Goal: Task Accomplishment & Management: Manage account settings

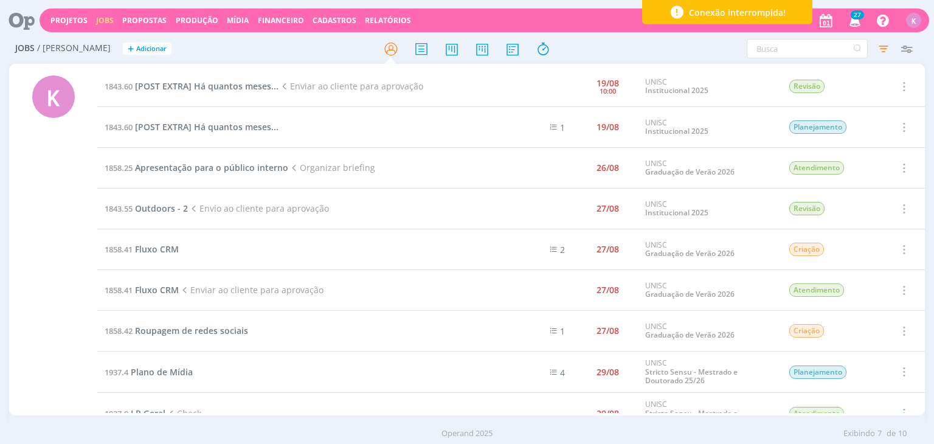
click at [61, 26] on div "Projetos Jobs Propostas Produção [GEOGRAPHIC_DATA] Financeiro Cadastros Relatór…" at bounding box center [484, 21] width 889 height 24
click at [63, 18] on link "Projetos" at bounding box center [68, 20] width 37 height 10
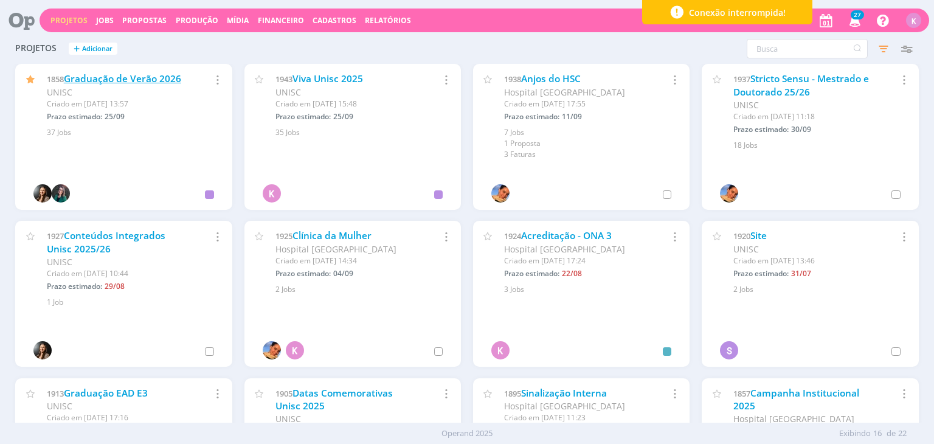
click at [180, 81] on link "Graduação de Verão 2026" at bounding box center [122, 78] width 117 height 13
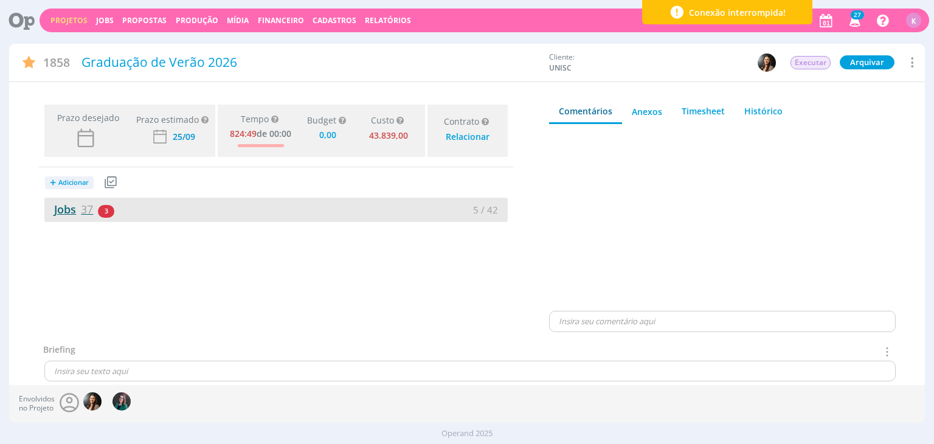
type input "0,00"
click at [56, 205] on link "Jobs 37" at bounding box center [68, 209] width 49 height 15
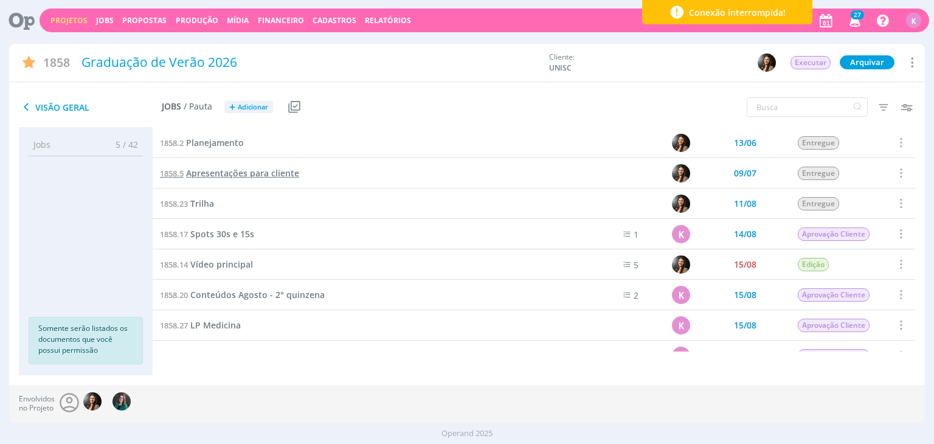
click at [246, 173] on span "Apresentações para cliente" at bounding box center [242, 173] width 113 height 12
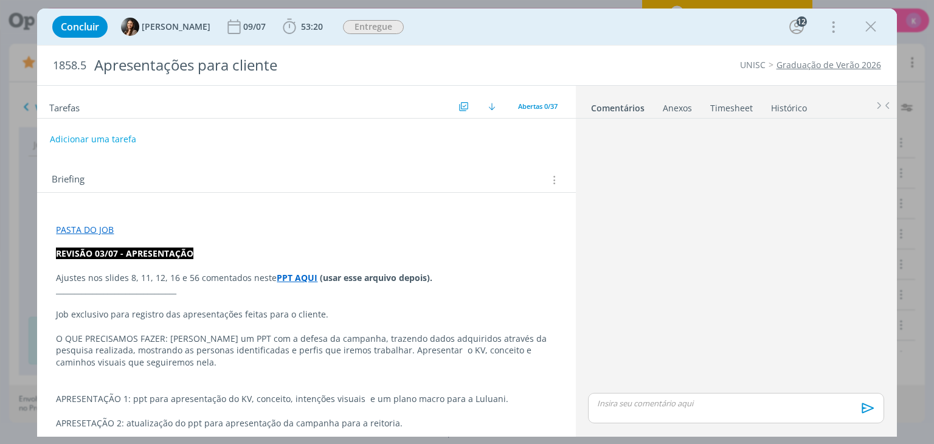
click at [873, 35] on icon "dialog" at bounding box center [871, 27] width 18 height 18
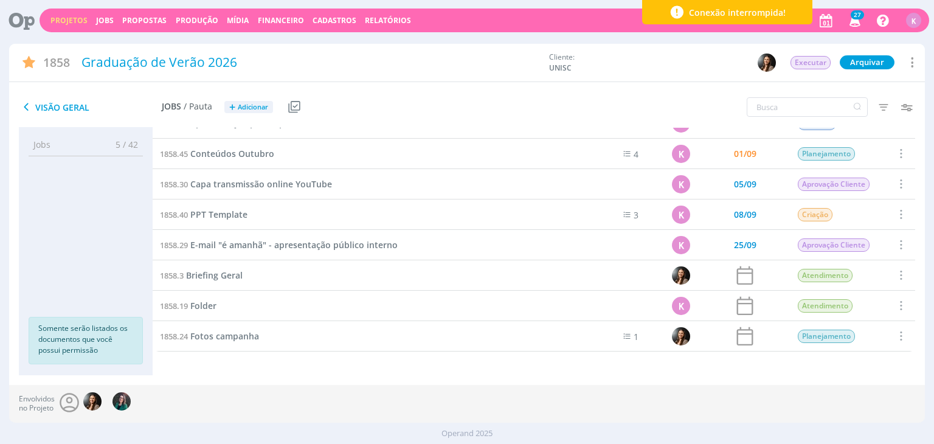
scroll to position [779, 0]
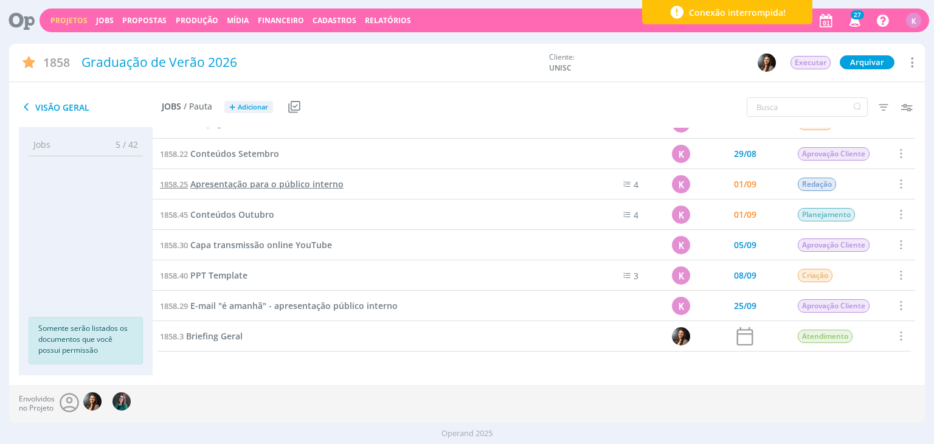
click at [294, 184] on span "Apresentação para o público interno" at bounding box center [266, 184] width 153 height 12
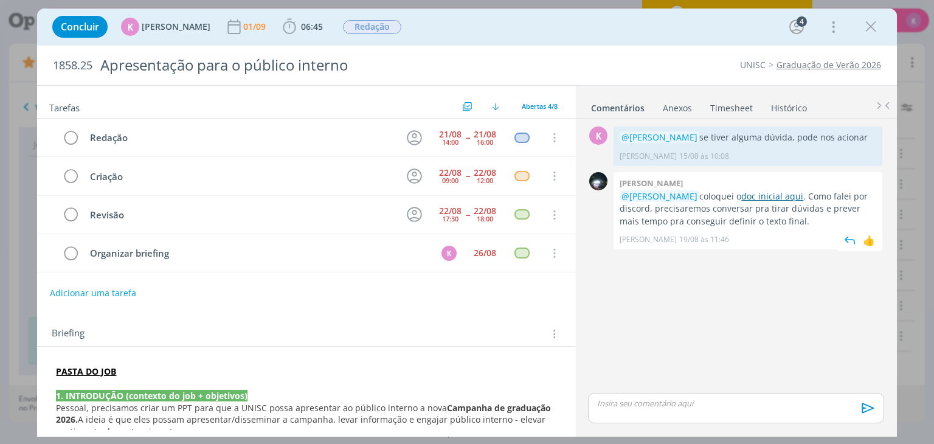
click at [768, 199] on link "doc inicial aqui" at bounding box center [772, 196] width 62 height 12
click at [443, 139] on div "14:00" at bounding box center [450, 142] width 16 height 7
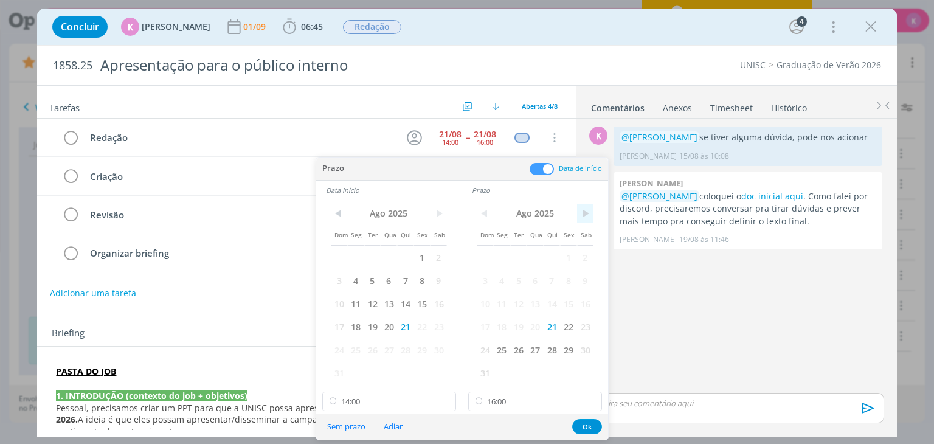
click at [582, 212] on span ">" at bounding box center [585, 213] width 16 height 18
click at [515, 263] on span "2" at bounding box center [518, 257] width 16 height 23
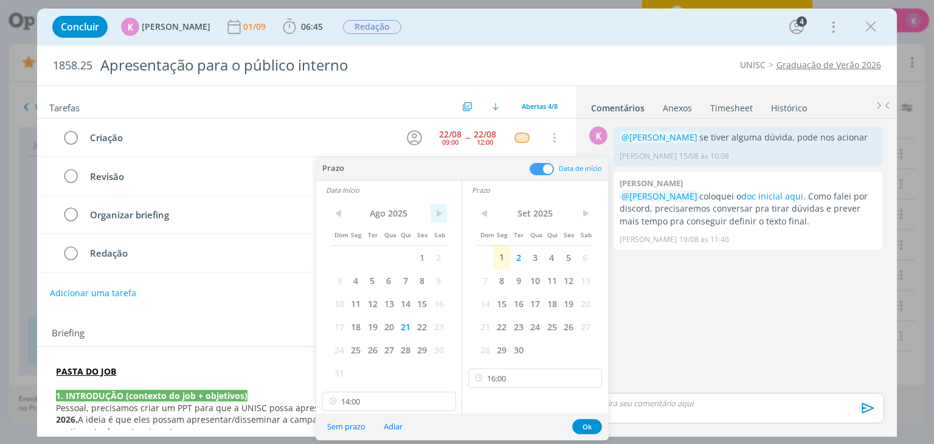
click at [444, 218] on span ">" at bounding box center [438, 213] width 16 height 18
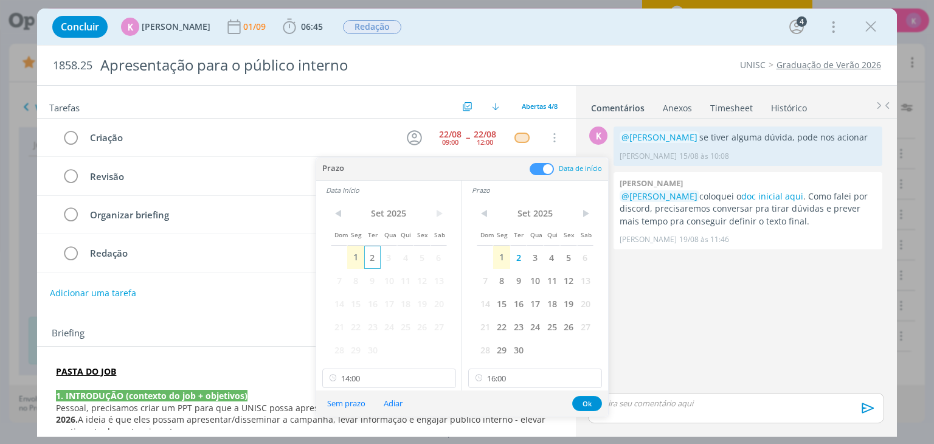
click at [370, 255] on span "2" at bounding box center [372, 257] width 16 height 23
click at [587, 423] on div "🙂 Ctrl + ENTER para enviar" at bounding box center [735, 413] width 305 height 41
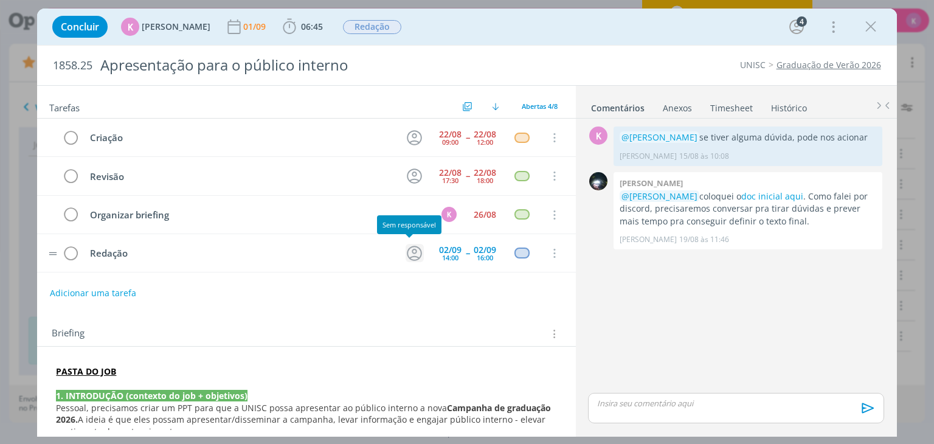
click at [415, 248] on icon "dialog" at bounding box center [414, 253] width 15 height 15
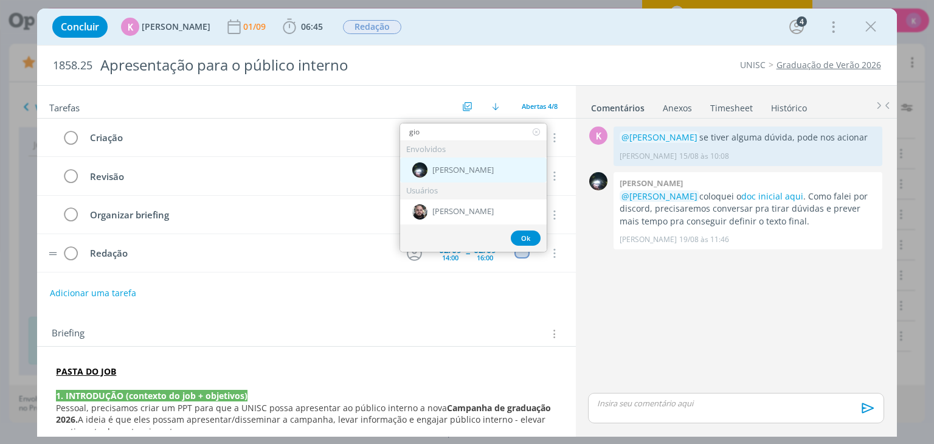
type input "gio"
click at [469, 168] on span "[PERSON_NAME]" at bounding box center [462, 170] width 61 height 10
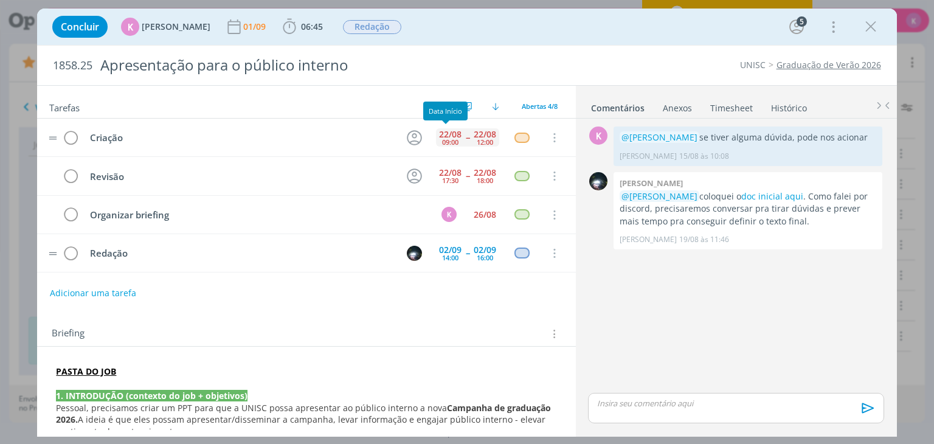
click at [447, 130] on div "22/08" at bounding box center [450, 134] width 22 height 9
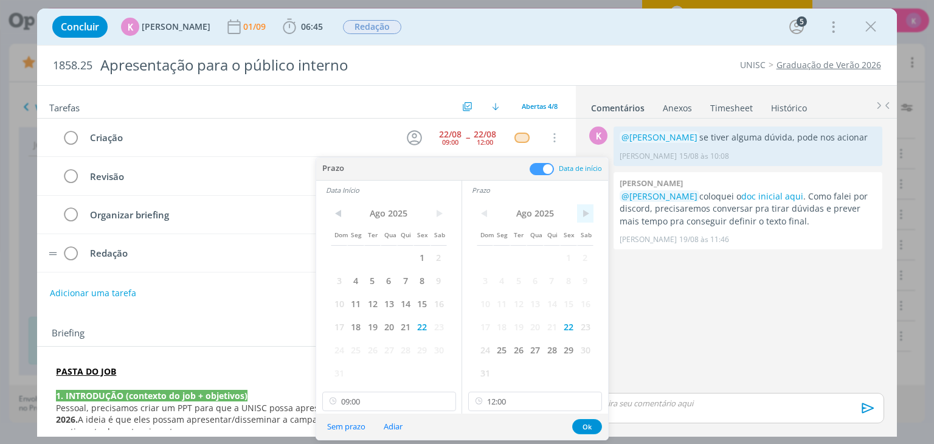
click at [584, 213] on span ">" at bounding box center [585, 213] width 16 height 18
click at [530, 261] on span "3" at bounding box center [535, 257] width 16 height 23
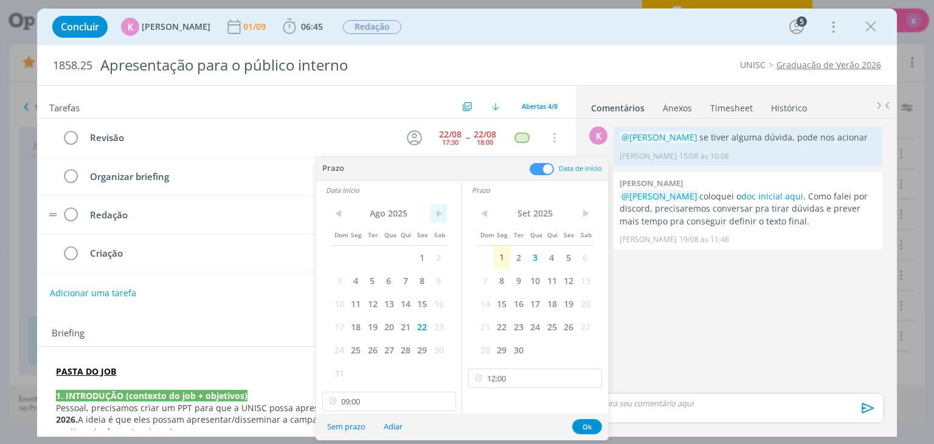
click at [441, 219] on span ">" at bounding box center [438, 213] width 16 height 18
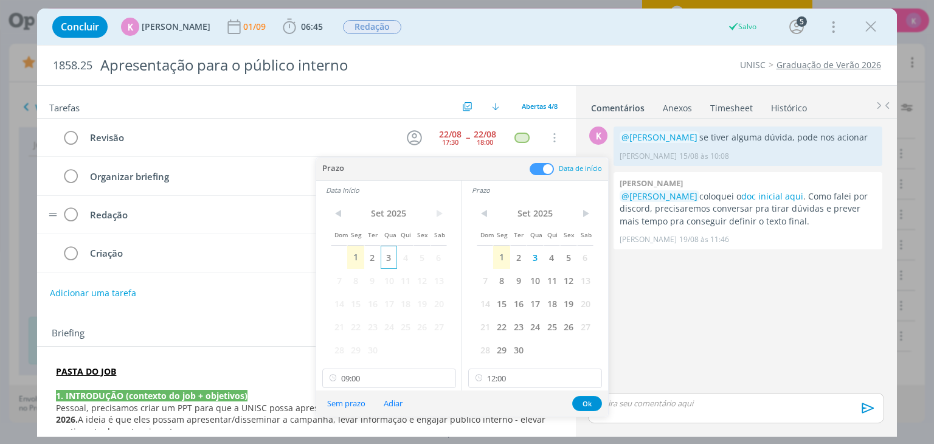
click at [387, 254] on span "3" at bounding box center [389, 257] width 16 height 23
click at [587, 401] on button "Ok" at bounding box center [587, 403] width 30 height 15
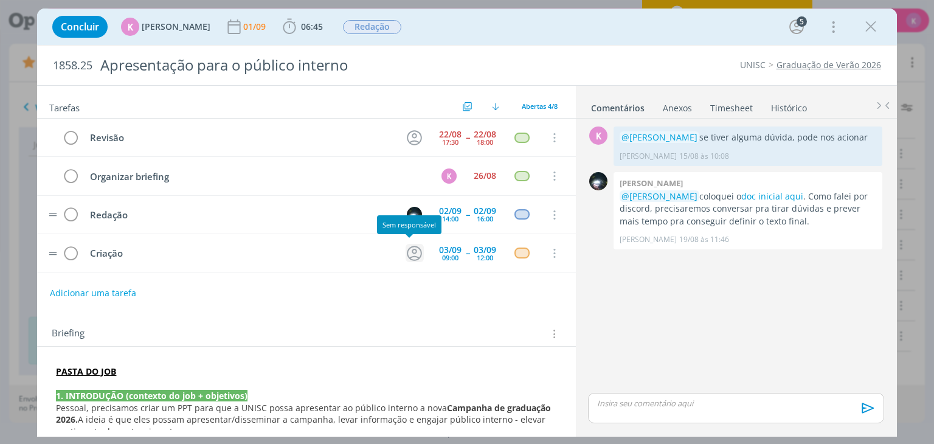
click at [412, 254] on icon "dialog" at bounding box center [414, 253] width 19 height 19
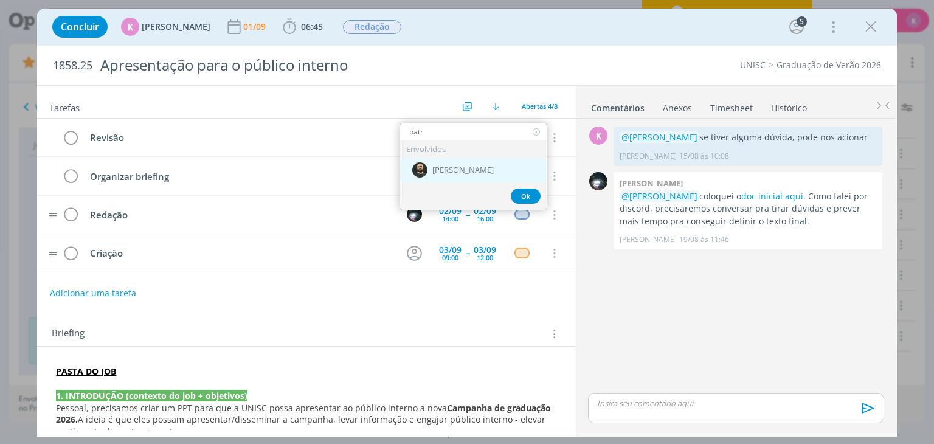
type input "patr"
click at [472, 159] on div "[PERSON_NAME]" at bounding box center [473, 169] width 147 height 25
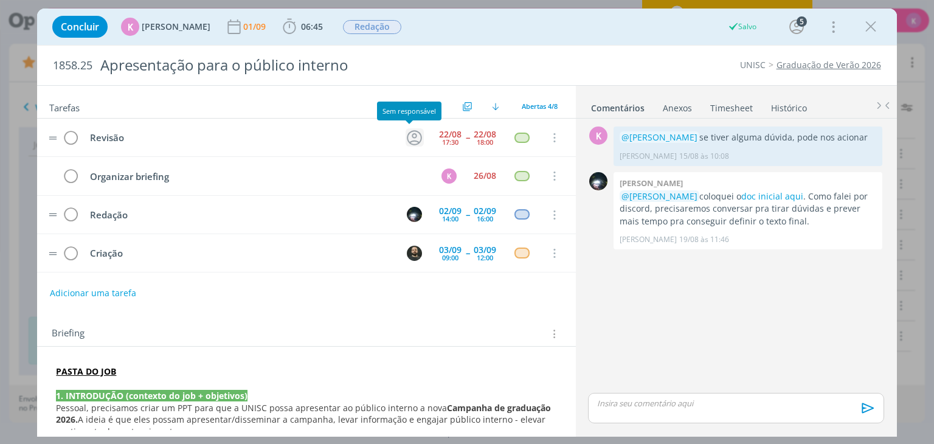
click at [410, 137] on icon "dialog" at bounding box center [414, 137] width 19 height 19
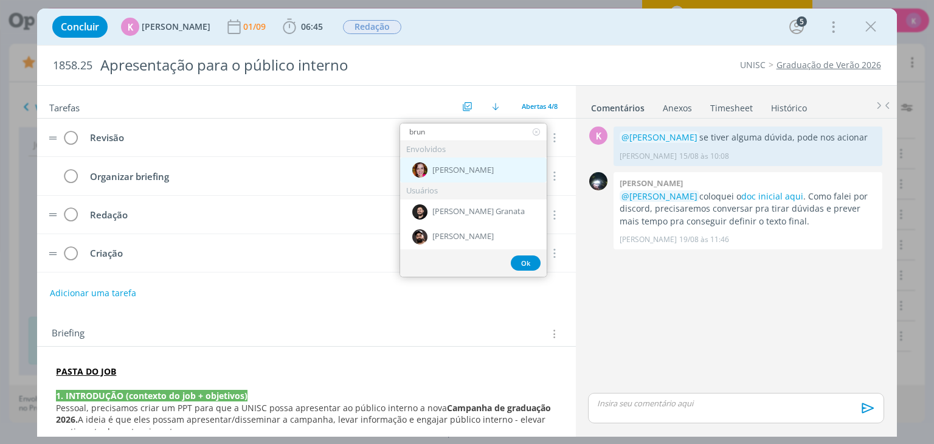
type input "brun"
click at [469, 167] on span "[PERSON_NAME]" at bounding box center [462, 170] width 61 height 10
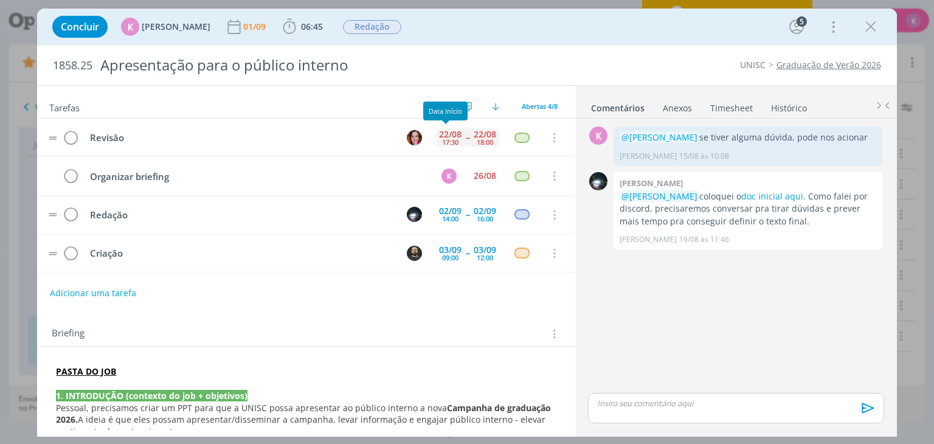
click at [436, 144] on div "22/08 17:30" at bounding box center [450, 137] width 29 height 18
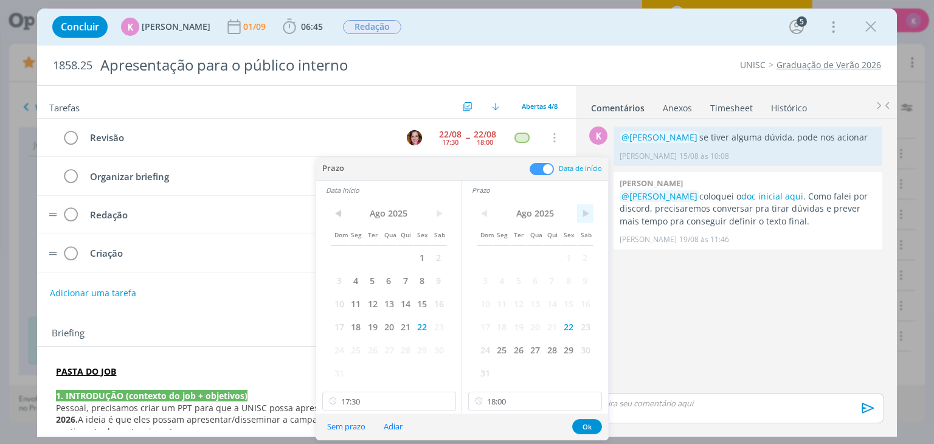
click at [584, 212] on span ">" at bounding box center [585, 213] width 16 height 18
click at [534, 256] on span "3" at bounding box center [535, 257] width 16 height 23
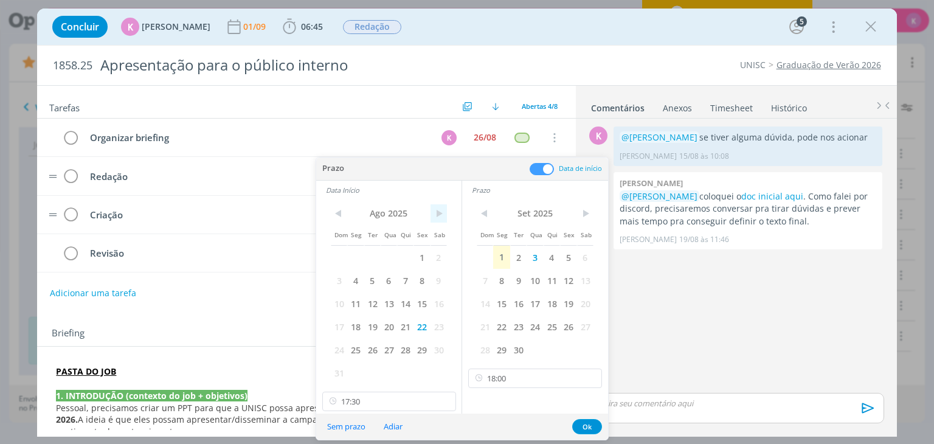
click at [438, 207] on span ">" at bounding box center [438, 213] width 16 height 18
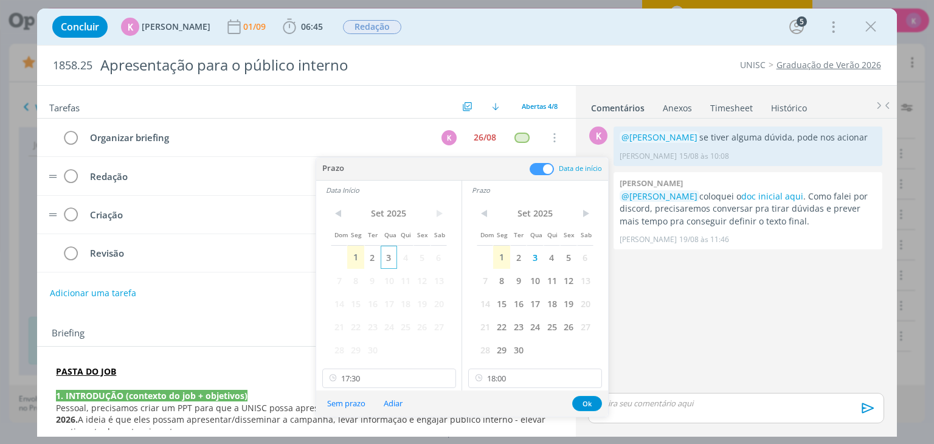
click at [384, 254] on span "3" at bounding box center [389, 257] width 16 height 23
click at [582, 409] on button "Ok" at bounding box center [587, 403] width 30 height 15
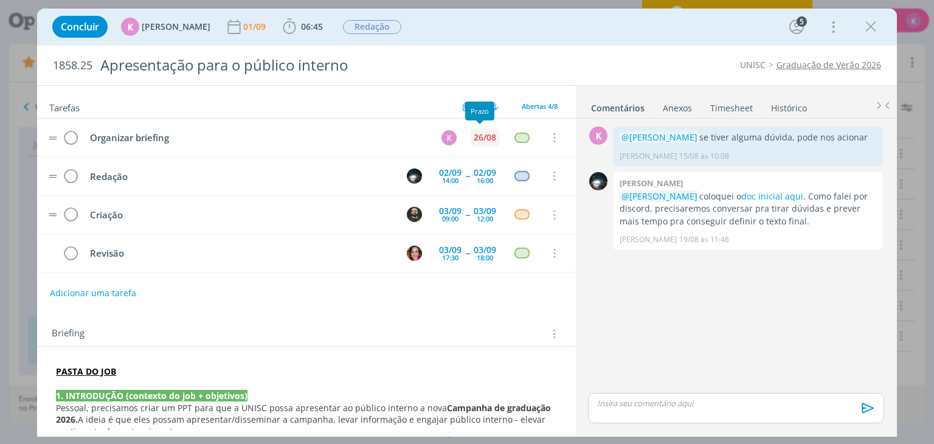
click at [474, 133] on div "26/08" at bounding box center [485, 137] width 22 height 9
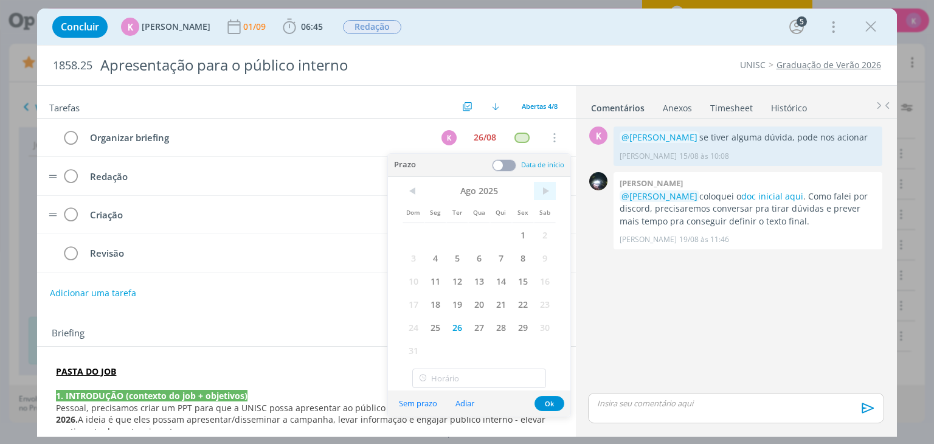
click at [541, 198] on span ">" at bounding box center [545, 191] width 22 height 18
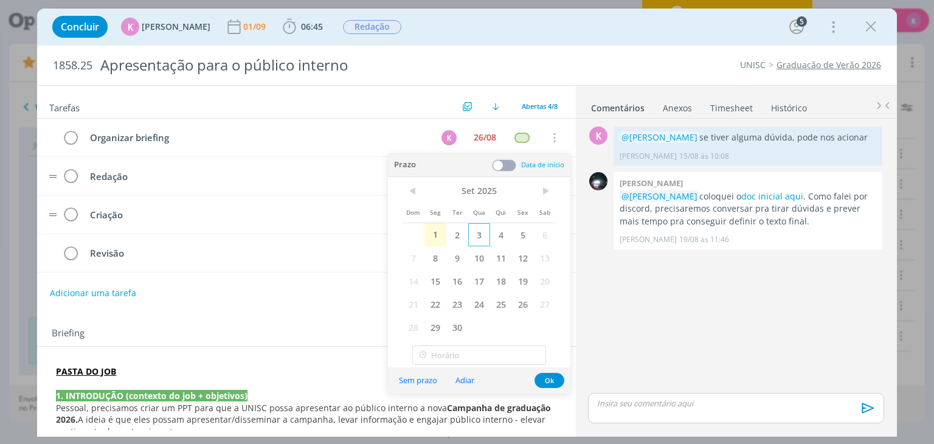
click at [478, 229] on span "3" at bounding box center [479, 234] width 22 height 23
click at [561, 381] on button "Ok" at bounding box center [549, 380] width 30 height 15
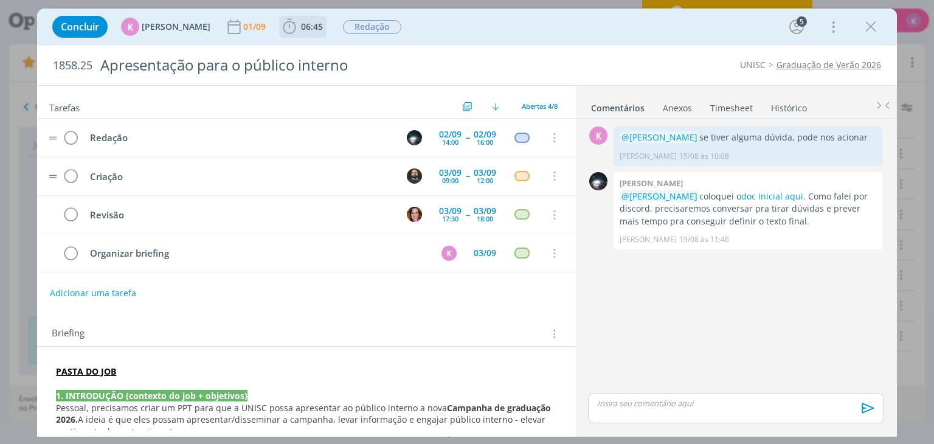
click at [290, 22] on icon "dialog" at bounding box center [289, 27] width 18 height 18
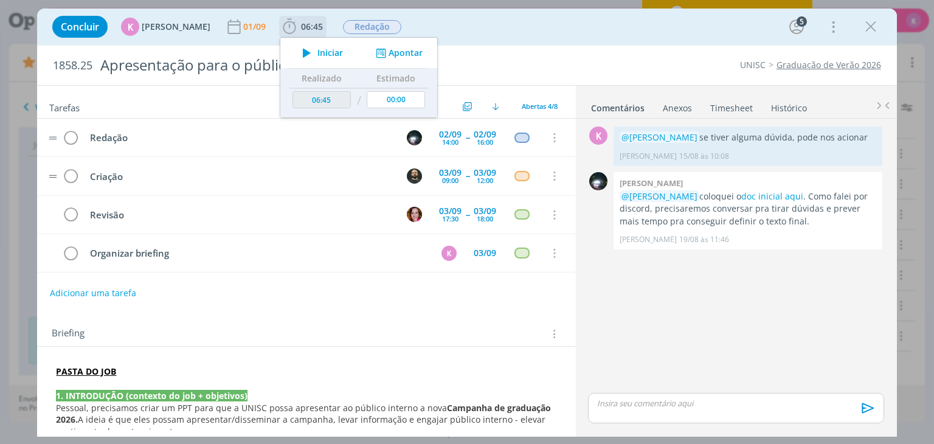
click at [385, 49] on button "Apontar" at bounding box center [398, 53] width 50 height 13
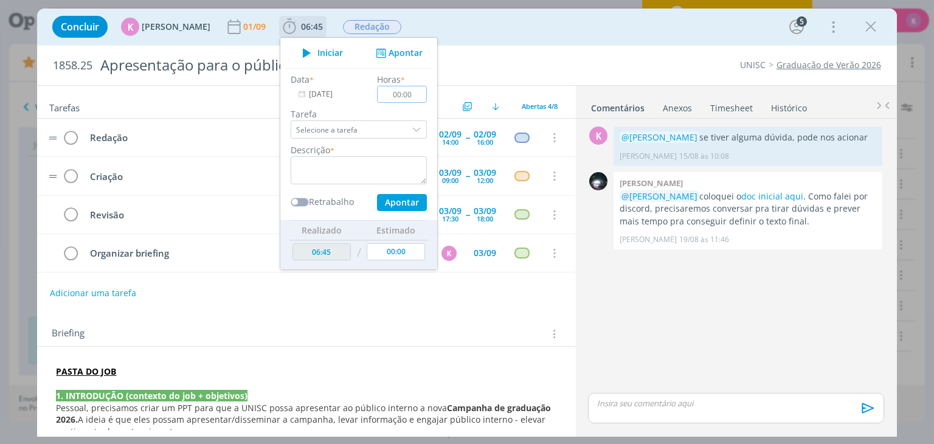
click at [413, 92] on input "00:00" at bounding box center [403, 94] width 50 height 17
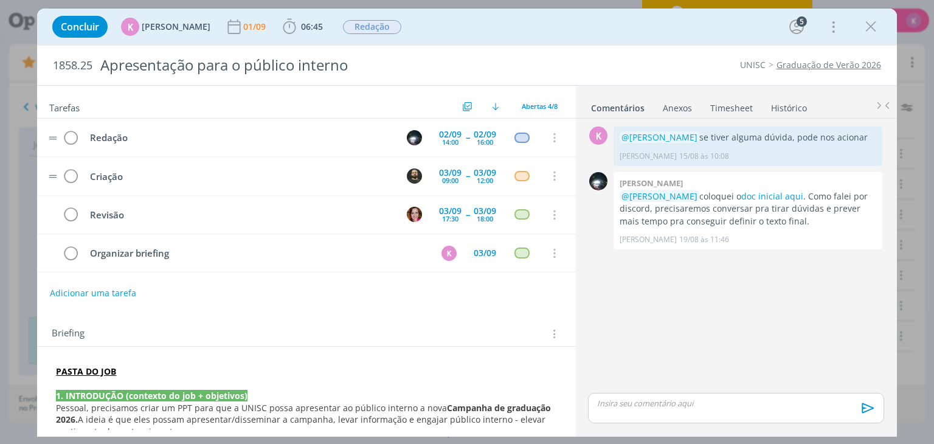
click at [797, 59] on link "Graduação de Verão 2026" at bounding box center [828, 65] width 105 height 12
click at [708, 114] on ul "Comentários Anexos 0 Timesheet Histórico" at bounding box center [736, 102] width 321 height 33
click at [717, 103] on link "Timesheet" at bounding box center [732, 106] width 44 height 18
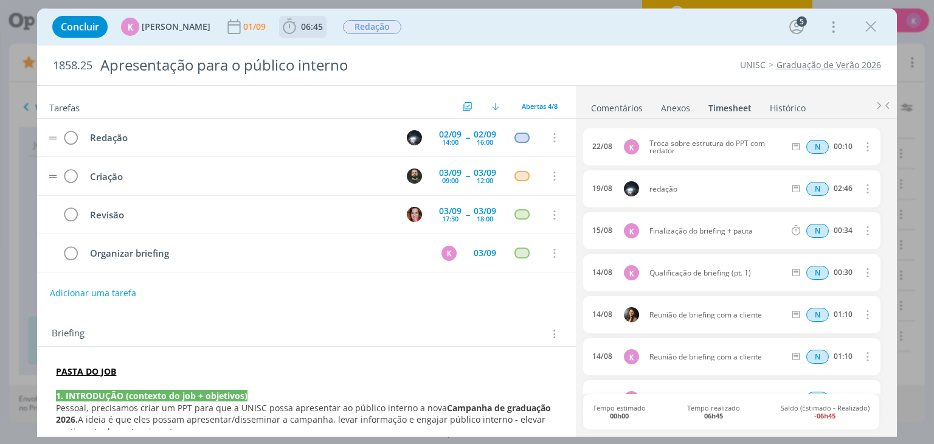
click at [311, 21] on span "06:45" at bounding box center [312, 27] width 22 height 12
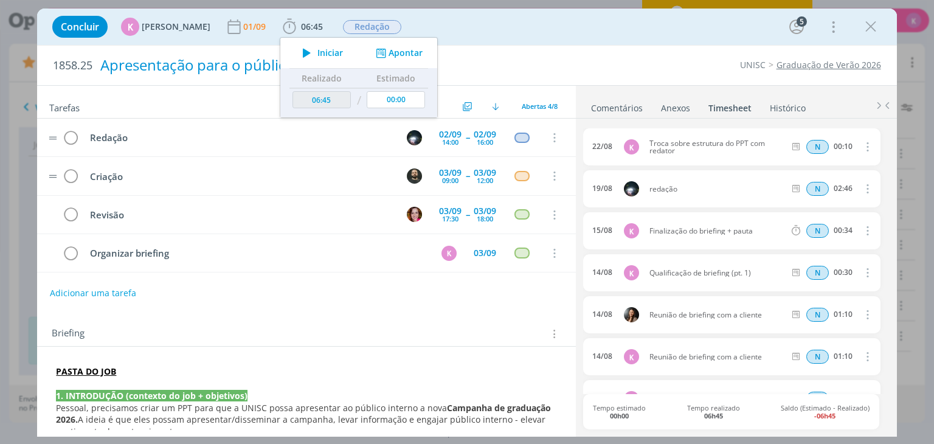
drag, startPoint x: 406, startPoint y: 50, endPoint x: 443, endPoint y: 61, distance: 38.8
click at [406, 49] on button "Apontar" at bounding box center [398, 53] width 50 height 13
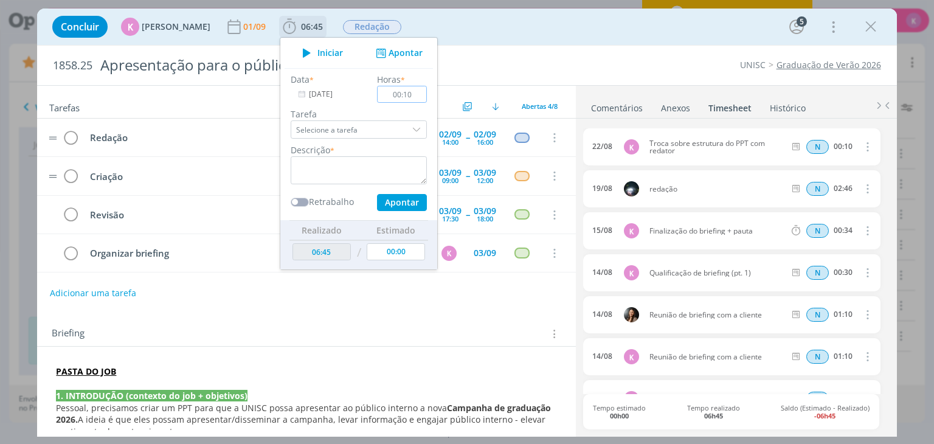
type input "00:10"
click at [382, 169] on textarea "dialog" at bounding box center [359, 170] width 136 height 28
type textarea "P"
type textarea "Ajuste de pauta"
click at [398, 202] on button "Apontar" at bounding box center [402, 202] width 50 height 17
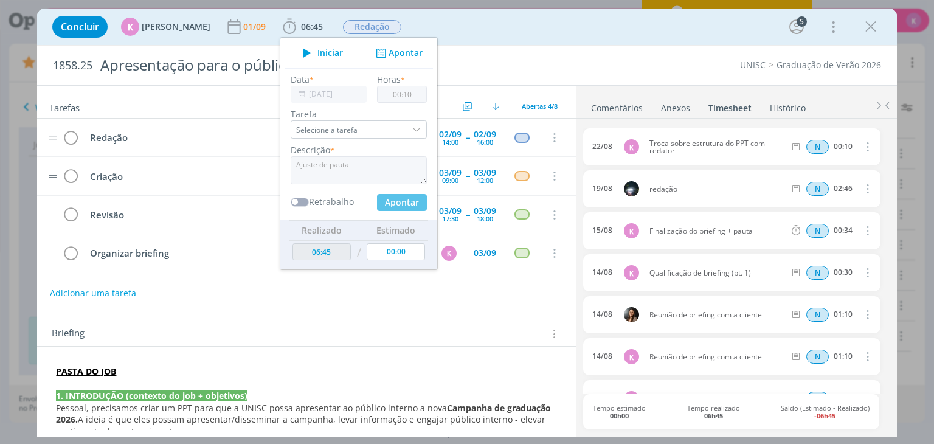
type input "06:55"
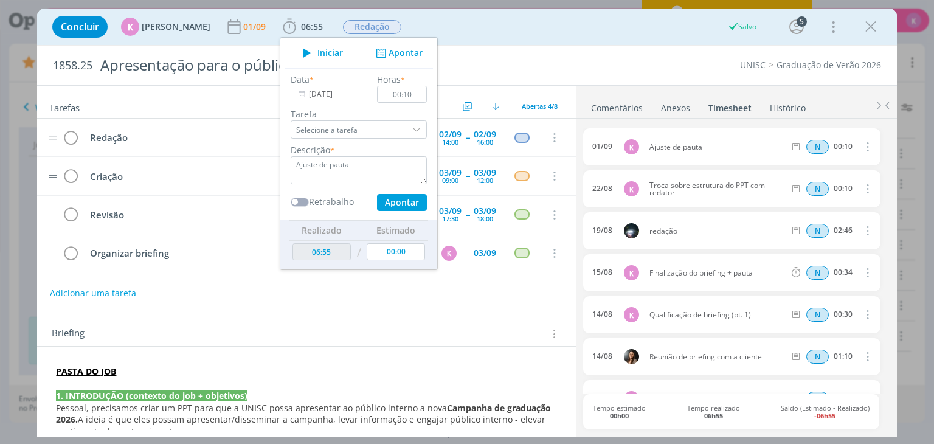
type input "00:00"
click at [545, 54] on div "1858.25 Apresentação para o público interno UNISC Graduação de Verão 2026" at bounding box center [466, 66] width 859 height 40
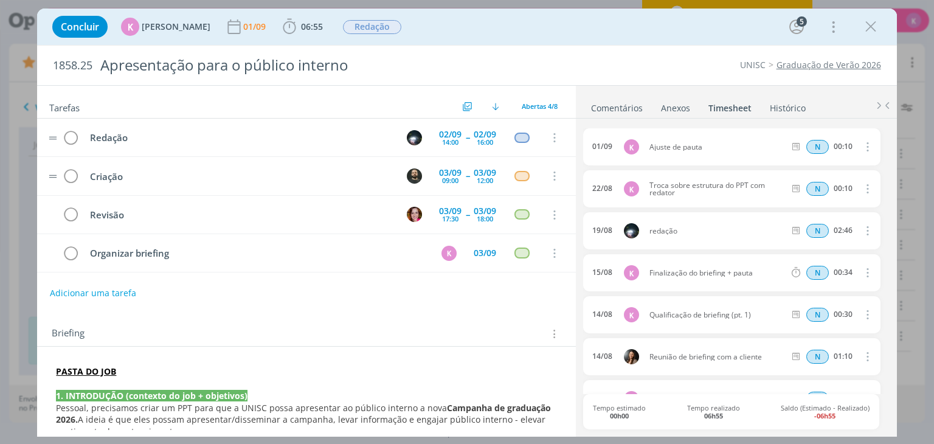
click at [637, 103] on link "Comentários" at bounding box center [616, 106] width 53 height 18
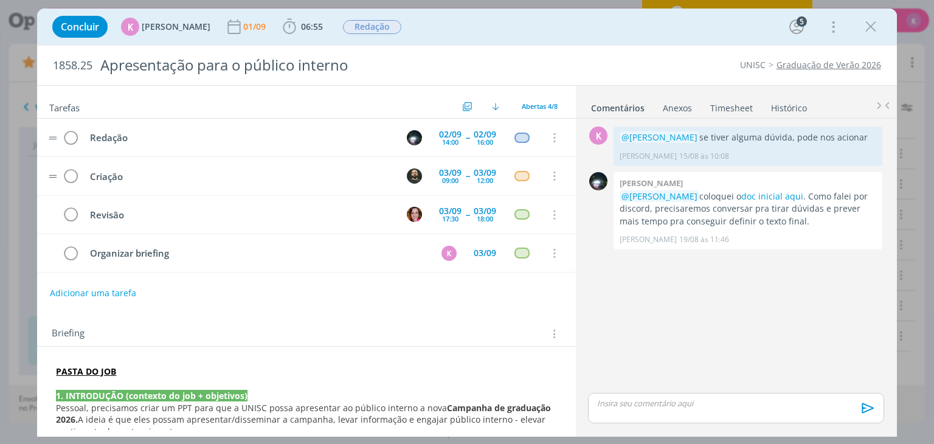
click at [684, 408] on p "dialog" at bounding box center [736, 403] width 276 height 11
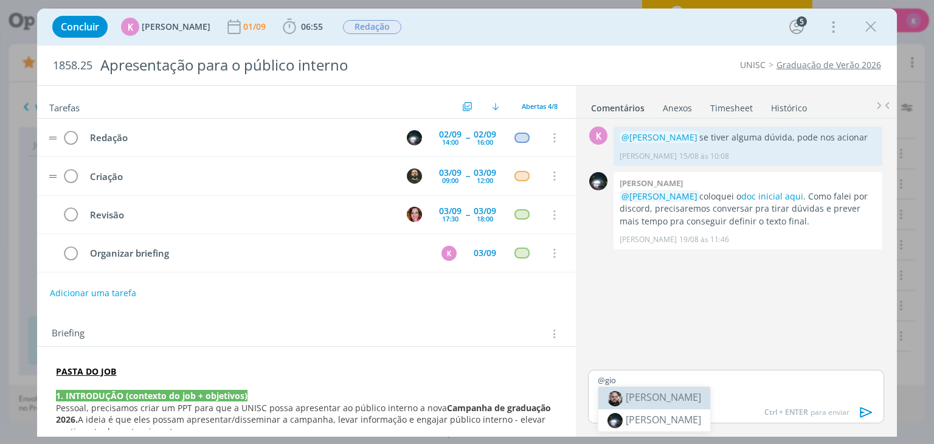
click at [657, 397] on body "Projetos Jobs Propostas Produção Mídia Financeiro Cadastros Relatórios 24 Notif…" at bounding box center [467, 222] width 934 height 444
click at [666, 379] on p "@gio" at bounding box center [736, 380] width 276 height 11
click at [658, 415] on span "[PERSON_NAME]" at bounding box center [663, 419] width 75 height 13
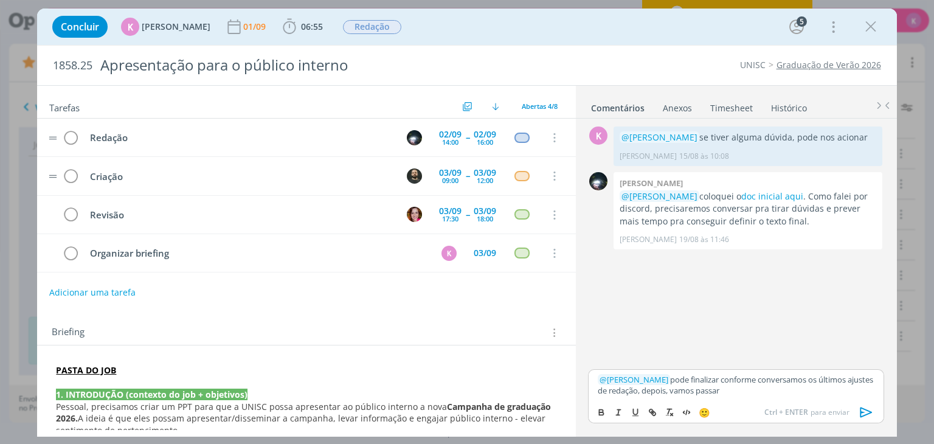
click at [101, 291] on button "Adicionar uma tarefa" at bounding box center [92, 292] width 86 height 21
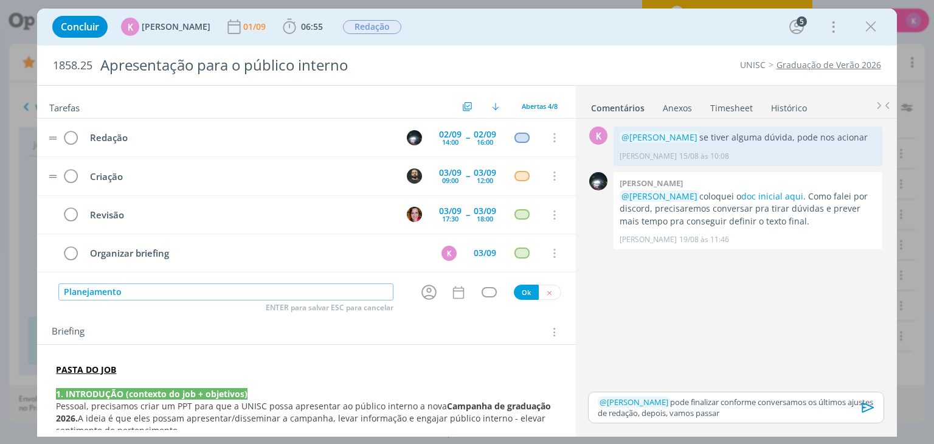
type input "Planejamento"
click at [749, 414] on p "﻿ @ Giovanni Zacchini ﻿ pode finalizar conforme conversamos os últimos ajustes …" at bounding box center [736, 407] width 276 height 22
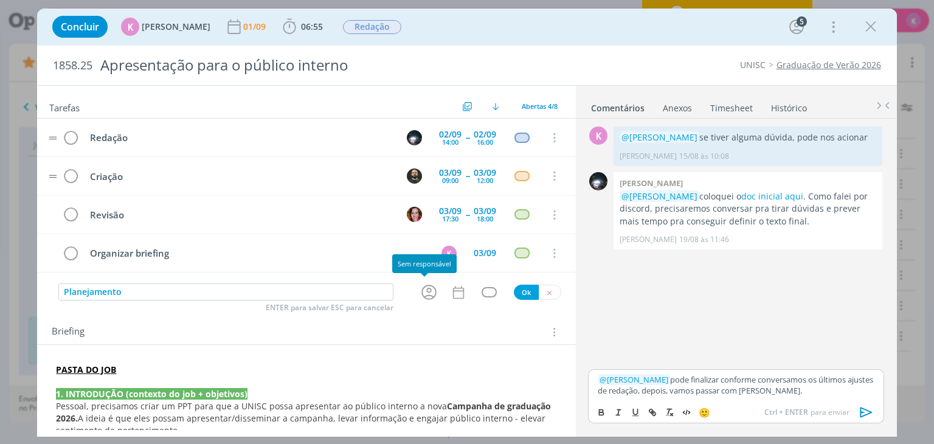
click at [423, 289] on icon "dialog" at bounding box center [429, 292] width 19 height 19
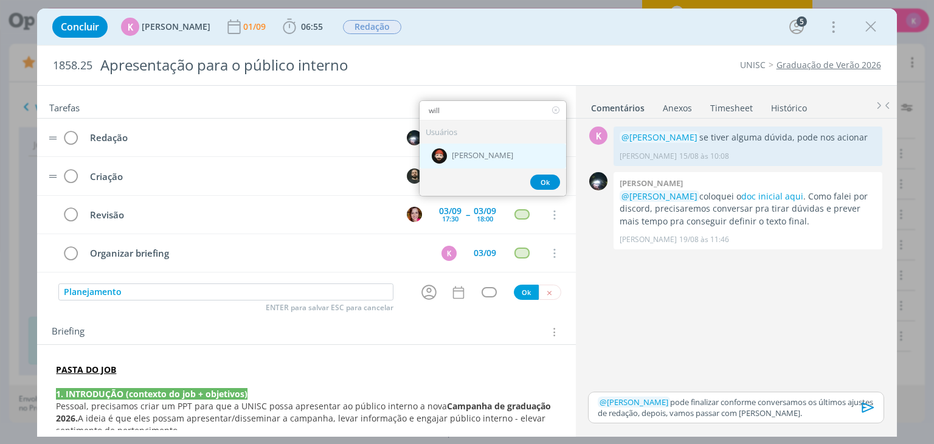
type input "will"
click at [477, 156] on span "[PERSON_NAME]" at bounding box center [482, 156] width 61 height 10
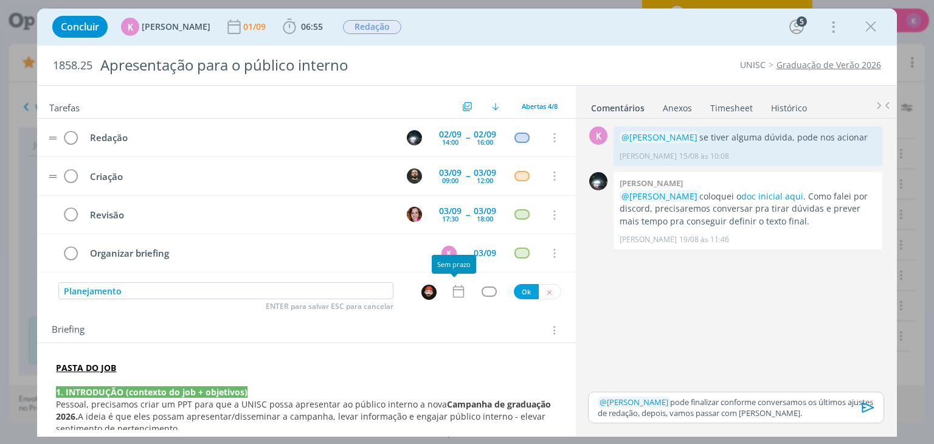
click at [454, 286] on icon "dialog" at bounding box center [459, 291] width 16 height 16
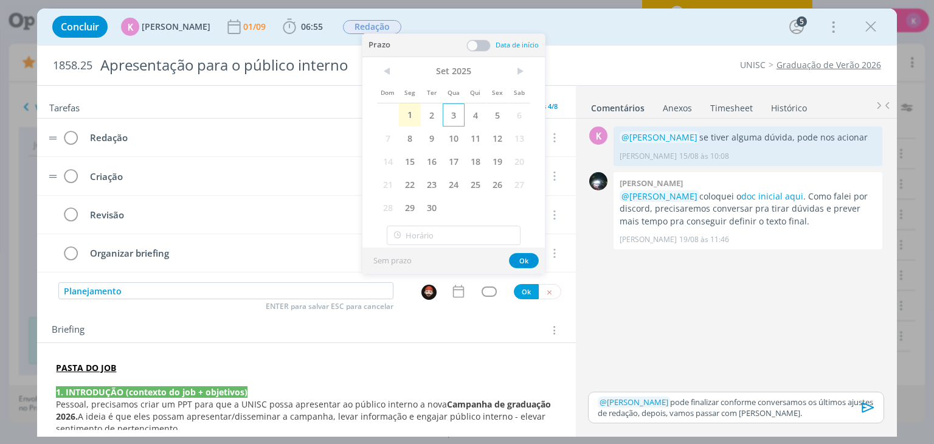
click at [452, 117] on span "3" at bounding box center [454, 114] width 22 height 23
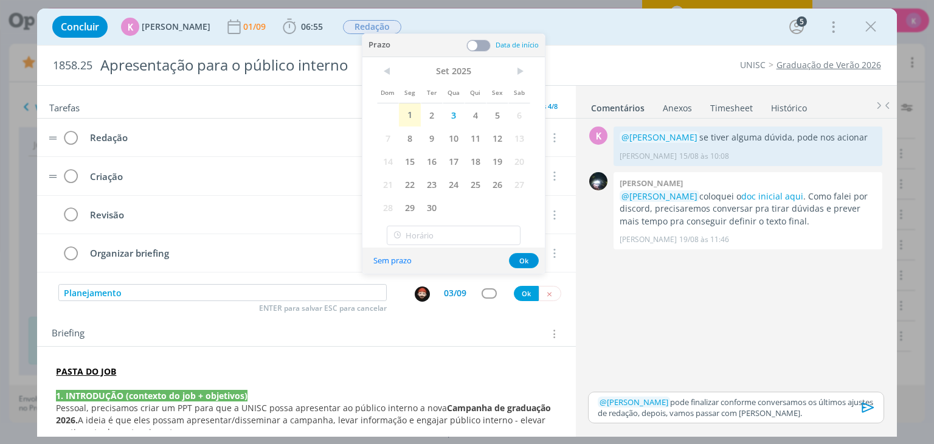
click at [471, 40] on span at bounding box center [478, 46] width 24 height 12
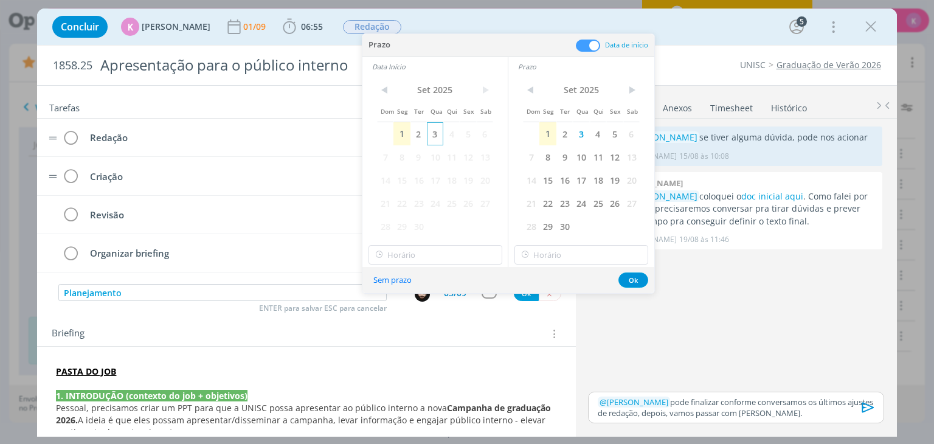
click at [433, 131] on span "3" at bounding box center [435, 133] width 16 height 23
click at [449, 257] on input "10:00" at bounding box center [435, 254] width 134 height 19
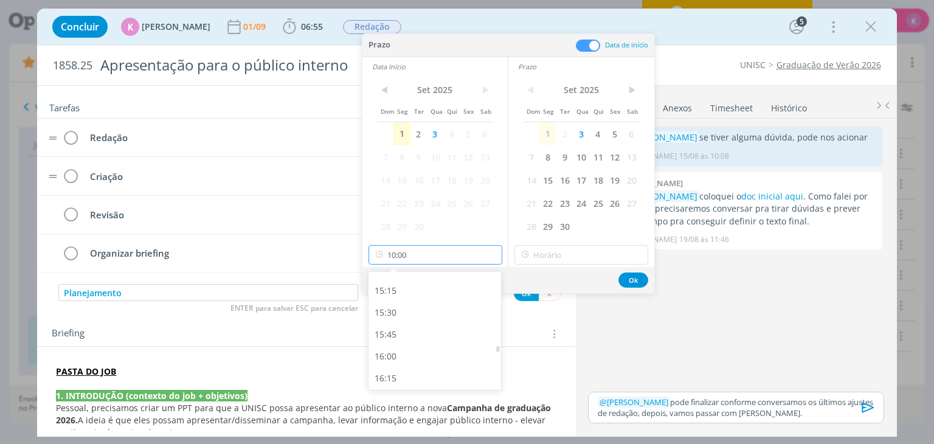
scroll to position [1330, 0]
click at [423, 342] on div "16:00" at bounding box center [436, 353] width 136 height 22
type input "16:00"
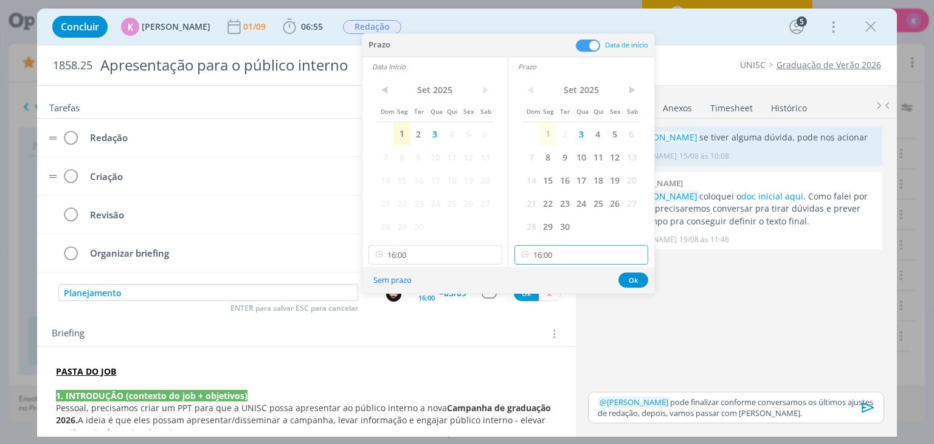
click at [552, 260] on input "16:00" at bounding box center [581, 254] width 134 height 19
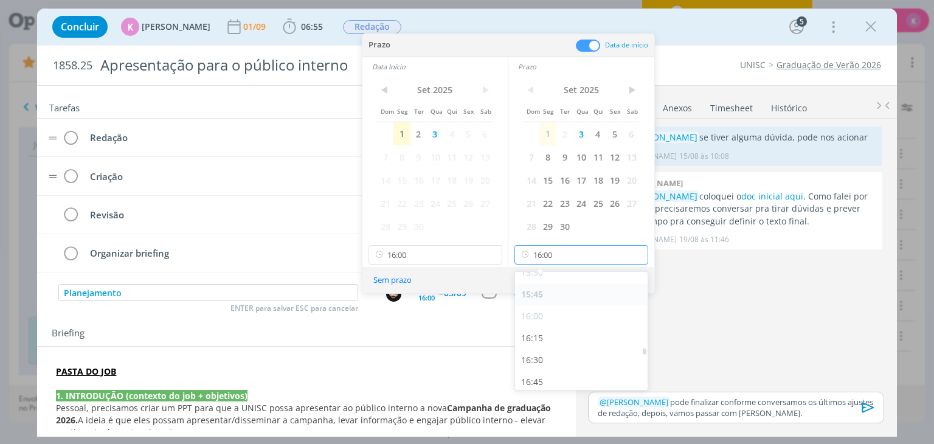
scroll to position [1369, 0]
click at [556, 356] on div "16:30" at bounding box center [583, 358] width 136 height 22
type input "16:30"
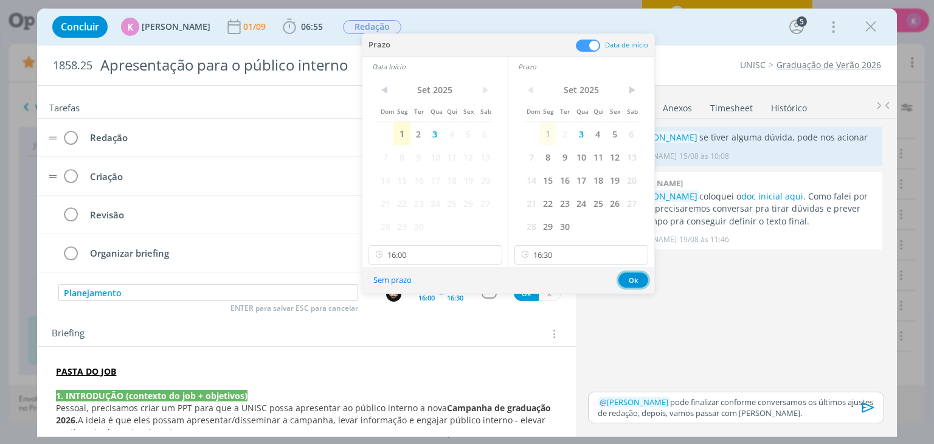
click at [632, 278] on button "Ok" at bounding box center [633, 279] width 30 height 15
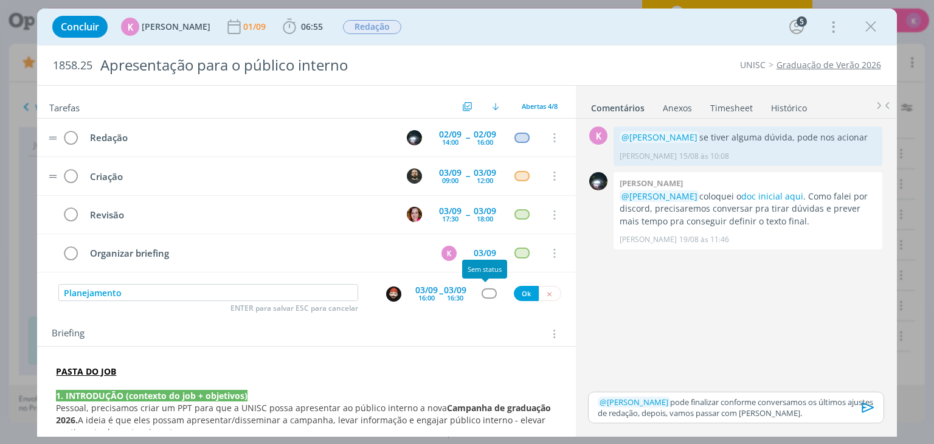
click at [486, 288] on div "dialog" at bounding box center [489, 293] width 15 height 10
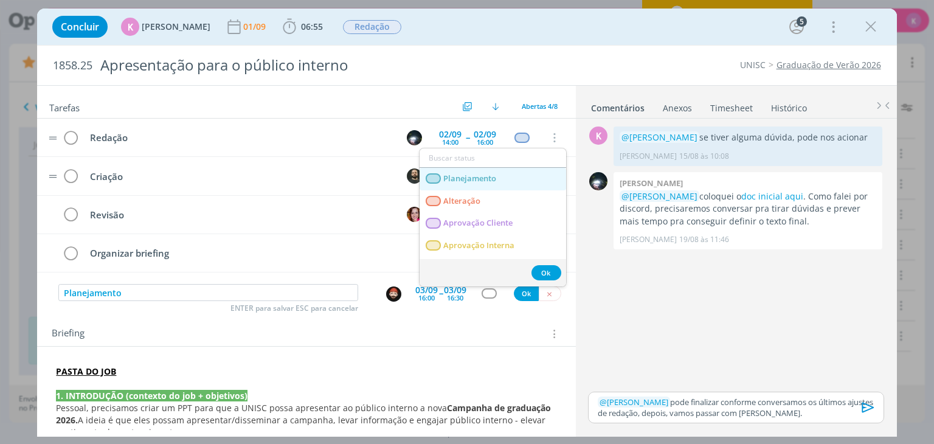
click at [490, 180] on span "Planejamento" at bounding box center [470, 179] width 53 height 10
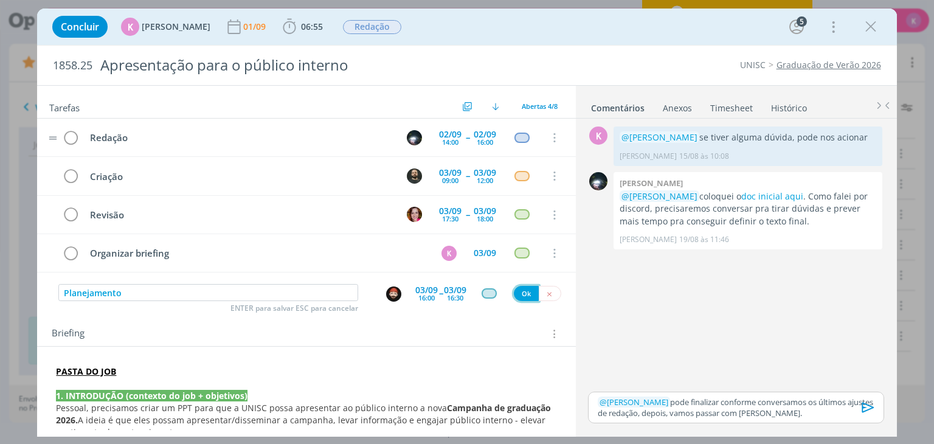
click at [520, 290] on button "Ok" at bounding box center [526, 293] width 25 height 15
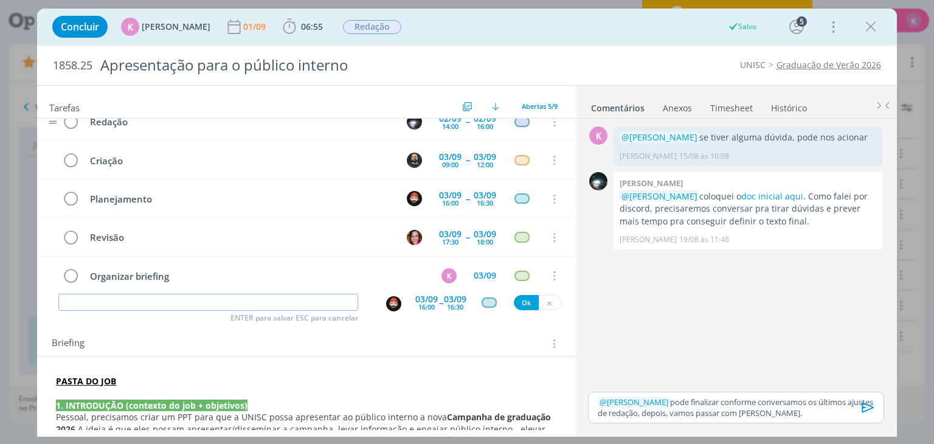
scroll to position [0, 0]
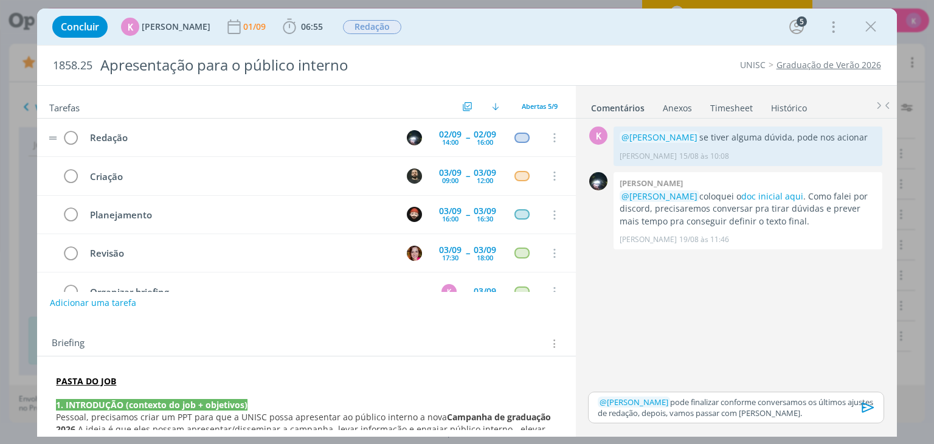
click at [820, 412] on p "﻿ @ Giovanni Zacchini ﻿ pode finalizar conforme conversamos os últimos ajustes …" at bounding box center [736, 407] width 276 height 22
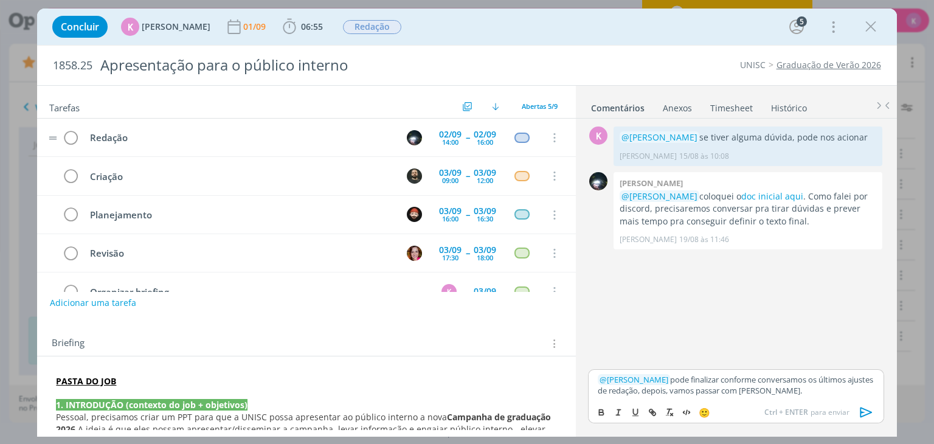
click at [866, 414] on icon "dialog" at bounding box center [866, 412] width 18 height 18
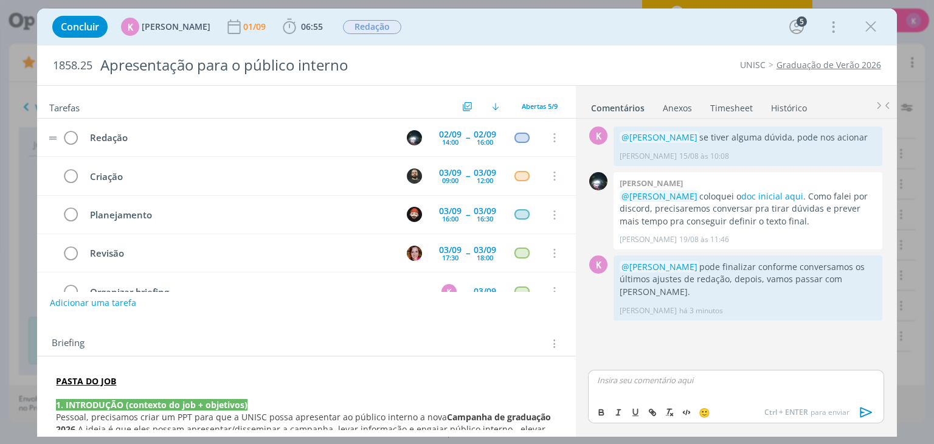
click at [392, 430] on div "Tarefas Usar Job de template Criar template a partir deste job Visualizar Templ…" at bounding box center [466, 260] width 859 height 351
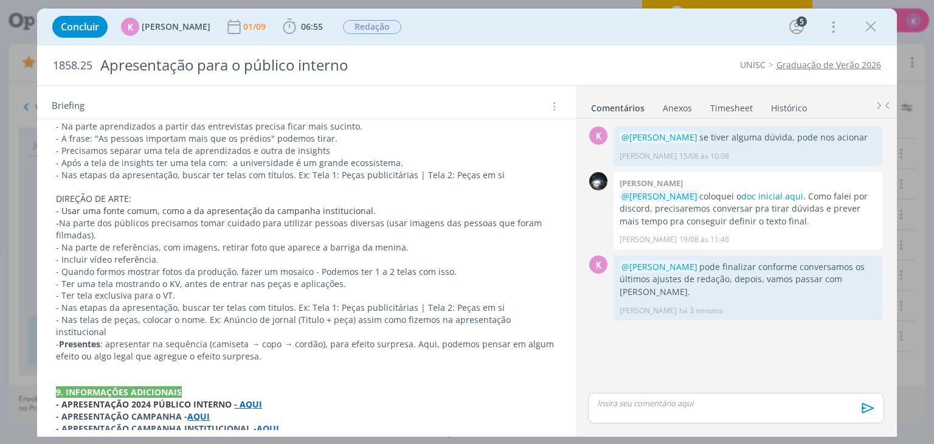
scroll to position [871, 0]
drag, startPoint x: 868, startPoint y: 22, endPoint x: 832, endPoint y: 5, distance: 39.4
click at [868, 22] on icon "dialog" at bounding box center [871, 27] width 18 height 18
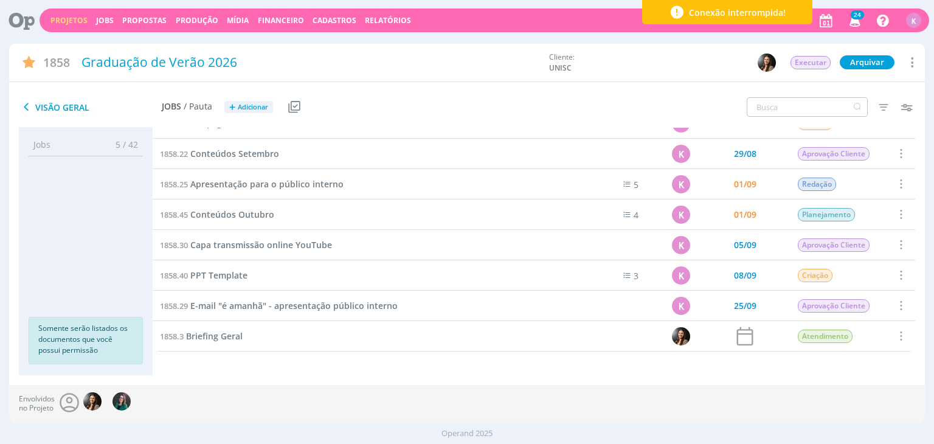
scroll to position [901, 0]
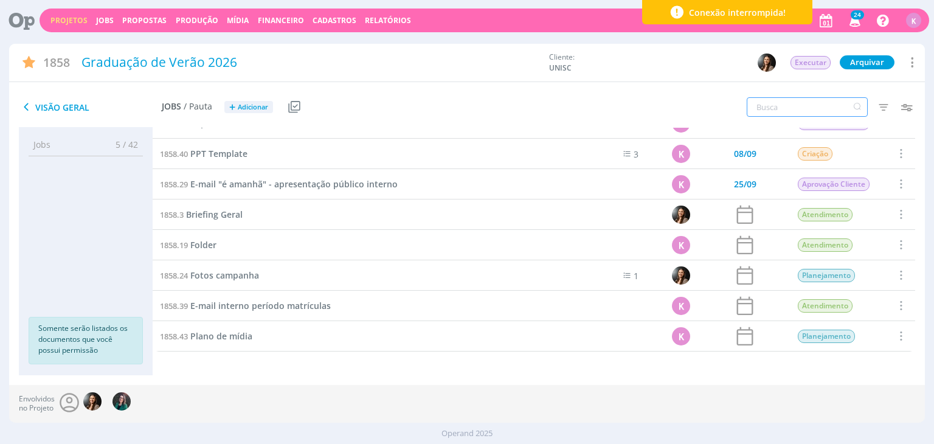
click at [785, 106] on input "text" at bounding box center [807, 106] width 121 height 19
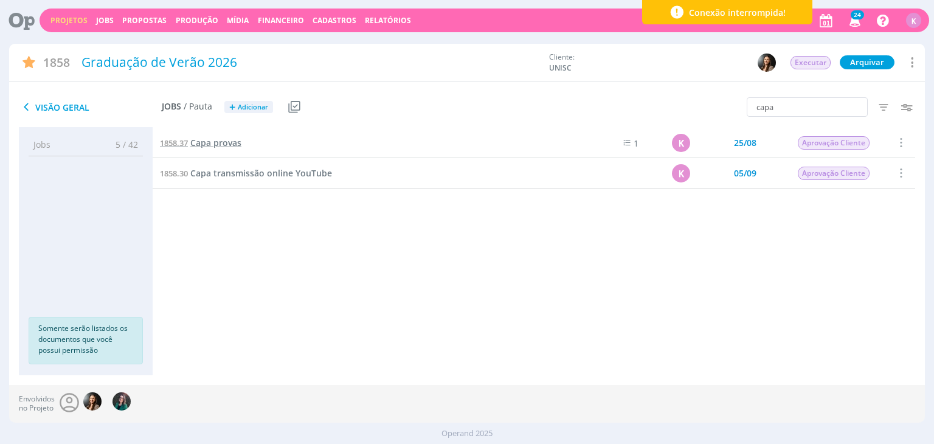
click at [216, 147] on span "Capa provas" at bounding box center [215, 143] width 51 height 12
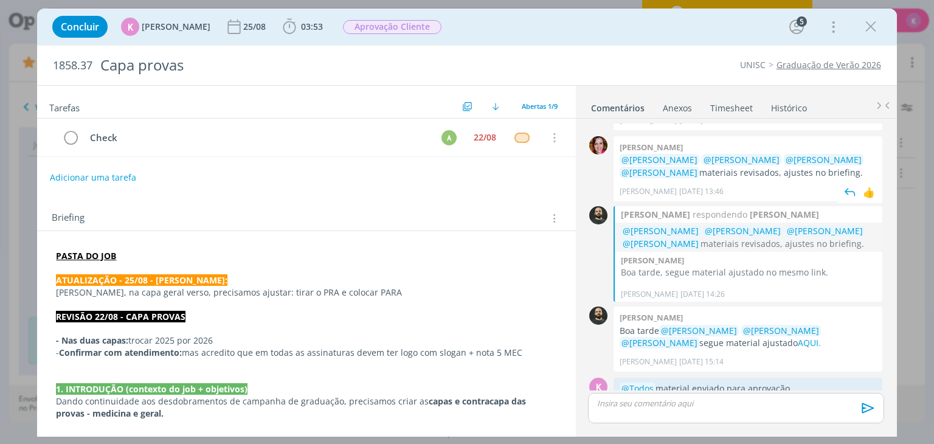
scroll to position [148, 0]
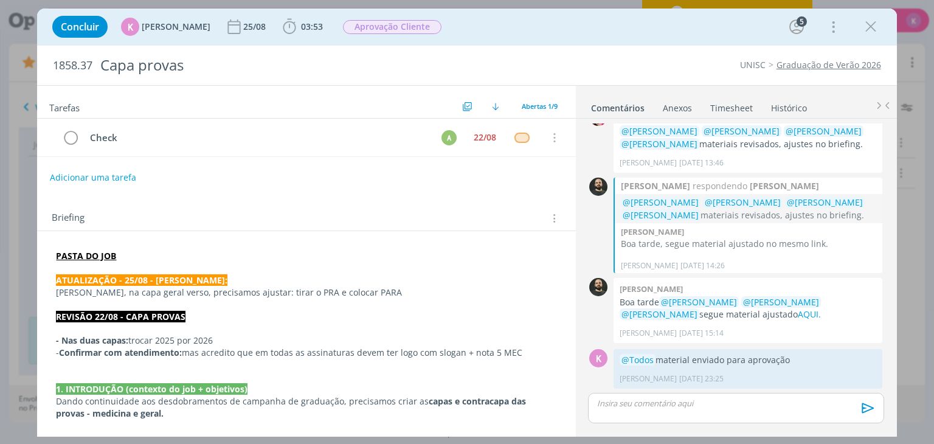
click at [92, 252] on strong "PASTA DO JOB" at bounding box center [86, 256] width 60 height 12
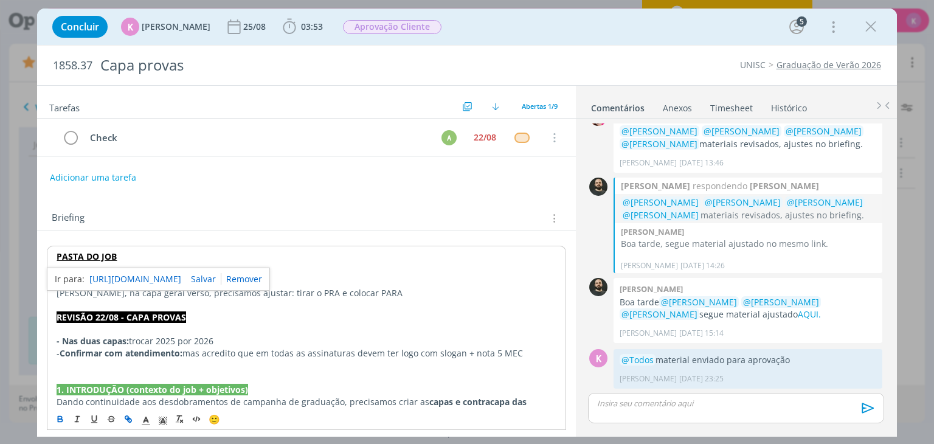
click at [131, 273] on link "https://sobeae.sharepoint.com/:f:/s/SOBEAE/ElO9RFS4nOBJjZ9Ae34Kkv0BSafguTOd8X-0…" at bounding box center [135, 279] width 92 height 16
click at [382, 200] on div "Briefing Briefings Predefinidos Versões do Briefing Ver Briefing do Projeto" at bounding box center [306, 214] width 538 height 33
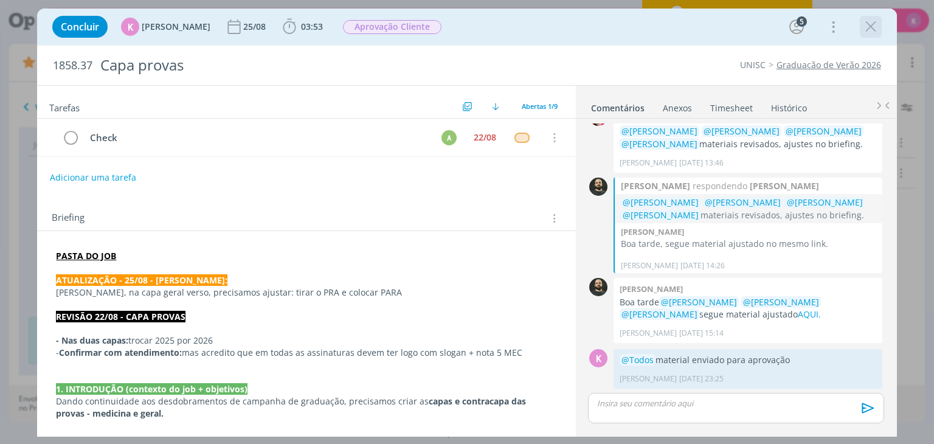
click at [865, 29] on icon "dialog" at bounding box center [871, 27] width 18 height 18
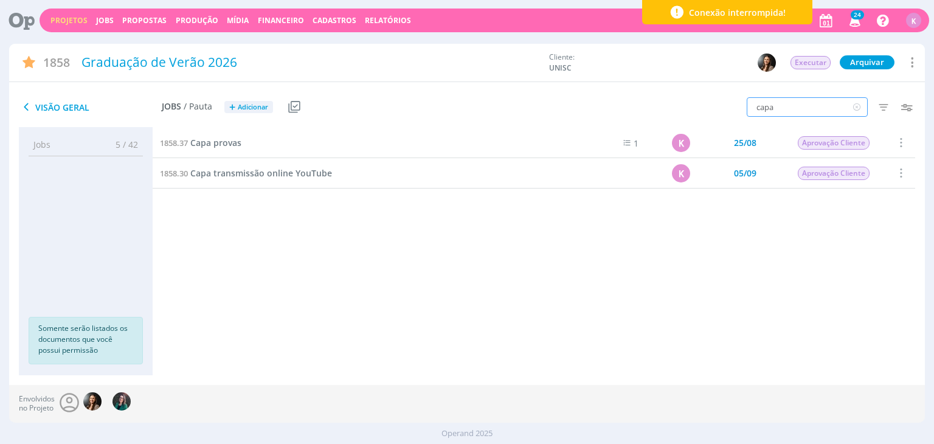
click at [758, 108] on input "capa" at bounding box center [807, 106] width 121 height 19
type input "outdoor"
click at [200, 144] on span "Outdoor" at bounding box center [208, 143] width 36 height 12
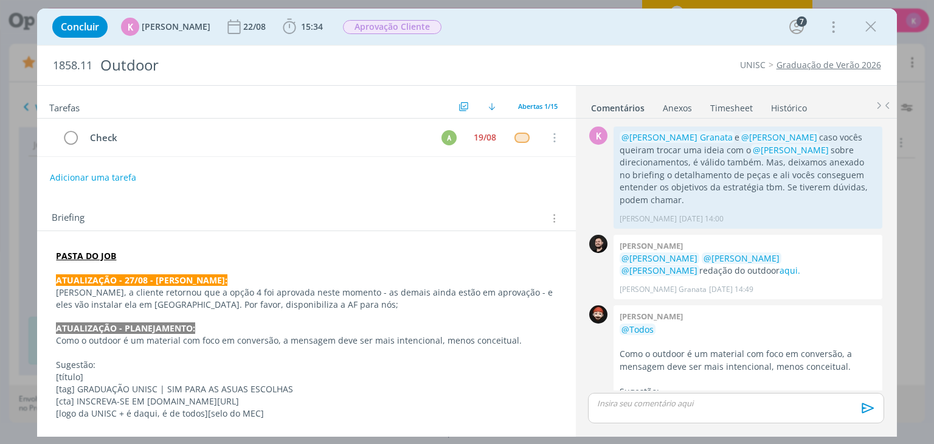
scroll to position [956, 0]
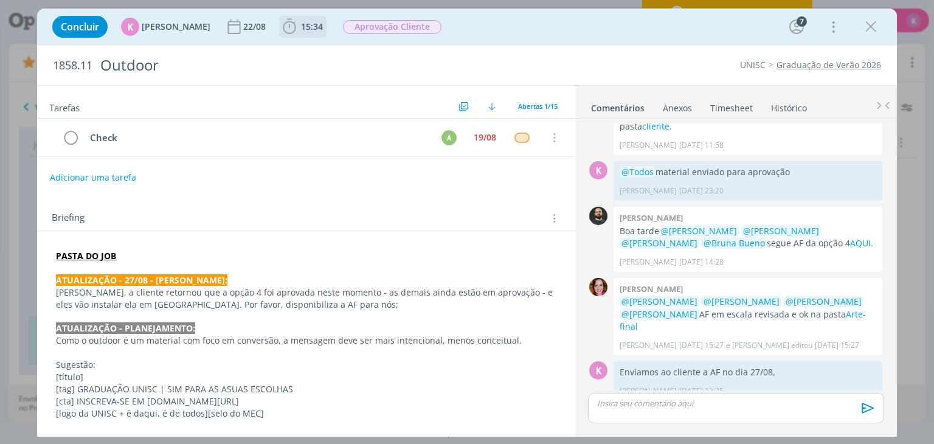
click at [305, 26] on span "15:34" at bounding box center [312, 27] width 22 height 12
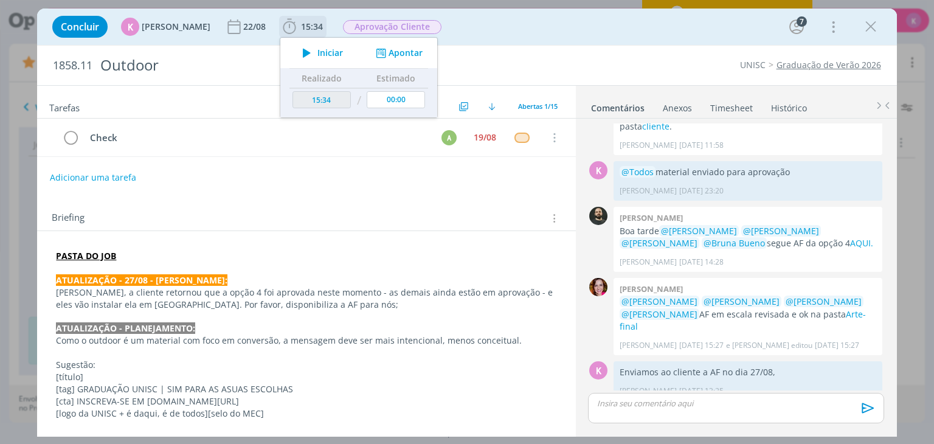
click at [387, 52] on button "Apontar" at bounding box center [398, 53] width 50 height 13
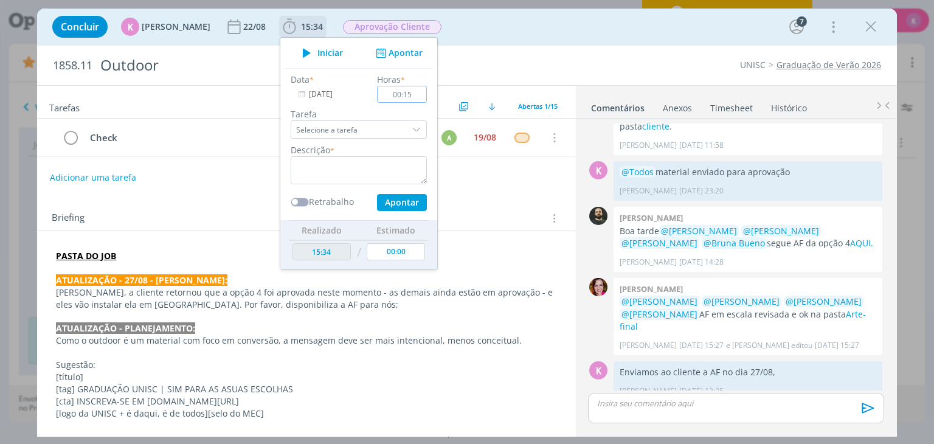
type input "00:15"
click at [390, 165] on textarea "dialog" at bounding box center [359, 170] width 136 height 28
type textarea "Reunião com a lulu para ajustes"
click at [402, 200] on button "Apontar" at bounding box center [402, 202] width 50 height 17
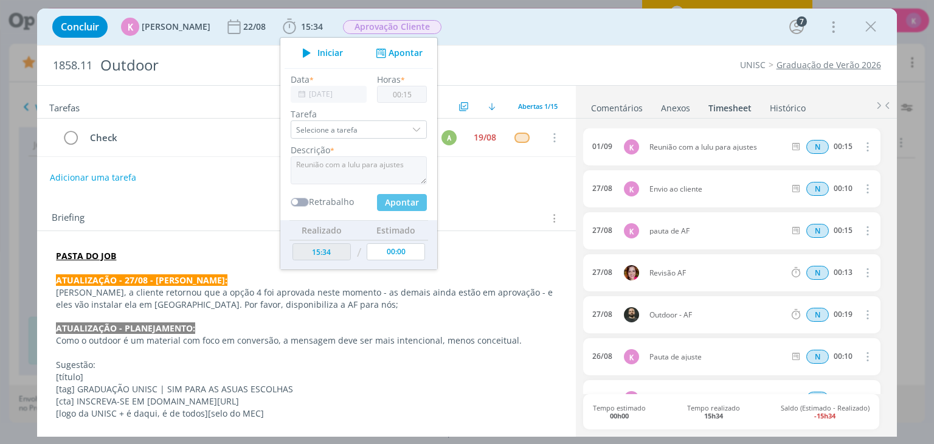
type input "15:49"
type input "00:00"
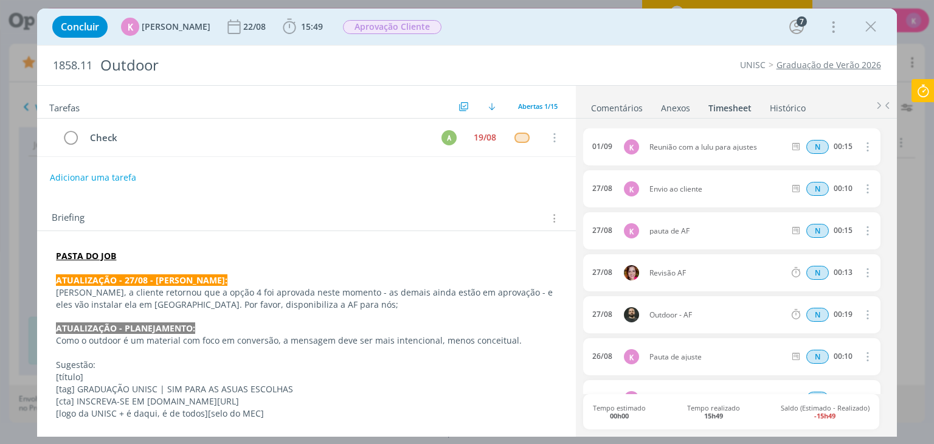
drag, startPoint x: 876, startPoint y: 30, endPoint x: 339, endPoint y: 88, distance: 540.0
click at [876, 30] on icon "dialog" at bounding box center [871, 27] width 18 height 18
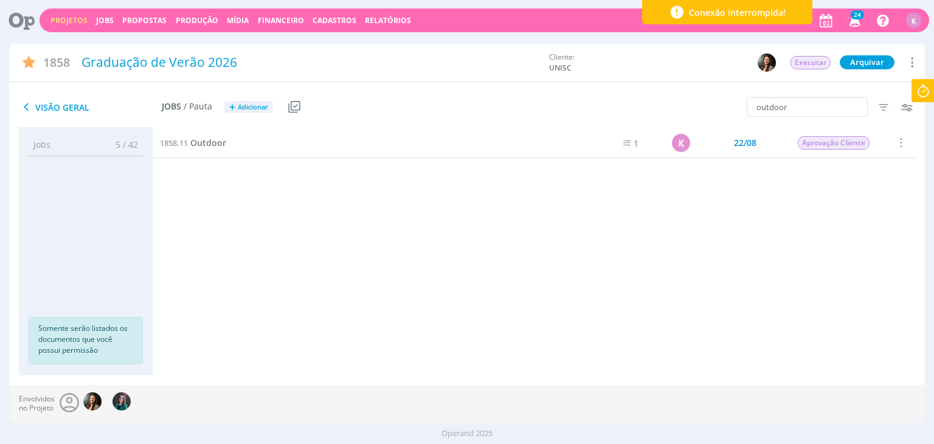
click at [71, 16] on link "Projetos" at bounding box center [68, 20] width 37 height 10
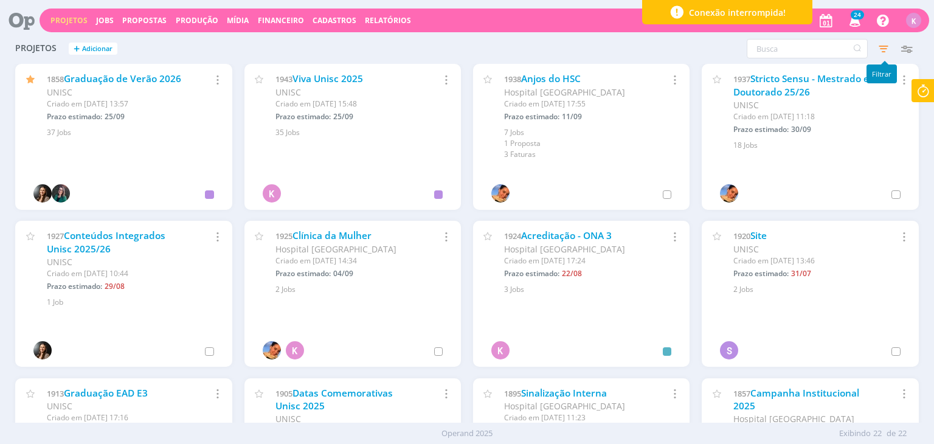
click at [880, 49] on icon "button" at bounding box center [883, 49] width 22 height 22
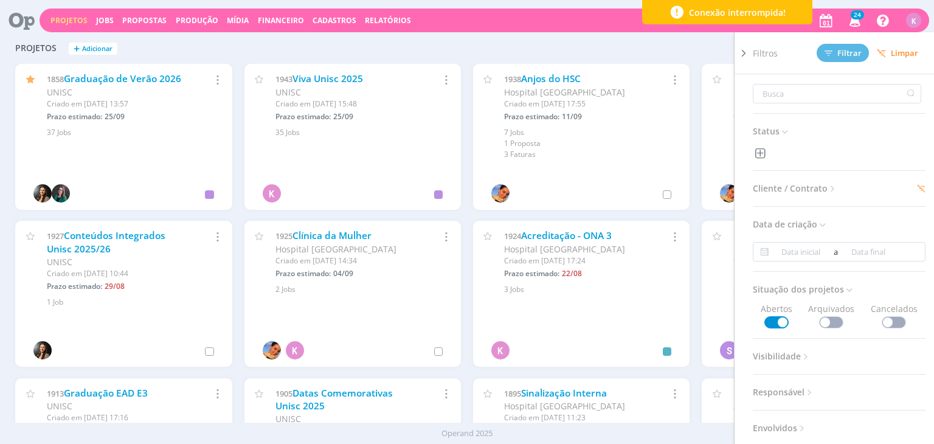
click at [795, 183] on span "Cliente / Contrato" at bounding box center [795, 189] width 85 height 16
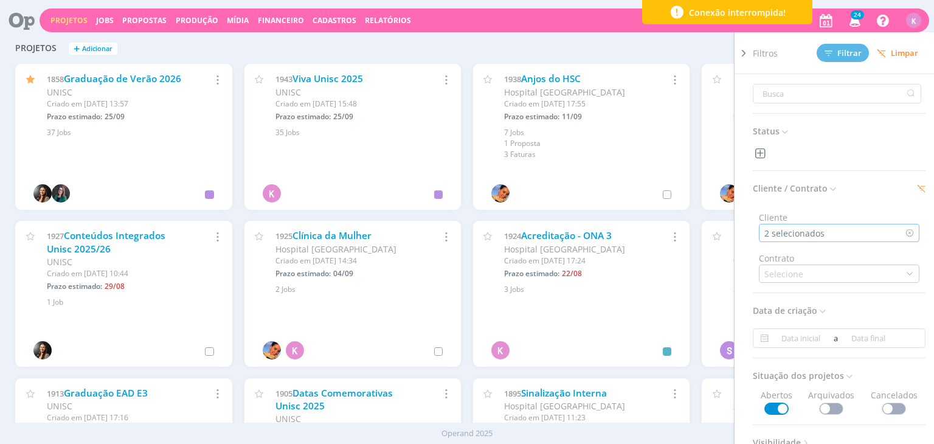
click at [814, 229] on div "2 selecionados" at bounding box center [795, 233] width 63 height 13
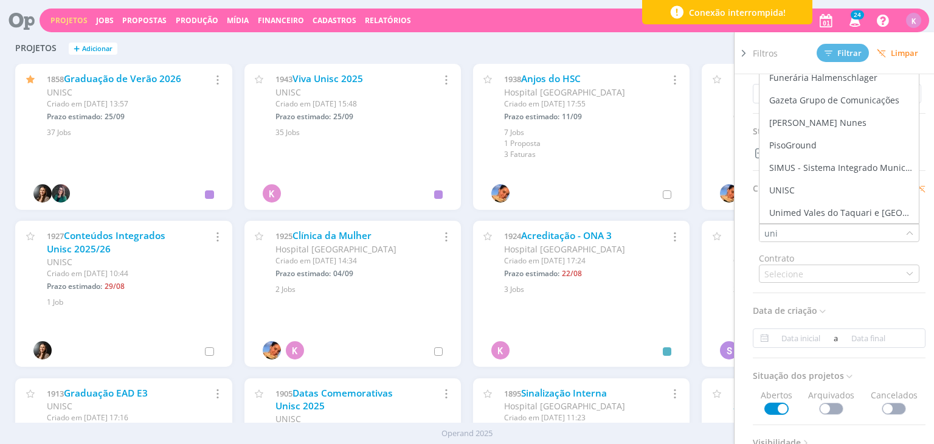
scroll to position [154, 0]
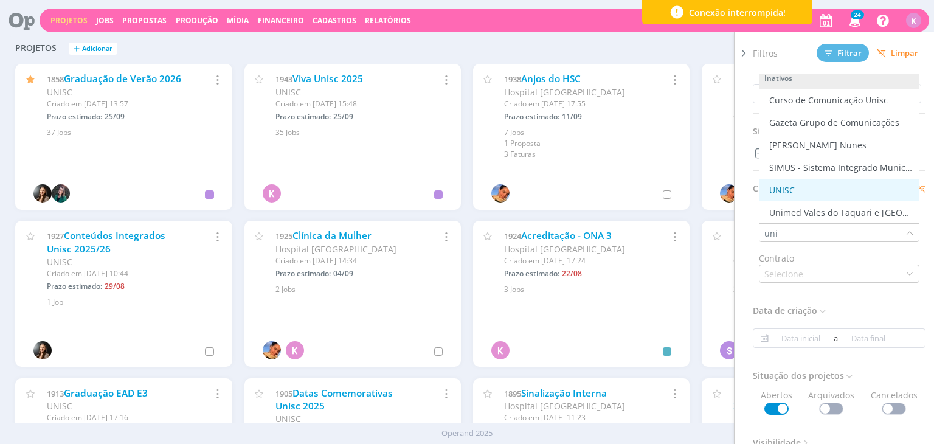
type input "uni"
click at [803, 190] on div "UNISC" at bounding box center [839, 190] width 150 height 13
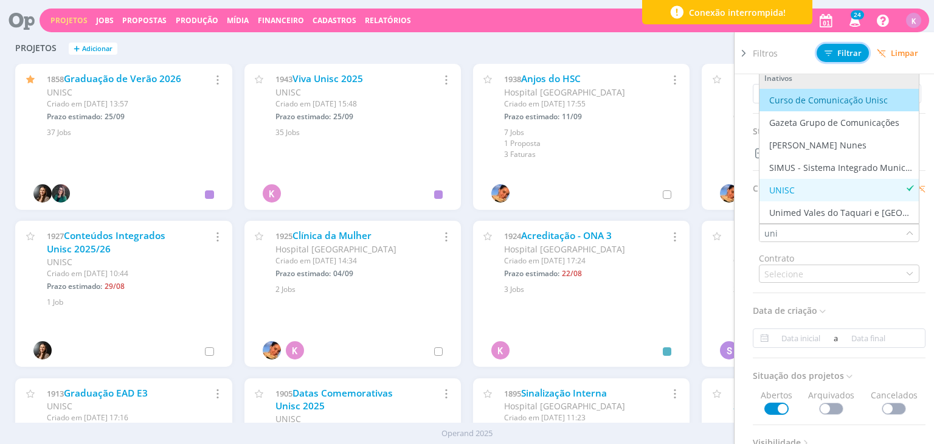
click at [844, 50] on span "Filtrar" at bounding box center [842, 53] width 37 height 8
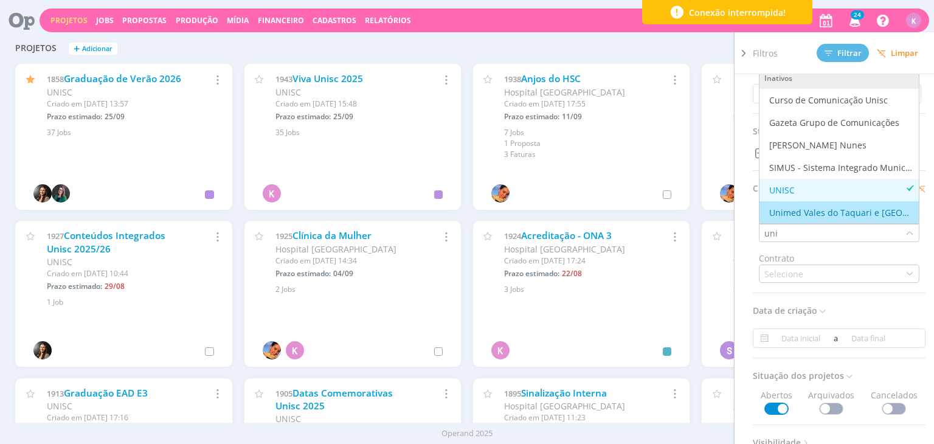
click at [798, 227] on input "uni" at bounding box center [832, 232] width 146 height 17
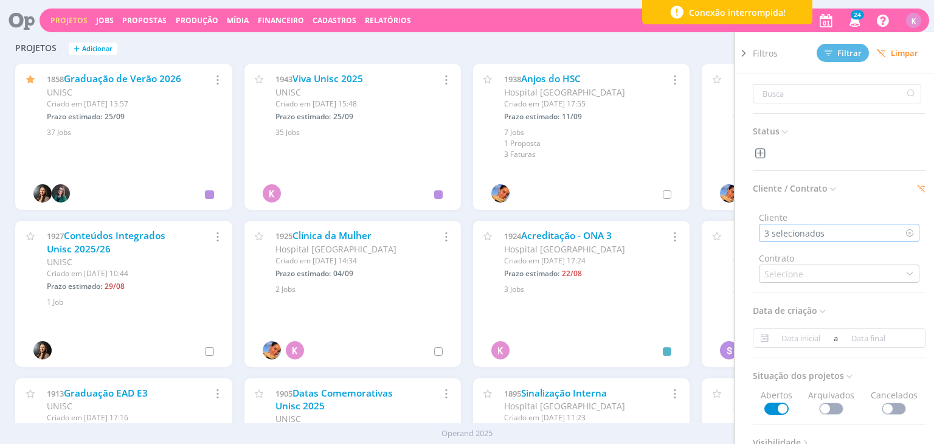
click at [798, 227] on div "3 selecionados" at bounding box center [795, 233] width 63 height 13
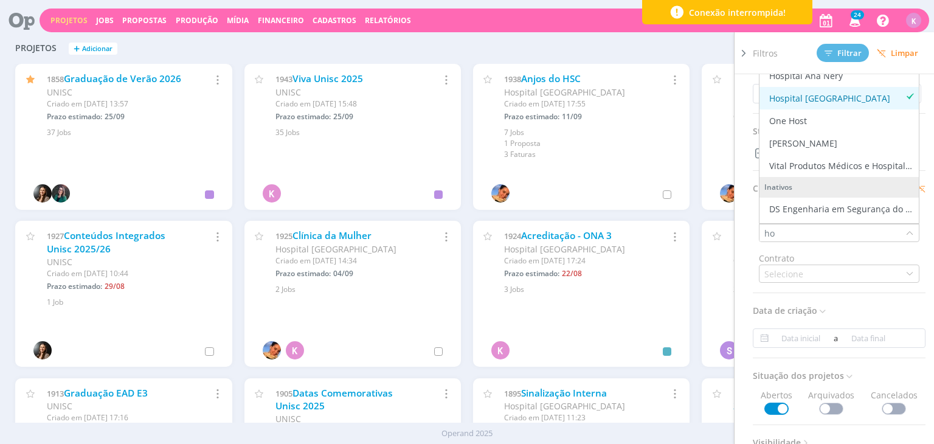
type input "ho"
click at [824, 98] on div "Hospital [GEOGRAPHIC_DATA]" at bounding box center [829, 98] width 121 height 13
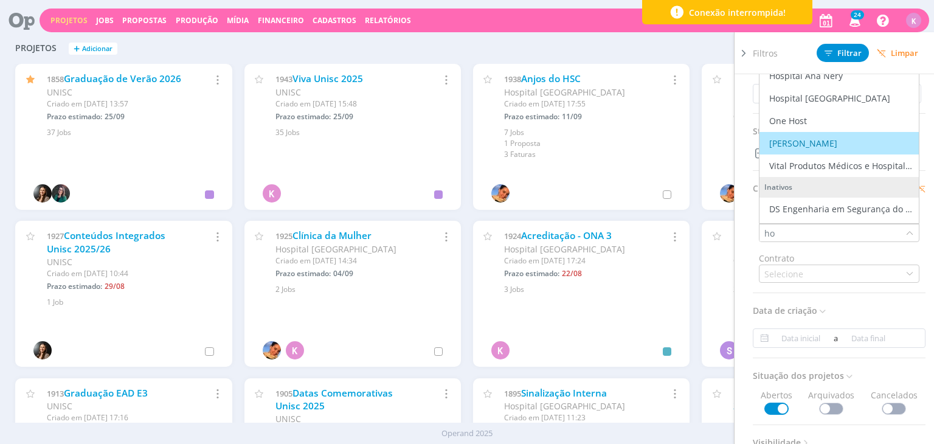
click at [806, 235] on input "ho" at bounding box center [832, 232] width 146 height 17
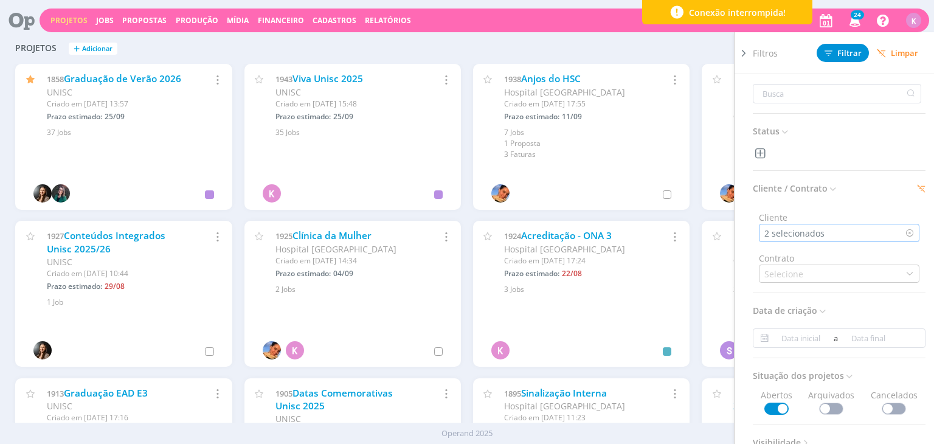
click at [806, 235] on div "2 selecionados" at bounding box center [795, 233] width 63 height 13
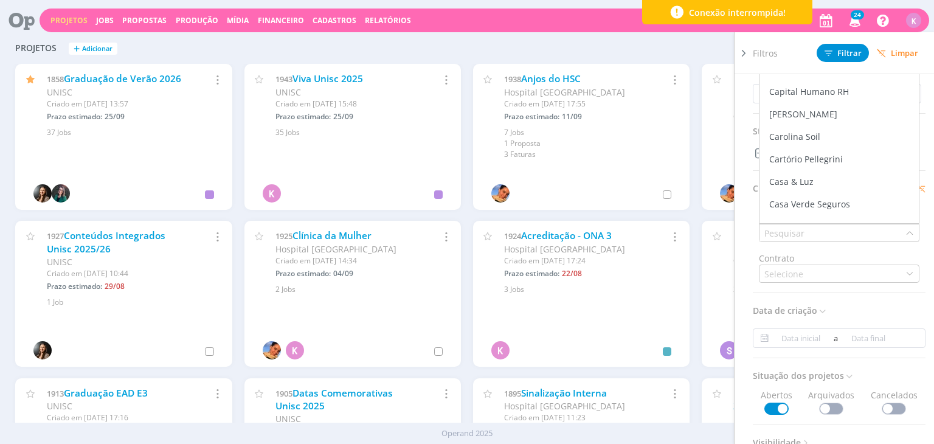
scroll to position [3770, 0]
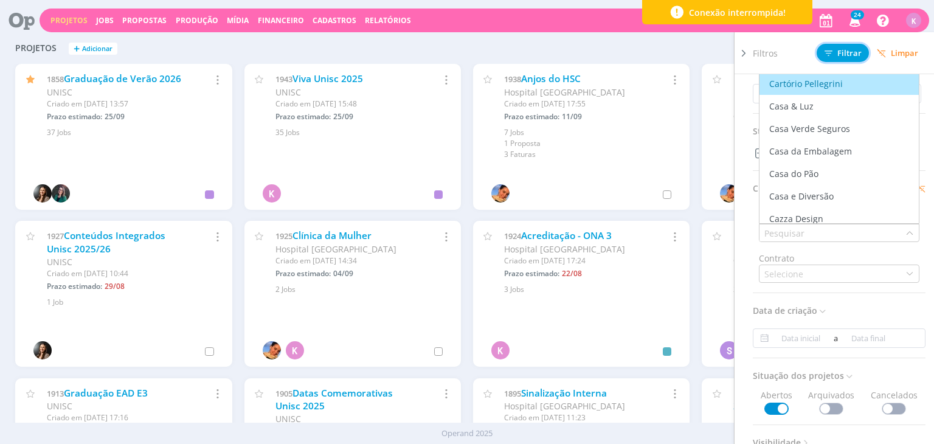
click at [841, 50] on span "Filtrar" at bounding box center [842, 53] width 37 height 8
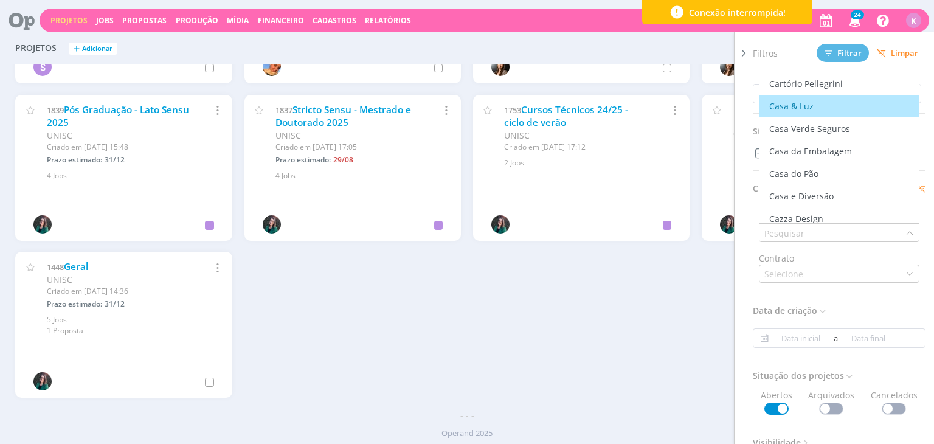
scroll to position [287, 0]
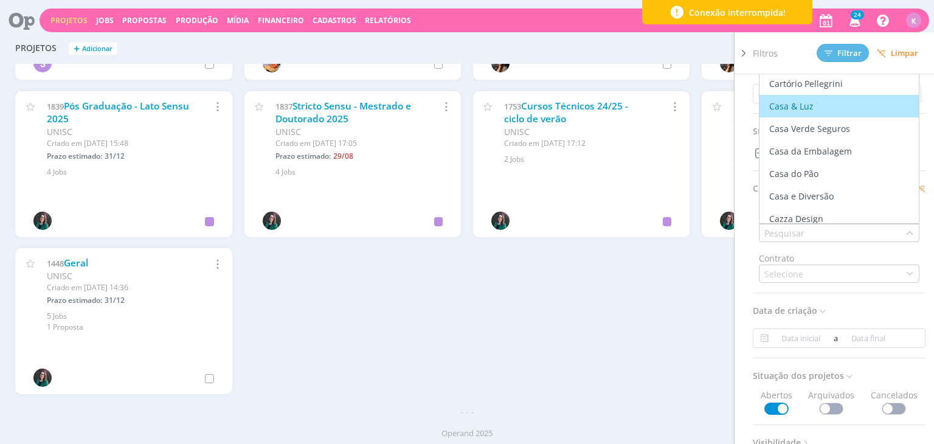
click at [436, 353] on div "1858 Graduação de Verão 2026 UNISC Criado em 04/02 às 13:57 Prazo estimado: 25/…" at bounding box center [466, 91] width 915 height 628
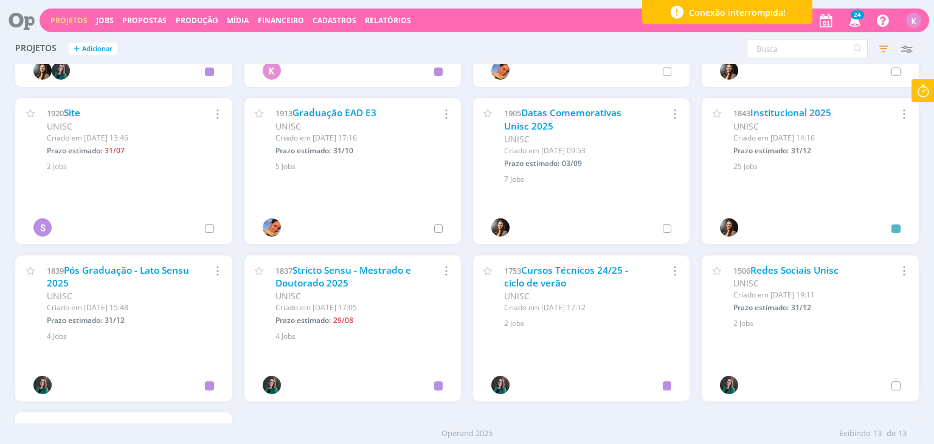
scroll to position [0, 0]
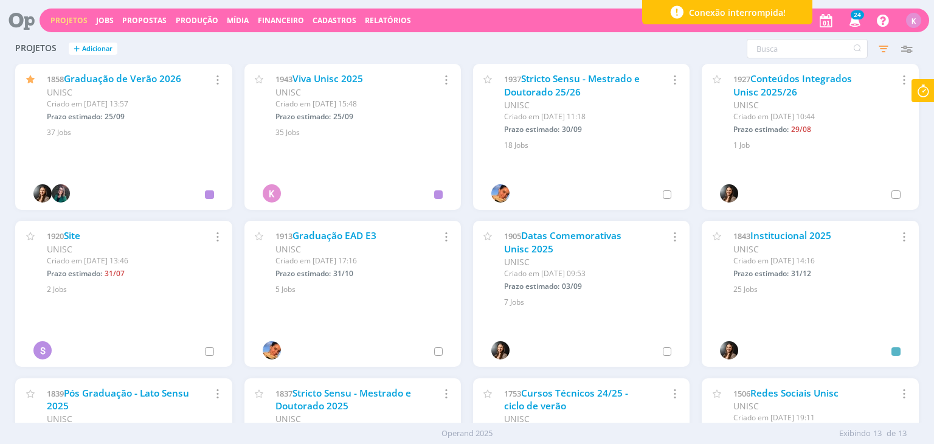
click at [147, 86] on div "UNISC" at bounding box center [118, 92] width 143 height 13
click at [151, 79] on link "Graduação de Verão 2026" at bounding box center [122, 78] width 117 height 13
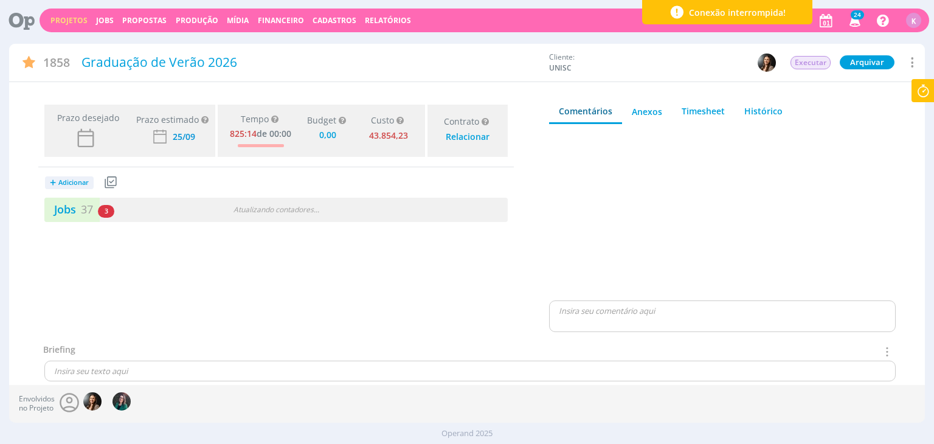
type input "0,00"
click at [74, 212] on link "Jobs 37" at bounding box center [68, 209] width 49 height 15
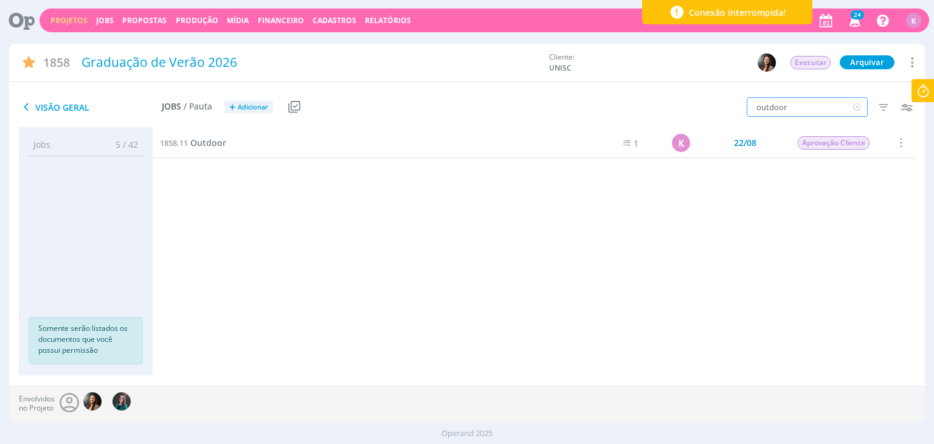
click at [762, 108] on input "outdoor" at bounding box center [807, 106] width 121 height 19
drag, startPoint x: 767, startPoint y: 108, endPoint x: 804, endPoint y: 112, distance: 37.4
click at [804, 112] on input "outdoor" at bounding box center [807, 106] width 121 height 19
type input "out"
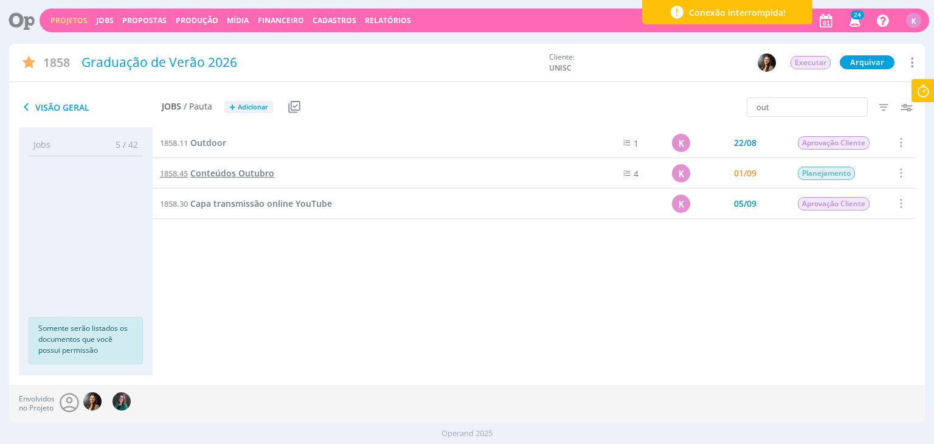
click at [215, 171] on span "Conteúdos Outubro" at bounding box center [232, 173] width 84 height 12
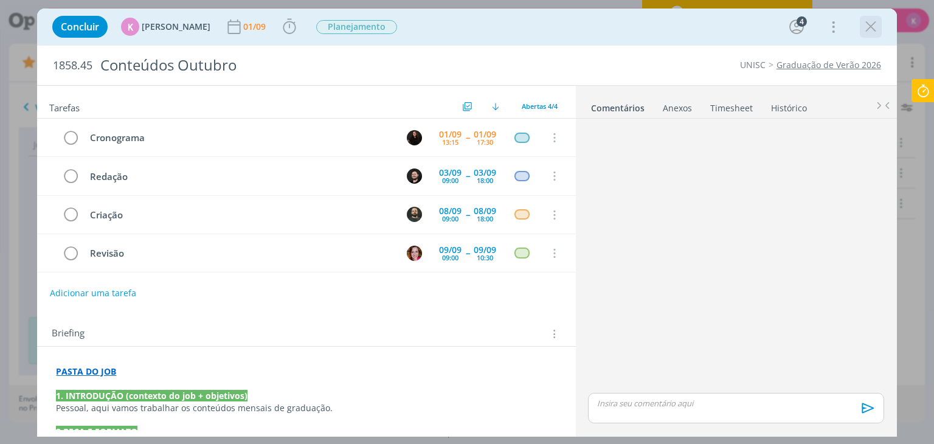
click at [875, 30] on icon "dialog" at bounding box center [871, 27] width 18 height 18
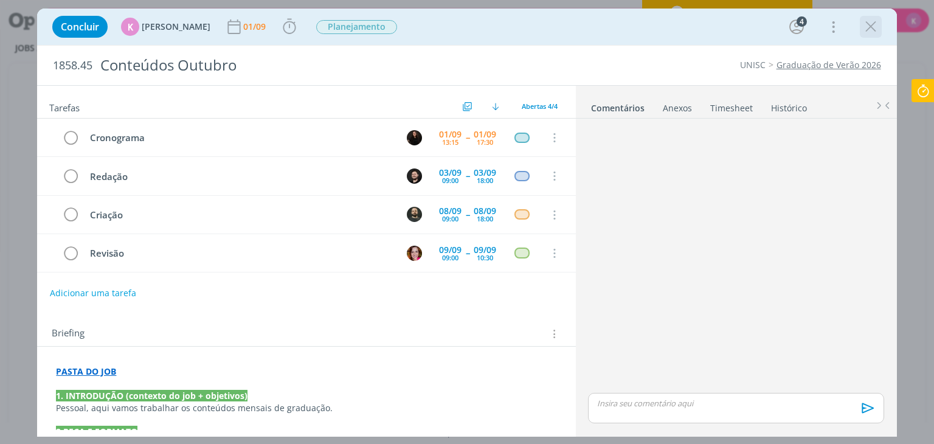
click at [877, 34] on icon "dialog" at bounding box center [871, 27] width 18 height 18
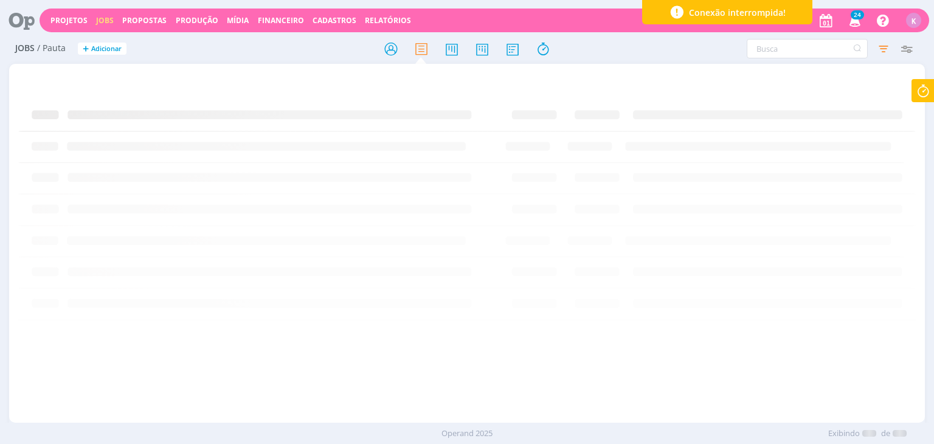
click at [53, 27] on div "Projetos Jobs Propostas Produção Mídia Financeiro Cadastros Relatórios 24 Notif…" at bounding box center [484, 21] width 889 height 24
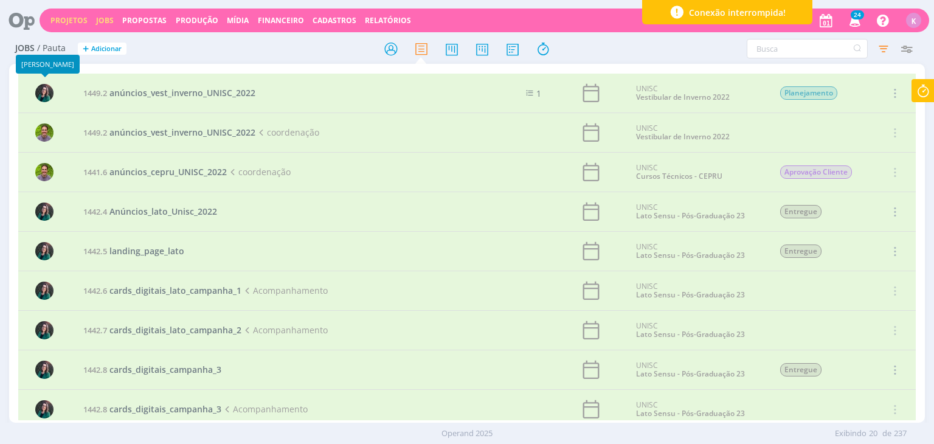
click at [63, 22] on link "Projetos" at bounding box center [68, 20] width 37 height 10
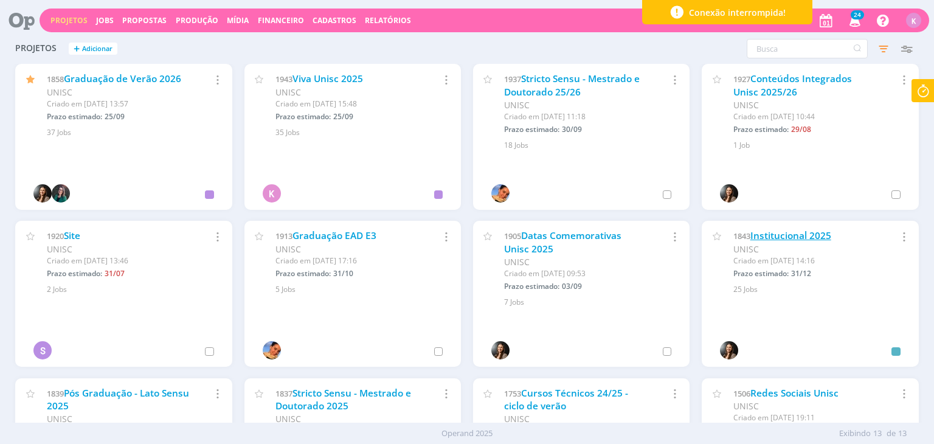
click at [751, 239] on link "Institucional 2025" at bounding box center [790, 235] width 81 height 13
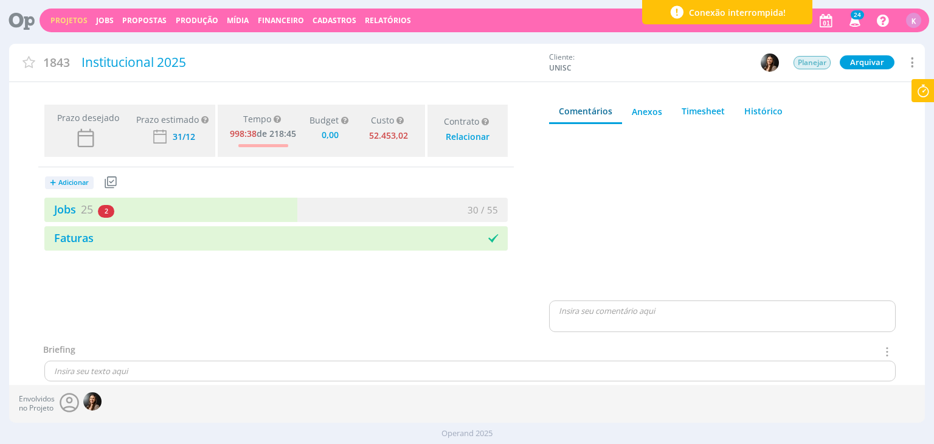
type input "0,00"
click at [64, 205] on link "Jobs 25" at bounding box center [68, 209] width 49 height 15
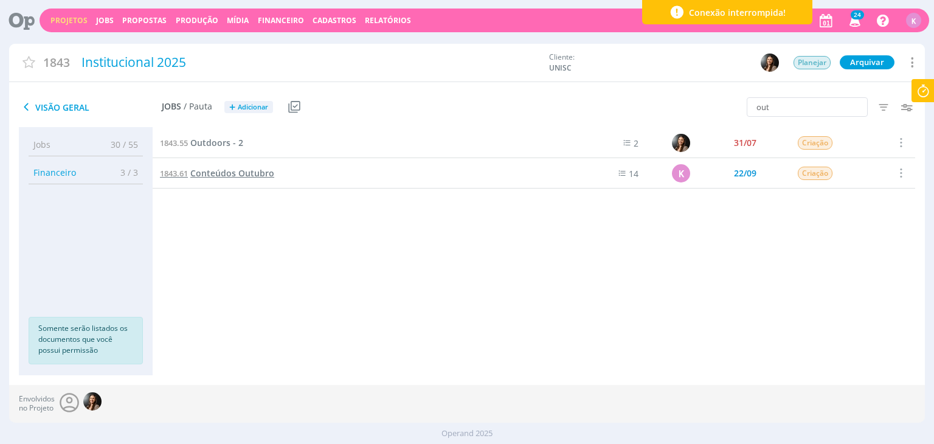
click at [212, 173] on span "Conteúdos Outubro" at bounding box center [232, 173] width 84 height 12
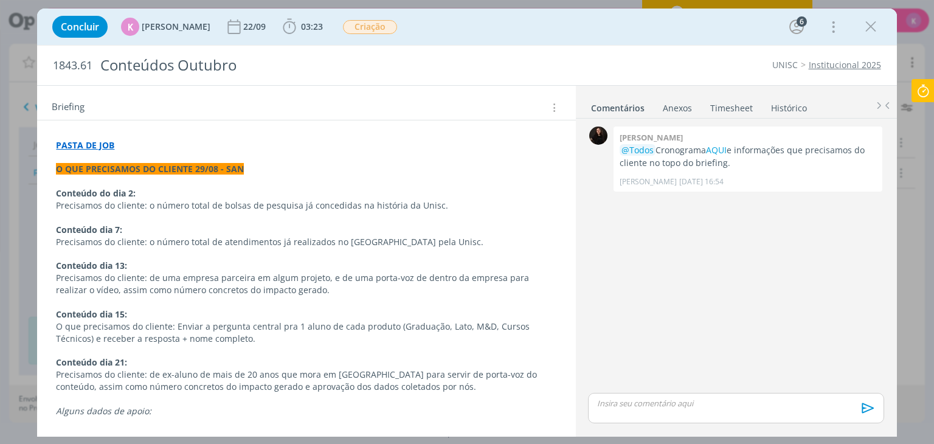
scroll to position [243, 0]
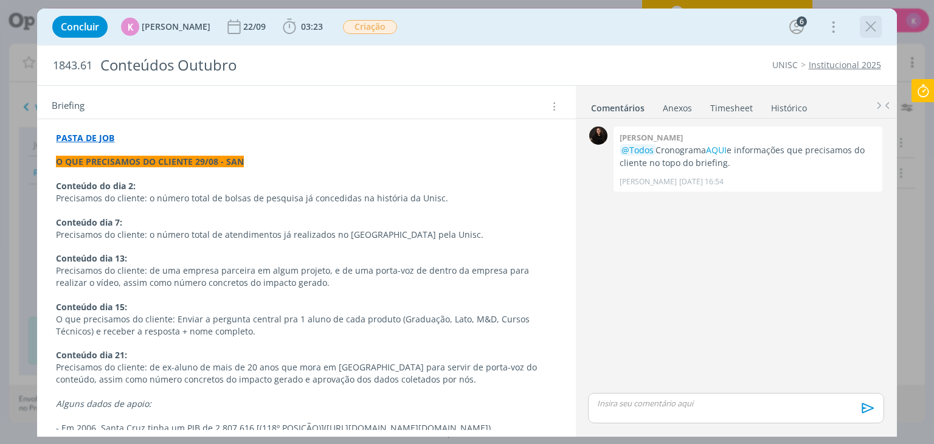
click at [873, 26] on icon "dialog" at bounding box center [871, 27] width 18 height 18
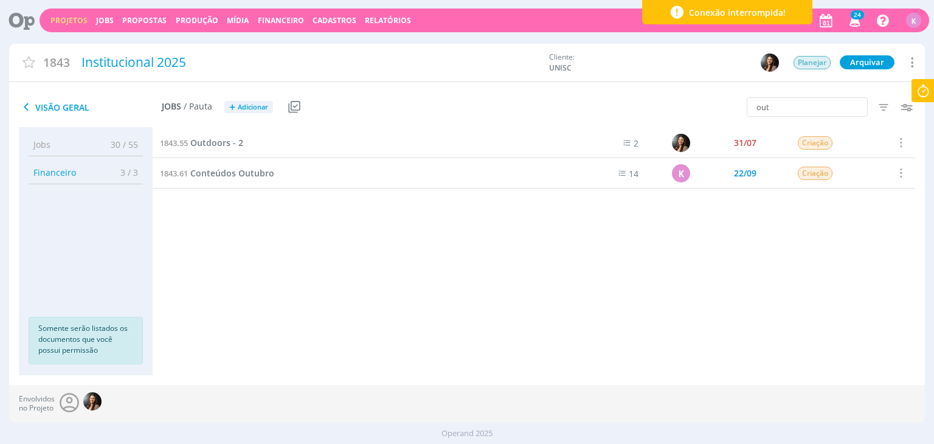
click at [64, 22] on link "Projetos" at bounding box center [68, 20] width 37 height 10
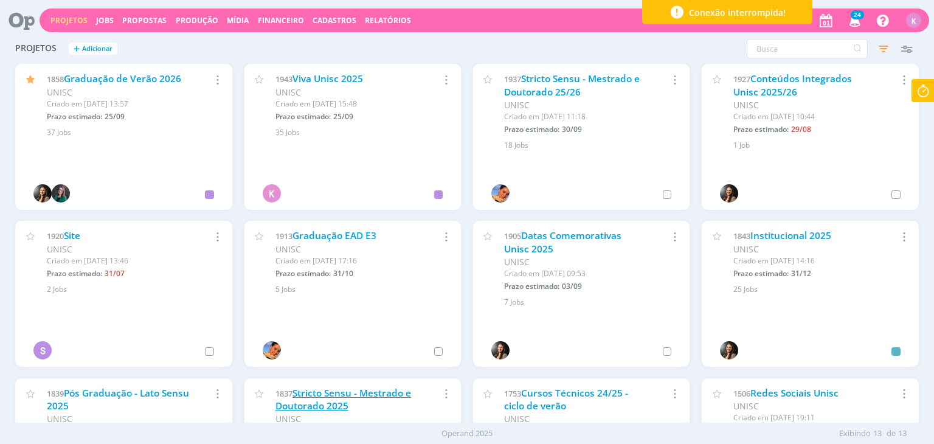
click at [364, 399] on link "Stricto Sensu - Mestrado e Doutorado 2025" at bounding box center [343, 400] width 136 height 26
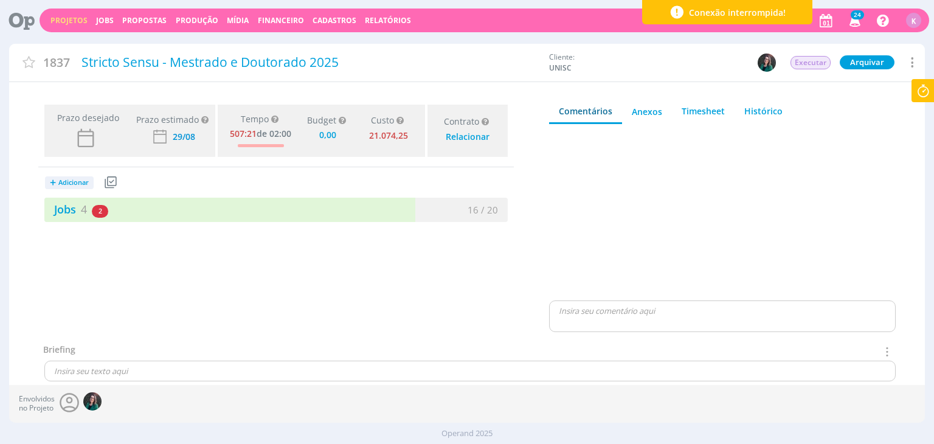
type input "0,00"
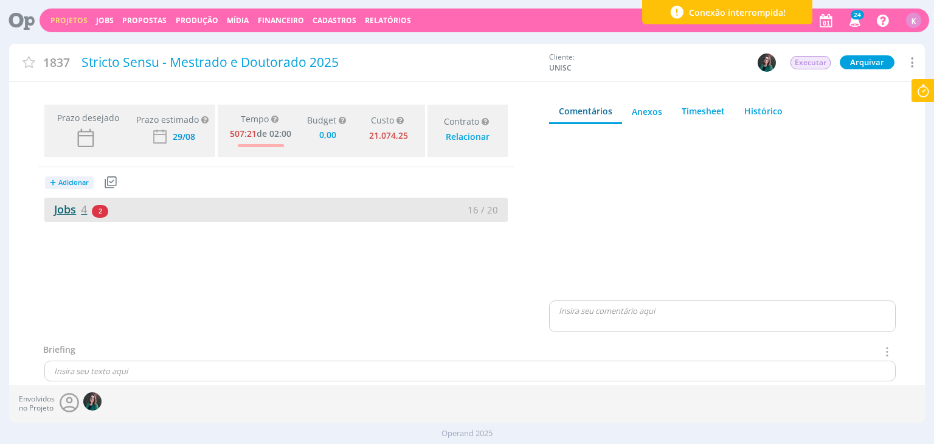
click at [77, 212] on link "Jobs 4" at bounding box center [65, 209] width 43 height 15
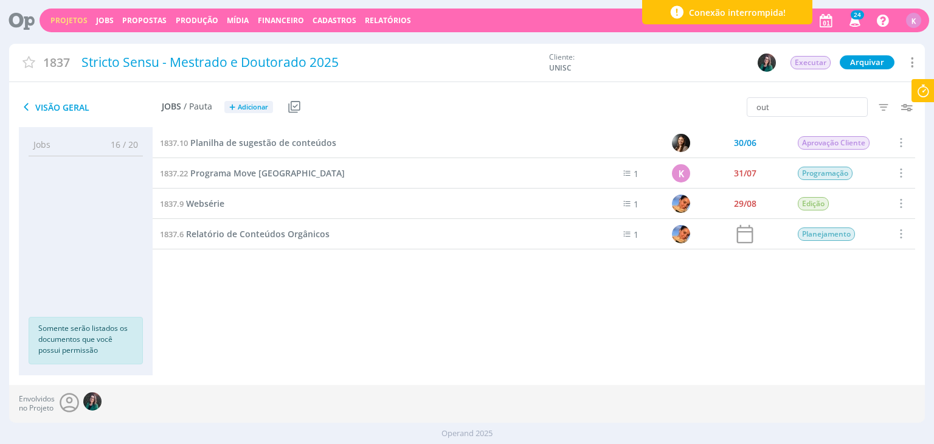
click at [72, 22] on link "Projetos" at bounding box center [68, 20] width 37 height 10
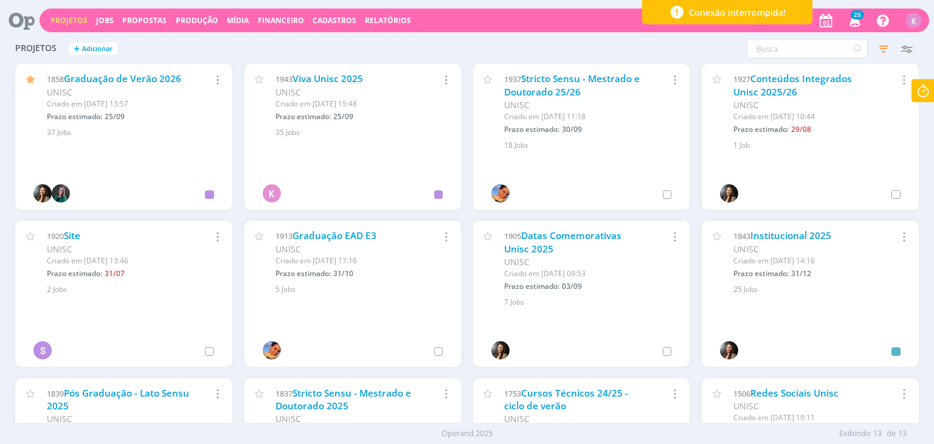
click at [56, 15] on div "Projetos Jobs Propostas Produção Mídia Financeiro Cadastros Relatórios 25 Notif…" at bounding box center [484, 21] width 889 height 24
click at [52, 18] on link "Projetos" at bounding box center [68, 20] width 37 height 10
click at [108, 11] on div "Projetos Jobs Propostas Produção Mídia Financeiro Cadastros Relatórios 25 Notif…" at bounding box center [484, 21] width 889 height 24
click at [106, 14] on div "Projetos Jobs Propostas Produção Mídia Financeiro Cadastros Relatórios 25 Notif…" at bounding box center [484, 21] width 889 height 24
click at [105, 18] on link "Jobs" at bounding box center [105, 20] width 18 height 10
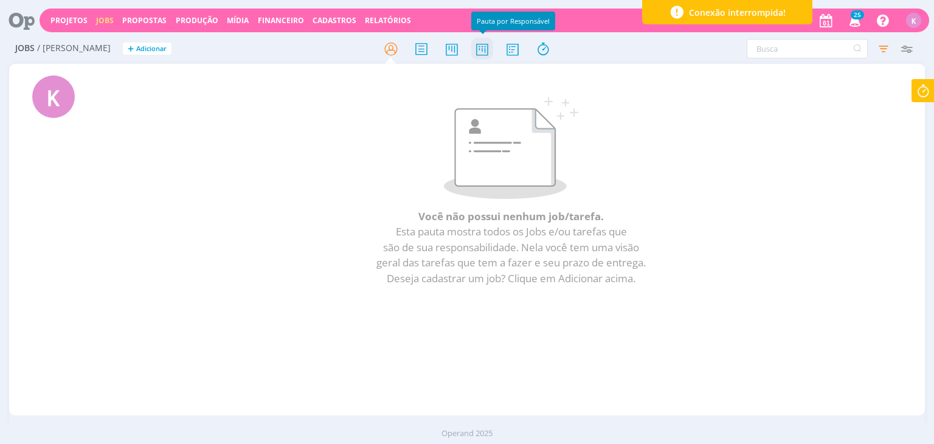
click at [483, 56] on icon at bounding box center [482, 49] width 22 height 24
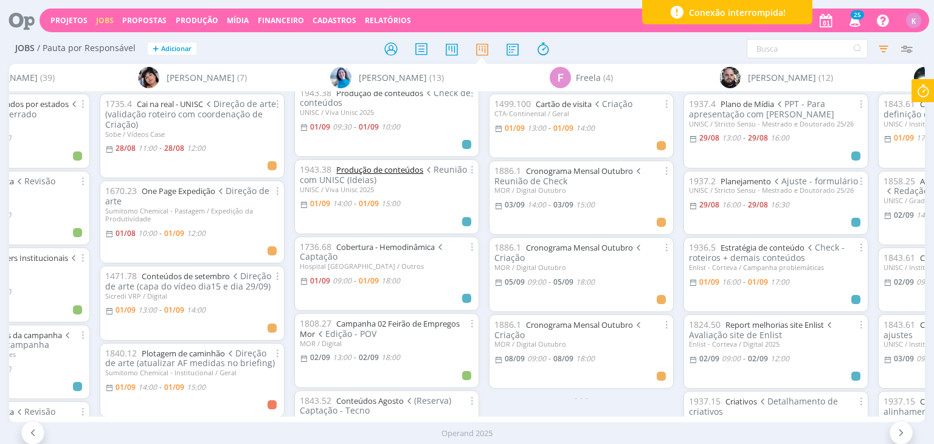
scroll to position [243, 0]
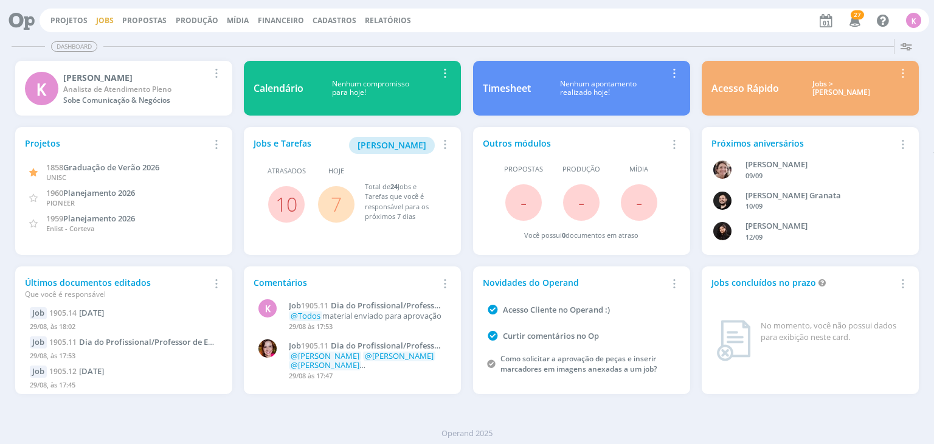
click at [110, 15] on link "Jobs" at bounding box center [105, 20] width 18 height 10
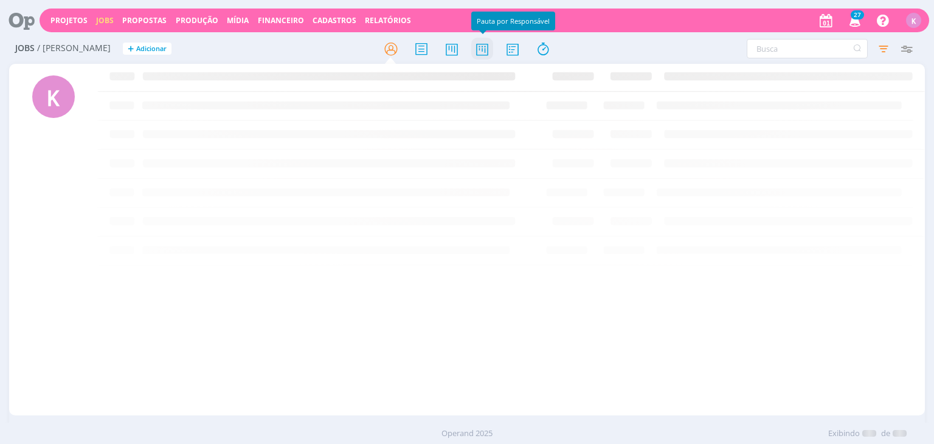
click at [484, 44] on icon at bounding box center [482, 49] width 22 height 24
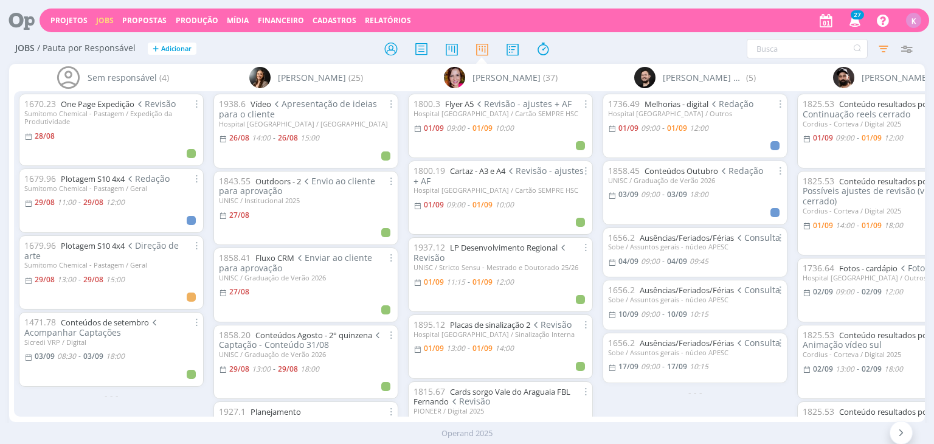
drag, startPoint x: 181, startPoint y: 414, endPoint x: 193, endPoint y: 416, distance: 11.8
click at [202, 411] on div "Sem responsável (4) 1670.23 One Page Expedição Revisão Sumitomo Chemical - Past…" at bounding box center [466, 243] width 915 height 358
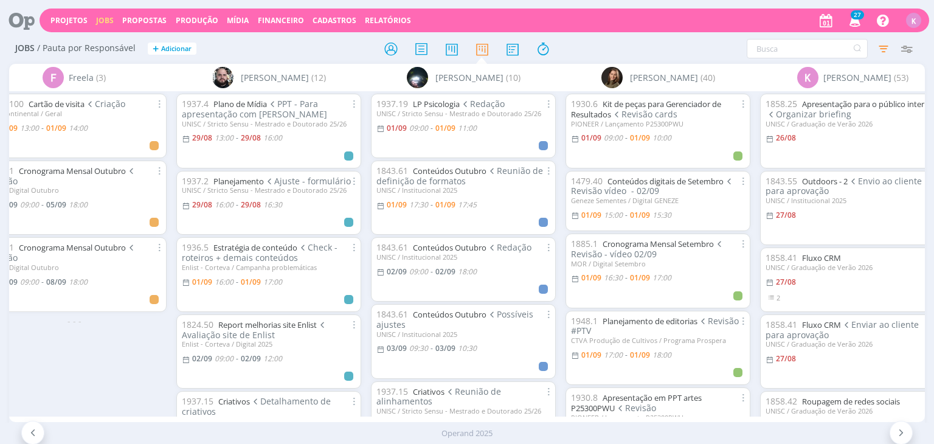
scroll to position [0, 1596]
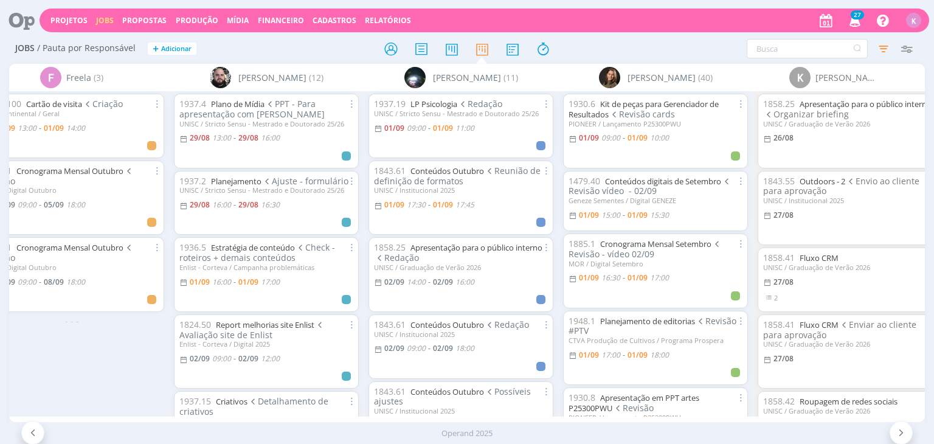
click at [396, 423] on div "Operand 2025" at bounding box center [467, 433] width 934 height 21
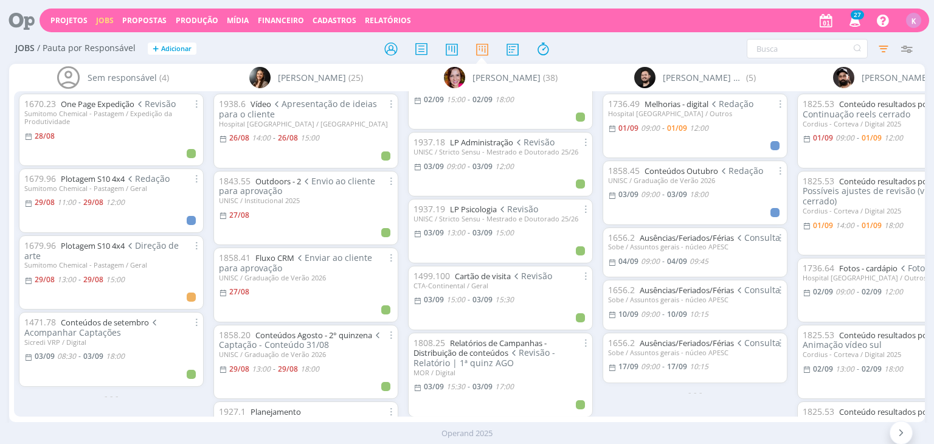
scroll to position [1119, 0]
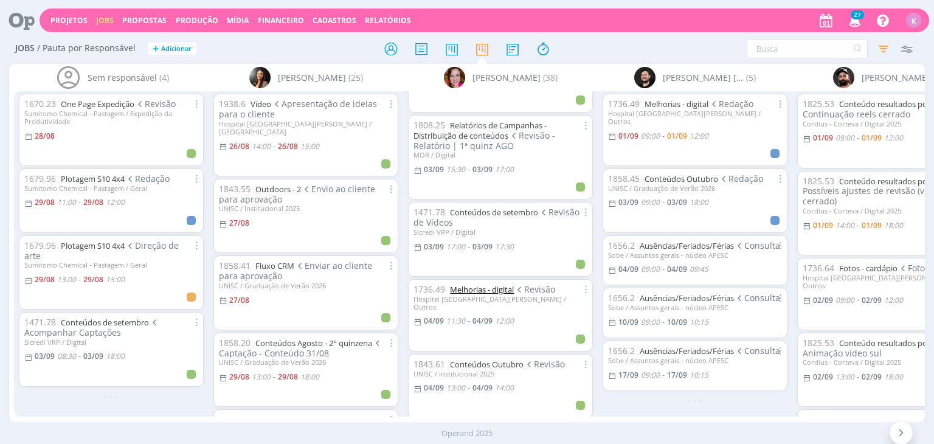
scroll to position [1362, 0]
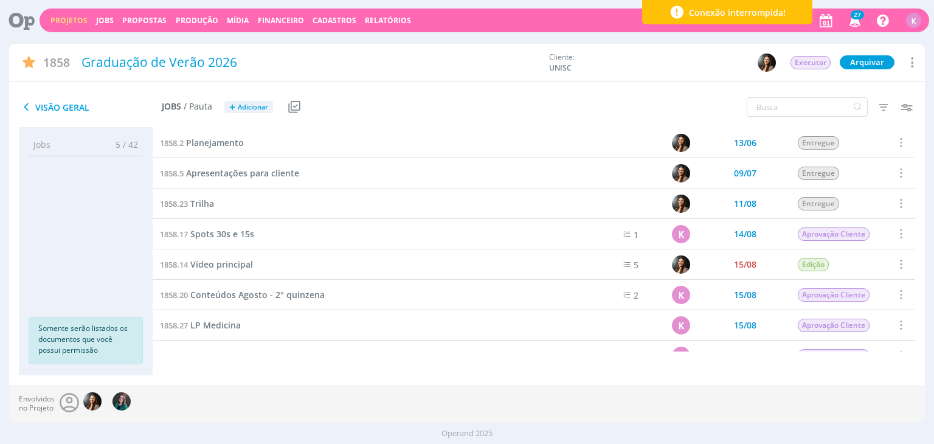
click at [16, 7] on div at bounding box center [17, 20] width 25 height 27
click at [26, 22] on icon at bounding box center [17, 21] width 25 height 24
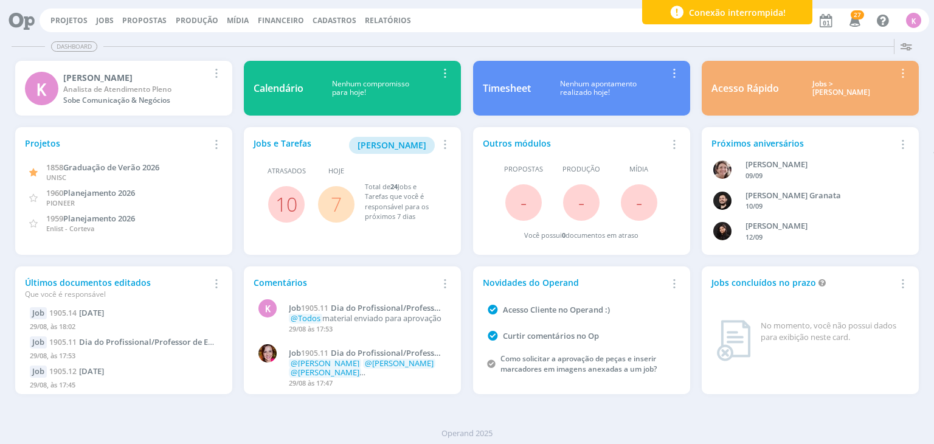
click at [672, 66] on icon "button" at bounding box center [672, 73] width 13 height 15
click at [675, 50] on div "Dashboard" at bounding box center [467, 47] width 911 height 18
click at [578, 86] on div "Nenhum apontamento realizado hoje!" at bounding box center [599, 89] width 136 height 18
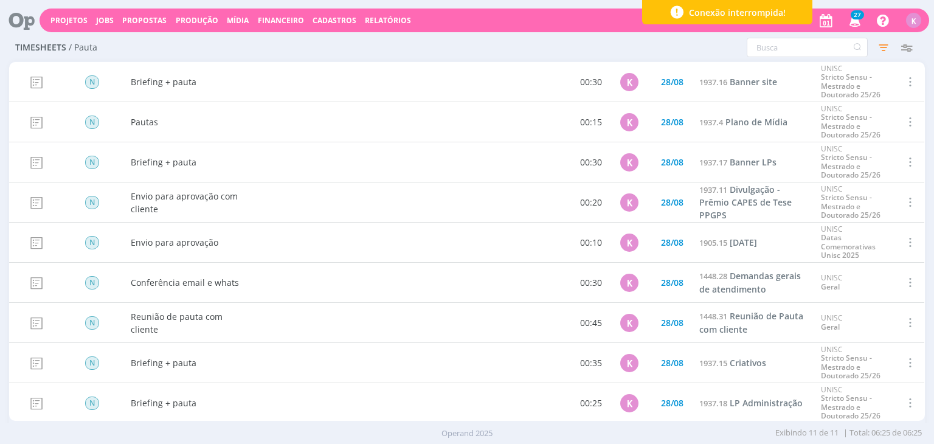
click at [22, 15] on icon at bounding box center [17, 21] width 25 height 24
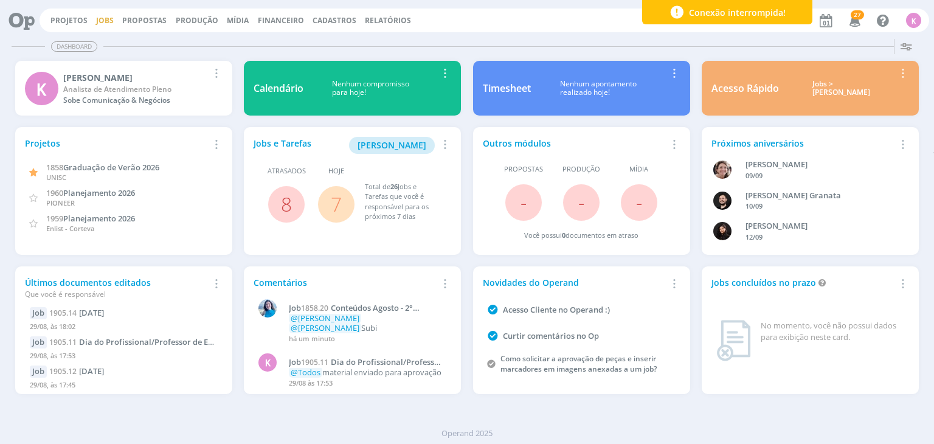
click at [100, 23] on link "Jobs" at bounding box center [105, 20] width 18 height 10
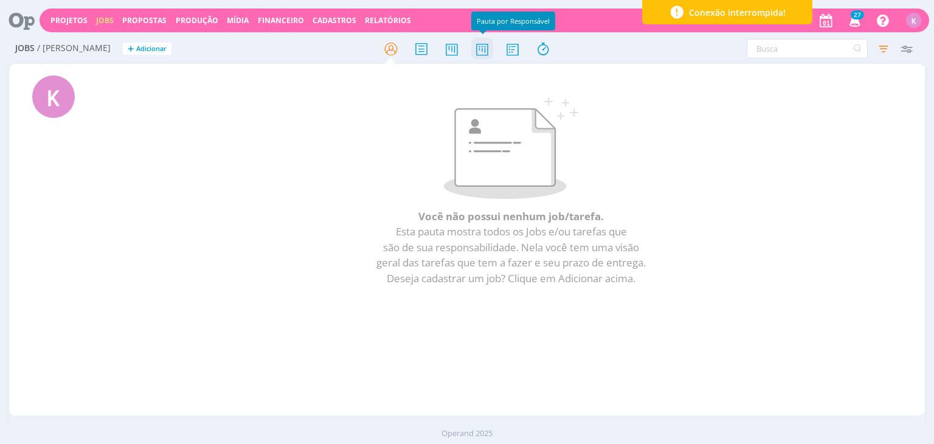
click at [486, 49] on icon at bounding box center [482, 49] width 22 height 24
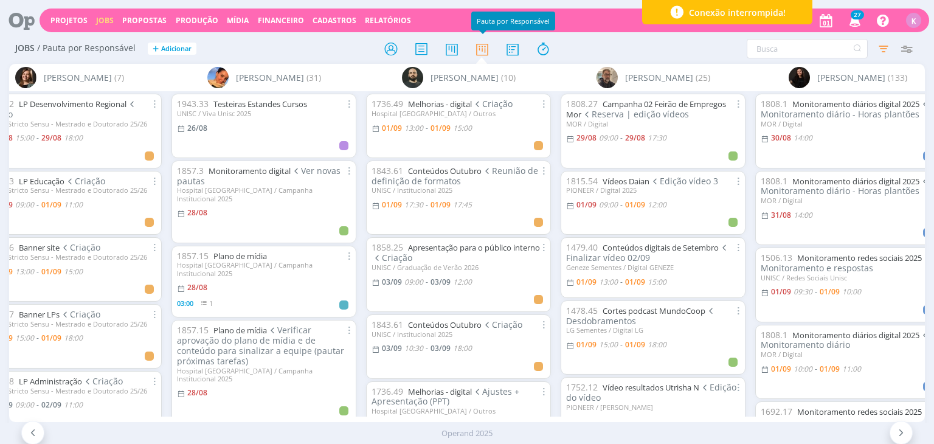
scroll to position [0, 2714]
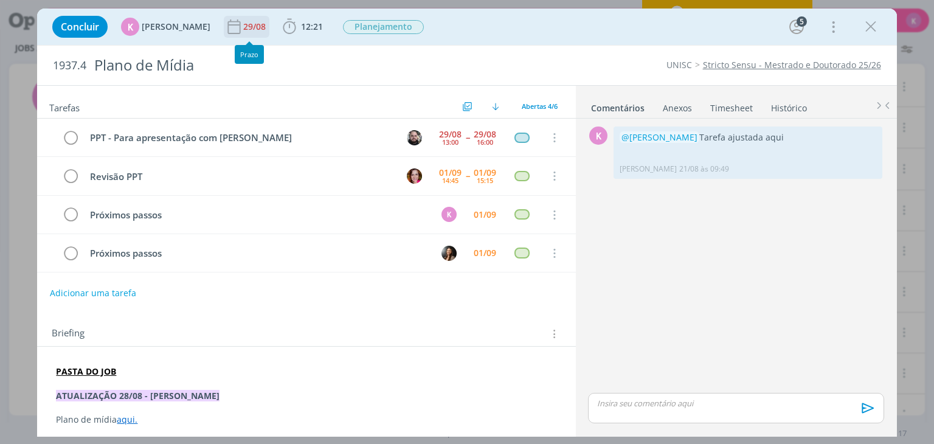
click at [248, 17] on div "29/08" at bounding box center [255, 27] width 25 height 22
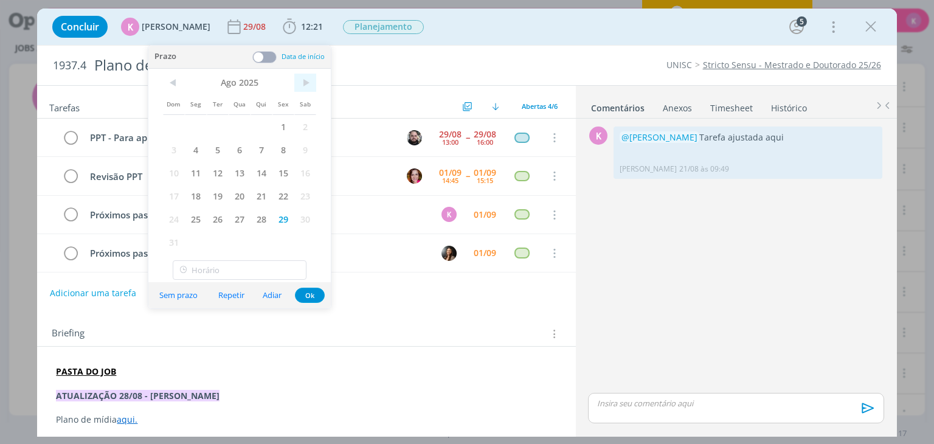
click at [311, 83] on span ">" at bounding box center [305, 83] width 22 height 18
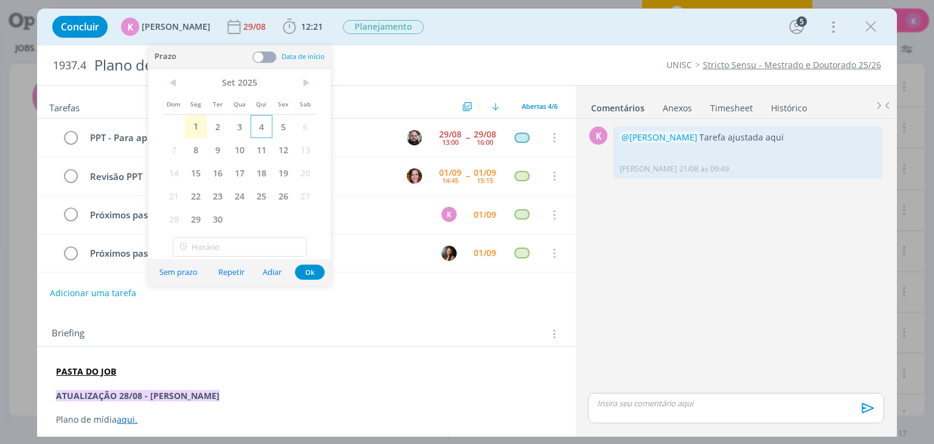
click at [260, 120] on span "4" at bounding box center [261, 126] width 22 height 23
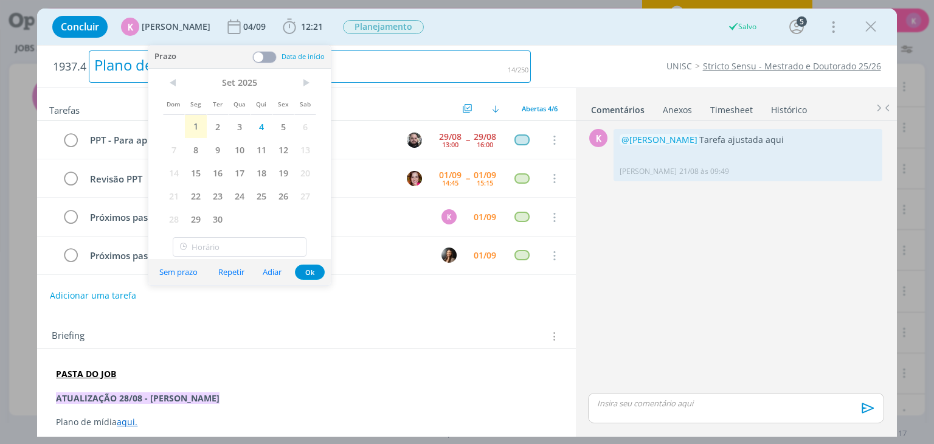
click at [446, 68] on div "Plano de Mídia" at bounding box center [310, 66] width 442 height 32
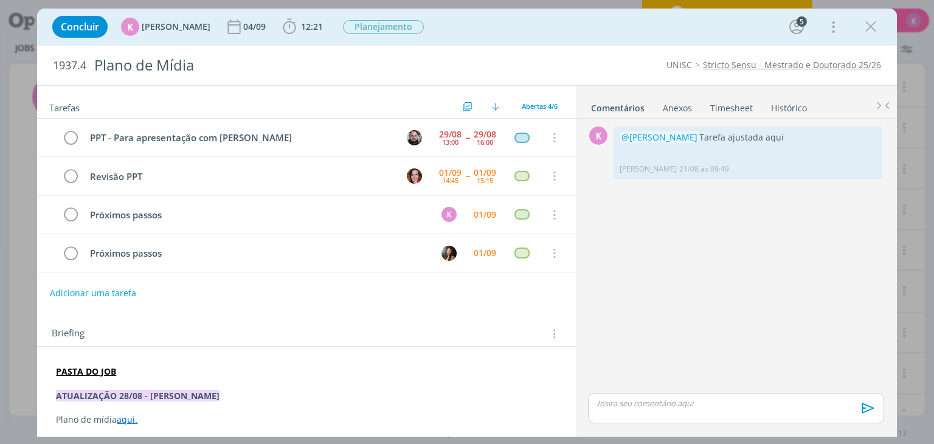
click at [253, 105] on h2 "Tarefas" at bounding box center [254, 106] width 410 height 16
click at [867, 20] on icon "dialog" at bounding box center [871, 27] width 18 height 18
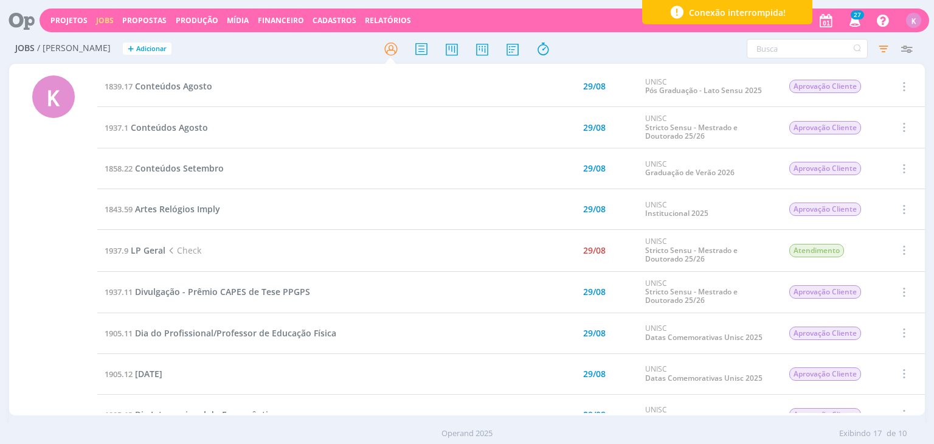
click at [66, 26] on div "Projetos Jobs Propostas Produção Mídia Financeiro Cadastros Relatórios 27 Notif…" at bounding box center [484, 21] width 889 height 24
click at [69, 19] on link "Projetos" at bounding box center [68, 20] width 37 height 10
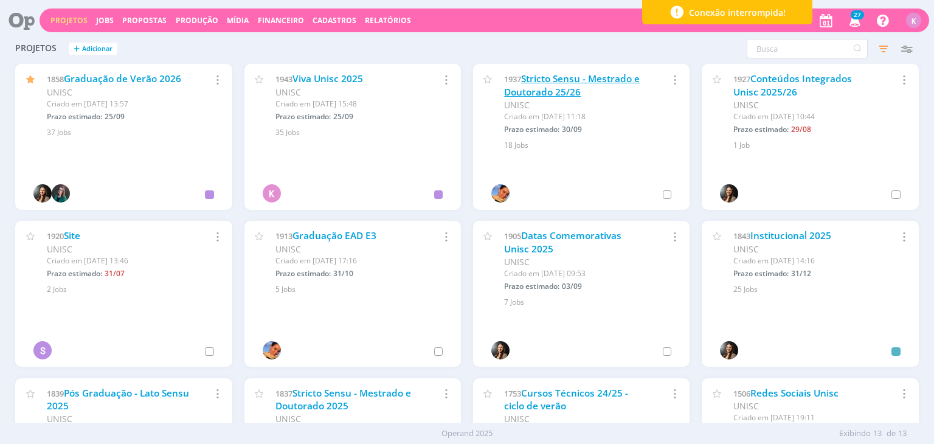
click at [565, 82] on link "Stricto Sensu - Mestrado e Doutorado 25/26" at bounding box center [572, 85] width 136 height 26
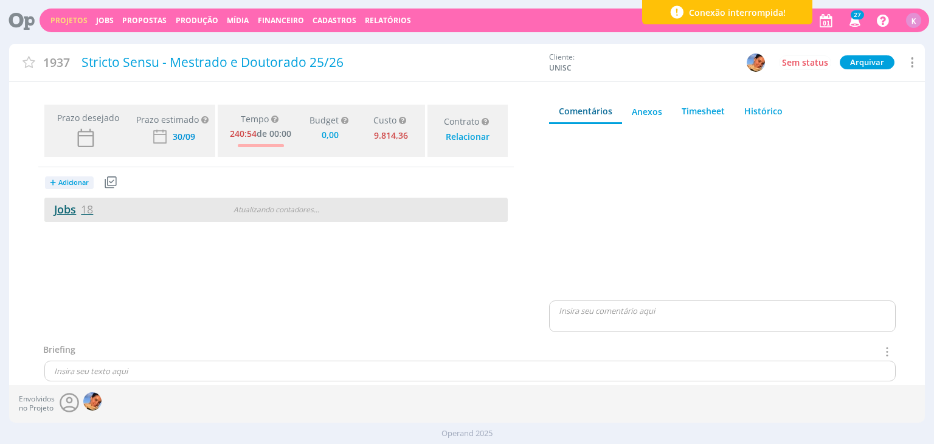
type input "0,00"
click at [73, 207] on link "Jobs 18" at bounding box center [68, 209] width 49 height 15
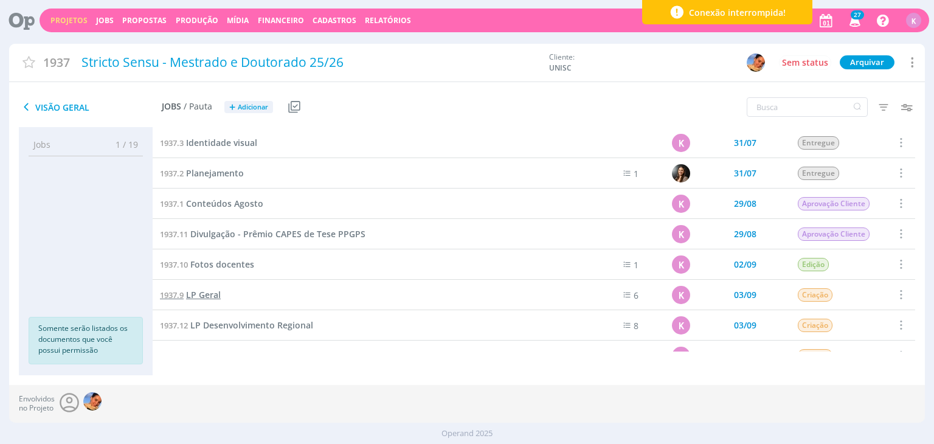
scroll to position [61, 0]
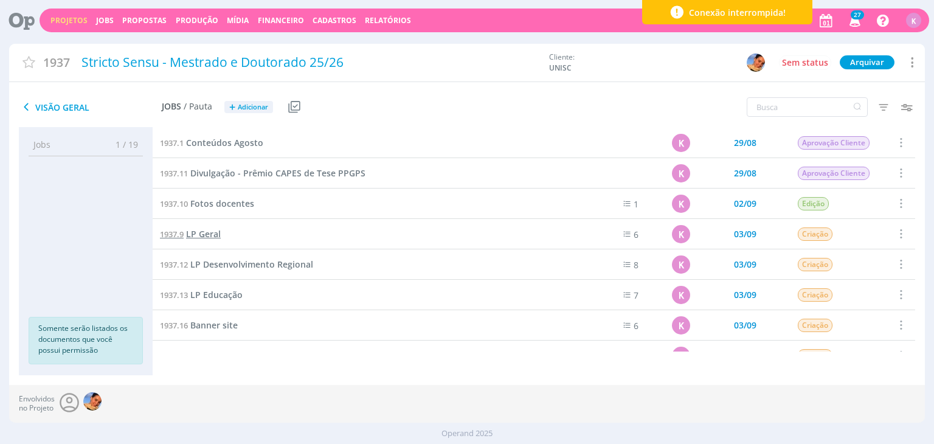
click at [216, 232] on span "LP Geral" at bounding box center [203, 234] width 35 height 12
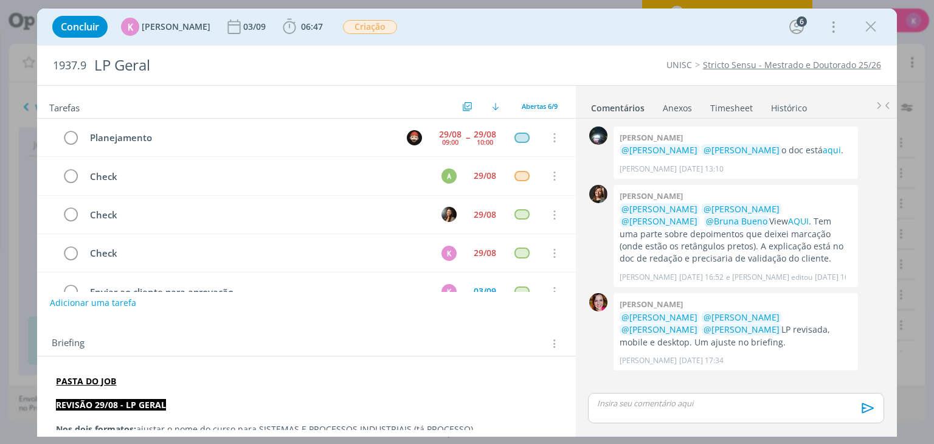
drag, startPoint x: 13, startPoint y: 381, endPoint x: 29, endPoint y: 373, distance: 17.4
click at [15, 380] on div "Concluir K Karoline Arend 03/09 06:47 Iniciar Apontar Data * 01/09/2025 Horas *…" at bounding box center [467, 222] width 934 height 444
drag, startPoint x: 871, startPoint y: 32, endPoint x: 128, endPoint y: 443, distance: 848.8
click at [871, 32] on icon "dialog" at bounding box center [871, 27] width 18 height 18
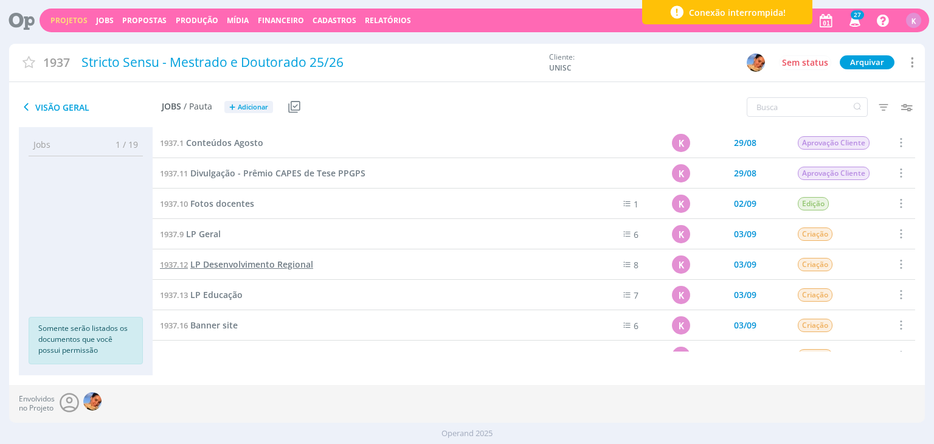
click at [238, 261] on span "LP Desenvolvimento Regional" at bounding box center [251, 264] width 123 height 12
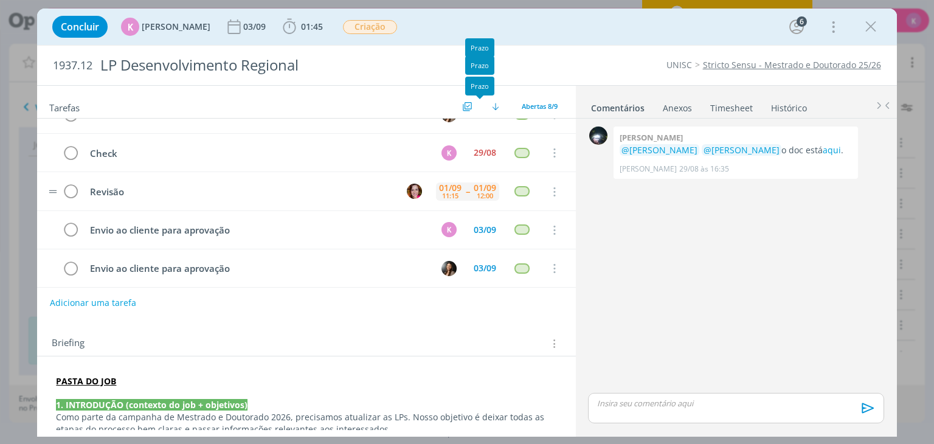
scroll to position [140, 0]
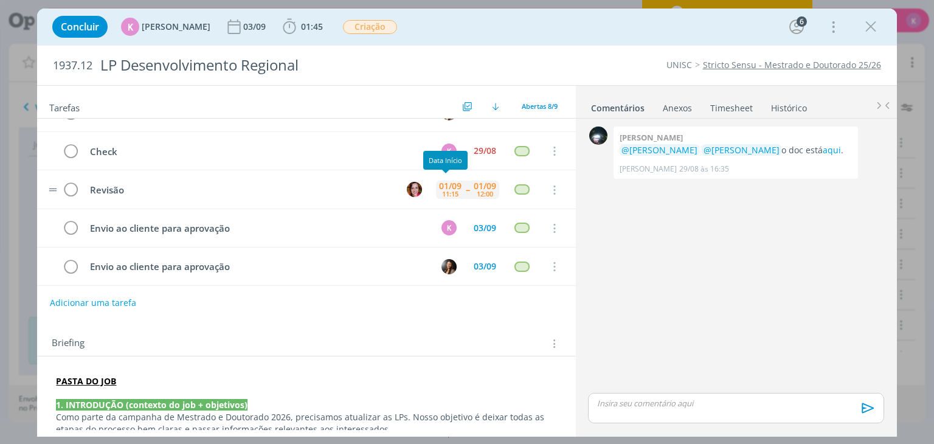
click at [451, 190] on div "11:15" at bounding box center [450, 193] width 16 height 7
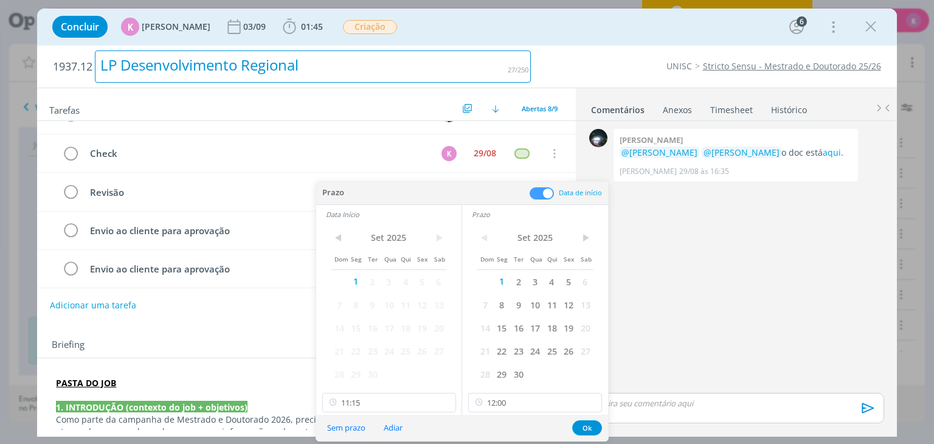
click at [395, 84] on h2 "1937.12 LP Desenvolvimento Regional" at bounding box center [292, 67] width 478 height 42
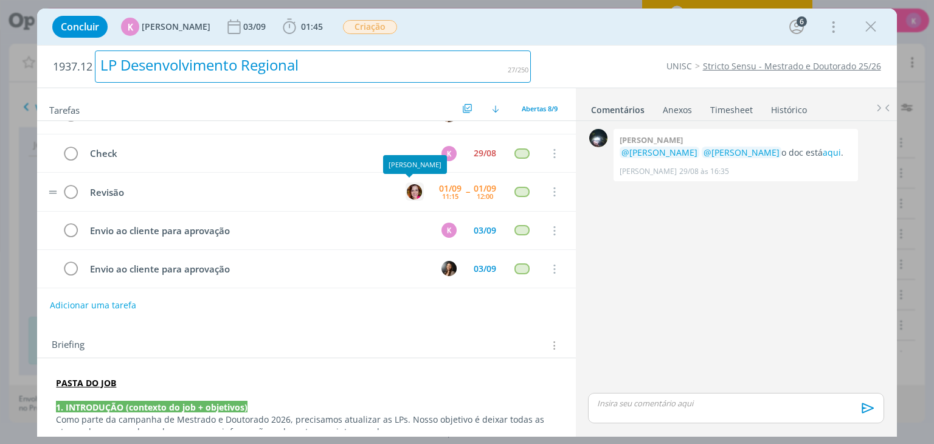
click at [408, 190] on img "dialog" at bounding box center [414, 191] width 15 height 15
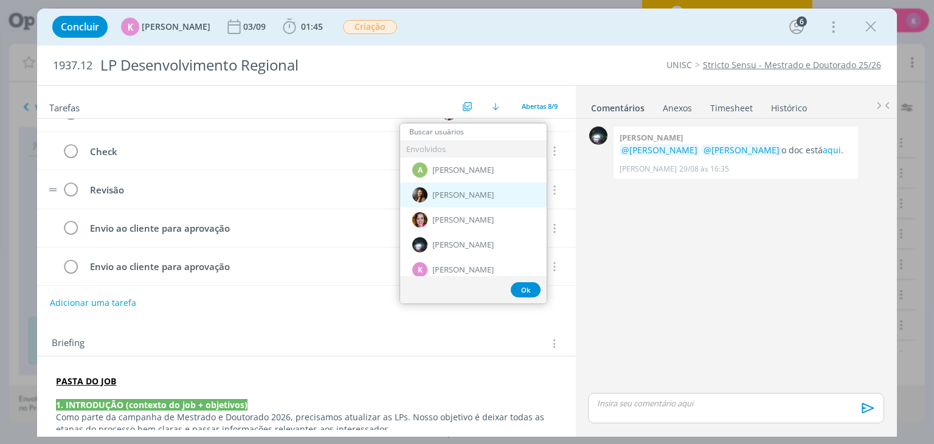
type input "e"
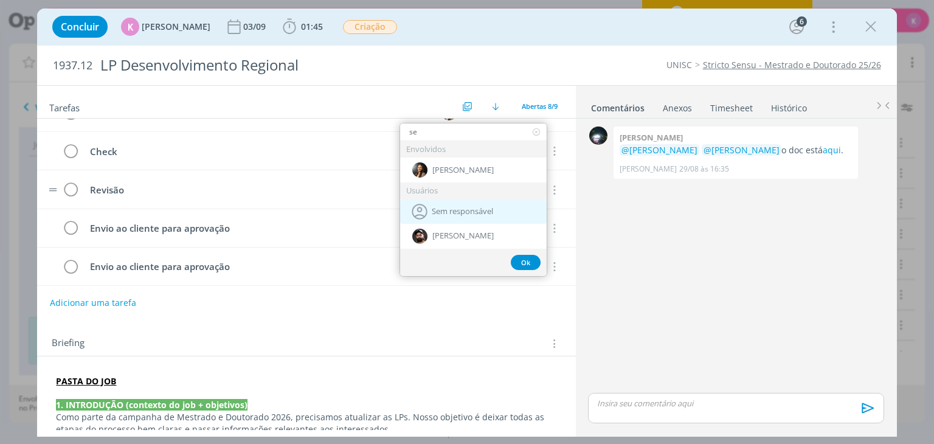
type input "se"
click at [426, 209] on icon "dialog" at bounding box center [419, 211] width 19 height 19
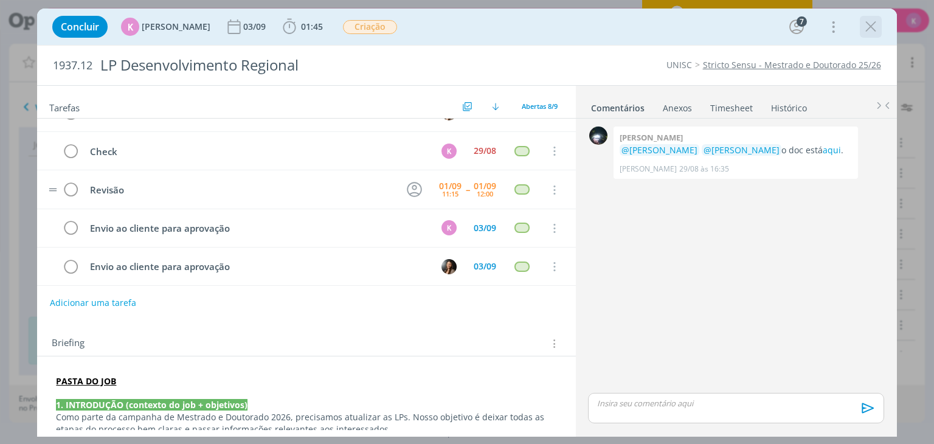
click at [875, 32] on icon "dialog" at bounding box center [871, 27] width 18 height 18
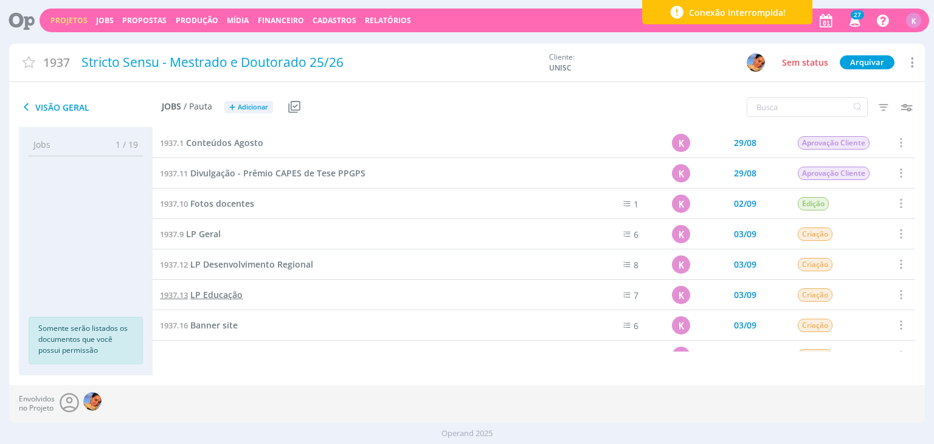
click at [232, 297] on span "LP Educação" at bounding box center [216, 295] width 52 height 12
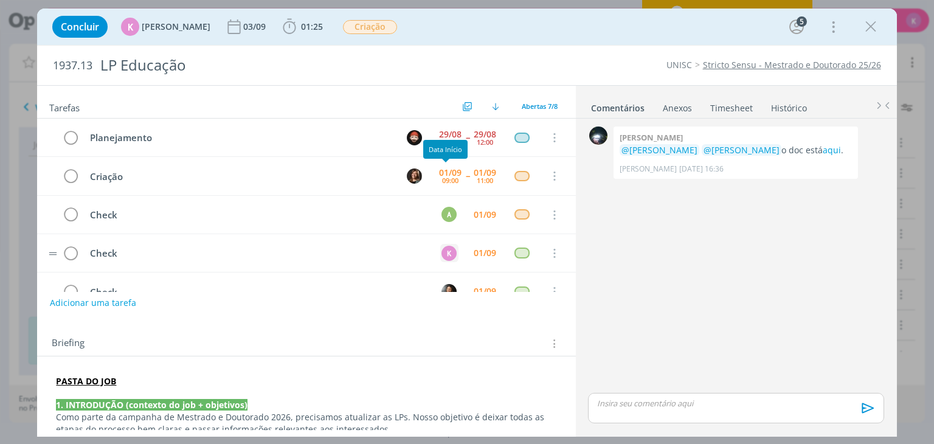
scroll to position [102, 0]
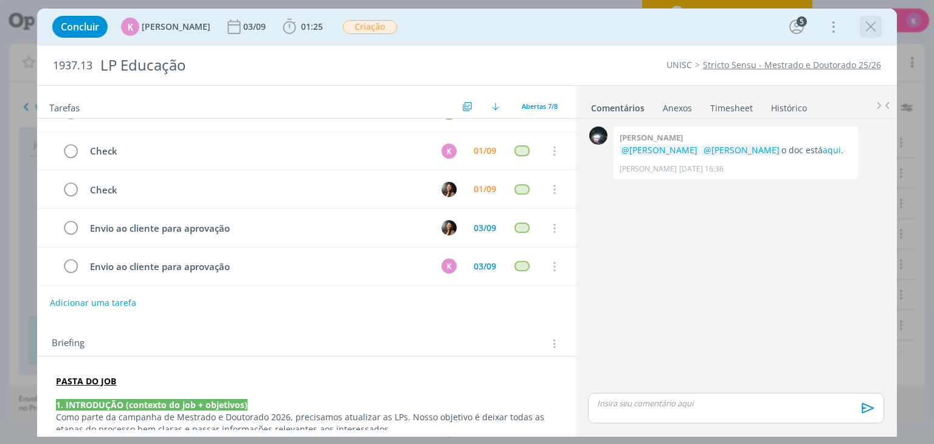
click at [869, 30] on icon "dialog" at bounding box center [871, 27] width 18 height 18
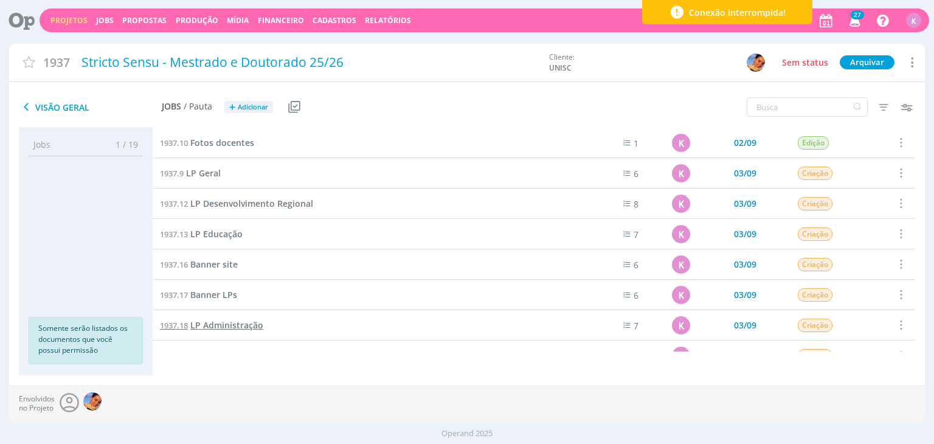
scroll to position [182, 0]
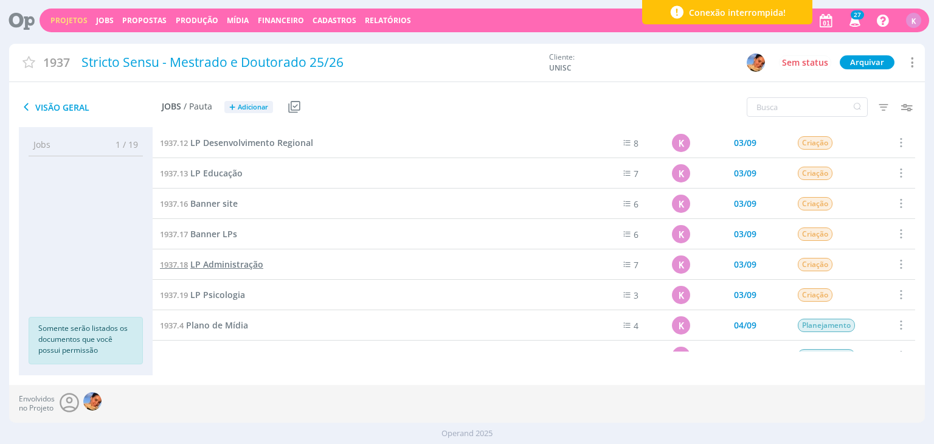
click at [237, 264] on span "LP Administração" at bounding box center [226, 264] width 73 height 12
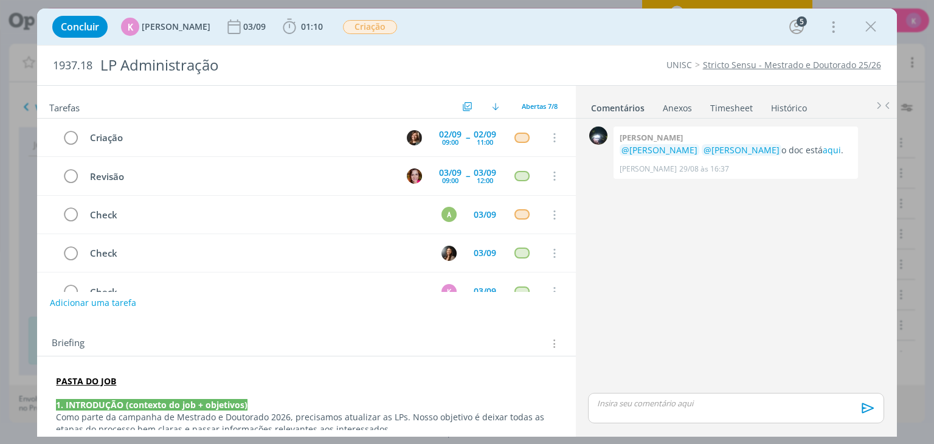
click at [871, 27] on icon "dialog" at bounding box center [871, 27] width 18 height 18
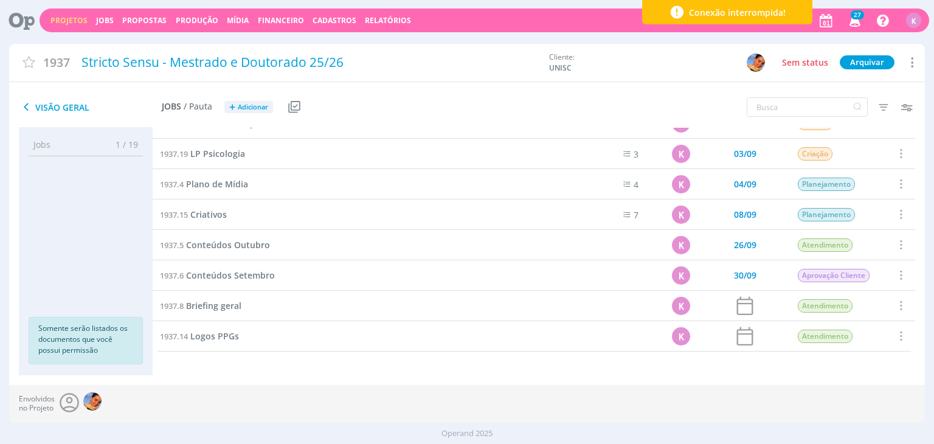
scroll to position [323, 0]
click at [63, 23] on link "Projetos" at bounding box center [68, 20] width 37 height 10
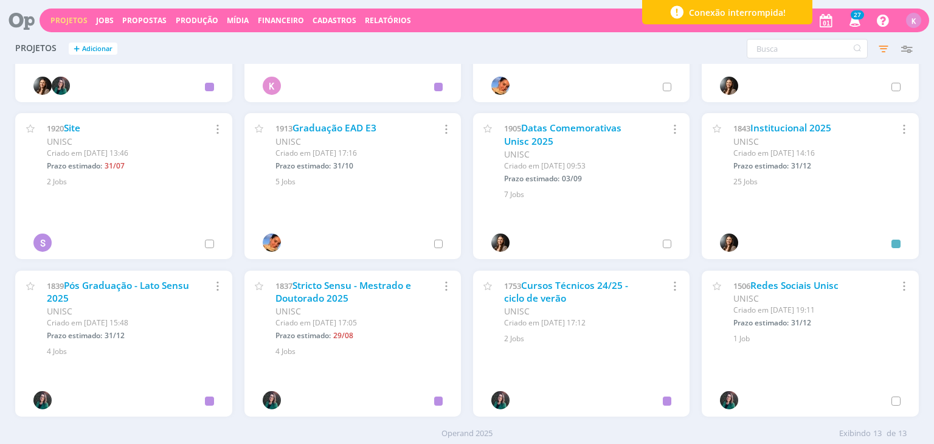
scroll to position [122, 0]
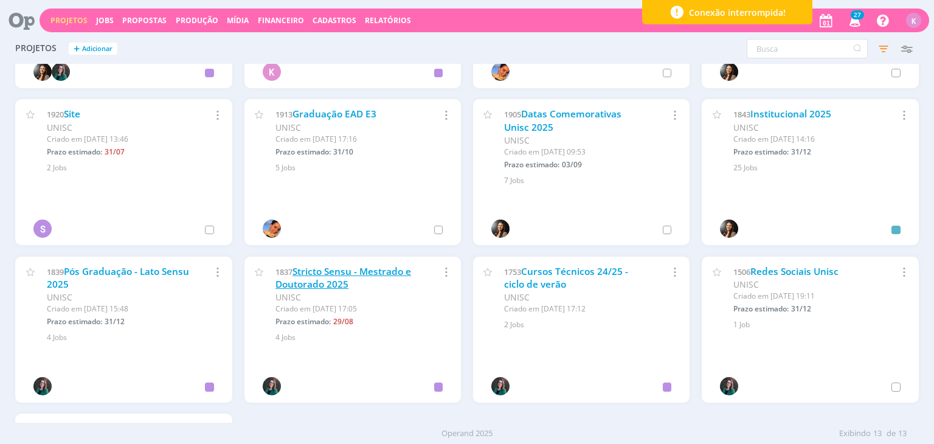
click at [393, 273] on link "Stricto Sensu - Mestrado e Doutorado 2025" at bounding box center [343, 278] width 136 height 26
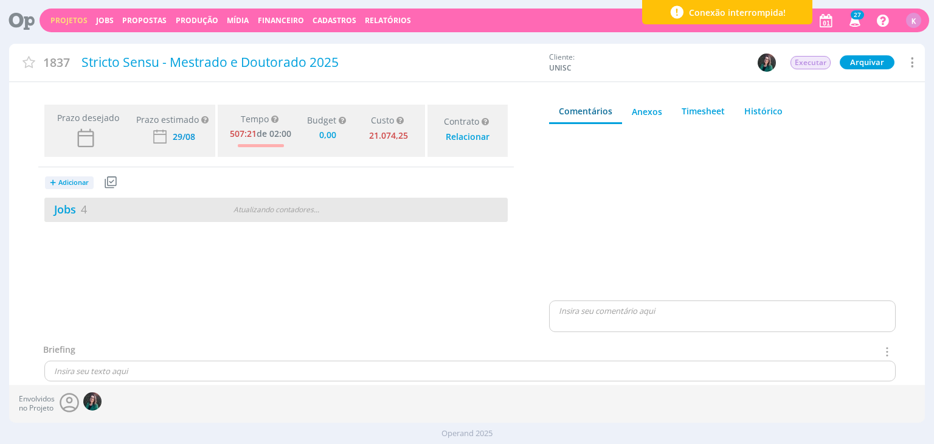
type input "0,00"
click at [89, 204] on div "Jobs 4" at bounding box center [122, 209] width 157 height 16
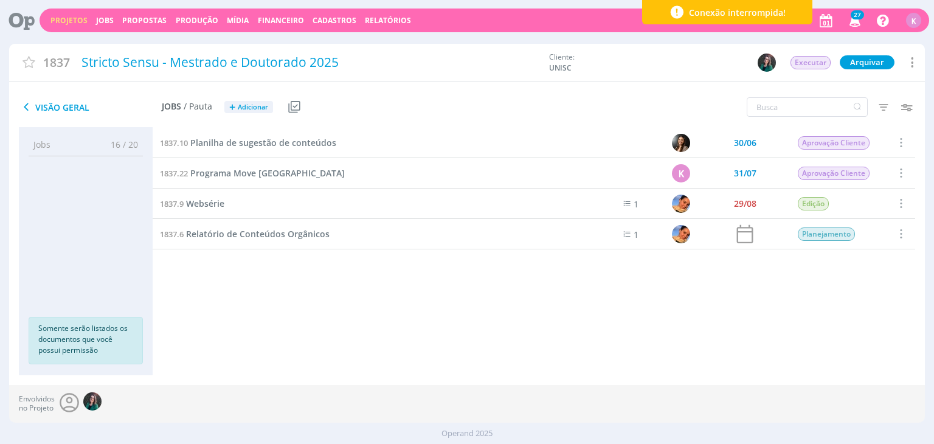
click at [232, 164] on div "1837.22 Programa Move La América" at bounding box center [361, 173] width 416 height 30
click at [229, 173] on span "Programa Move La América" at bounding box center [267, 173] width 154 height 12
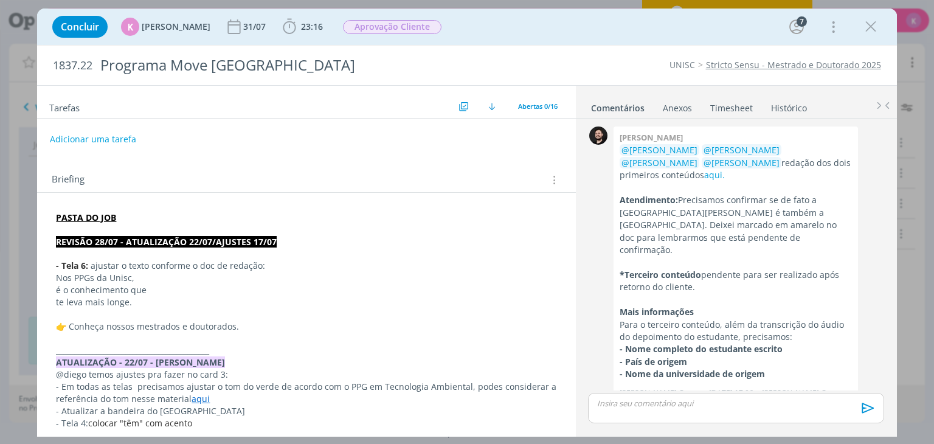
scroll to position [1010, 0]
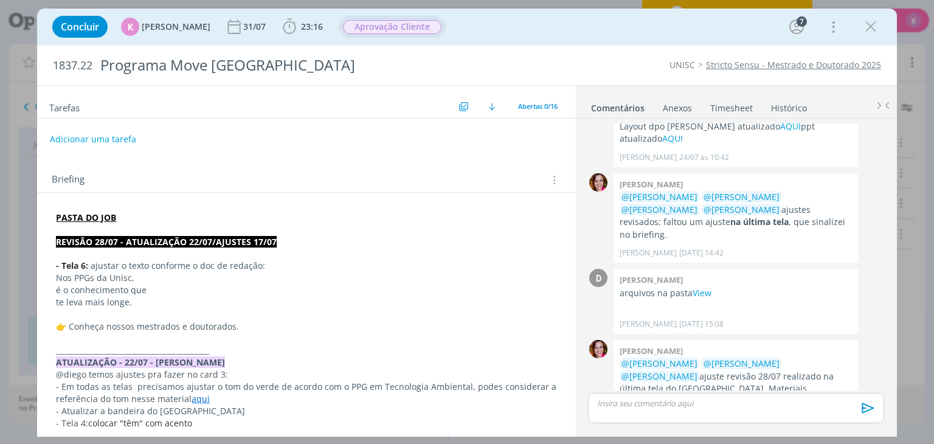
click at [362, 30] on span "Aprovação Cliente" at bounding box center [392, 27] width 98 height 14
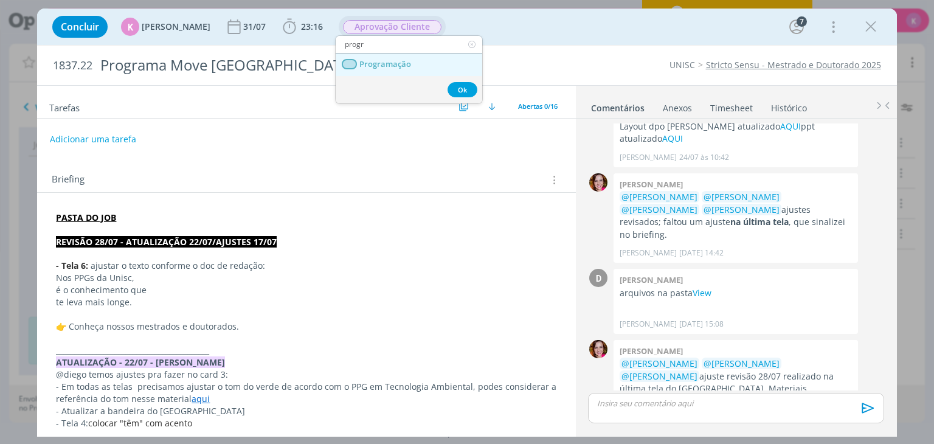
type input "progr"
click at [375, 60] on span "Programação" at bounding box center [386, 65] width 52 height 10
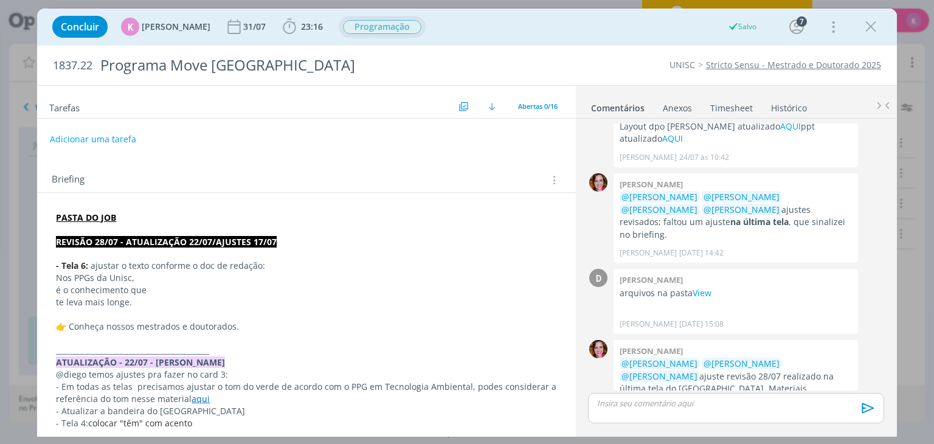
click at [78, 215] on strong "PASTA DO JOB" at bounding box center [86, 218] width 60 height 12
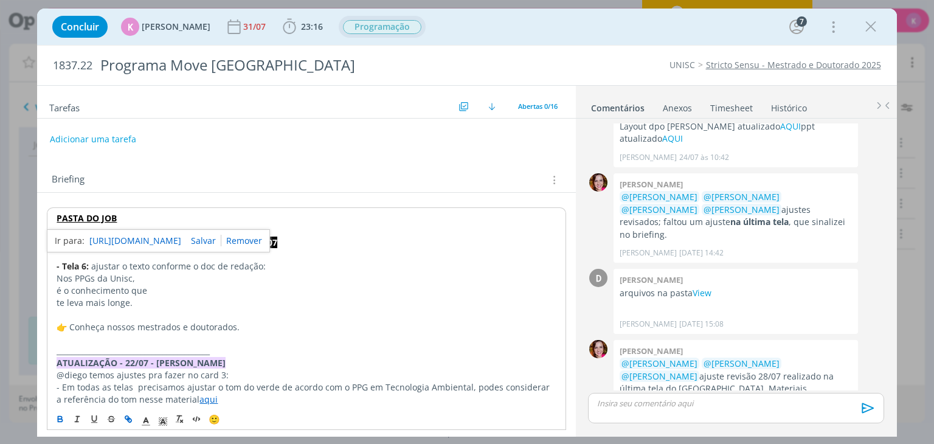
click at [109, 243] on link "https://sobeae.sharepoint.com/:f:/s/SOBEAE/EtbmArPOOnJMjOg5u5GGUgIBMuUeLyoTuePL…" at bounding box center [135, 241] width 92 height 16
click at [731, 395] on link "cliente" at bounding box center [717, 401] width 27 height 12
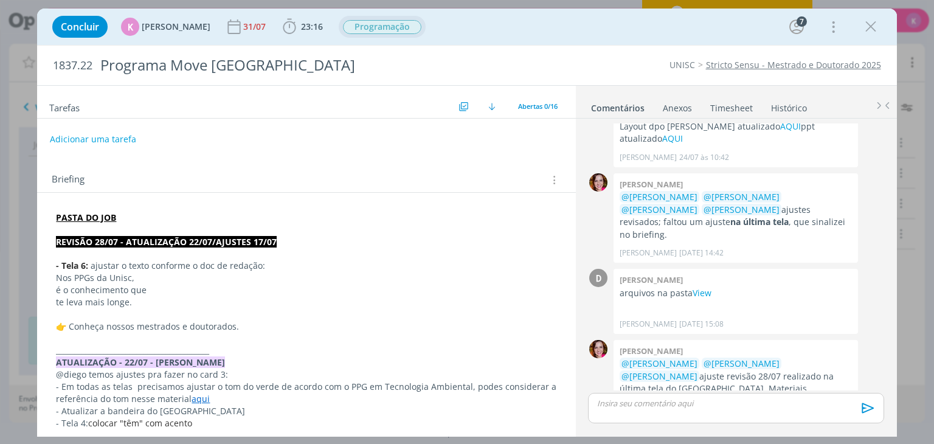
drag, startPoint x: 97, startPoint y: 214, endPoint x: 106, endPoint y: 220, distance: 10.5
click at [97, 215] on strong "PASTA DO JOB" at bounding box center [86, 218] width 60 height 12
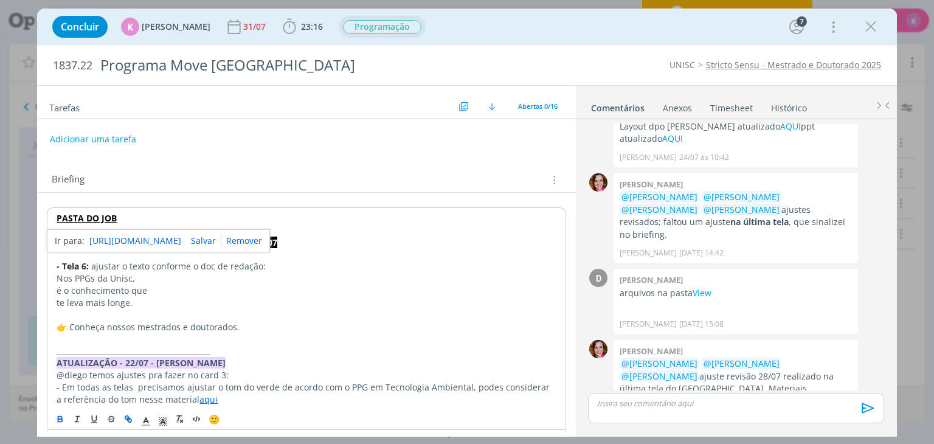
click at [124, 234] on link "https://sobeae.sharepoint.com/:f:/s/SOBEAE/EtbmArPOOnJMjOg5u5GGUgIBMuUeLyoTuePL…" at bounding box center [135, 241] width 92 height 16
click at [368, 146] on div "Adicionar uma tarefa" at bounding box center [306, 139] width 538 height 22
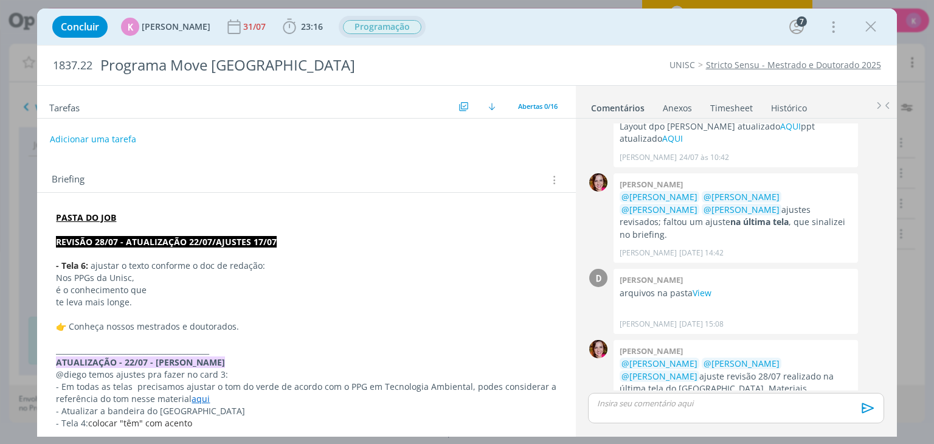
click at [69, 215] on strong "PASTA DO JOB" at bounding box center [86, 218] width 60 height 12
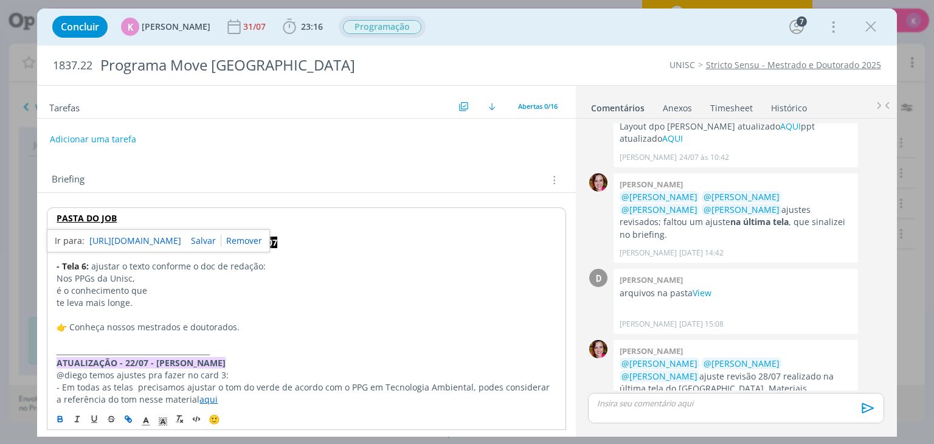
click at [105, 239] on link "https://sobeae.sharepoint.com/:f:/s/SOBEAE/EtbmArPOOnJMjOg5u5GGUgIBMuUeLyoTuePL…" at bounding box center [135, 241] width 92 height 16
click at [101, 139] on button "Adicionar uma tarefa" at bounding box center [92, 138] width 86 height 21
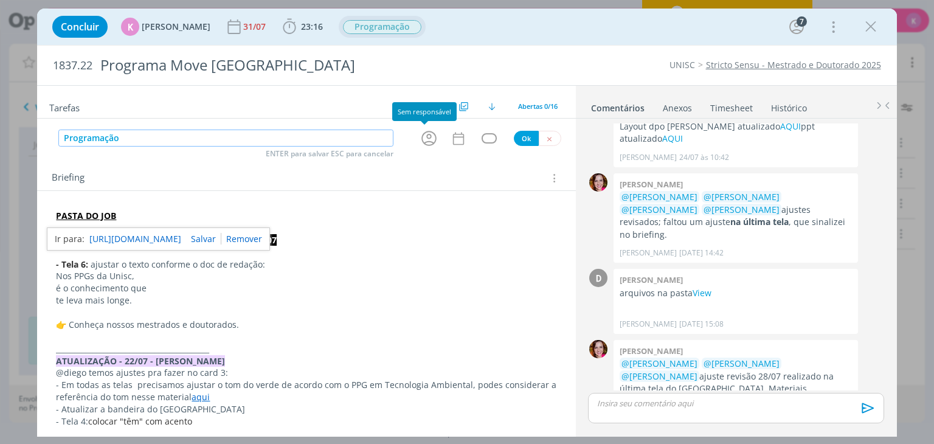
click at [423, 142] on icon "dialog" at bounding box center [429, 138] width 19 height 19
type input "Programação"
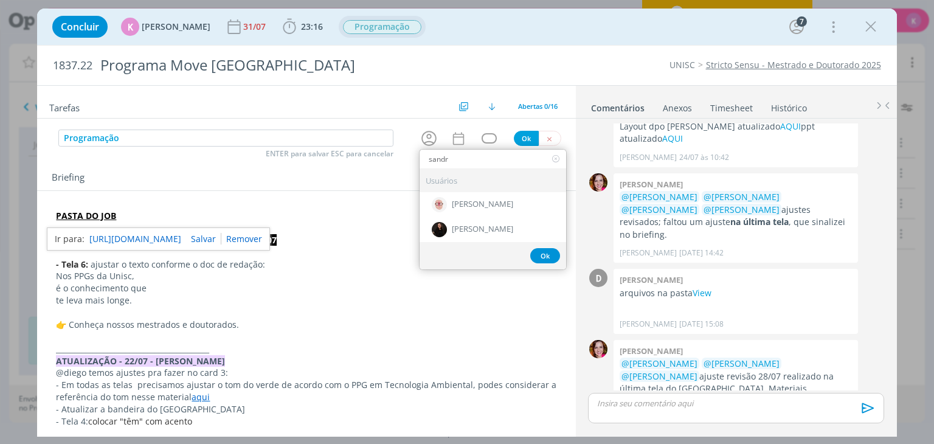
type input "sandr"
click at [491, 225] on span "[PERSON_NAME]" at bounding box center [482, 230] width 61 height 10
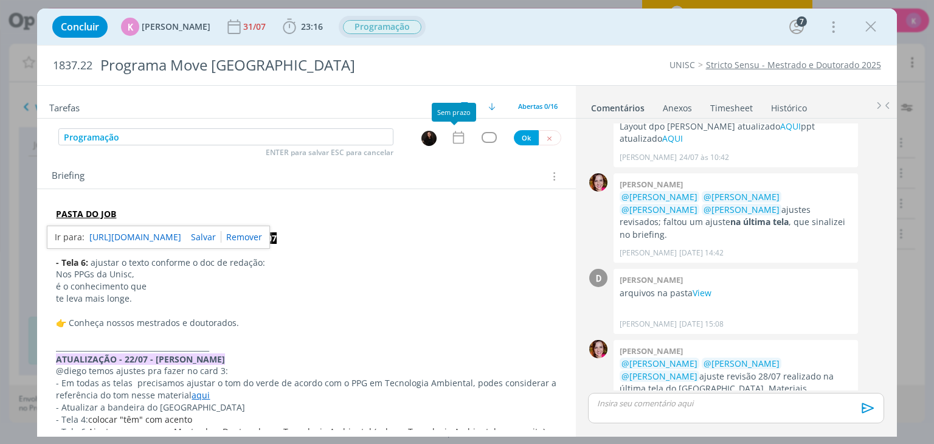
click at [460, 131] on icon "dialog" at bounding box center [459, 138] width 16 height 16
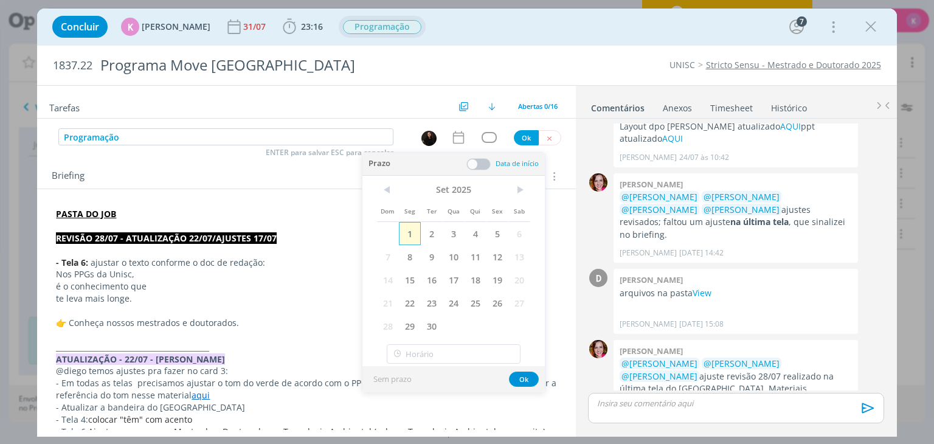
click at [399, 233] on span "1" at bounding box center [410, 233] width 22 height 23
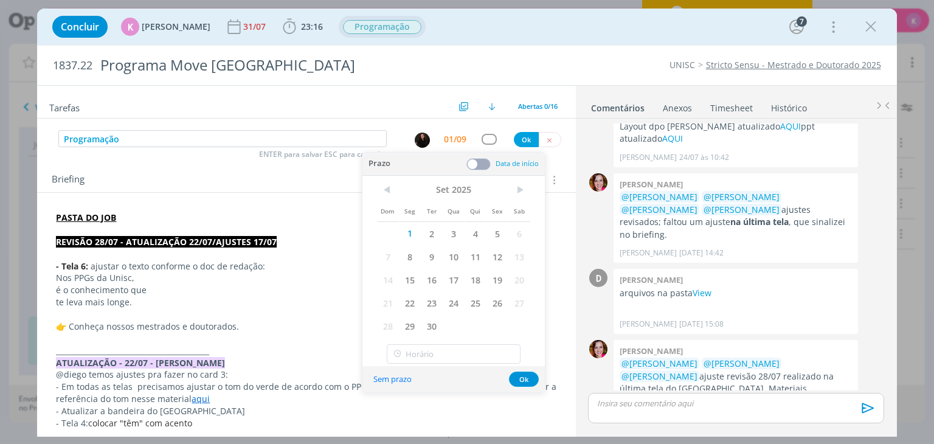
drag, startPoint x: 483, startPoint y: 161, endPoint x: 478, endPoint y: 166, distance: 7.7
click at [483, 161] on span at bounding box center [478, 164] width 24 height 12
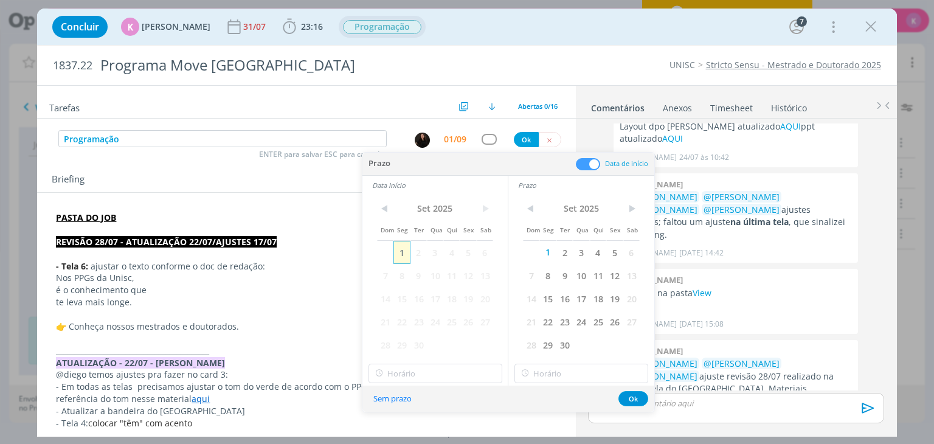
click at [402, 249] on span "1" at bounding box center [401, 252] width 16 height 23
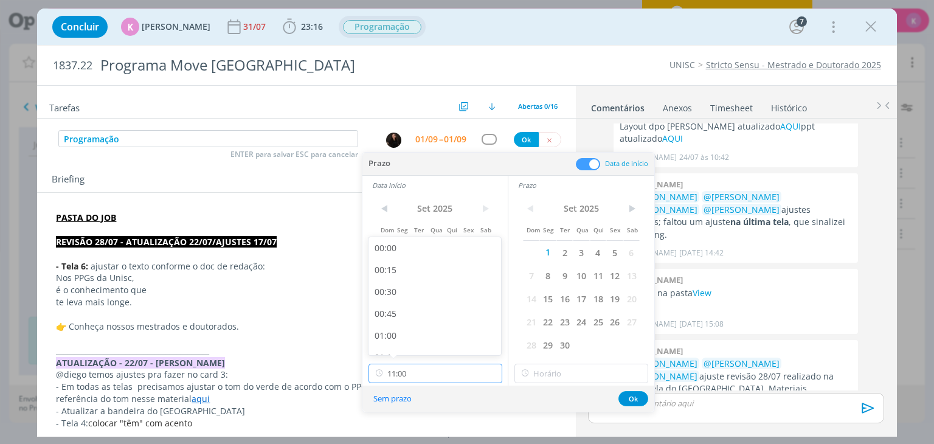
click at [440, 370] on input "11:00" at bounding box center [435, 373] width 134 height 19
click at [410, 274] on div "13:00" at bounding box center [436, 272] width 136 height 22
type input "13:00"
click at [548, 371] on input "13:00" at bounding box center [581, 373] width 134 height 19
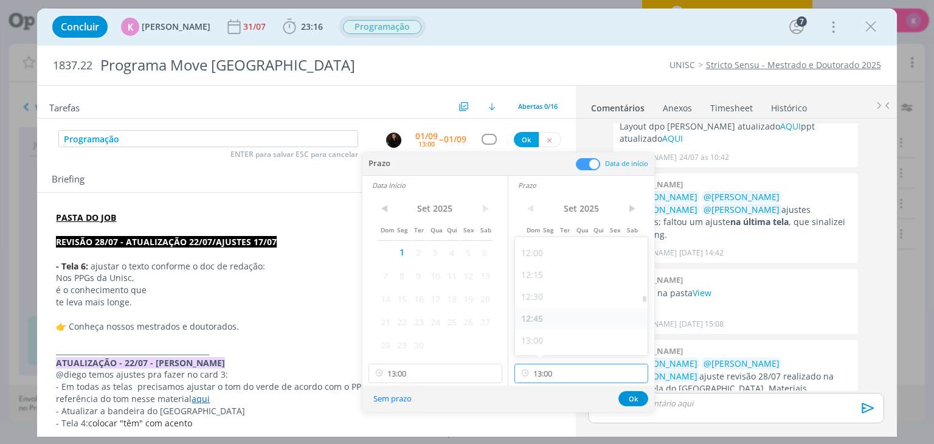
scroll to position [1107, 0]
click at [547, 308] on div "13:15" at bounding box center [583, 302] width 136 height 22
type input "13:15"
click at [634, 401] on button "Ok" at bounding box center [633, 398] width 30 height 15
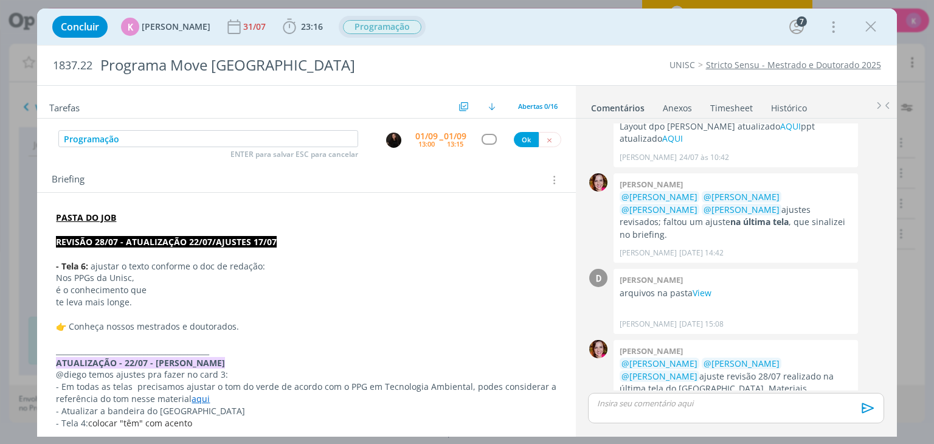
click at [635, 395] on div "dialog" at bounding box center [735, 408] width 295 height 30
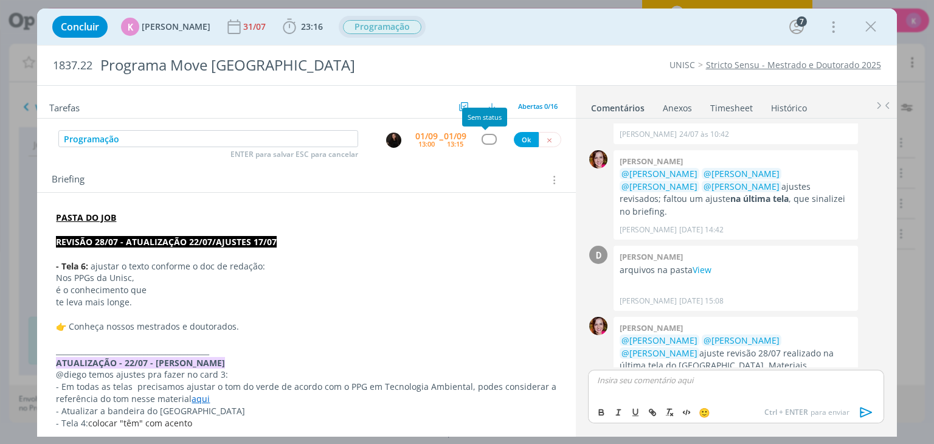
click at [489, 142] on div "dialog" at bounding box center [489, 139] width 15 height 10
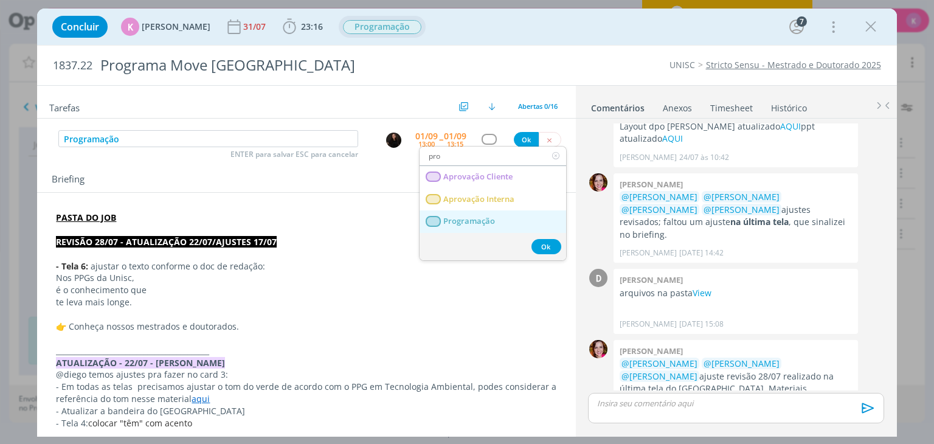
type input "pro"
click at [467, 217] on span "Programação" at bounding box center [470, 221] width 52 height 10
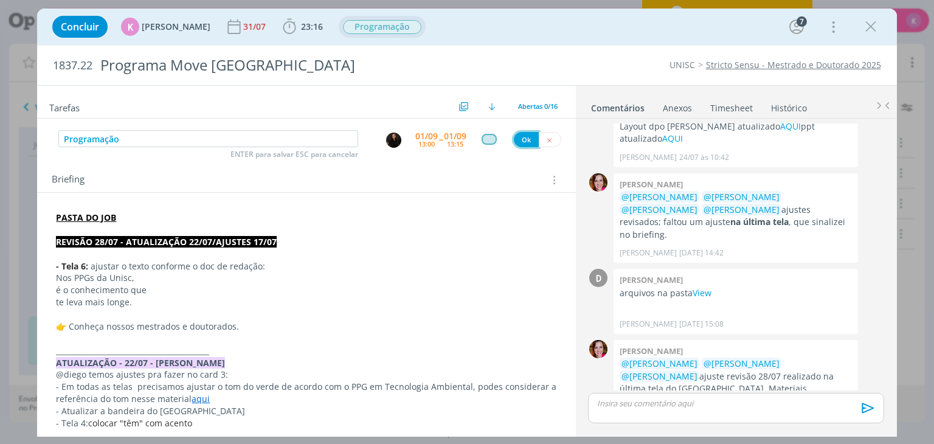
click at [514, 137] on button "Ok" at bounding box center [526, 139] width 25 height 15
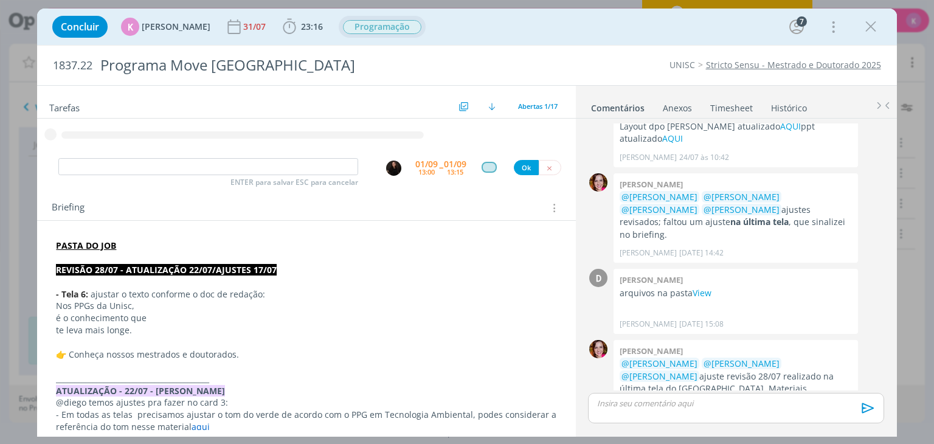
click at [642, 404] on p "dialog" at bounding box center [736, 403] width 276 height 11
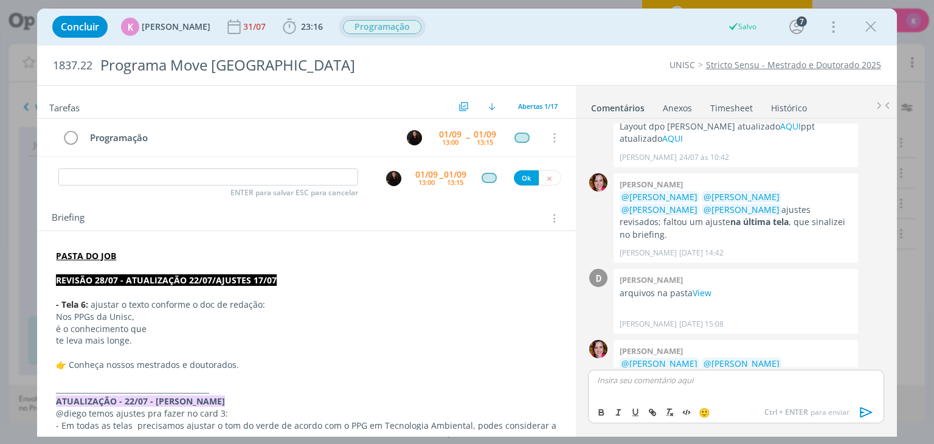
scroll to position [1034, 0]
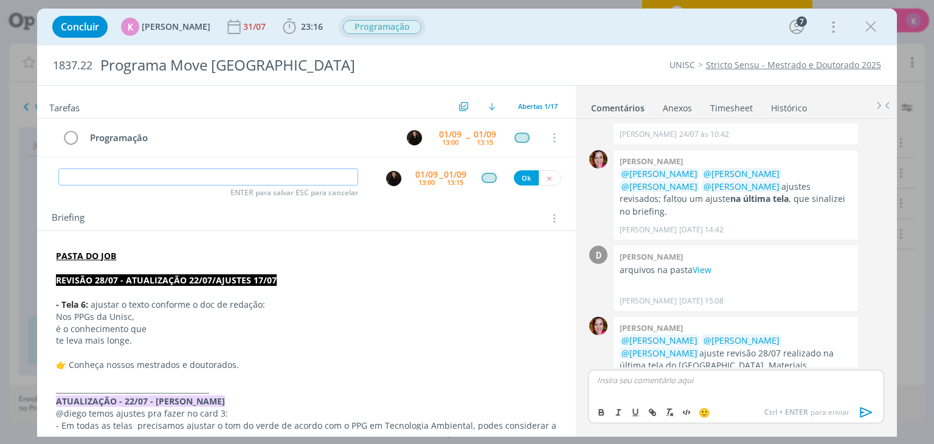
click at [291, 176] on input "dialog" at bounding box center [208, 176] width 300 height 17
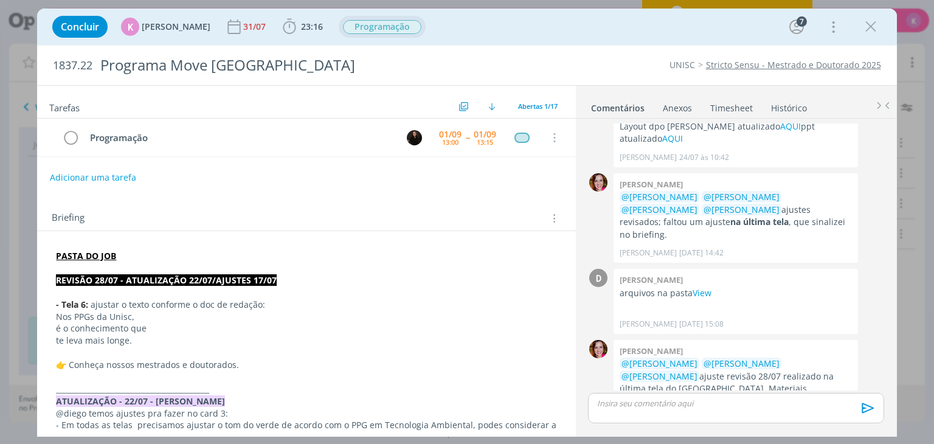
click at [661, 402] on p "dialog" at bounding box center [736, 403] width 276 height 11
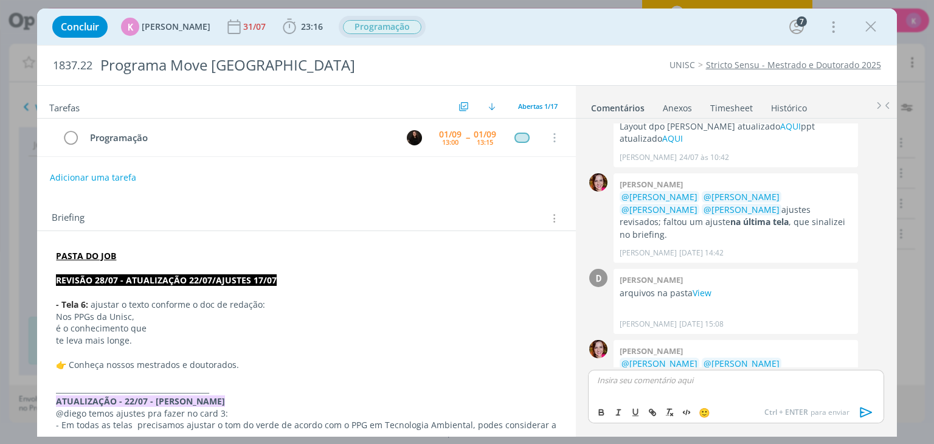
scroll to position [1034, 0]
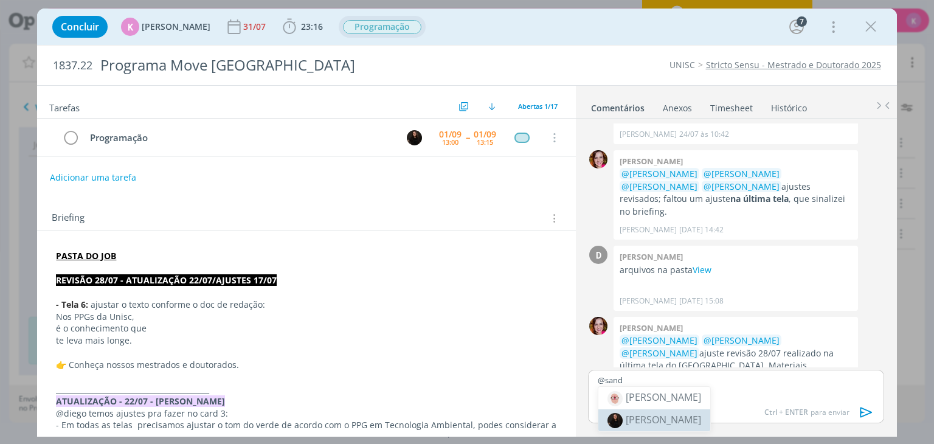
click at [663, 420] on body "Projetos Jobs Propostas Produção Mídia Financeiro Cadastros Relatórios 27 Notif…" at bounding box center [467, 222] width 934 height 444
click at [663, 384] on p "@sand" at bounding box center [736, 380] width 276 height 11
click at [657, 413] on span "[PERSON_NAME]" at bounding box center [663, 419] width 75 height 13
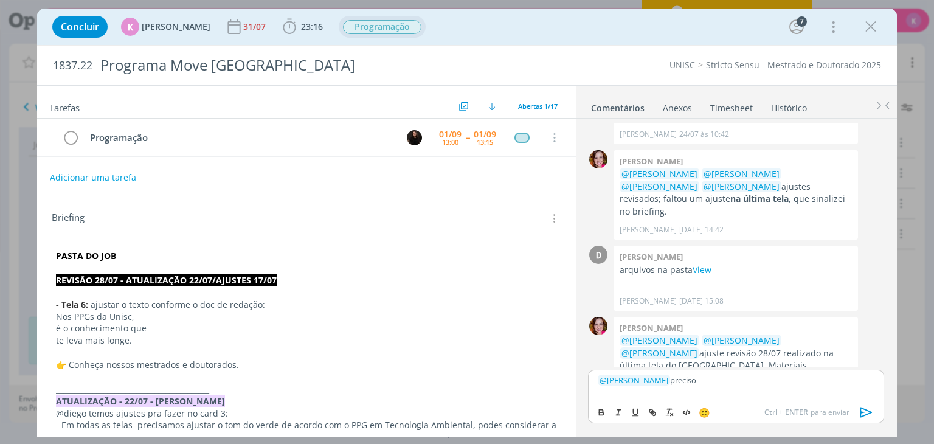
drag, startPoint x: 704, startPoint y: 376, endPoint x: 669, endPoint y: 387, distance: 36.5
click at [669, 387] on div "﻿ @ Sandriny Soares ﻿ preciso" at bounding box center [735, 385] width 295 height 30
drag, startPoint x: 620, startPoint y: 389, endPoint x: 593, endPoint y: 392, distance: 27.6
click at [593, 392] on div "﻿ @ Sandriny Soares ﻿ material aprovado para compartilhamento. Conteúdos AQUI" at bounding box center [735, 385] width 295 height 32
click at [649, 413] on icon "dialog" at bounding box center [653, 412] width 10 height 10
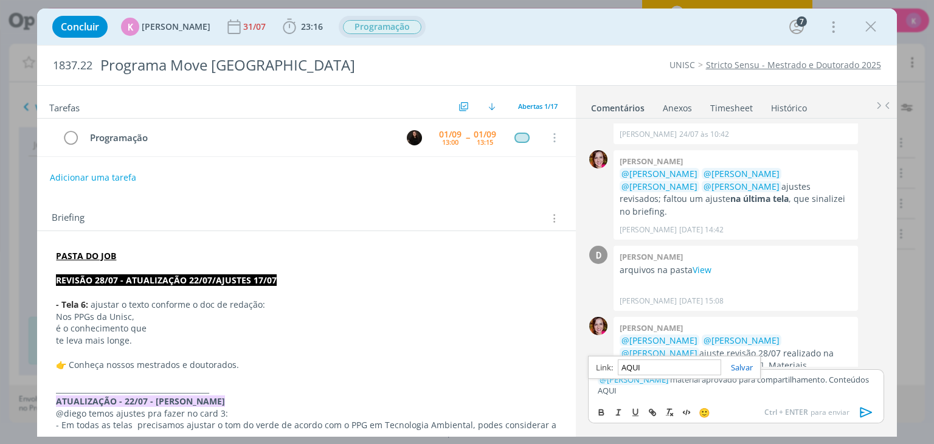
paste input "https://sobeae.sharepoint.com/:f:/s/SOBEAE/EvV0iizdYaJNnEdjKYIf_9YBtEbPj-A1oXvp…"
type input "https://sobeae.sharepoint.com/:f:/s/SOBEAE/EvV0iizdYaJNnEdjKYIf_9YBtEbPj-A1oXvp…"
click at [733, 363] on link "dialog" at bounding box center [737, 367] width 32 height 11
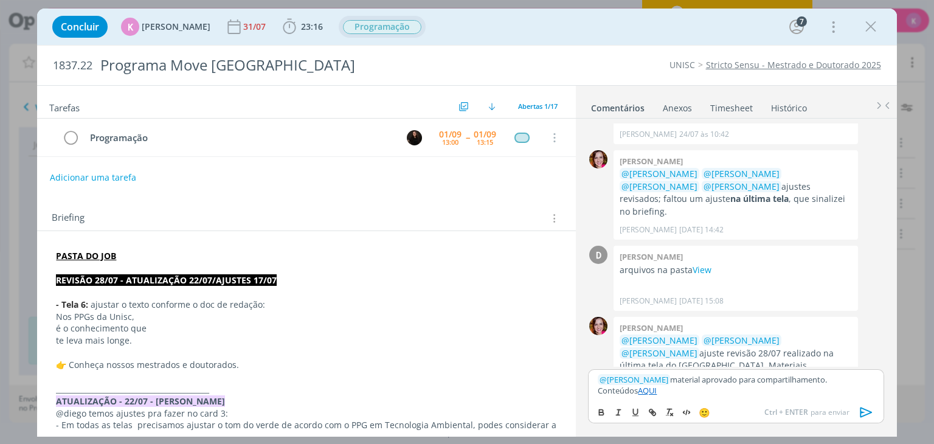
click at [866, 412] on icon "dialog" at bounding box center [866, 412] width 18 height 18
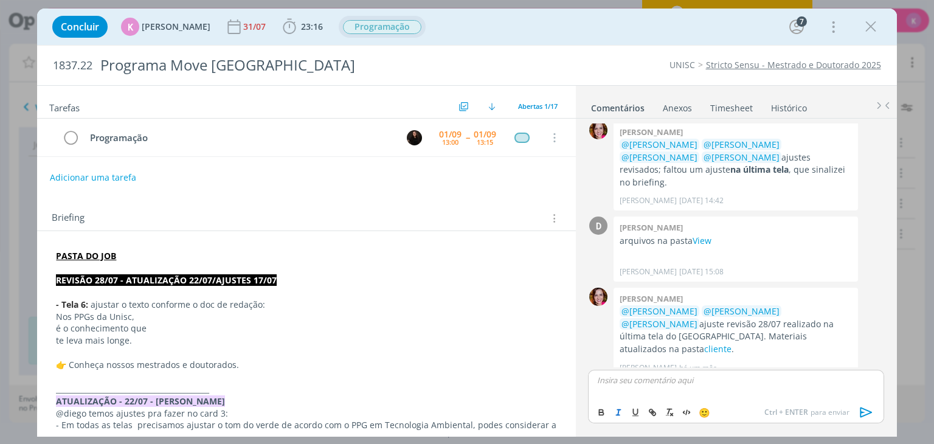
scroll to position [1091, 0]
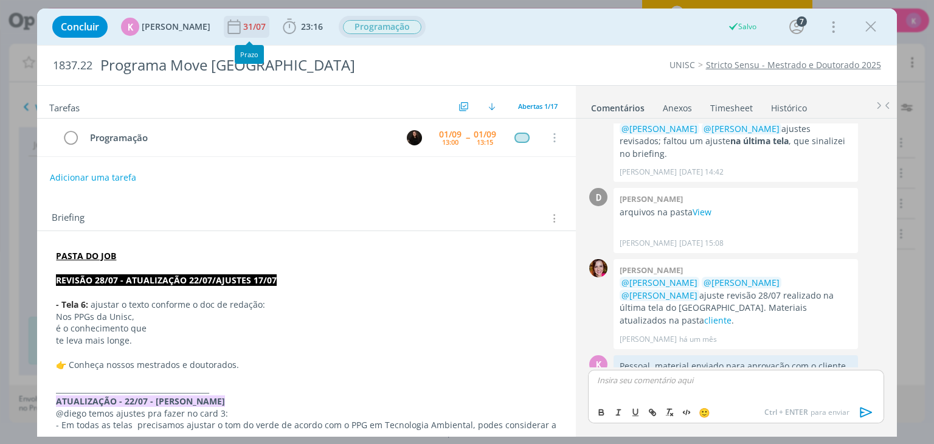
click at [243, 30] on div "31/07" at bounding box center [255, 26] width 25 height 9
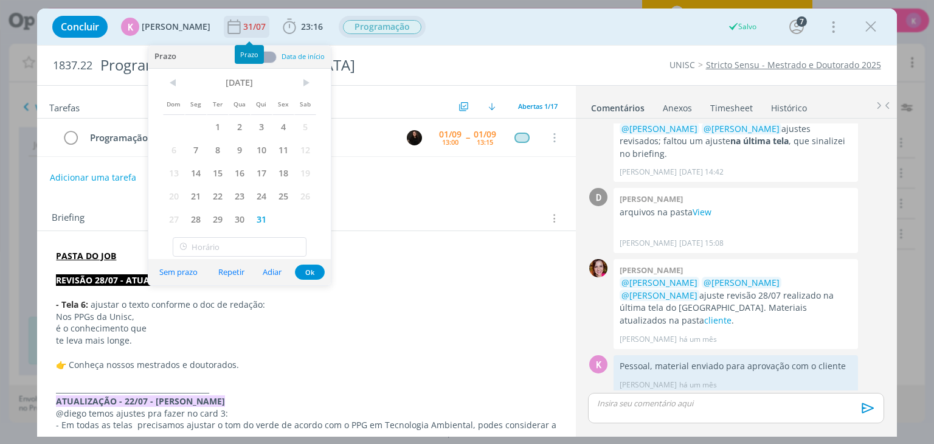
scroll to position [1068, 0]
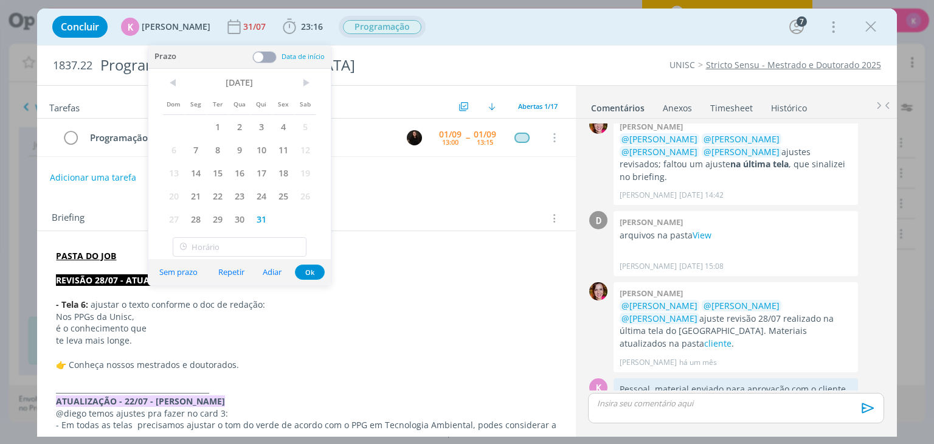
click at [529, 20] on div "Concluir K Karoline Arend 31/07 23:16 Iniciar Apontar Data * 01/09/2025 Horas *…" at bounding box center [466, 26] width 841 height 29
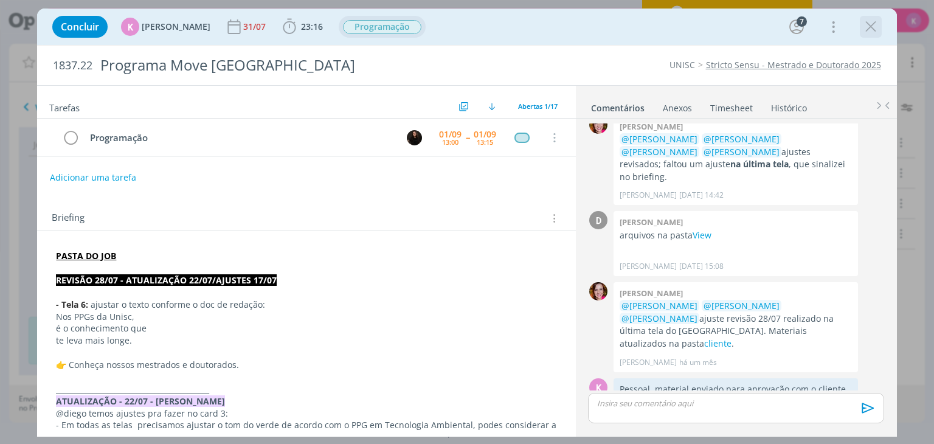
click at [873, 29] on icon "dialog" at bounding box center [871, 27] width 18 height 18
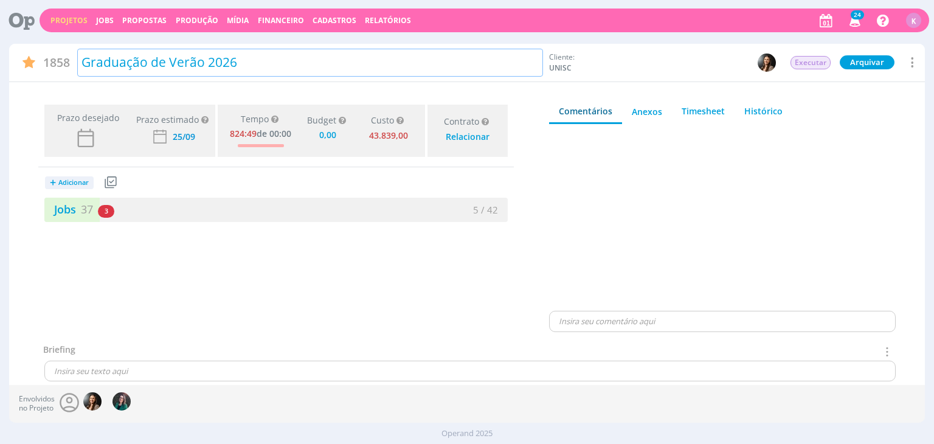
type input "0,00"
click at [79, 211] on link "Jobs 37" at bounding box center [68, 209] width 49 height 15
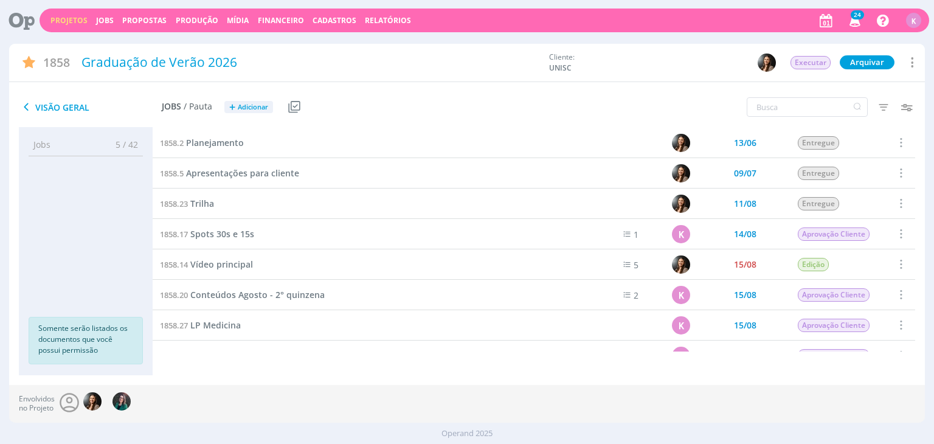
scroll to position [243, 0]
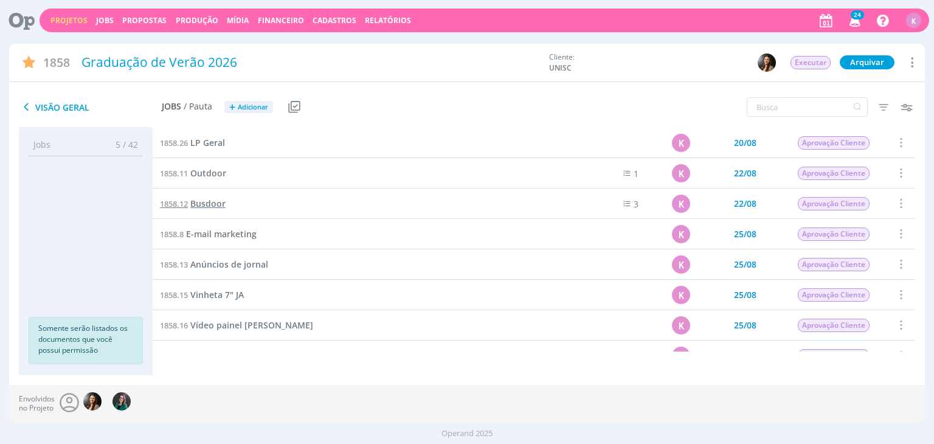
click at [219, 202] on span "Busdoor" at bounding box center [207, 204] width 35 height 12
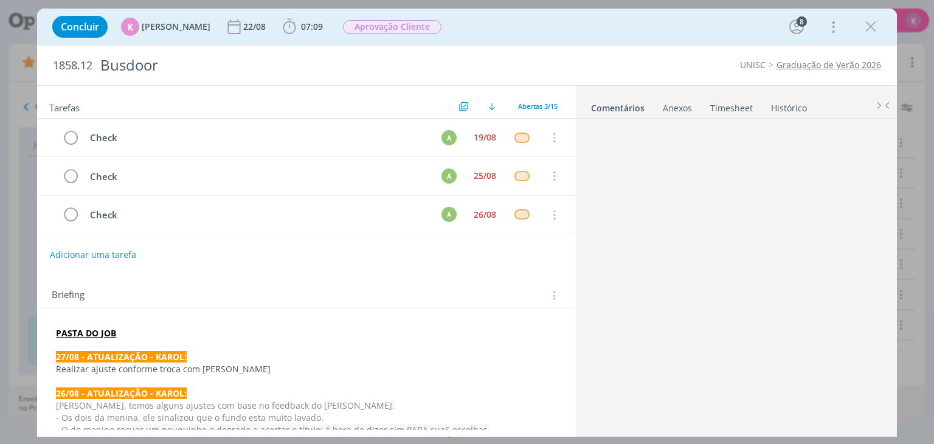
scroll to position [768, 0]
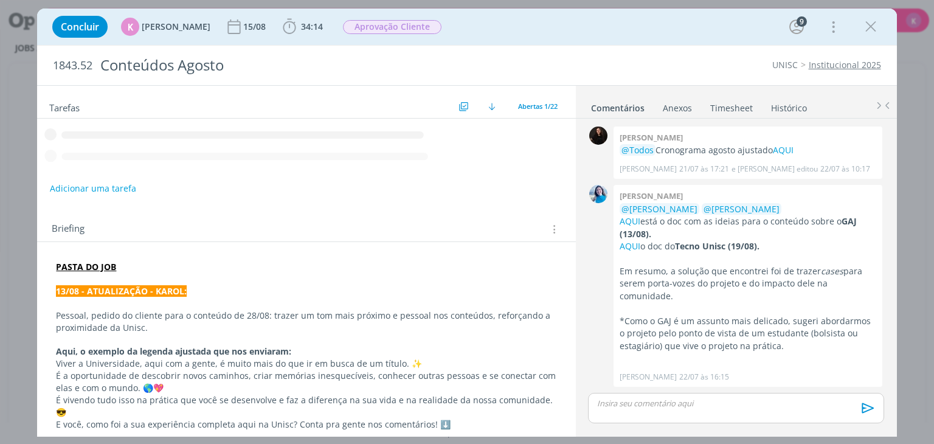
scroll to position [1294, 0]
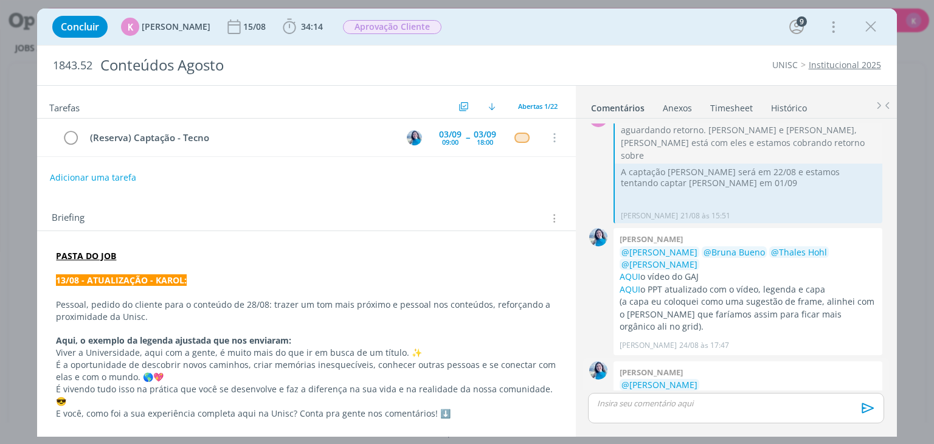
click at [606, 361] on div "0" at bounding box center [598, 406] width 30 height 90
click at [698, 392] on link "AQUI" at bounding box center [690, 398] width 21 height 12
click at [640, 404] on link "AQUI" at bounding box center [644, 410] width 21 height 12
click at [80, 173] on button "Adicionar uma tarefa" at bounding box center [92, 177] width 86 height 21
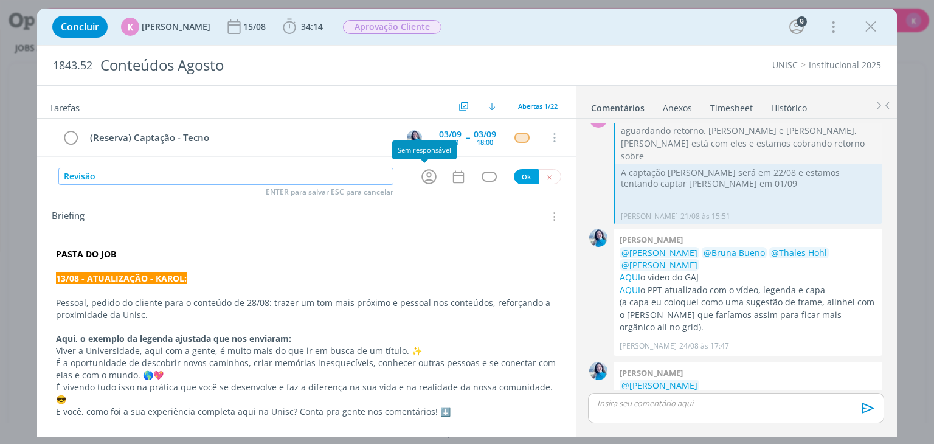
click at [430, 177] on icon "dialog" at bounding box center [429, 176] width 19 height 19
type input "Revisão"
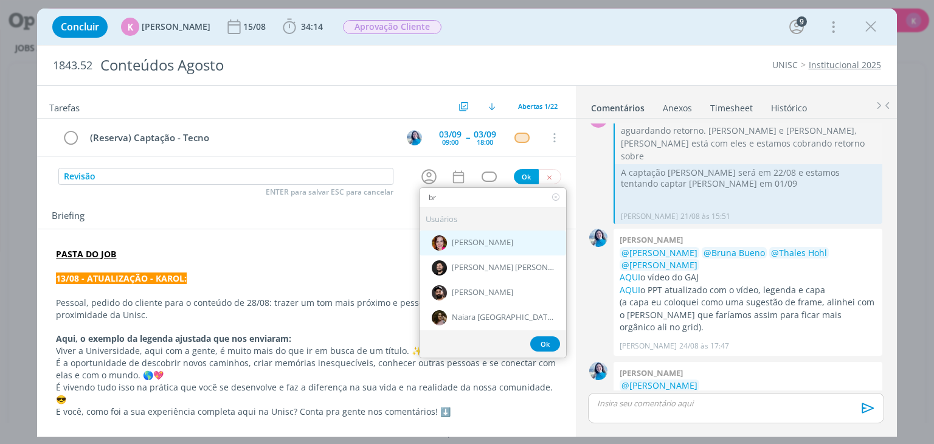
type input "br"
drag, startPoint x: 456, startPoint y: 239, endPoint x: 460, endPoint y: 227, distance: 12.3
click at [459, 238] on span "[PERSON_NAME]" at bounding box center [482, 243] width 61 height 10
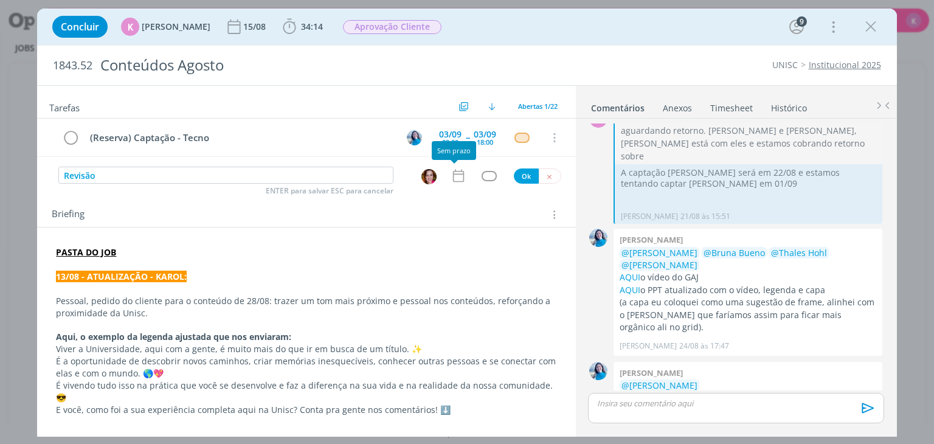
click at [452, 176] on icon "dialog" at bounding box center [459, 176] width 16 height 16
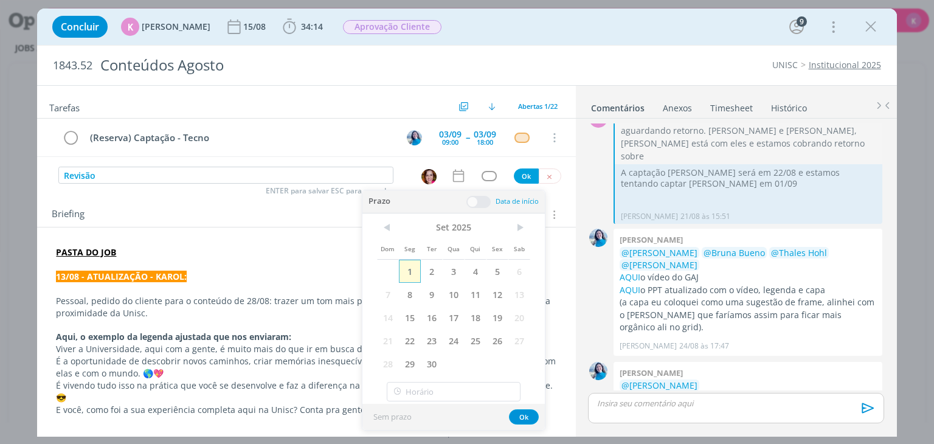
click at [406, 264] on span "1" at bounding box center [410, 271] width 22 height 23
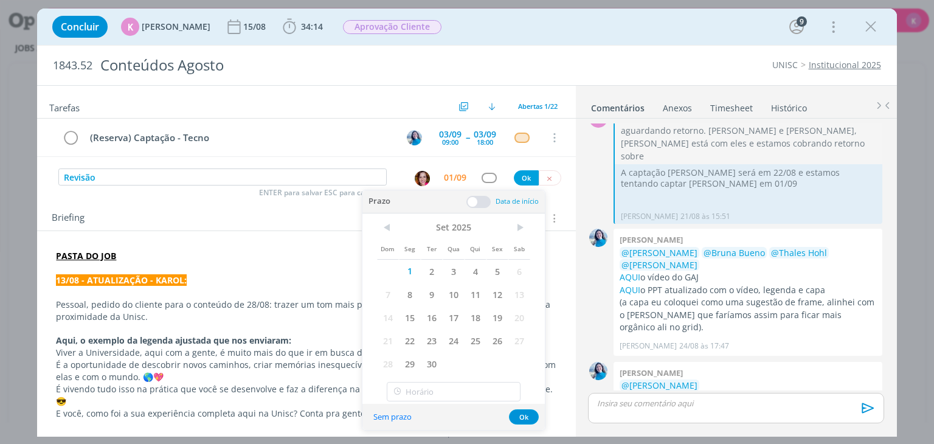
click at [473, 202] on span at bounding box center [478, 202] width 24 height 12
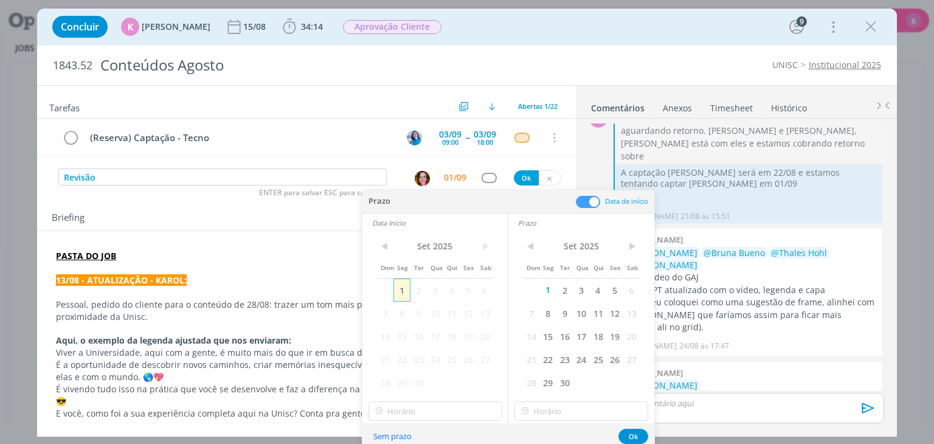
click at [396, 286] on span "1" at bounding box center [401, 289] width 16 height 23
type input "10:00"
click at [425, 410] on input "10:00" at bounding box center [435, 410] width 134 height 19
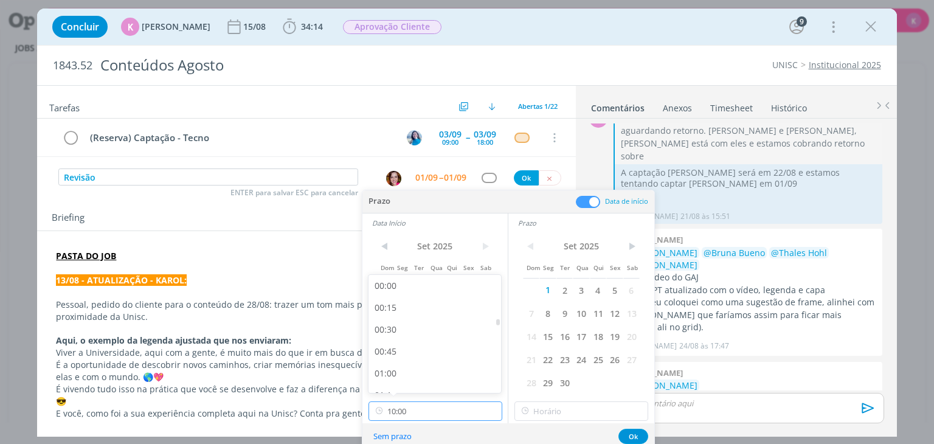
scroll to position [783, 0]
click at [432, 378] on div "10:00" at bounding box center [436, 378] width 136 height 22
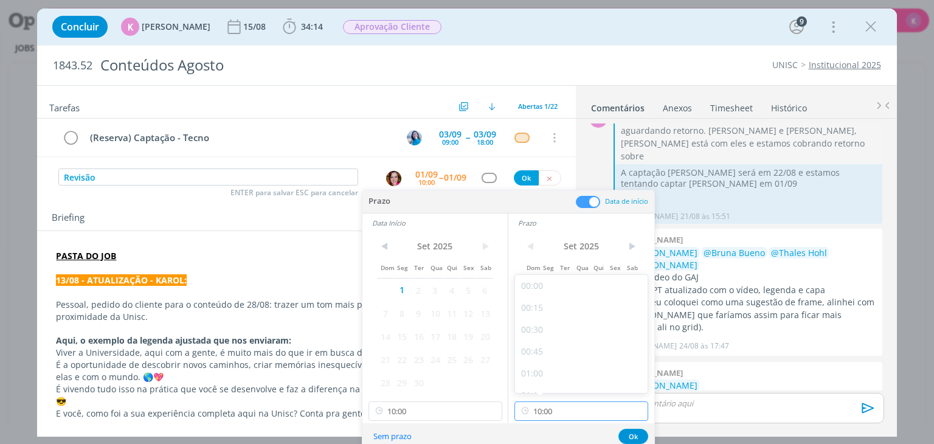
drag, startPoint x: 542, startPoint y: 412, endPoint x: 549, endPoint y: 403, distance: 10.8
click at [542, 410] on input "10:00" at bounding box center [581, 410] width 134 height 19
click at [567, 367] on div "10:30" at bounding box center [583, 361] width 136 height 22
type input "10:30"
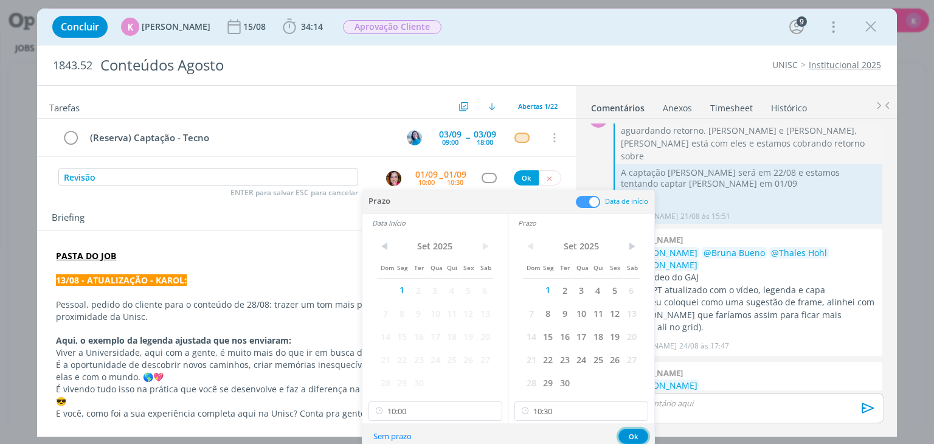
click at [638, 431] on button "Ok" at bounding box center [633, 436] width 30 height 15
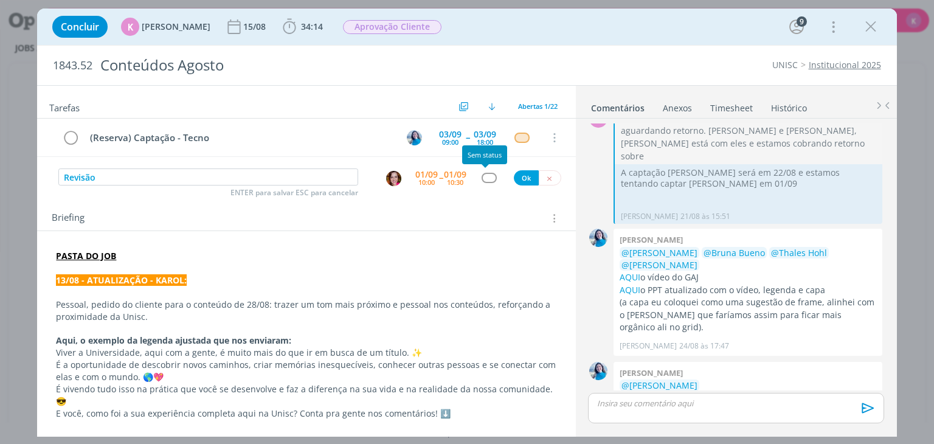
click at [486, 176] on div "dialog" at bounding box center [489, 178] width 15 height 10
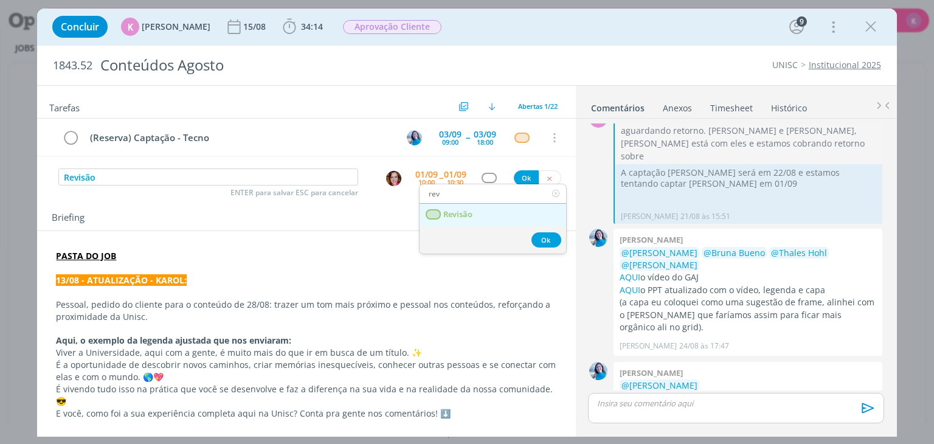
type input "rev"
click at [481, 213] on link "Revisão" at bounding box center [493, 215] width 147 height 22
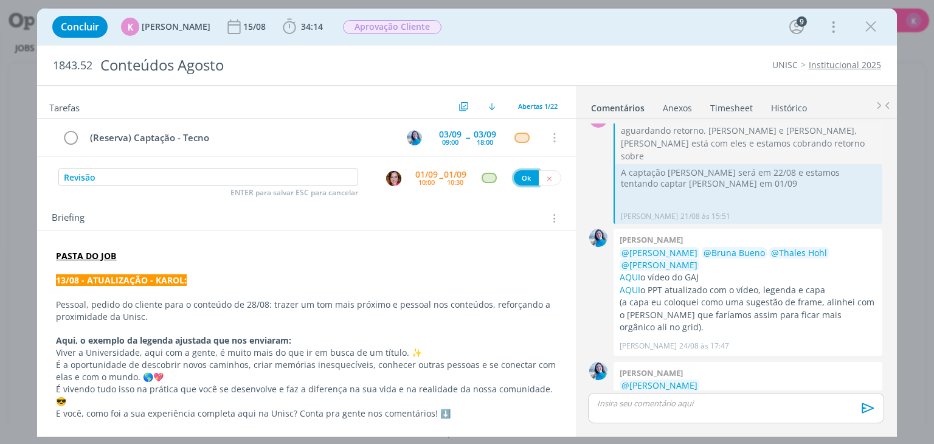
click at [514, 171] on button "Ok" at bounding box center [526, 177] width 25 height 15
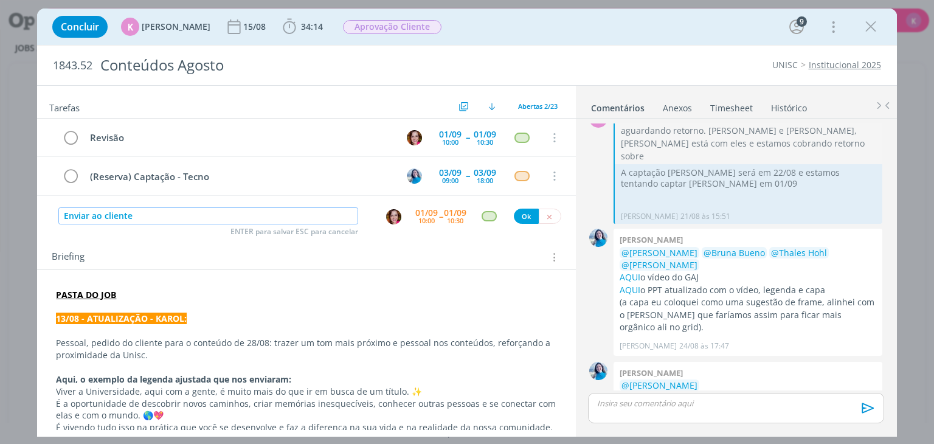
drag, startPoint x: 390, startPoint y: 220, endPoint x: 394, endPoint y: 215, distance: 6.6
click at [391, 219] on img "dialog" at bounding box center [393, 216] width 15 height 15
type input "Enviar ao cliente"
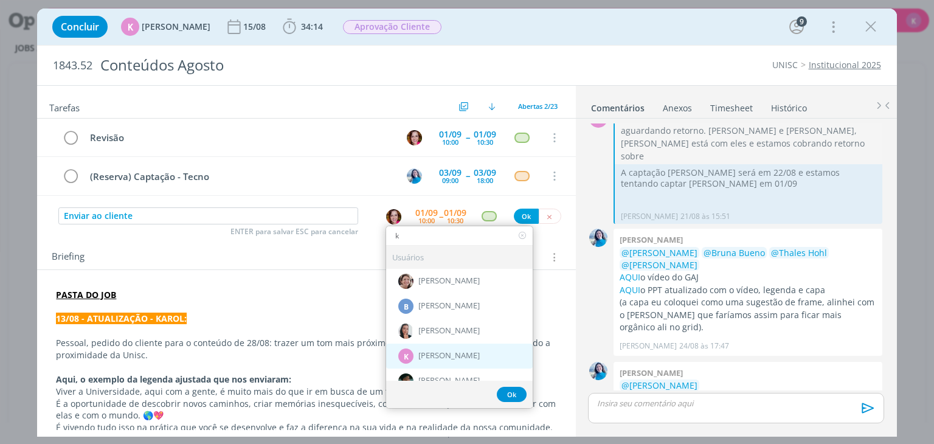
type input "k"
drag, startPoint x: 433, startPoint y: 351, endPoint x: 440, endPoint y: 331, distance: 20.8
click at [435, 346] on div "K Karoline Arend" at bounding box center [459, 356] width 147 height 25
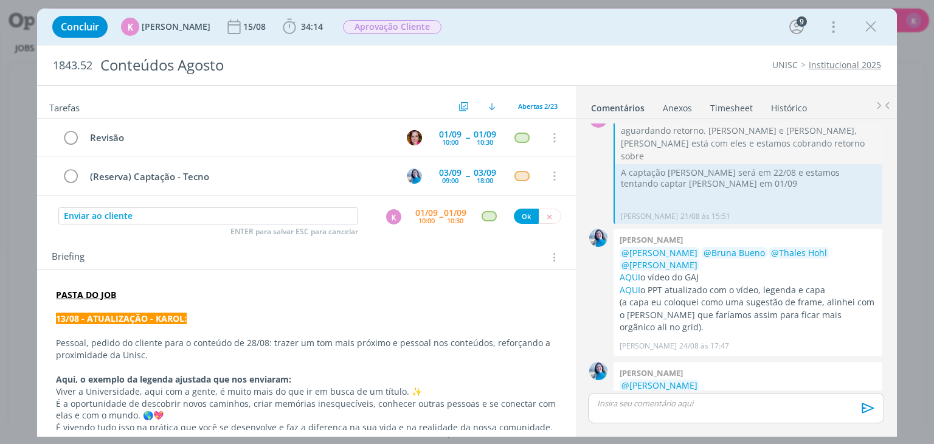
click at [426, 221] on div "10:00" at bounding box center [426, 220] width 16 height 7
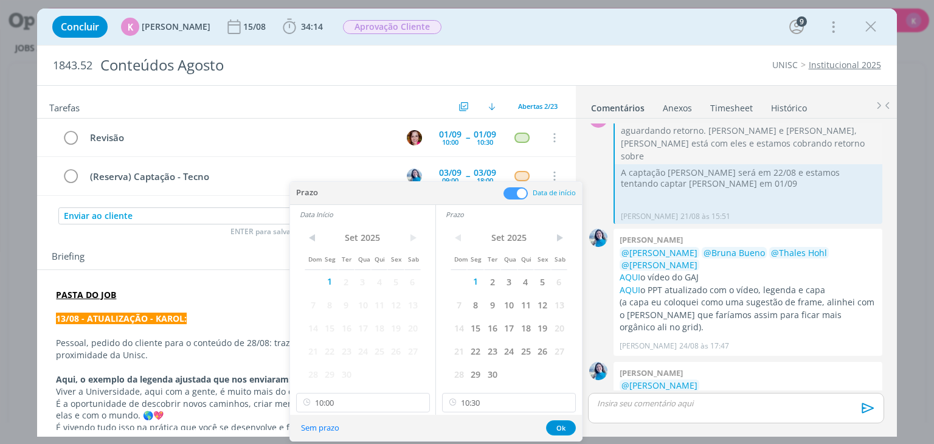
click at [523, 193] on span at bounding box center [515, 193] width 24 height 12
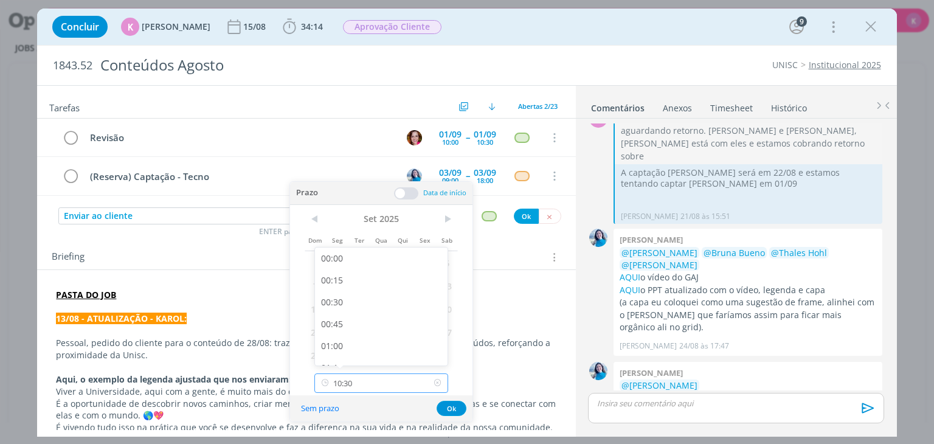
scroll to position [827, 0]
click at [368, 384] on input "10:30" at bounding box center [381, 382] width 134 height 19
click at [367, 382] on input "10:30" at bounding box center [381, 382] width 134 height 19
click at [366, 382] on input "10:30" at bounding box center [381, 382] width 134 height 19
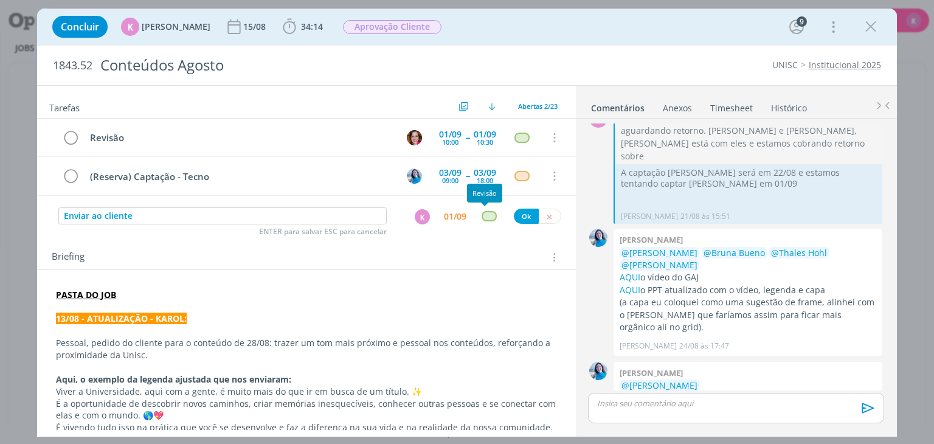
click at [482, 213] on div "dialog" at bounding box center [489, 216] width 15 height 10
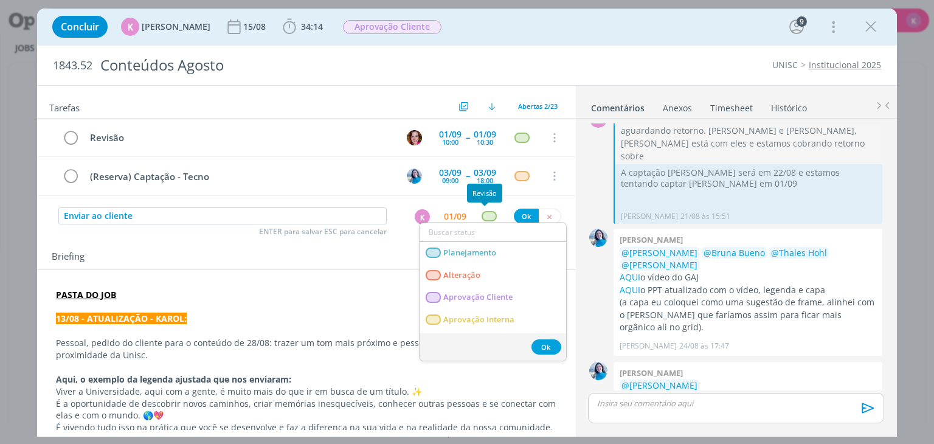
type input "s"
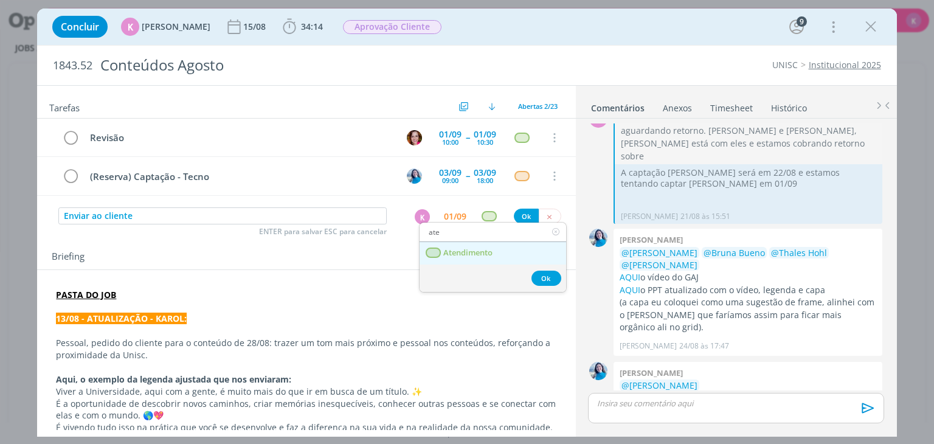
type input "ate"
click at [494, 249] on link "Atendimento" at bounding box center [493, 253] width 147 height 22
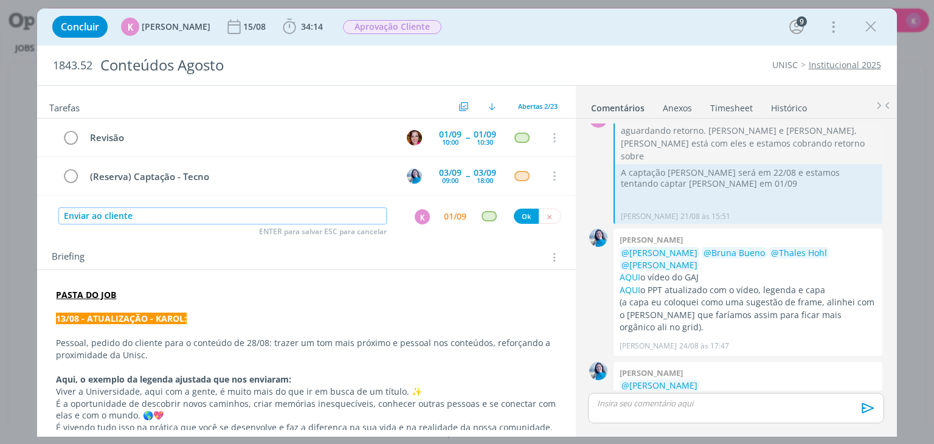
click at [186, 215] on input "Enviar ao cliente" at bounding box center [222, 215] width 328 height 17
click at [523, 210] on button "Ok" at bounding box center [526, 216] width 25 height 15
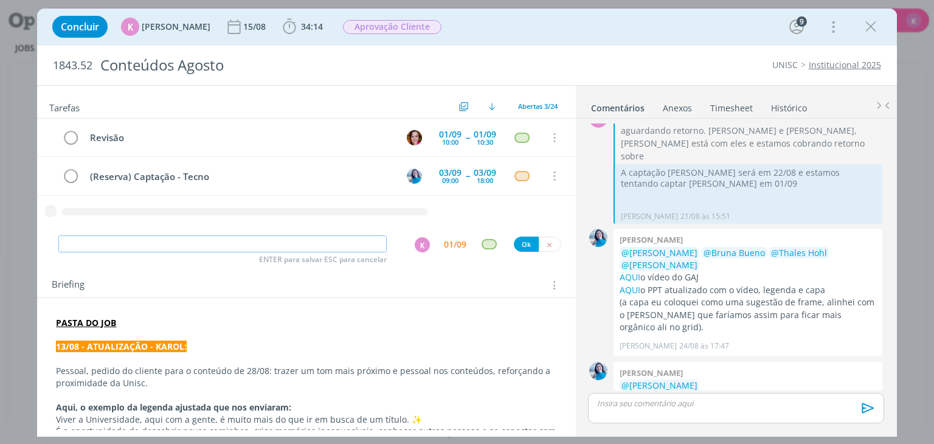
paste input "Enviar ao cliente"
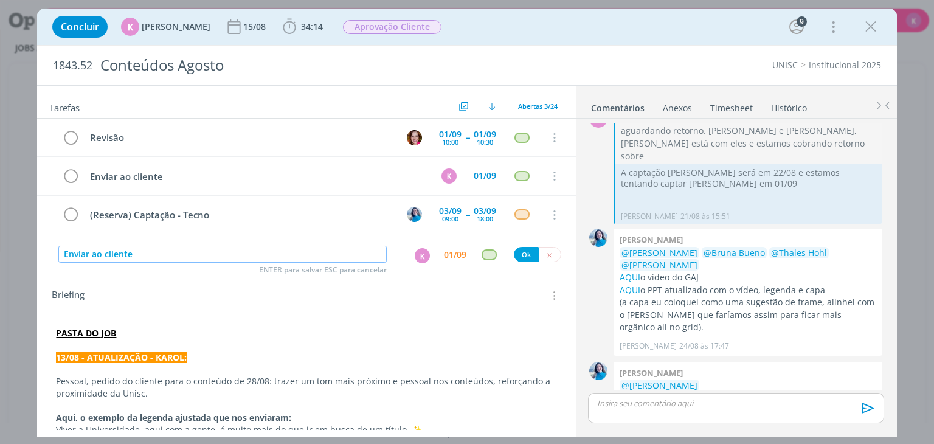
type input "Enviar ao cliente"
click at [516, 252] on button "Ok" at bounding box center [526, 254] width 25 height 15
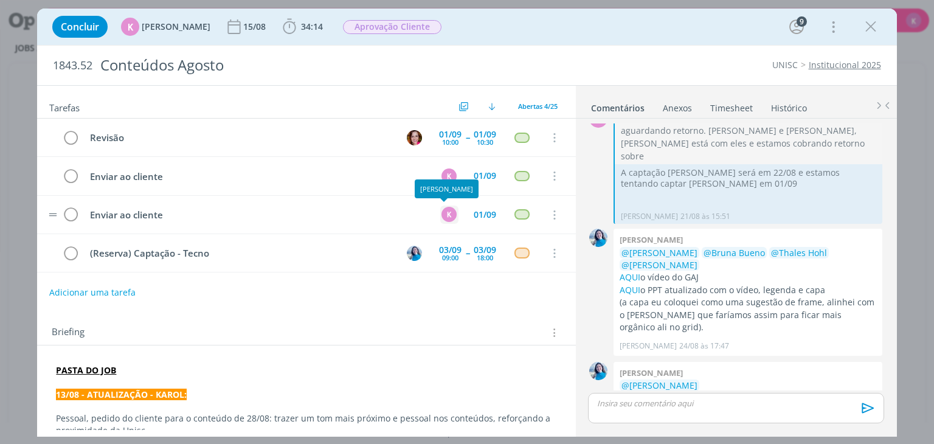
click at [444, 215] on div "K" at bounding box center [448, 214] width 15 height 15
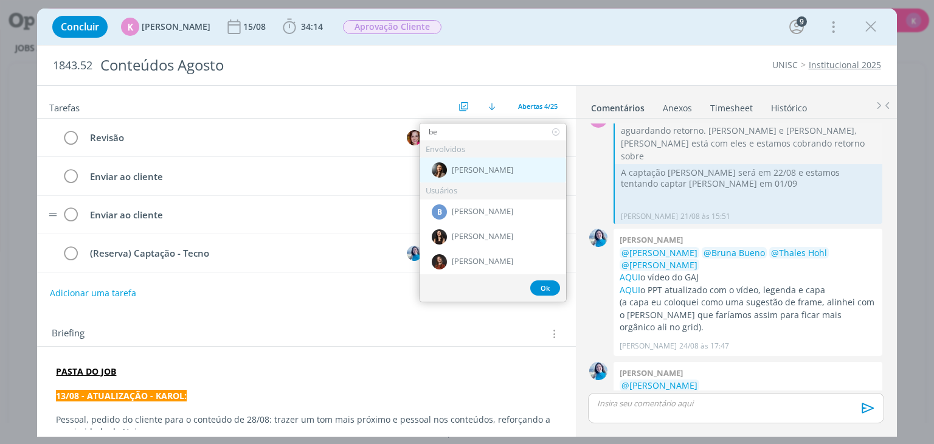
type input "be"
click at [446, 171] on img "dialog" at bounding box center [439, 169] width 15 height 15
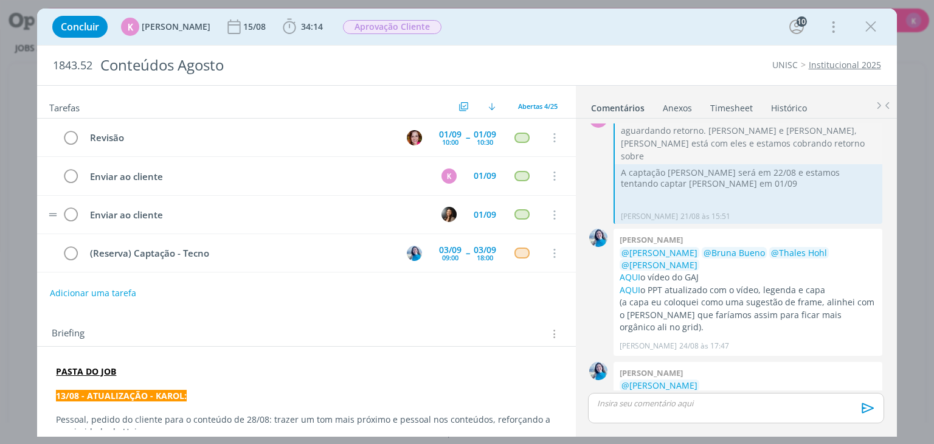
click at [455, 315] on div "Briefing Briefings Predefinidos Versões do Briefing Ver Briefing do Projeto" at bounding box center [306, 330] width 538 height 33
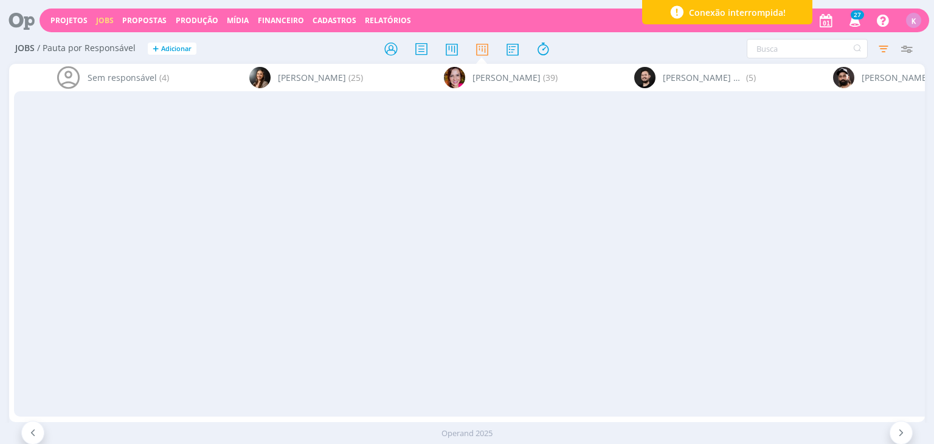
scroll to position [0, 2476]
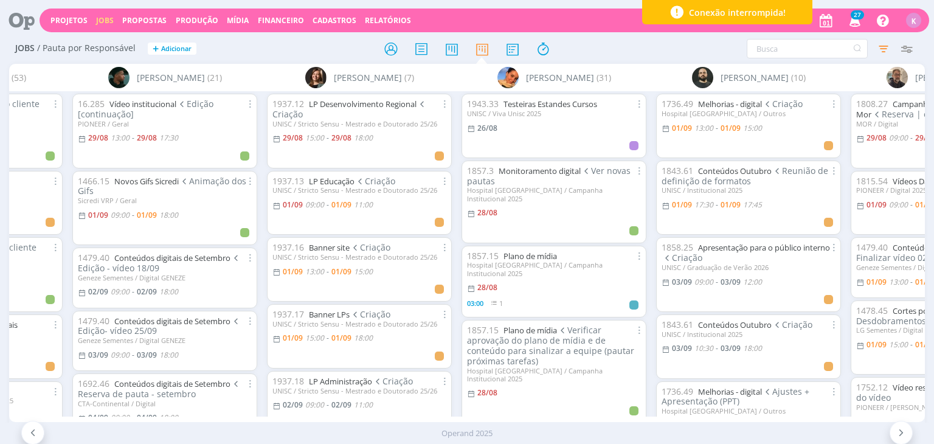
click at [509, 7] on div "Projetos Jobs Propostas Produção [GEOGRAPHIC_DATA] Financeiro Cadastros Relatór…" at bounding box center [467, 19] width 924 height 29
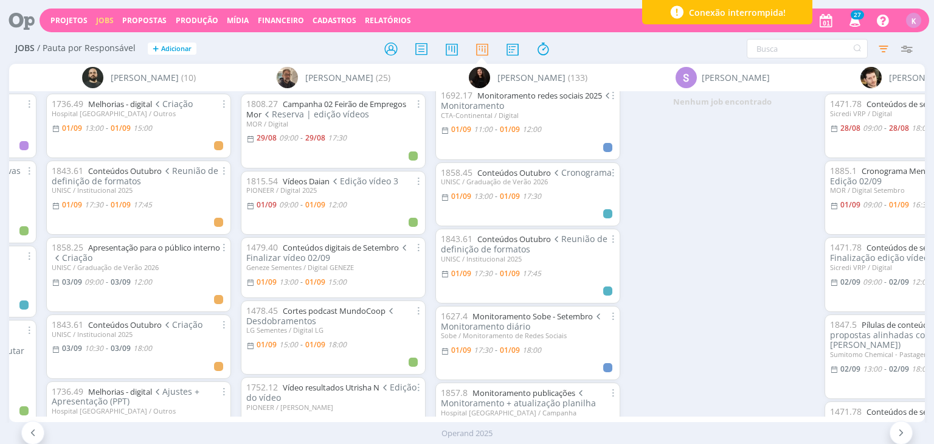
scroll to position [304, 0]
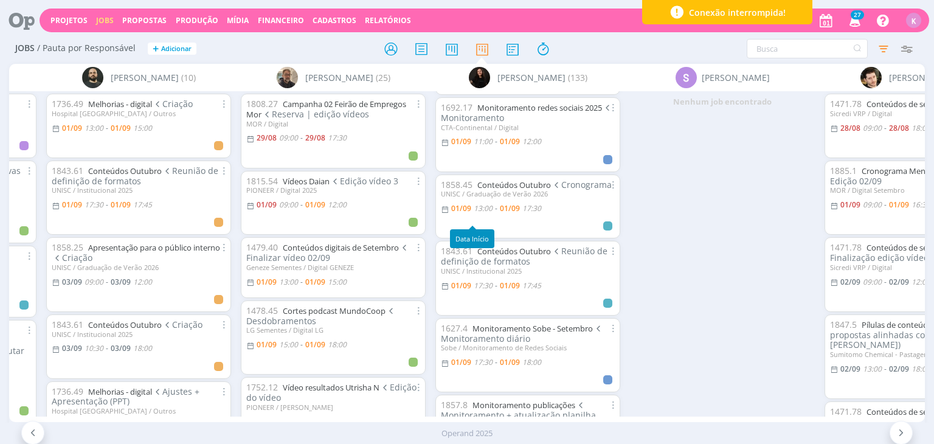
click at [485, 213] on span "13:00" at bounding box center [483, 208] width 19 height 10
type input "17:30"
type input "13:00"
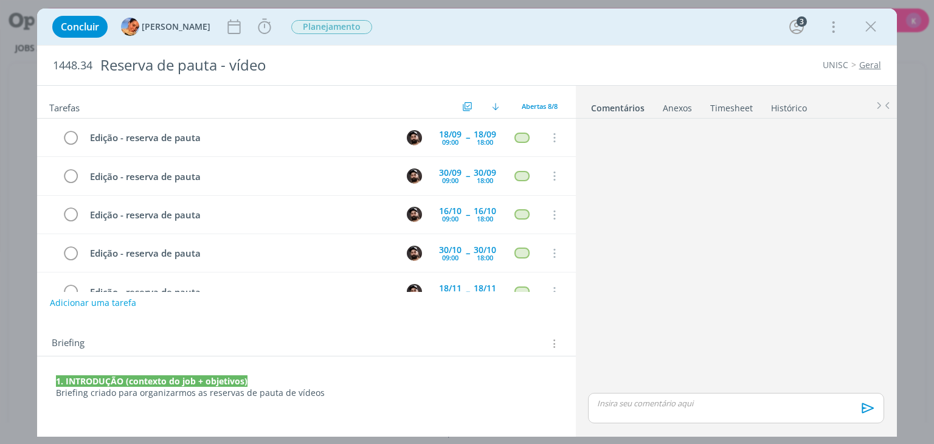
click at [850, 288] on div "dialog" at bounding box center [735, 256] width 305 height 267
click at [838, 269] on div "dialog" at bounding box center [735, 256] width 305 height 267
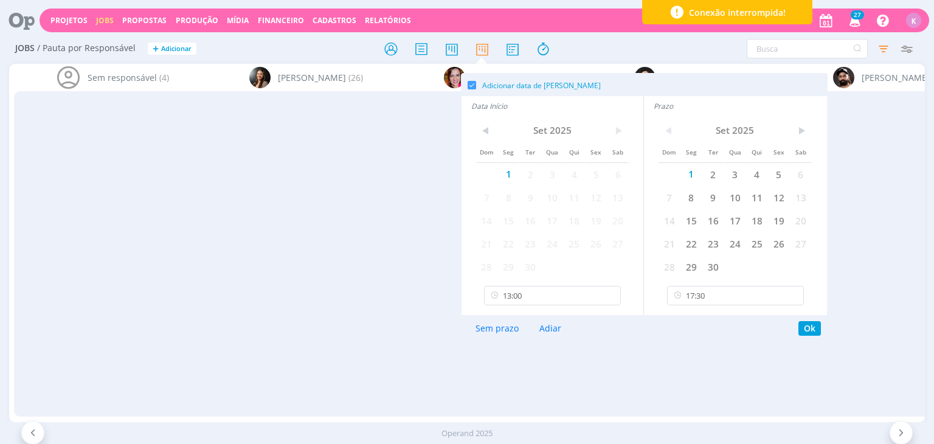
scroll to position [304, 0]
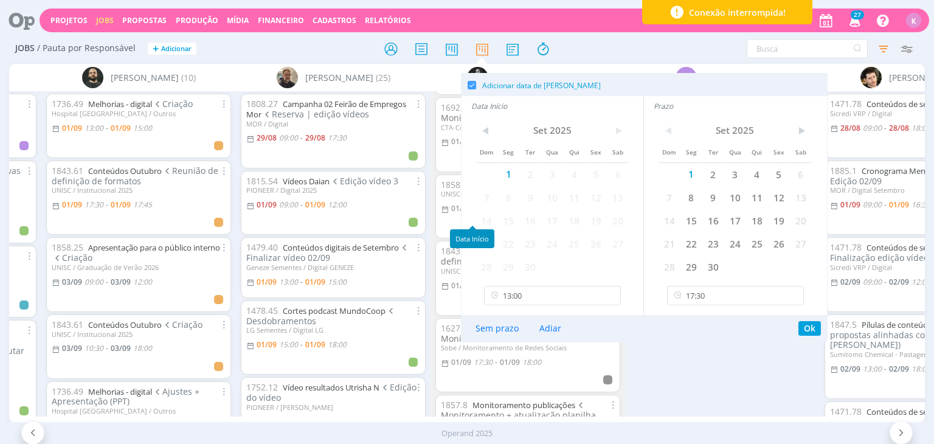
click at [683, 375] on div "Nenhum job encontrado" at bounding box center [722, 253] width 195 height 325
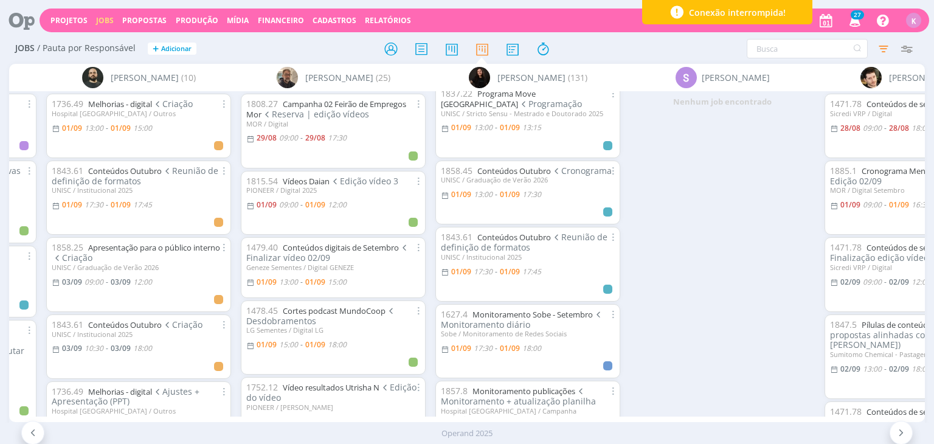
scroll to position [131, 0]
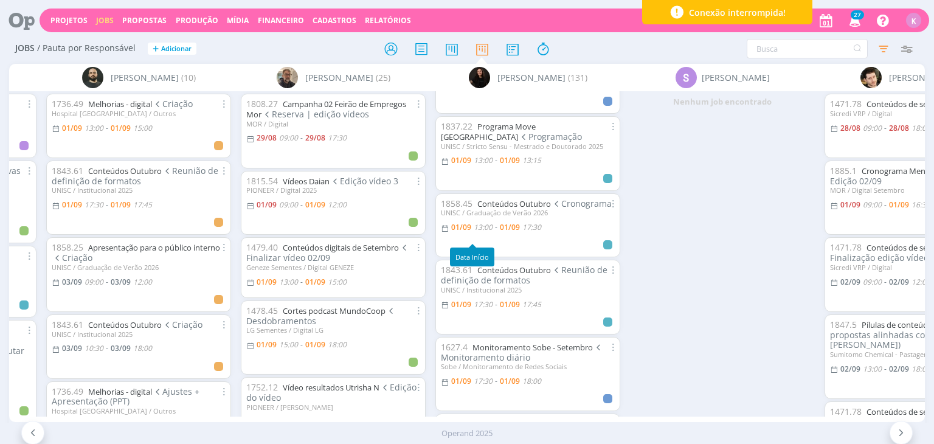
click at [484, 232] on span "13:00" at bounding box center [483, 227] width 19 height 10
type input "17:30"
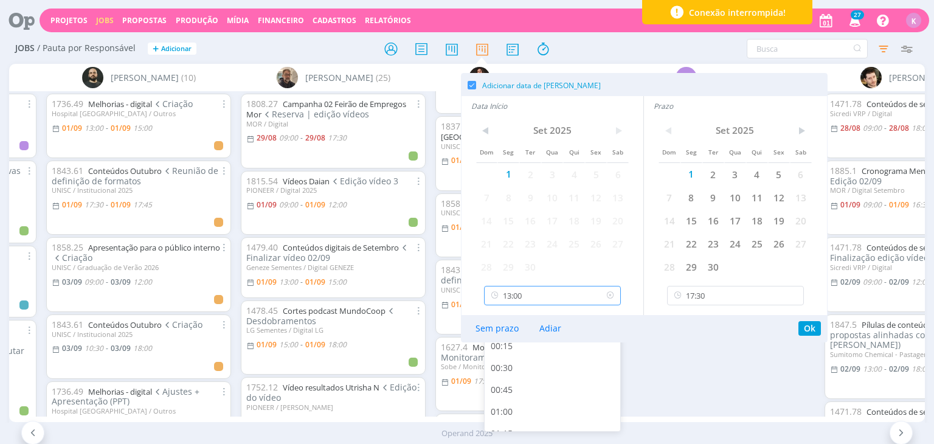
click at [533, 295] on input "13:00" at bounding box center [552, 295] width 137 height 19
click at [514, 379] on div "13:15" at bounding box center [554, 378] width 139 height 22
type input "13:15"
click at [800, 323] on button "Ok" at bounding box center [809, 328] width 22 height 15
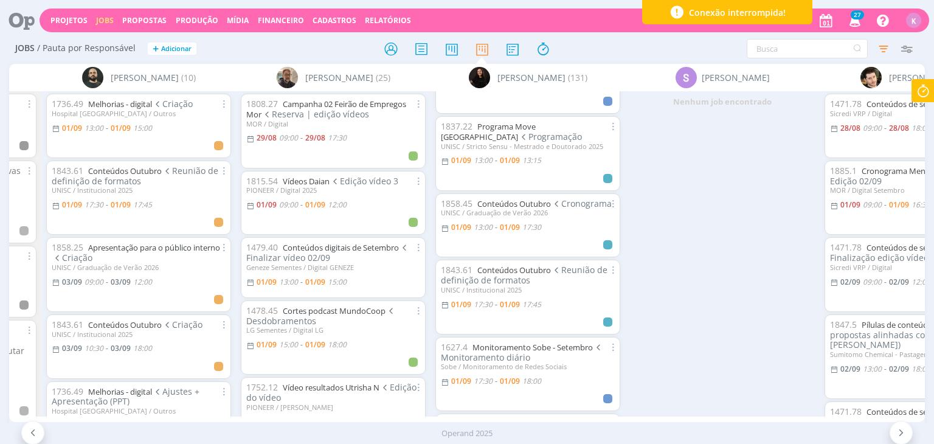
click at [25, 18] on icon at bounding box center [17, 21] width 25 height 24
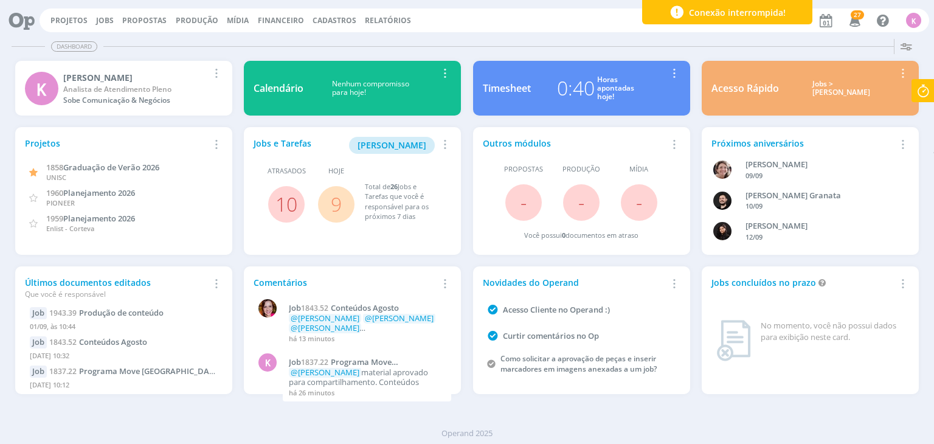
click at [608, 85] on div "Horas apontadas hoje!" at bounding box center [615, 88] width 37 height 26
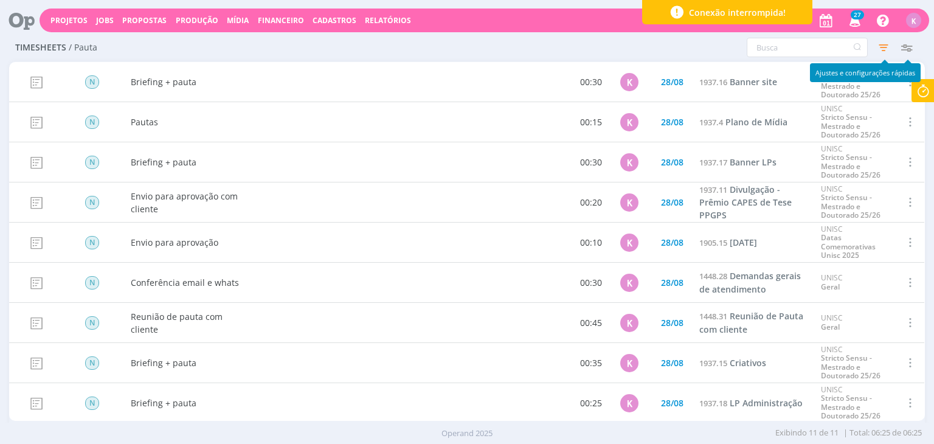
click at [908, 50] on icon "button" at bounding box center [907, 47] width 22 height 22
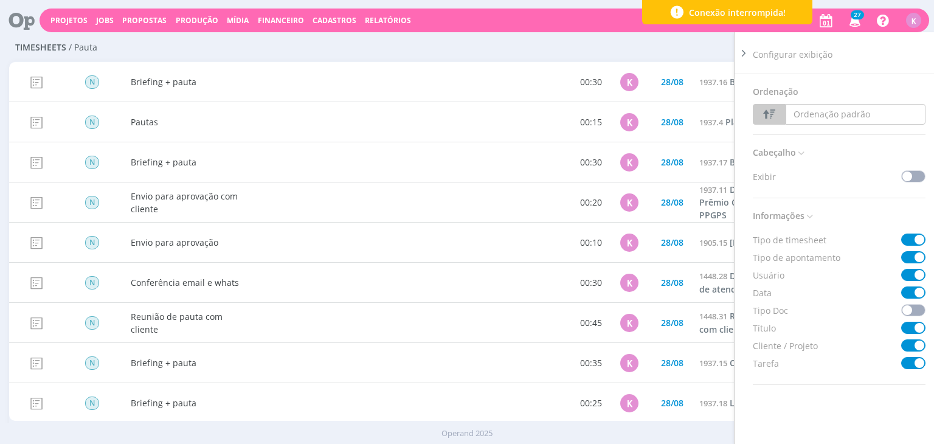
drag, startPoint x: 686, startPoint y: 64, endPoint x: 803, endPoint y: 49, distance: 117.8
click at [689, 63] on div "N Briefing + pauta 00:30 K 28/08 1937.16 Banner site UNISC Stricto Sensu - Mest…" at bounding box center [466, 82] width 915 height 40
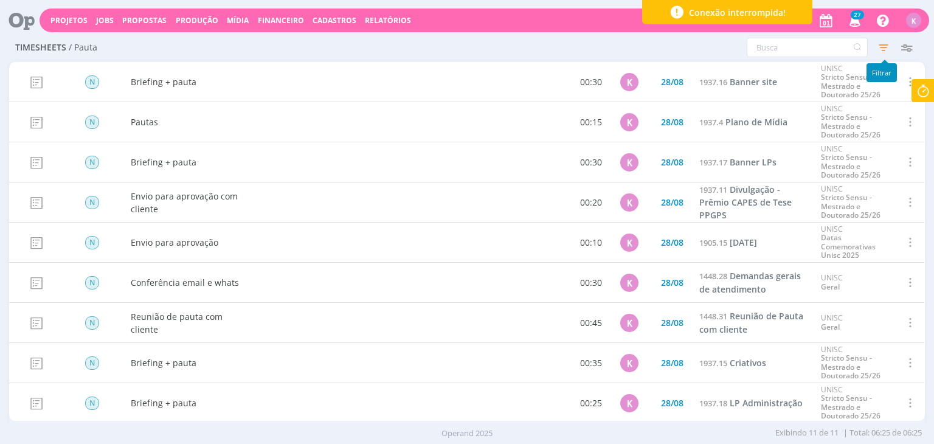
click at [882, 49] on icon "button" at bounding box center [883, 47] width 22 height 22
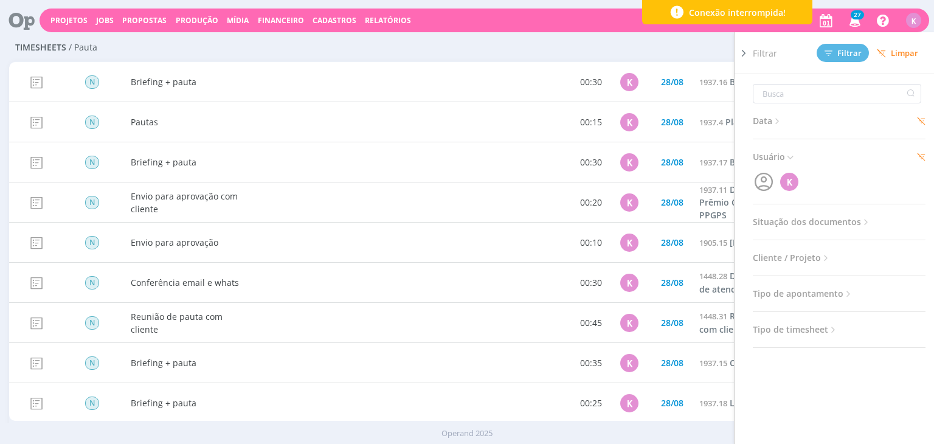
click at [764, 129] on div "Data Personalizado 28/08/2025 a 28/08/2025 Usuário K Situação dos documentos Ab…" at bounding box center [844, 275] width 182 height 403
click at [765, 124] on span "Data" at bounding box center [768, 121] width 30 height 16
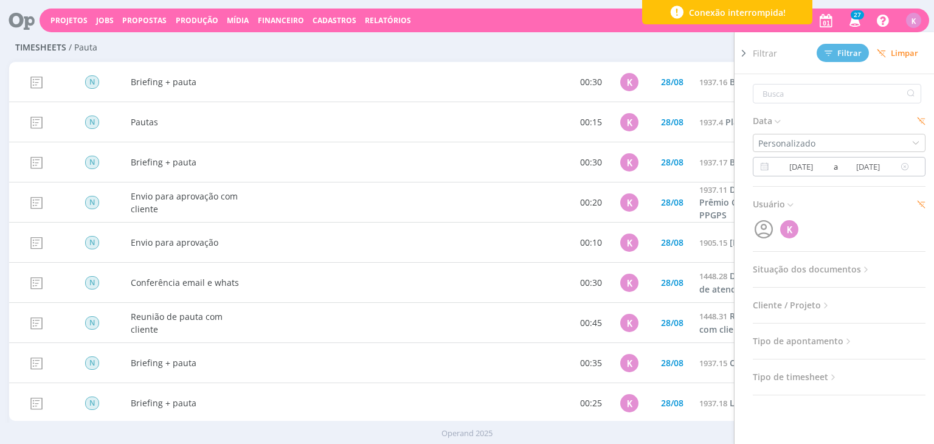
click at [824, 169] on input "[DATE]" at bounding box center [801, 166] width 59 height 15
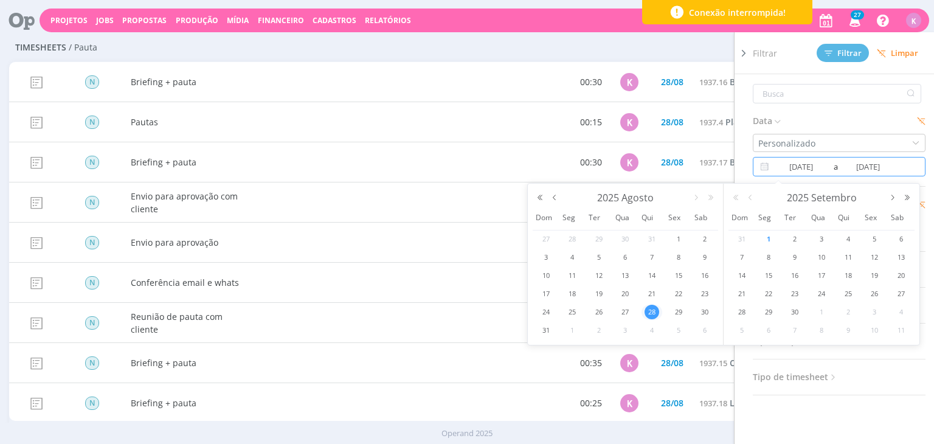
click at [767, 238] on span "1" at bounding box center [768, 239] width 15 height 15
type input "[DATE]"
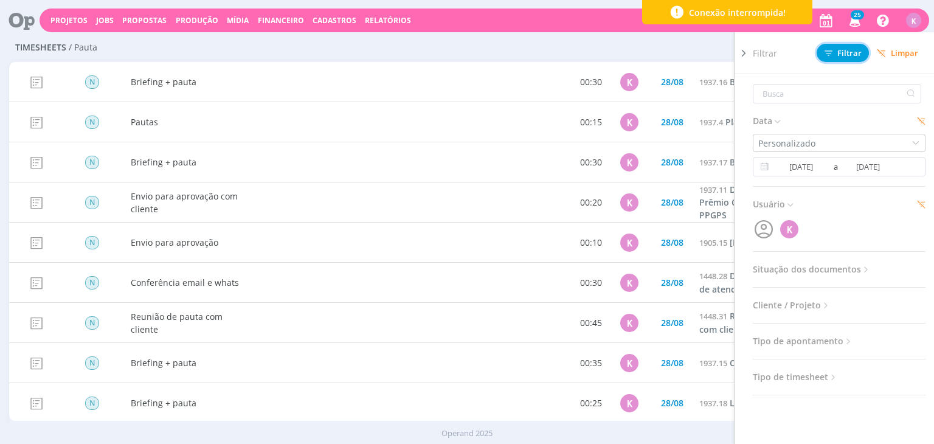
click at [835, 57] on button "Filtrar" at bounding box center [843, 53] width 52 height 18
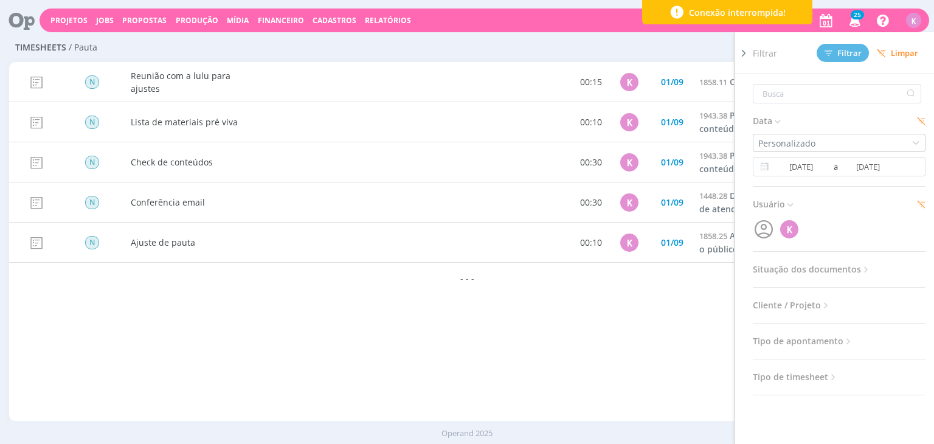
click at [615, 46] on div "Timesheets / Pauta Configurar exibição Ordenação Ordenação padrão Tipo de times…" at bounding box center [466, 48] width 915 height 28
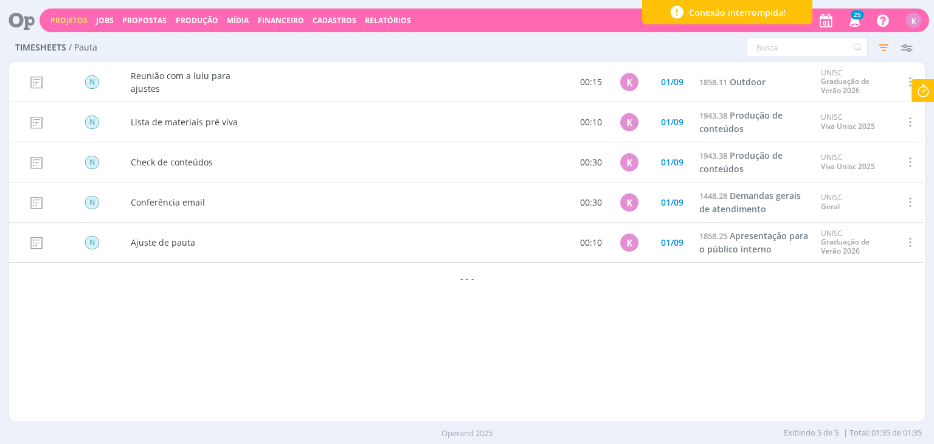
click at [55, 16] on link "Projetos" at bounding box center [68, 20] width 37 height 10
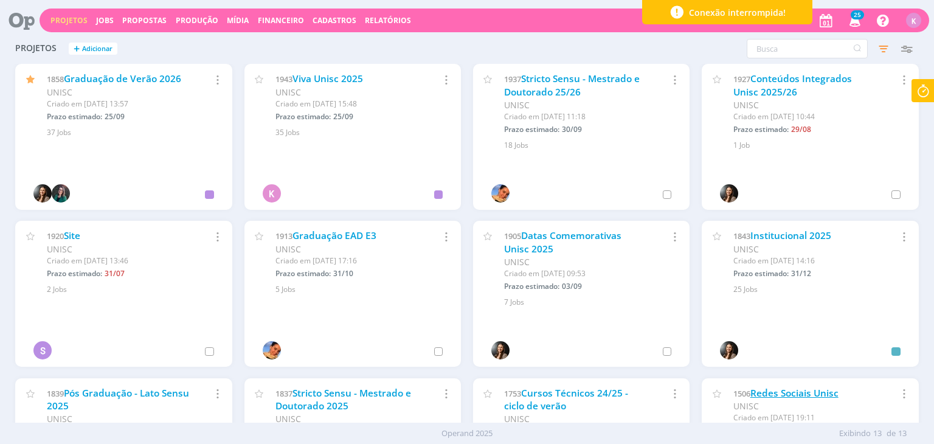
click at [802, 394] on link "Redes Sociais Unisc" at bounding box center [794, 393] width 88 height 13
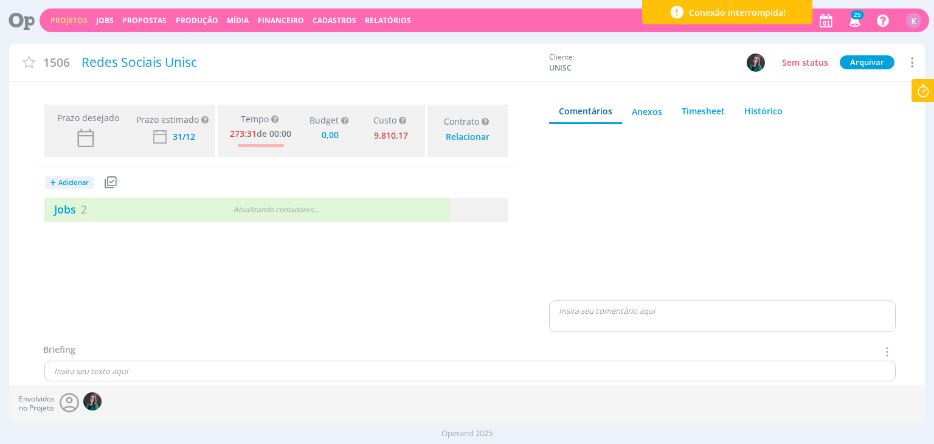
type input "0,00"
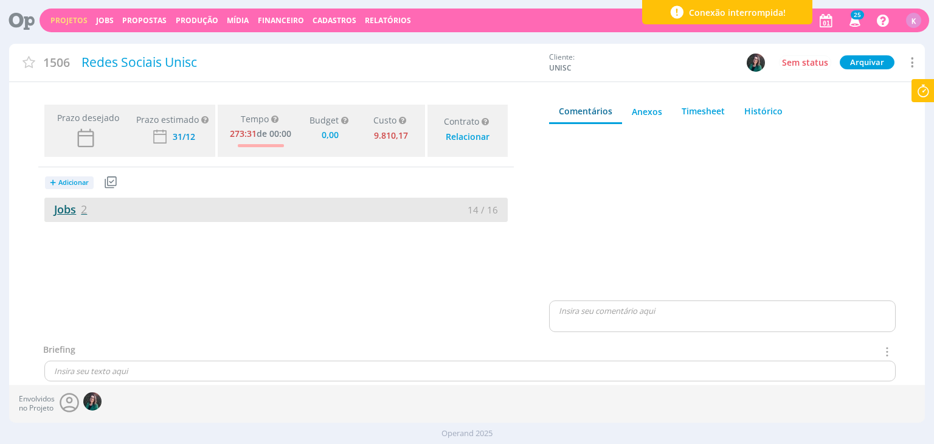
click at [71, 209] on link "Jobs 2" at bounding box center [65, 209] width 43 height 15
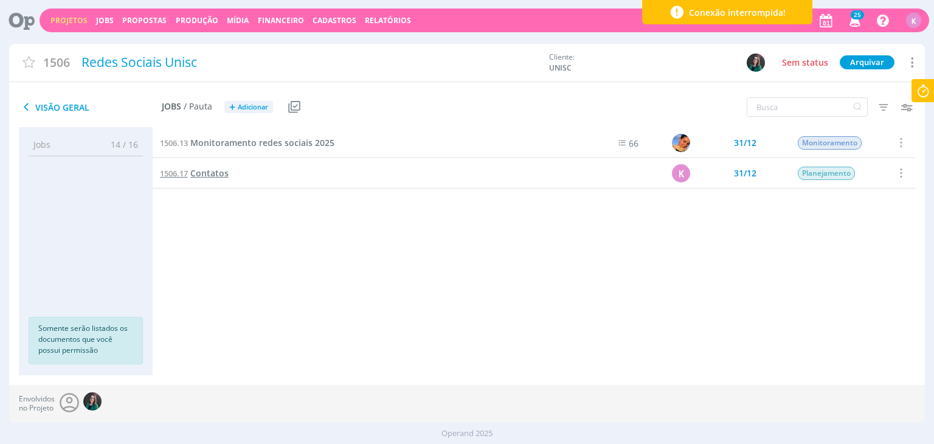
click at [215, 168] on span "Contatos" at bounding box center [209, 173] width 38 height 12
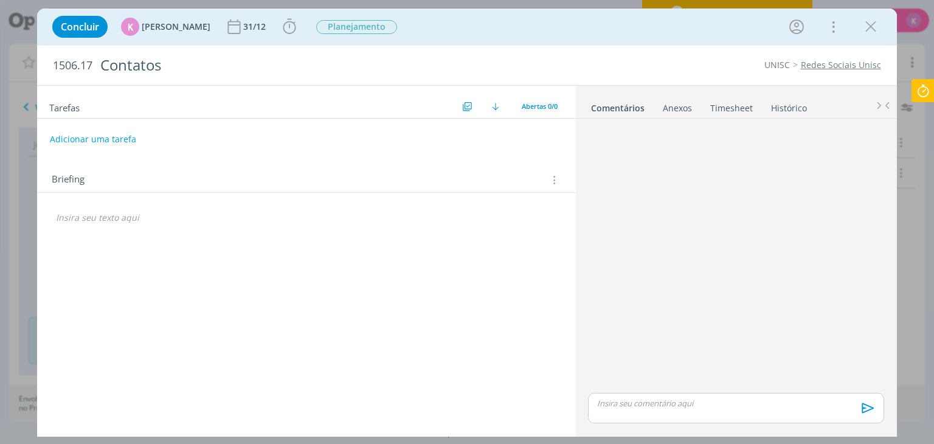
click at [920, 92] on icon at bounding box center [923, 91] width 22 height 24
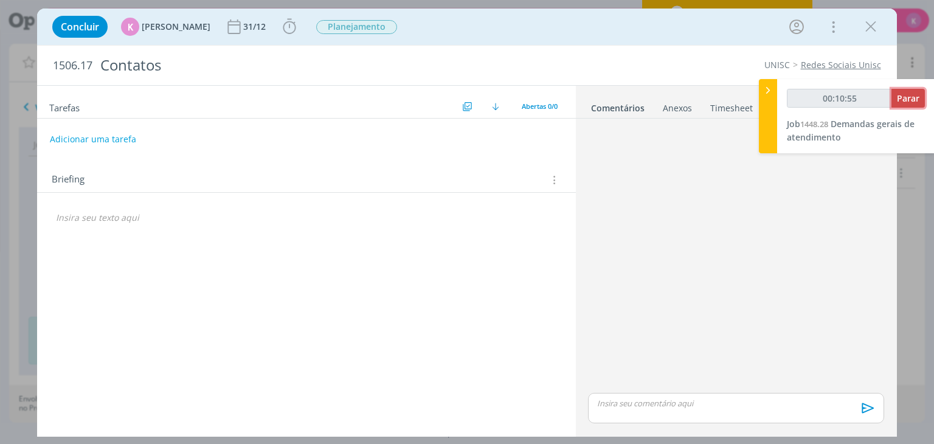
type input "00:10:56"
click at [908, 101] on span "Parar" at bounding box center [908, 98] width 22 height 12
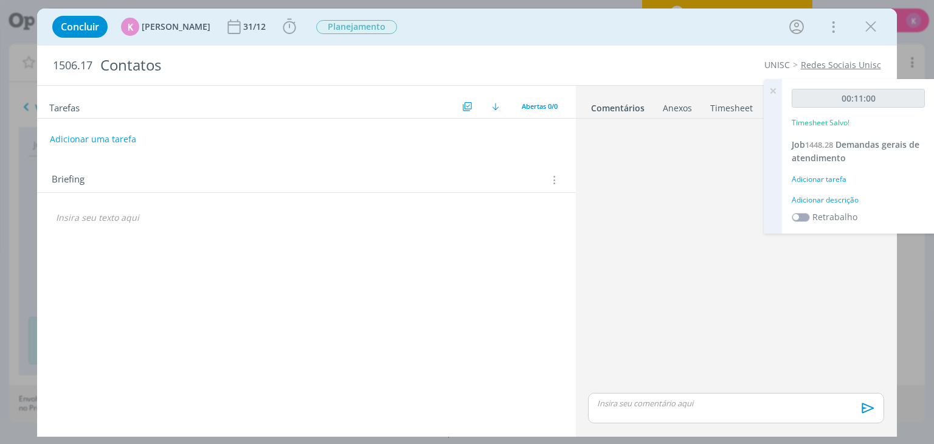
click at [773, 88] on icon at bounding box center [773, 91] width 22 height 24
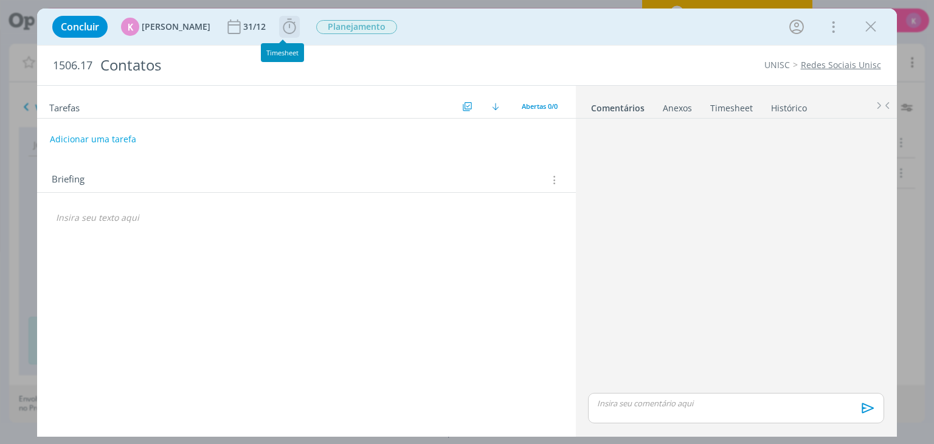
click at [289, 30] on icon "dialog" at bounding box center [289, 27] width 18 height 18
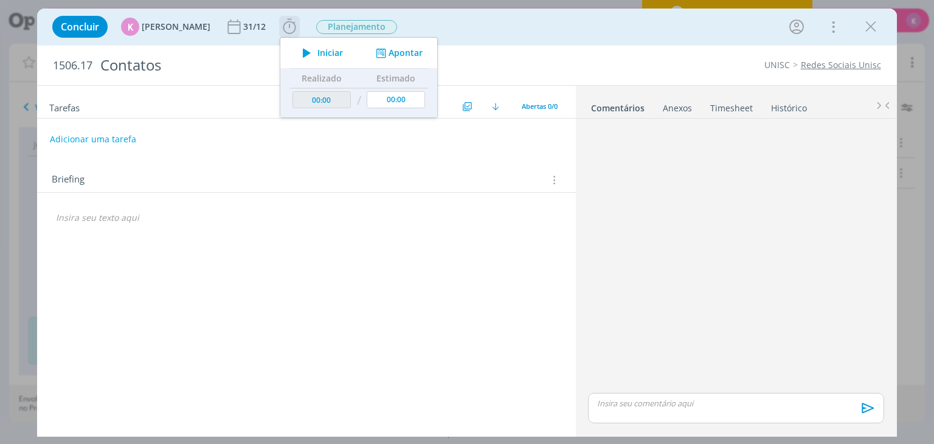
click at [330, 43] on div "Iniciar Apontar" at bounding box center [358, 53] width 157 height 30
click at [326, 45] on button "Iniciar" at bounding box center [319, 52] width 48 height 17
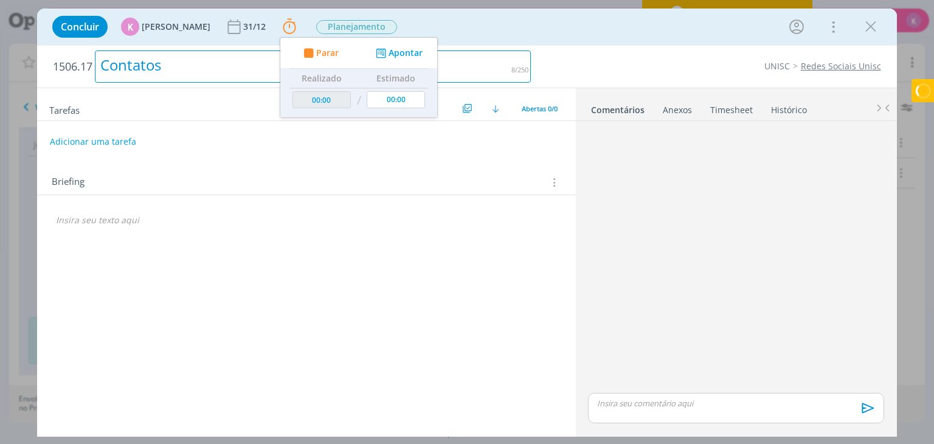
click at [524, 64] on div "Contatos" at bounding box center [313, 66] width 436 height 32
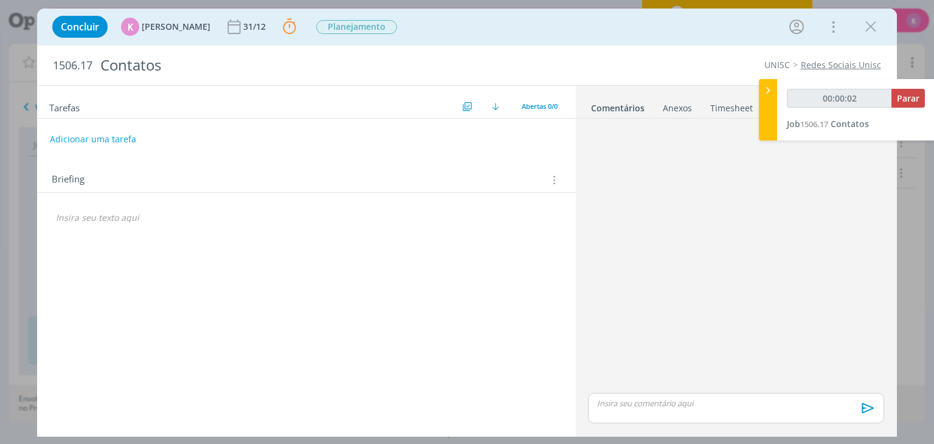
click at [642, 74] on div "1506.17 Contatos UNISC Redes Sociais Unisc" at bounding box center [466, 66] width 859 height 40
click at [557, 176] on icon "dialog" at bounding box center [553, 179] width 12 height 13
click at [503, 202] on div "Briefings Predefinidos" at bounding box center [480, 201] width 157 height 21
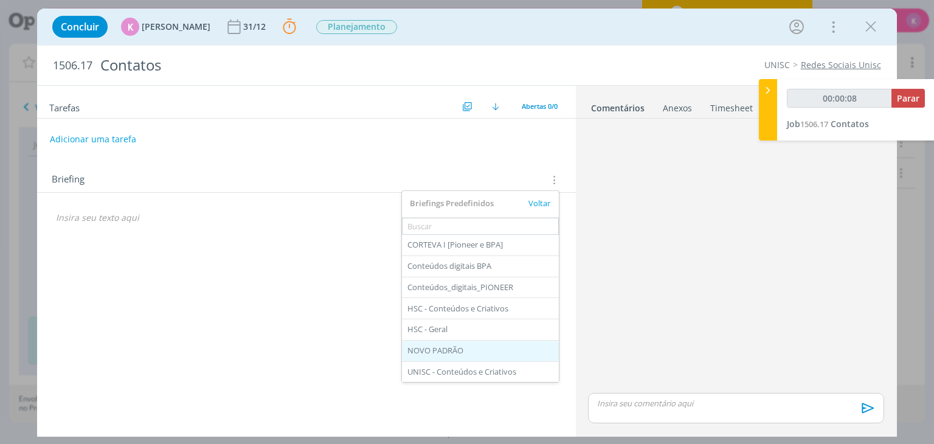
click at [446, 350] on div "NOVO PADRÃO" at bounding box center [480, 350] width 157 height 21
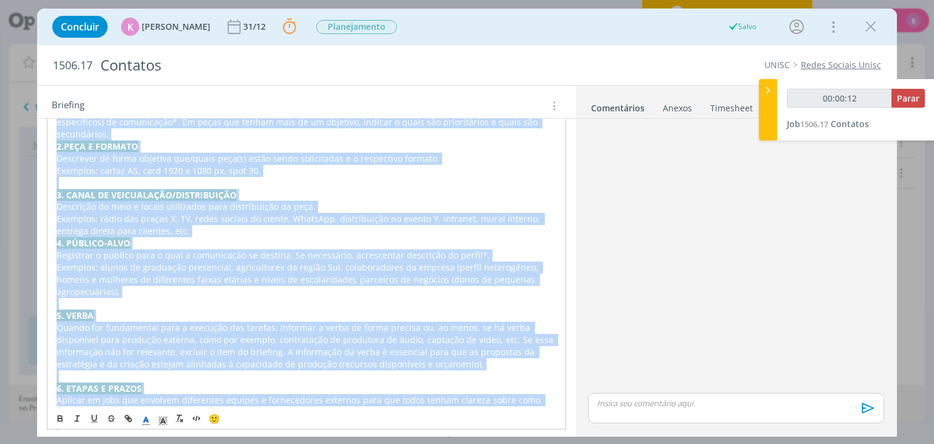
scroll to position [406, 0]
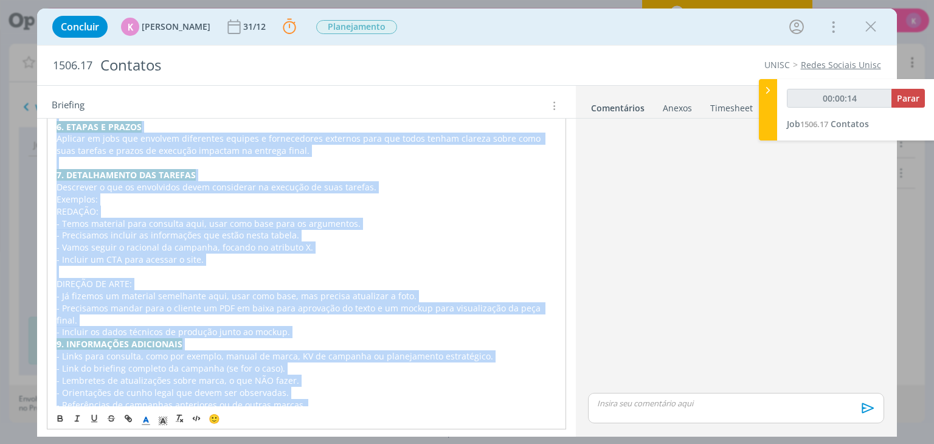
drag, startPoint x: 53, startPoint y: 258, endPoint x: 501, endPoint y: 420, distance: 476.6
click at [501, 420] on div "PASTA DO JOB 1. INTRODUÇÃO (contexto do job + objetivos) Trazer o contexto do j…" at bounding box center [306, 126] width 519 height 649
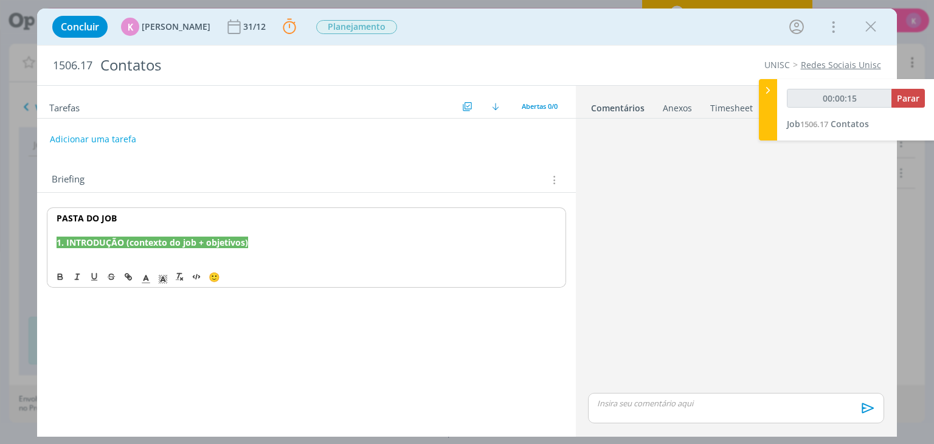
type input "00:00:16"
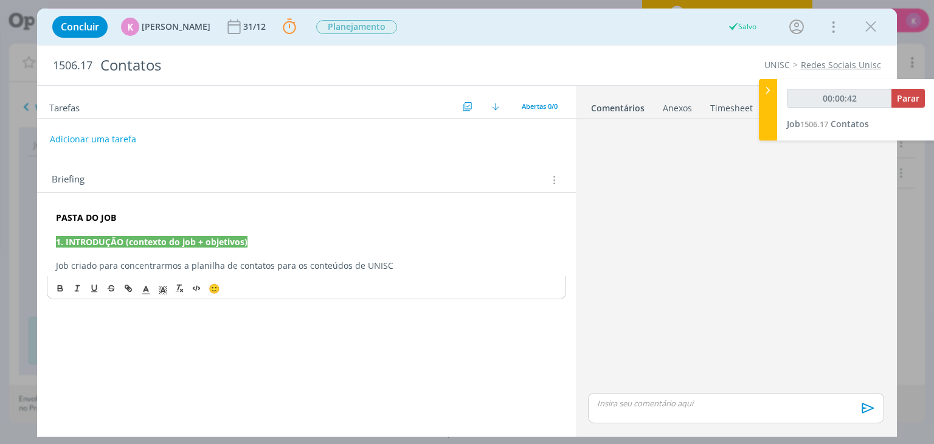
click at [73, 257] on p "dialog" at bounding box center [306, 253] width 500 height 12
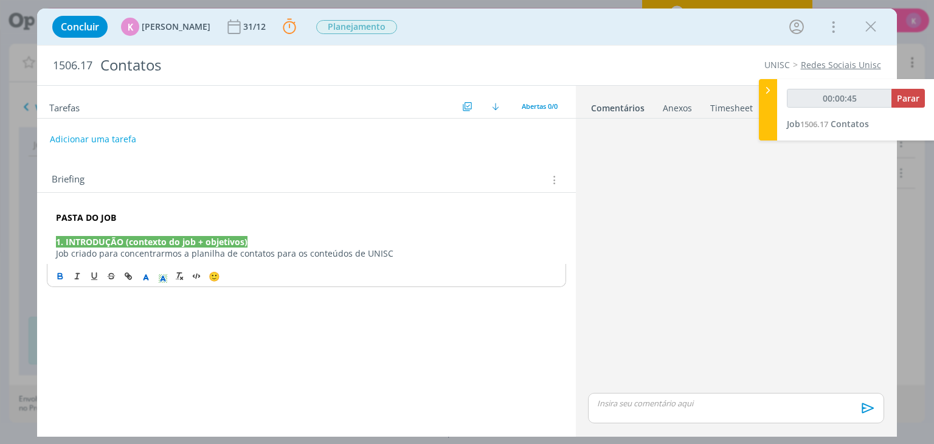
click at [399, 251] on p "Job criado para concentrarmos a planilha de contatos para os conteúdos de UNISC" at bounding box center [306, 253] width 500 height 12
click at [226, 258] on p "Job criado para concentrarmos a planilha de contatos para os conteúdos de UNISC" at bounding box center [306, 253] width 500 height 12
click at [222, 251] on p "Job criado para concentrarmos a planilha de contatos para os conteúdos de UNISC" at bounding box center [306, 253] width 500 height 12
click at [476, 251] on p "Job criado para concentrarmos a planilha compartilhada de contatos para os cont…" at bounding box center [306, 253] width 500 height 12
click at [85, 69] on span "1506.17" at bounding box center [73, 65] width 40 height 13
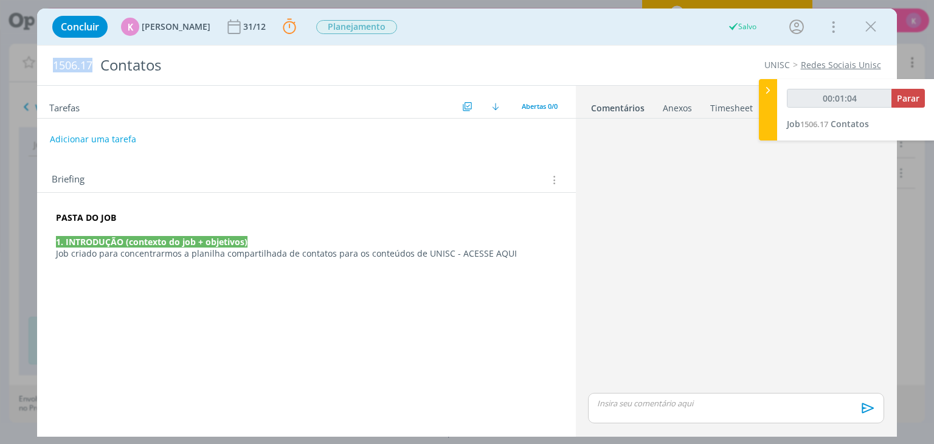
click at [84, 69] on span "1506.17" at bounding box center [73, 65] width 40 height 13
copy span "1506.17"
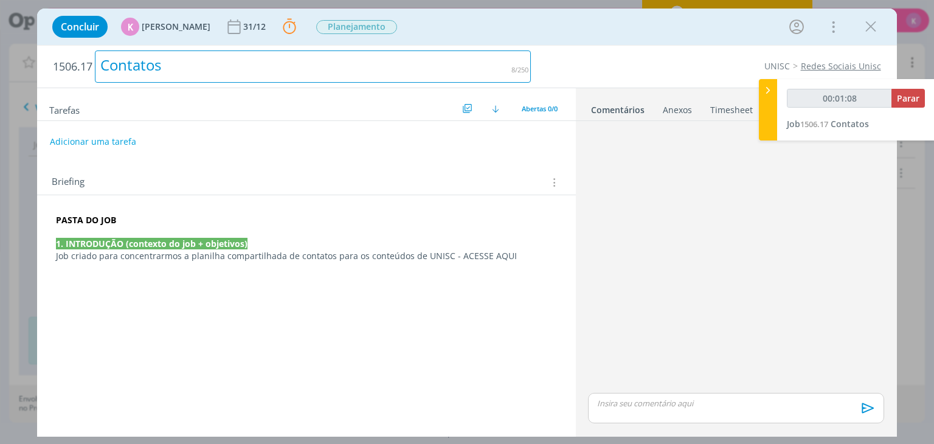
click at [150, 69] on div "Contatos" at bounding box center [313, 66] width 436 height 32
copy div "Contatos"
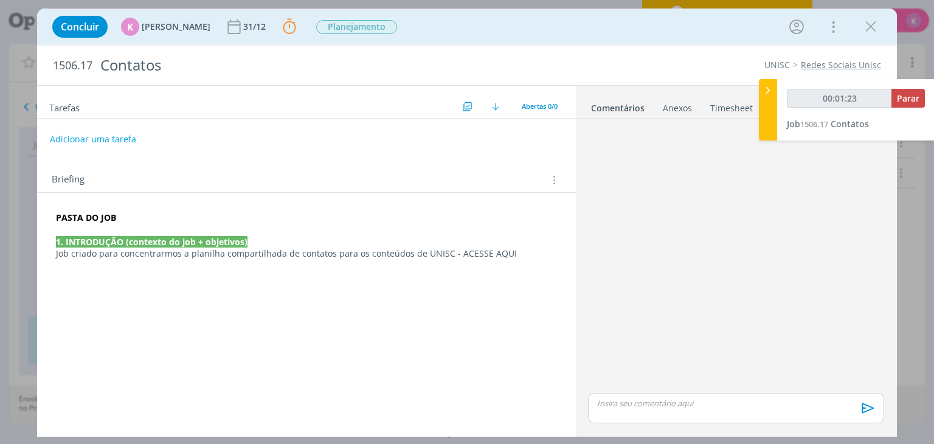
click at [111, 220] on strong "PASTA DO JOB" at bounding box center [86, 218] width 60 height 12
click at [111, 220] on strong "PASTA DO JOB" at bounding box center [87, 218] width 60 height 12
type input "00:01:24"
click at [128, 281] on button "dialog" at bounding box center [128, 276] width 17 height 15
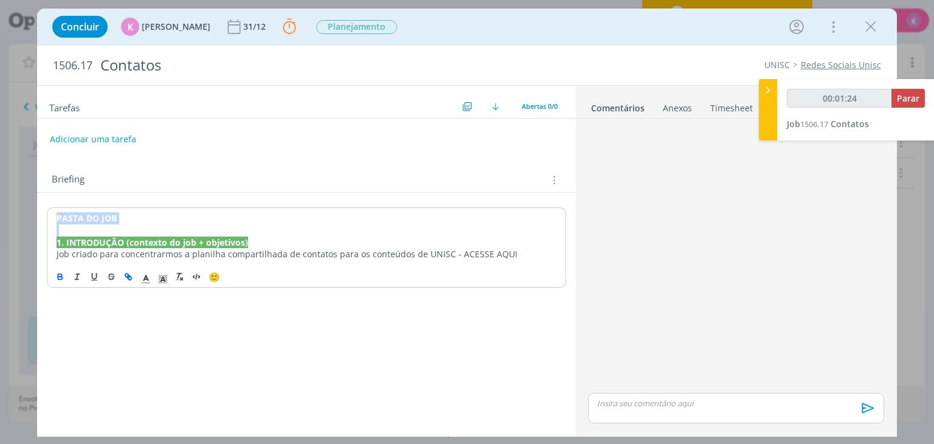
type input "PASTA DO JOB"
type input "00:01:25"
paste input "https://sobeae.sharepoint.com/:f:/s/SOBEAE/ElpiwwovOUFMpMJFxAVsmXQBSVcw3JPVz8RP…"
type input "https://sobeae.sharepoint.com/:f:/s/SOBEAE/ElpiwwovOUFMpMJFxAVsmXQBSVcw3JPVz8RP…"
type input "00:01:26"
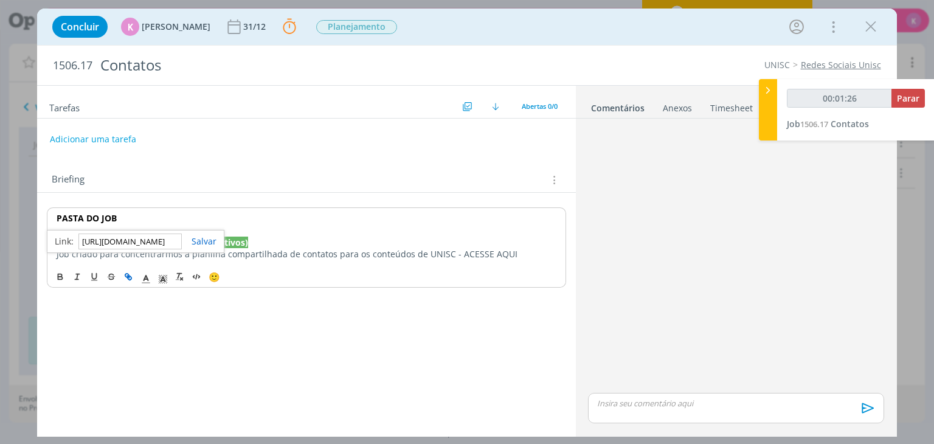
scroll to position [0, 320]
type input "https://sobeae.sharepoint.com/:f:/s/SOBEAE/ElpiwwovOUFMpMJFxAVsmXQBSVcw3JPVz8RP…"
click at [202, 243] on link "dialog" at bounding box center [199, 241] width 35 height 12
click at [212, 162] on div "Briefing" at bounding box center [306, 176] width 538 height 33
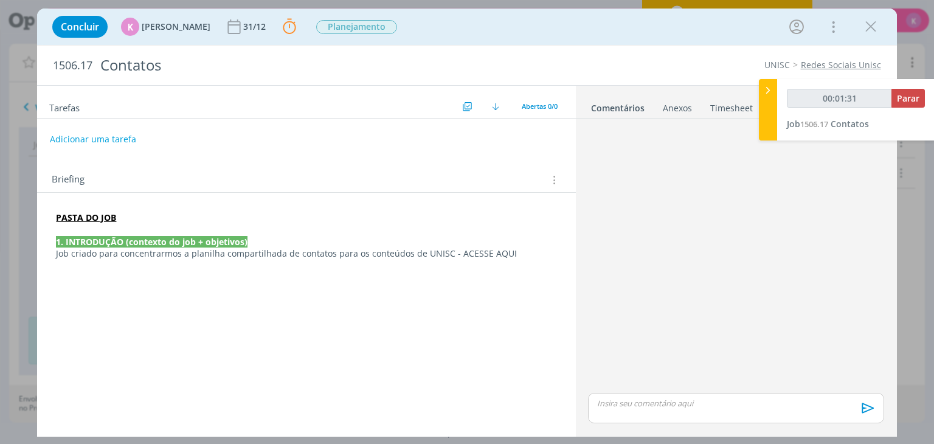
type input "00:01:32"
click at [767, 89] on icon at bounding box center [768, 90] width 12 height 13
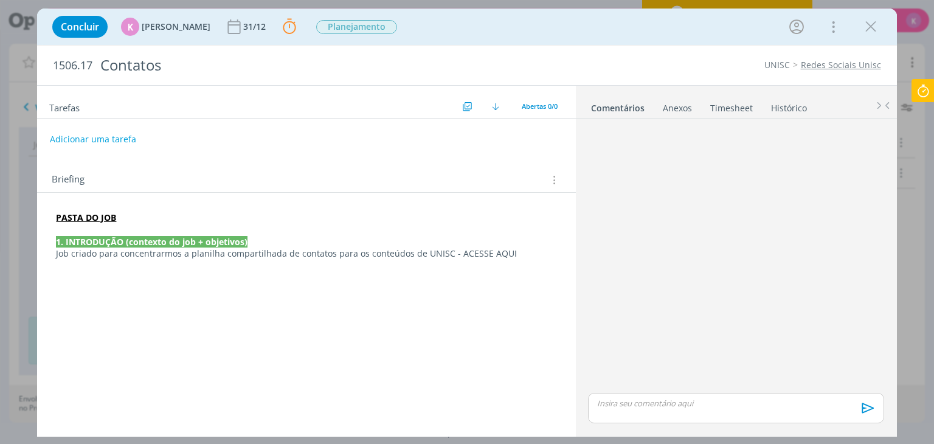
click at [93, 215] on strong "PASTA DO JOB" at bounding box center [86, 218] width 60 height 12
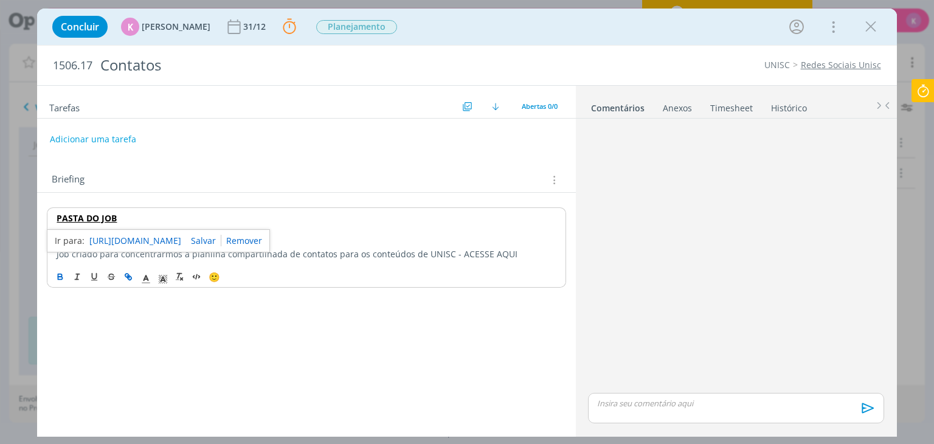
click at [137, 238] on link "https://sobeae.sharepoint.com/:f:/s/SOBEAE/ElpiwwovOUFMpMJFxAVsmXQBSVcw3JPVz8RP…" at bounding box center [135, 241] width 92 height 16
click at [140, 237] on link "https://sobeae.sharepoint.com/:f:/s/SOBEAE/ElpiwwovOUFMpMJFxAVsmXQBSVcw3JPVz8RP…" at bounding box center [135, 241] width 92 height 16
click at [921, 90] on icon at bounding box center [923, 91] width 22 height 24
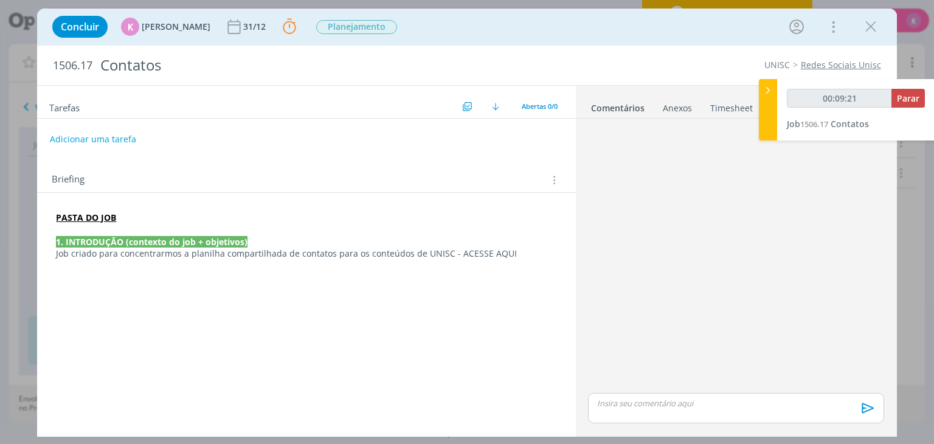
type input "00:09:22"
click at [765, 101] on div at bounding box center [768, 109] width 18 height 61
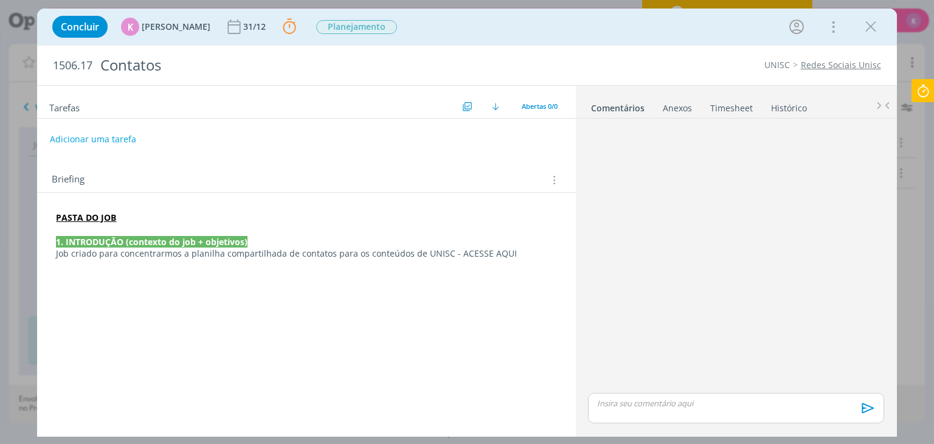
click at [925, 94] on icon at bounding box center [923, 91] width 22 height 24
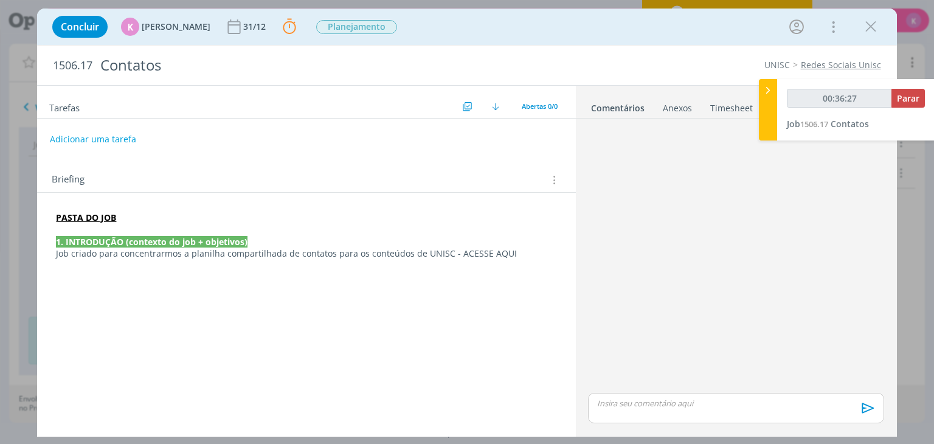
click at [765, 215] on div "dialog" at bounding box center [735, 256] width 305 height 267
click at [913, 100] on span "Parar" at bounding box center [908, 98] width 22 height 12
click at [906, 103] on span "Parar" at bounding box center [908, 98] width 22 height 12
type input "00:37:00"
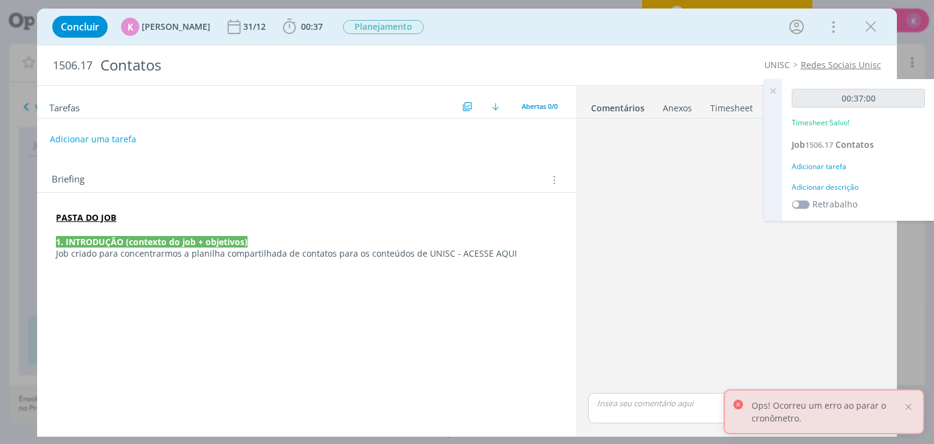
drag, startPoint x: 102, startPoint y: 216, endPoint x: 112, endPoint y: 218, distance: 10.6
click at [102, 216] on strong "PASTA DO JOB" at bounding box center [86, 218] width 60 height 12
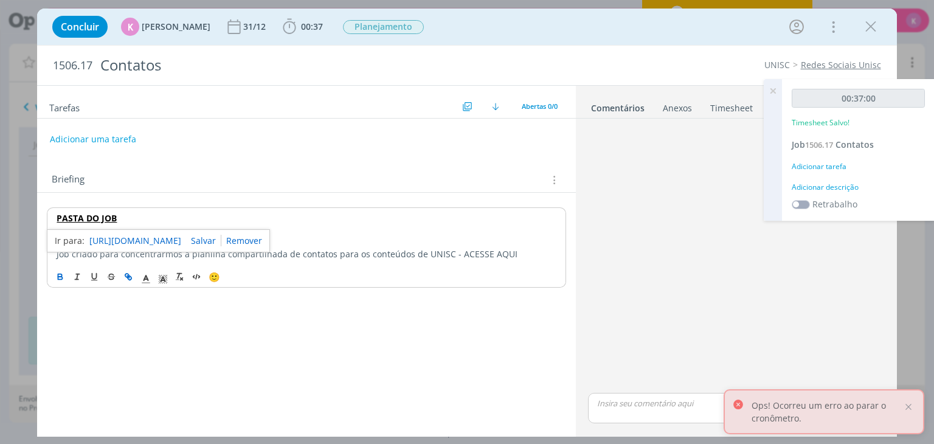
click at [137, 244] on link "https://sobeae.sharepoint.com/:f:/s/SOBEAE/ElpiwwovOUFMpMJFxAVsmXQBSVcw3JPVz8RP…" at bounding box center [135, 241] width 92 height 16
click at [738, 110] on link "Timesheet" at bounding box center [732, 106] width 44 height 18
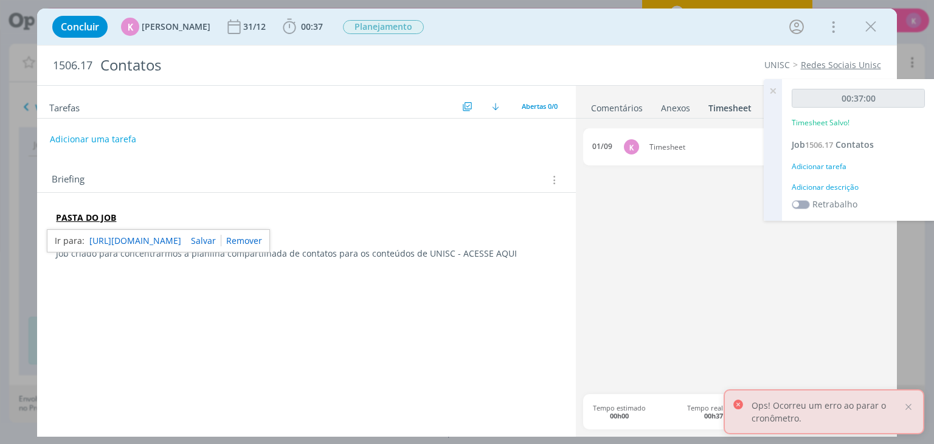
drag, startPoint x: 770, startPoint y: 91, endPoint x: 834, endPoint y: 126, distance: 72.4
click at [771, 91] on icon at bounding box center [773, 91] width 22 height 24
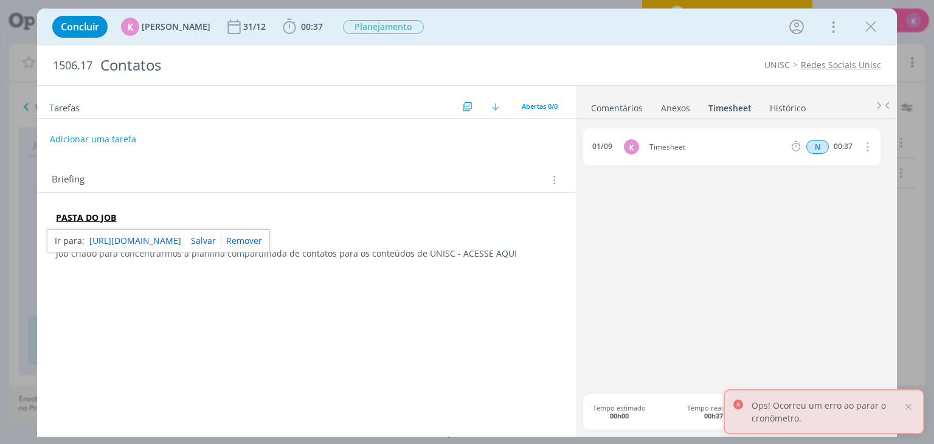
click at [865, 149] on icon "dialog" at bounding box center [866, 146] width 13 height 15
click at [826, 186] on link "Editar" at bounding box center [832, 186] width 96 height 19
click at [685, 146] on div "Timesheet" at bounding box center [682, 146] width 66 height 13
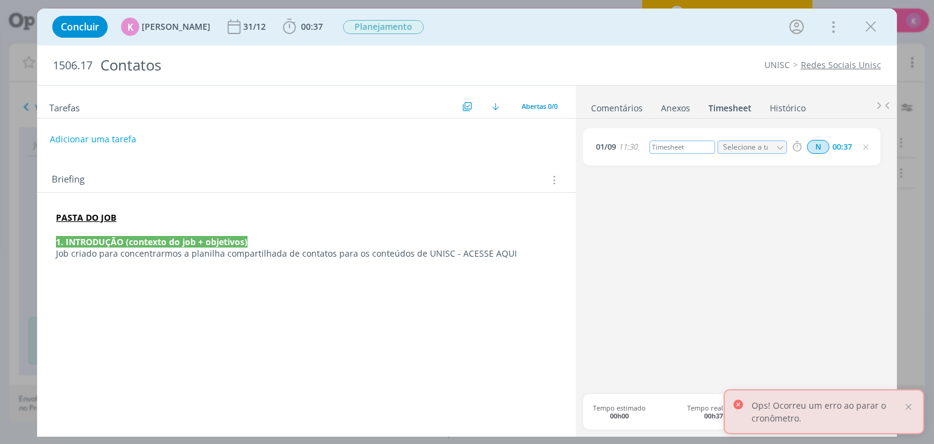
click at [685, 146] on div "Timesheet" at bounding box center [682, 146] width 66 height 13
click at [694, 210] on div "01/09 11:30 Criação da planilha Selecione a tarefa N 00:37" at bounding box center [735, 261] width 305 height 266
click at [786, 207] on div "01/09 11:30 Criação da planilha Selecione a tarefa N 00:37" at bounding box center [735, 261] width 305 height 266
click at [299, 27] on b "00:37" at bounding box center [312, 26] width 27 height 9
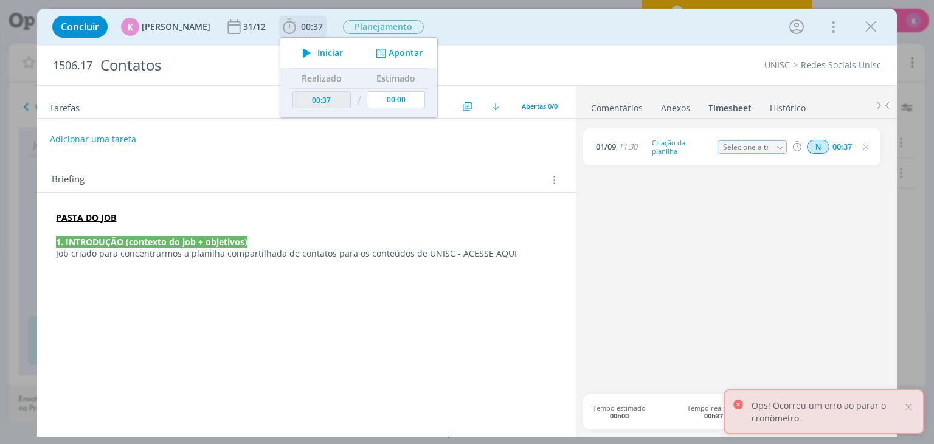
click at [317, 49] on span "Iniciar" at bounding box center [330, 53] width 26 height 9
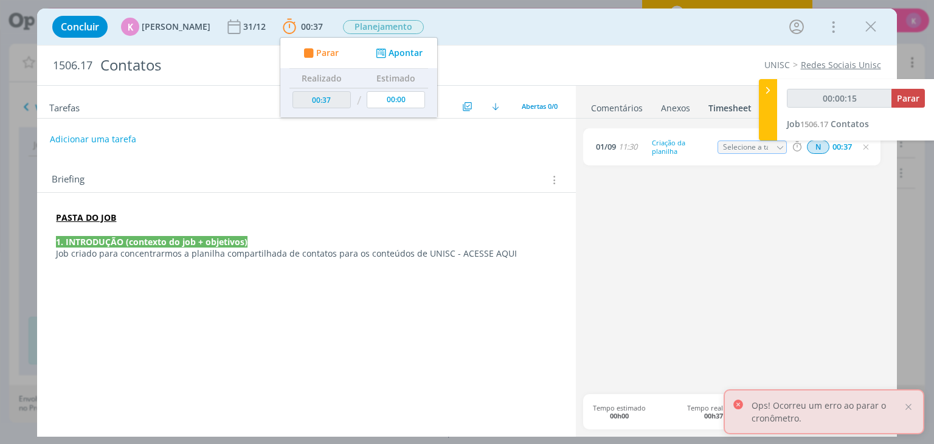
drag, startPoint x: 824, startPoint y: 269, endPoint x: 840, endPoint y: 265, distance: 16.4
click at [824, 269] on div "01/09 11:30 Criação da planilha Selecione a tarefa N 00:37" at bounding box center [735, 261] width 305 height 266
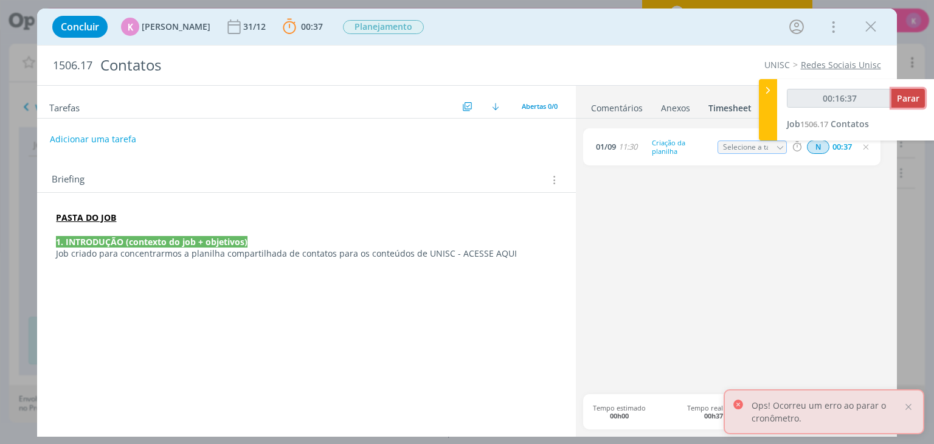
click at [905, 101] on span "Parar" at bounding box center [908, 98] width 22 height 12
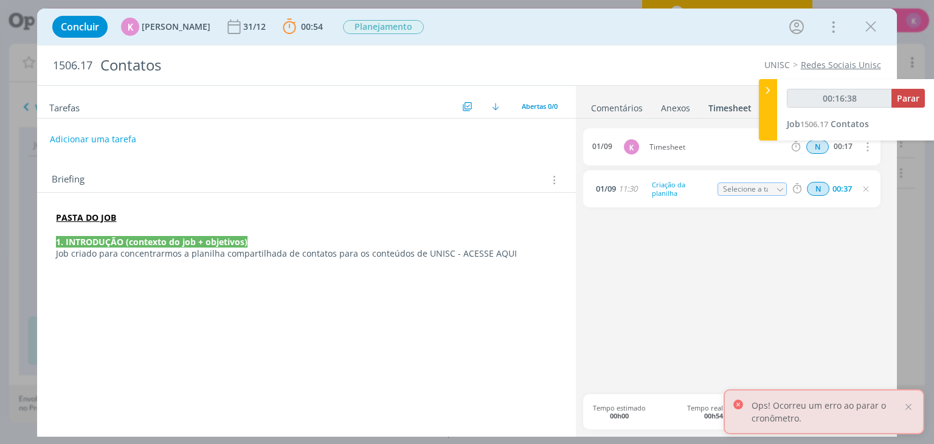
type input "00:16:39"
click at [768, 89] on icon at bounding box center [768, 90] width 12 height 13
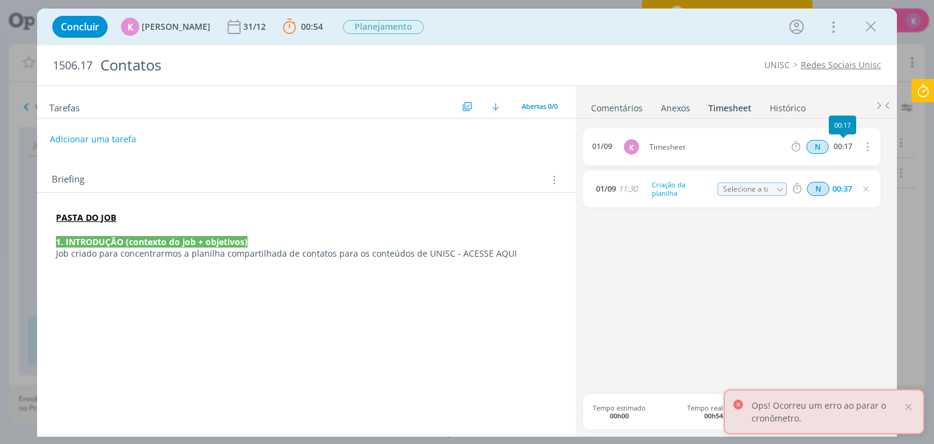
click at [869, 148] on icon "dialog" at bounding box center [866, 146] width 13 height 15
click at [681, 143] on span "Timesheet" at bounding box center [716, 146] width 145 height 7
click at [873, 148] on button "dialog" at bounding box center [866, 147] width 29 height 20
drag, startPoint x: 776, startPoint y: 317, endPoint x: 771, endPoint y: 311, distance: 7.3
click at [772, 314] on div "01/09 K Timesheet N 00:17 Excluir 01/09 11:30 Criação da planilha Selecione a t…" at bounding box center [735, 261] width 305 height 266
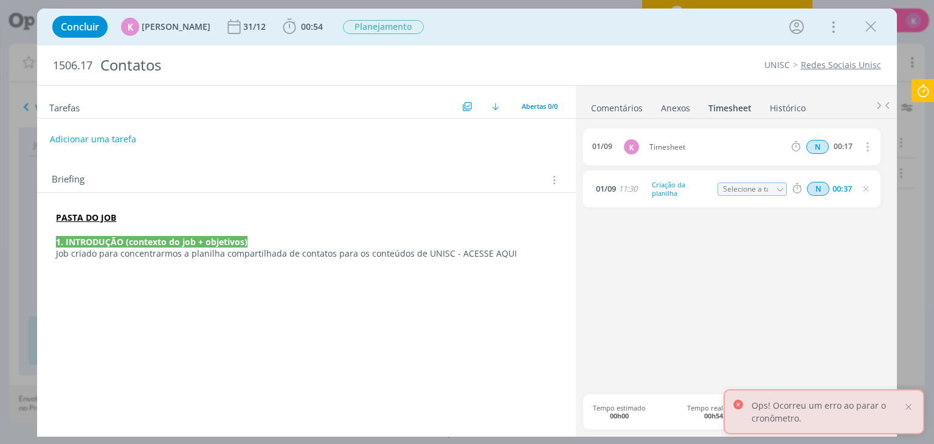
click at [767, 311] on div "01/09 K Timesheet N 00:17 Excluir 01/09 11:30 Criação da planilha Selecione a t…" at bounding box center [735, 261] width 305 height 266
click at [868, 191] on icon "dialog" at bounding box center [866, 189] width 10 height 10
click at [868, 148] on icon "dialog" at bounding box center [866, 146] width 13 height 15
click at [810, 187] on link "Editar" at bounding box center [832, 186] width 96 height 19
click at [674, 148] on div "Timesheet" at bounding box center [682, 146] width 66 height 13
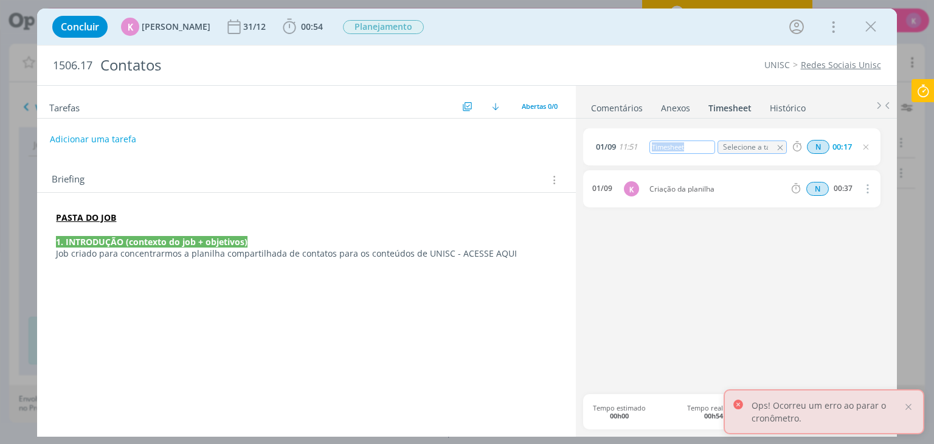
click at [674, 148] on div "Timesheet" at bounding box center [682, 146] width 66 height 13
click at [703, 268] on div "01/09 11:51 Reunião de check da planilha com Barbara e Diego Selecione a tarefa…" at bounding box center [735, 261] width 305 height 266
click at [865, 148] on icon "dialog" at bounding box center [866, 147] width 10 height 10
click at [152, 198] on div "PASTA DO JOB 1. INTRODUÇÃO (contexto do job + objetivos) Job criado para concen…" at bounding box center [306, 231] width 538 height 77
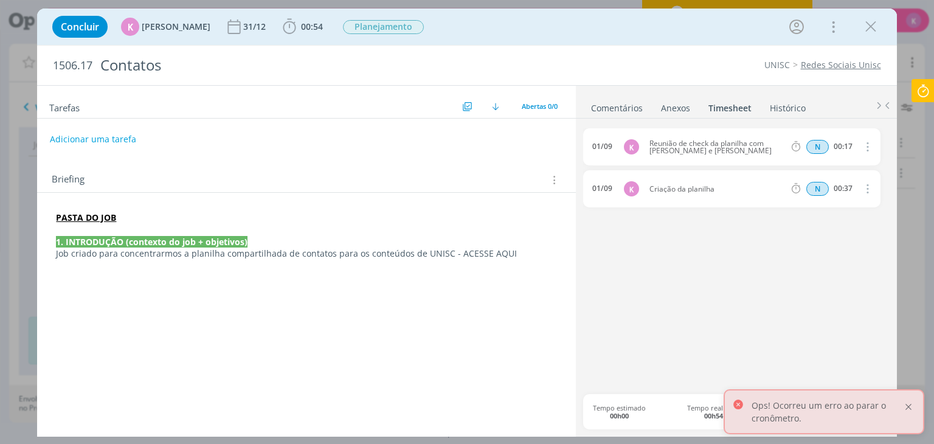
click at [912, 402] on div at bounding box center [908, 406] width 11 height 11
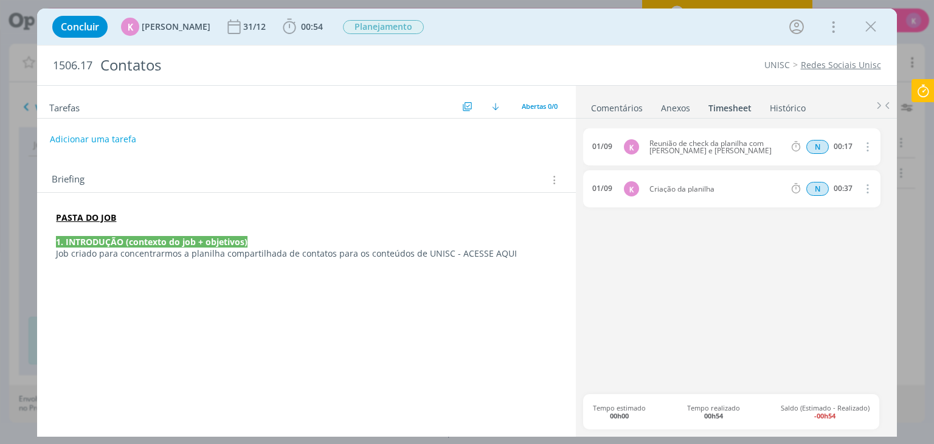
click at [639, 110] on link "Comentários" at bounding box center [616, 106] width 53 height 18
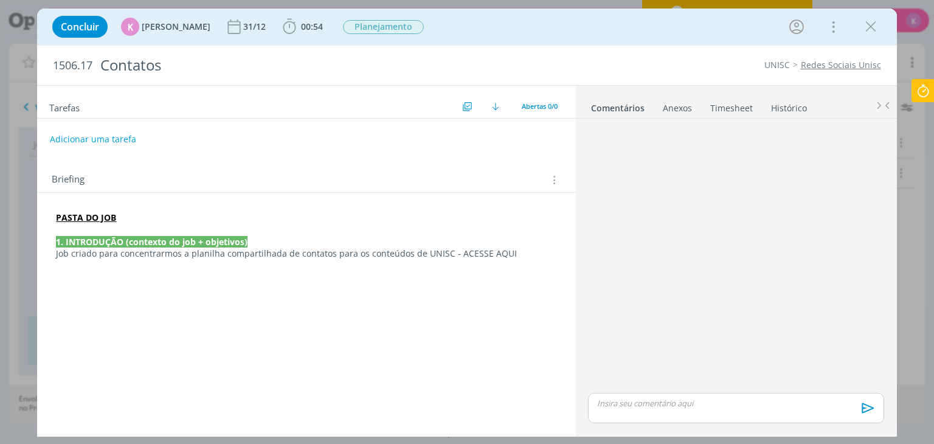
click at [733, 110] on link "Timesheet" at bounding box center [732, 106] width 44 height 18
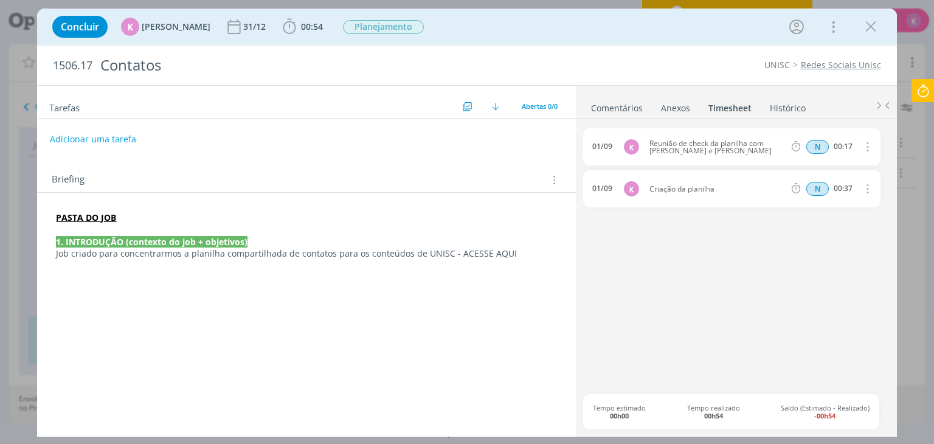
click at [869, 29] on icon "dialog" at bounding box center [871, 27] width 18 height 18
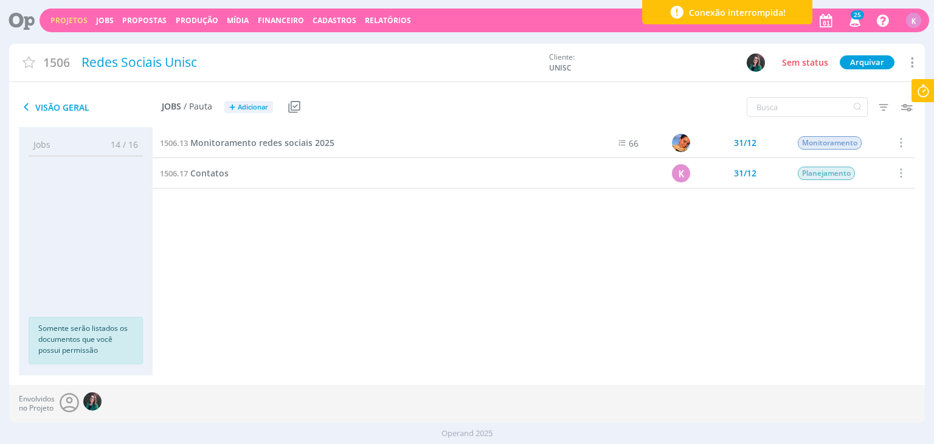
click at [74, 13] on div "Projetos Jobs Propostas Produção Mídia Financeiro Cadastros Relatórios 25 Notif…" at bounding box center [484, 21] width 889 height 24
click at [96, 20] on link "Jobs" at bounding box center [105, 20] width 18 height 10
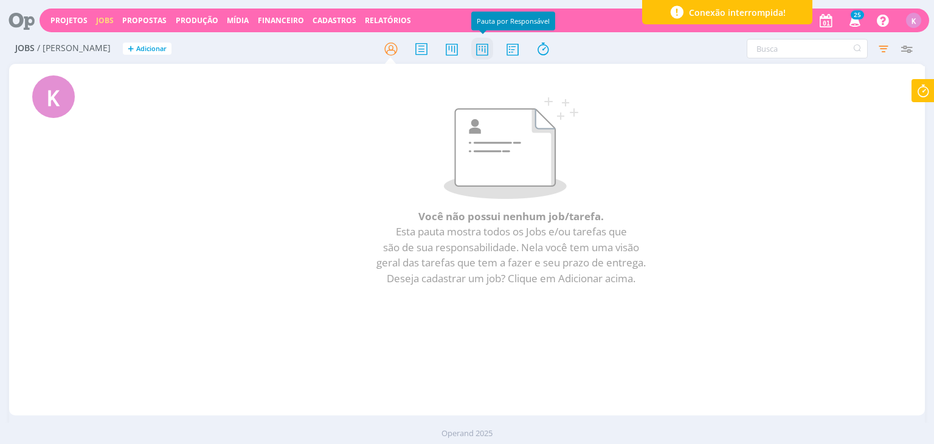
click at [478, 57] on icon at bounding box center [482, 49] width 22 height 24
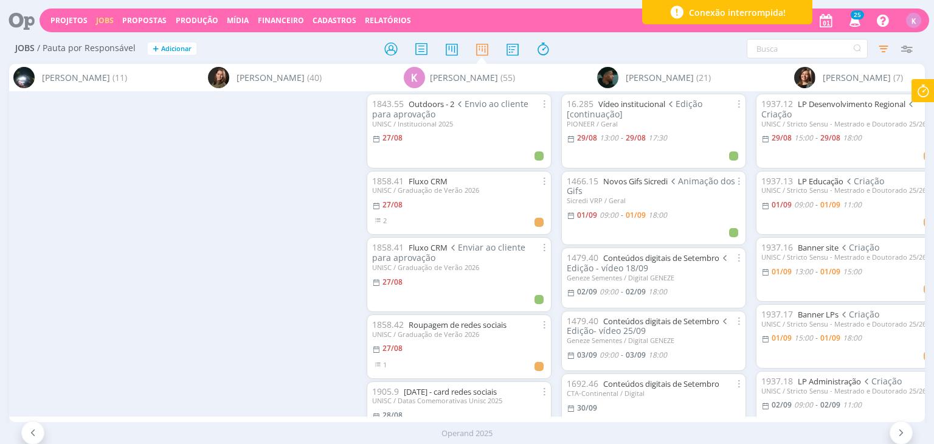
scroll to position [0, 2695]
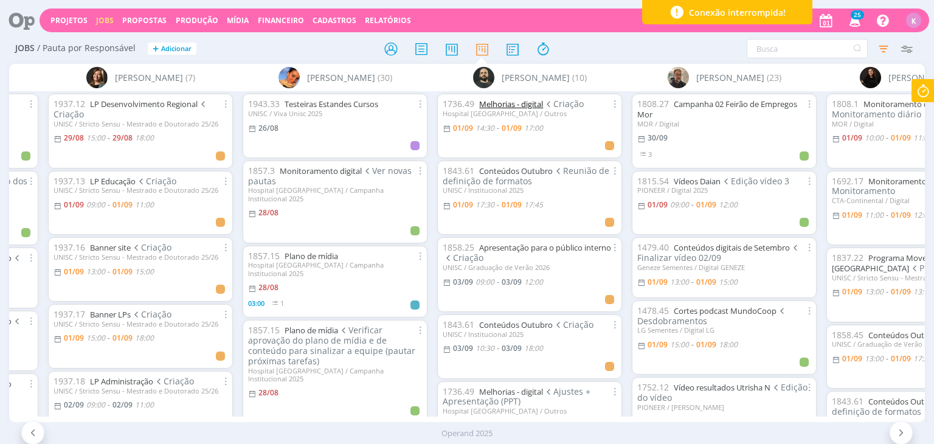
click at [518, 107] on link "Melhorias - digital" at bounding box center [511, 103] width 64 height 11
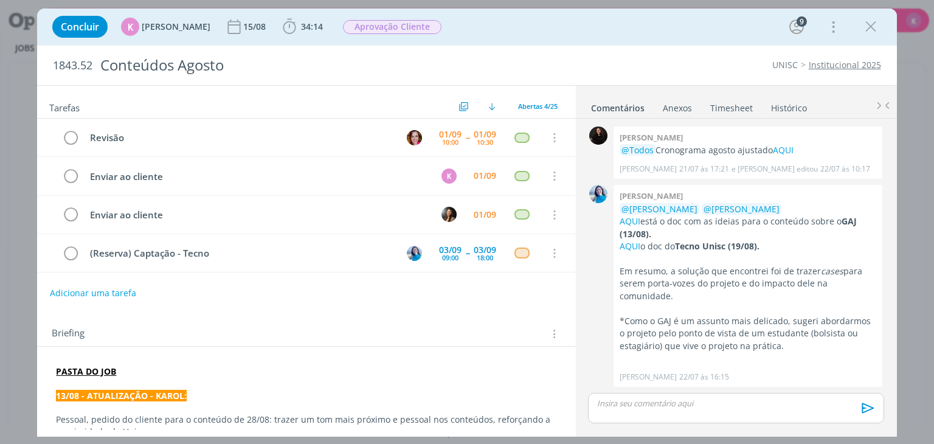
scroll to position [1294, 0]
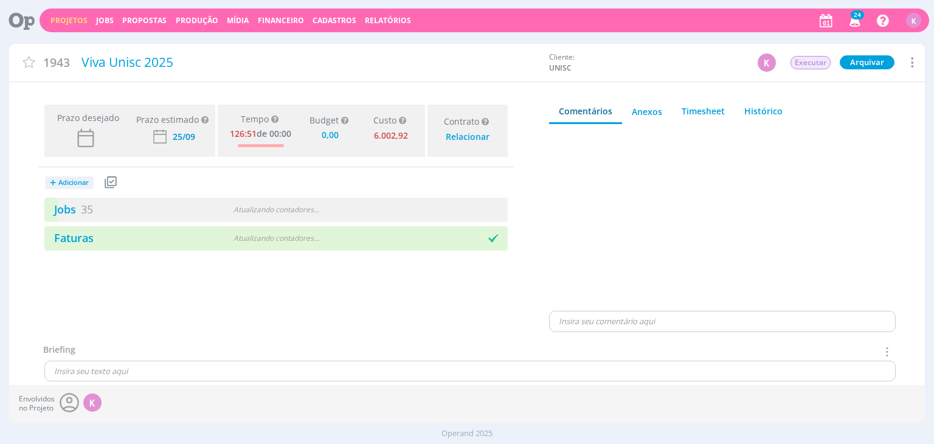
type input "0,00"
click at [73, 211] on link "Jobs 35" at bounding box center [68, 209] width 49 height 15
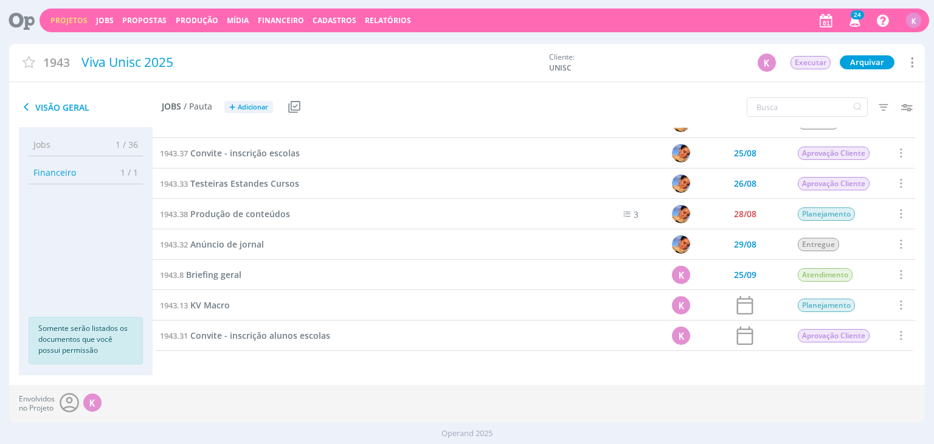
scroll to position [840, 0]
click at [260, 108] on span "Adicionar" at bounding box center [253, 107] width 30 height 8
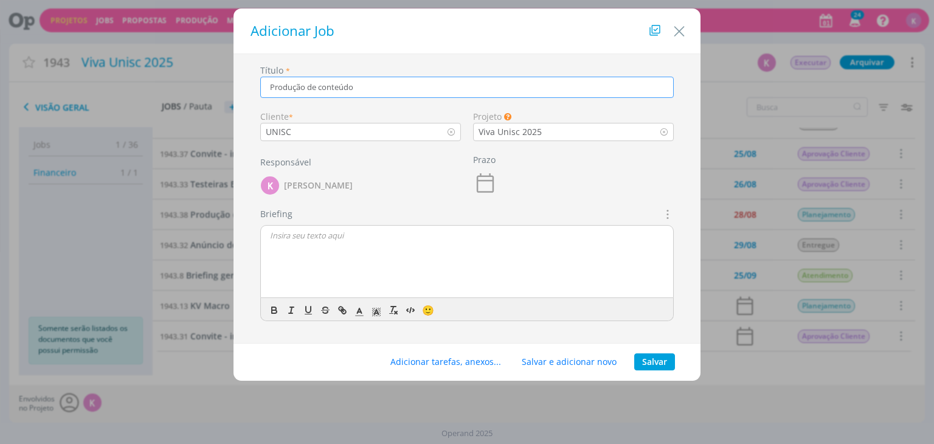
type input "Produção de conteúdo"
click at [641, 364] on button "Salvar" at bounding box center [654, 361] width 41 height 17
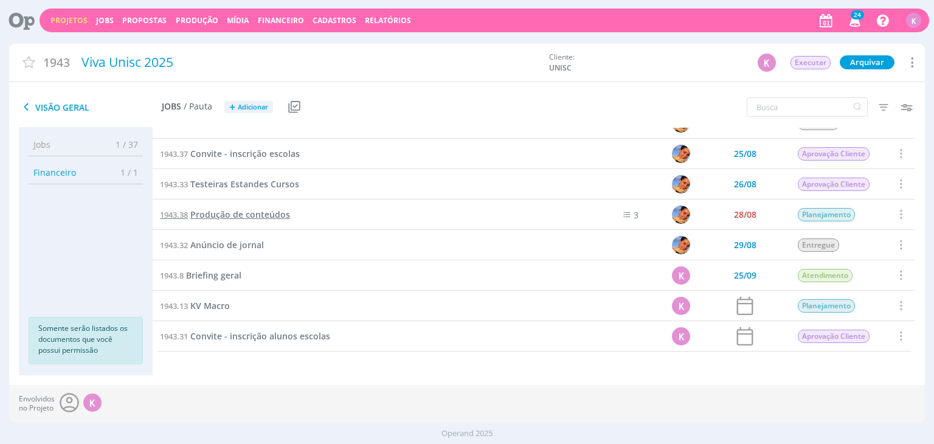
click at [269, 212] on span "Produção de conteúdos" at bounding box center [240, 215] width 100 height 12
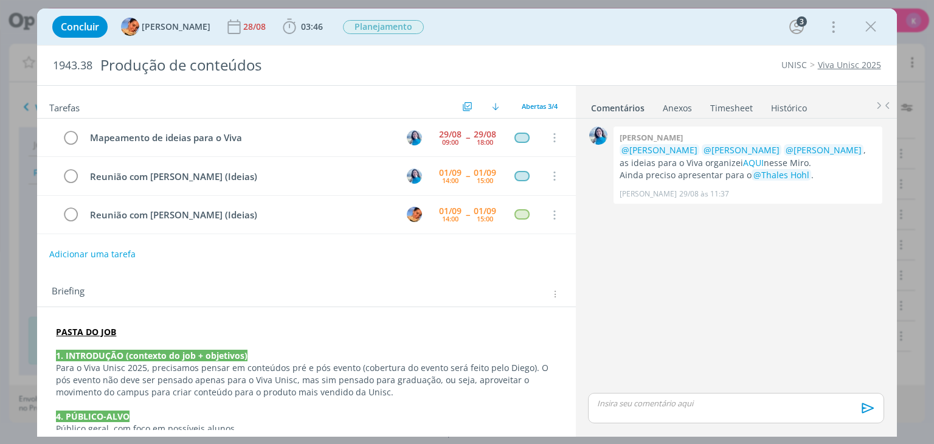
click at [92, 251] on button "Adicionar uma tarefa" at bounding box center [92, 254] width 86 height 21
click at [182, 250] on input "dialog" at bounding box center [225, 252] width 335 height 17
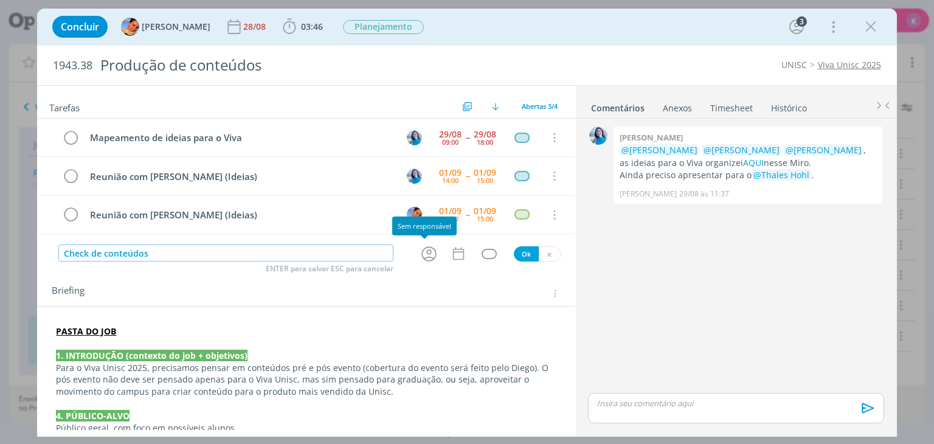
click at [423, 256] on icon "dialog" at bounding box center [429, 253] width 19 height 19
type input "Check de conteúdos"
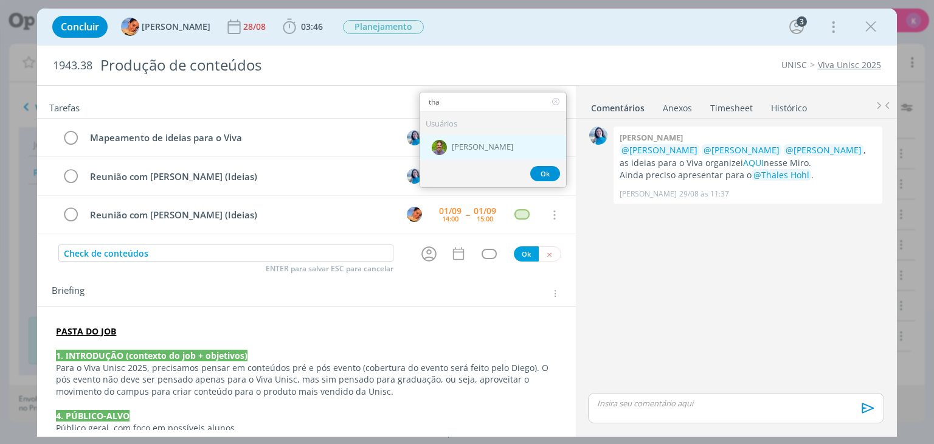
type input "tha"
click at [502, 140] on div "[PERSON_NAME]" at bounding box center [493, 147] width 147 height 25
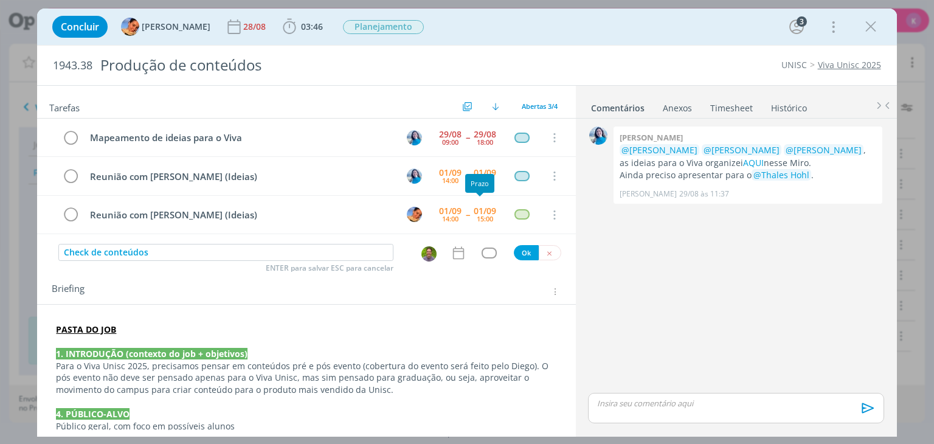
click at [451, 254] on icon "dialog" at bounding box center [459, 253] width 16 height 16
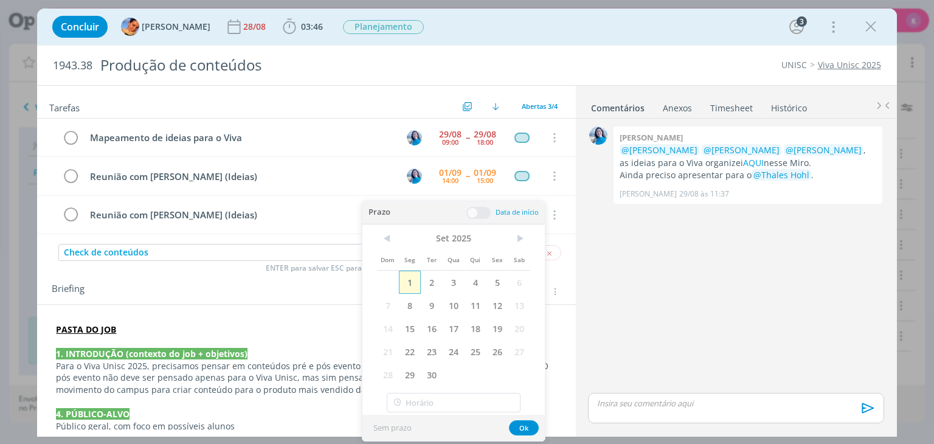
click at [418, 278] on span "1" at bounding box center [410, 282] width 22 height 23
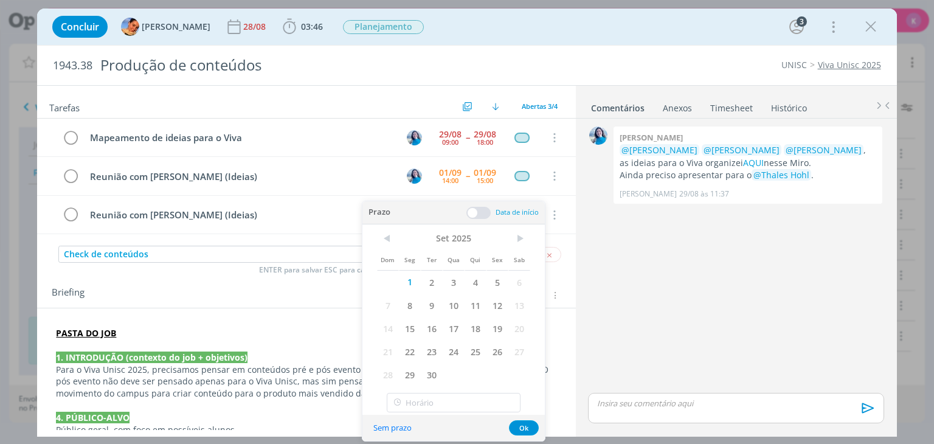
click at [474, 212] on span at bounding box center [478, 213] width 24 height 12
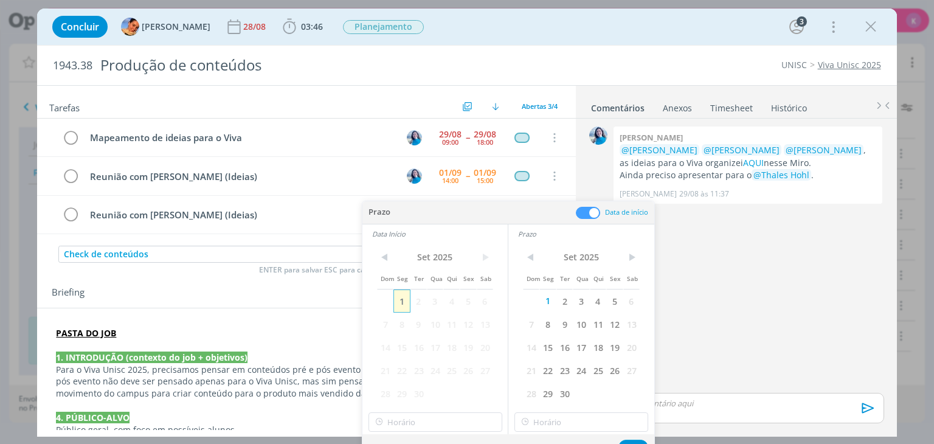
click at [404, 300] on span "1" at bounding box center [401, 300] width 16 height 23
click at [432, 418] on input "11:00" at bounding box center [435, 421] width 134 height 19
click at [503, 397] on div "< [DATE] > Dom Seg Ter Qua Qui Sex Sab 1 2 3 4 5 6 7 8 9 10 11 12 13 14 15 16 1…" at bounding box center [434, 325] width 145 height 164
click at [441, 421] on input "11:00" at bounding box center [435, 421] width 134 height 19
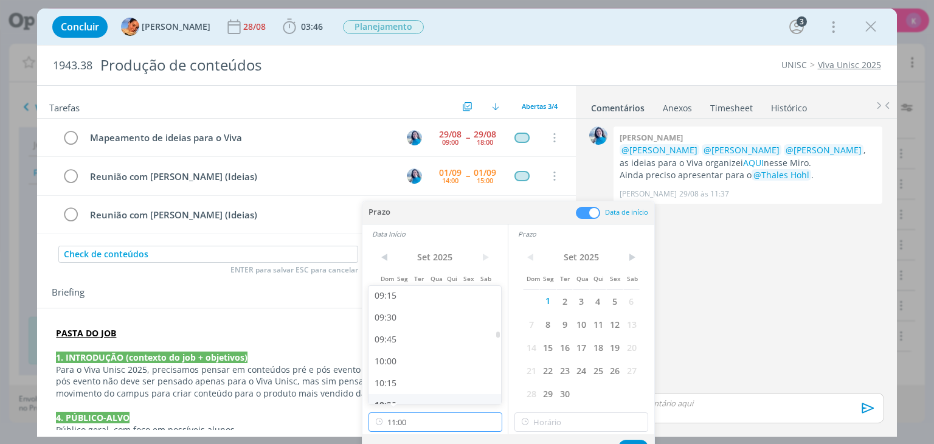
scroll to position [810, 0]
click at [410, 322] on div "09:30" at bounding box center [436, 319] width 136 height 22
type input "09:30"
click at [542, 424] on input "11:00" at bounding box center [581, 421] width 134 height 19
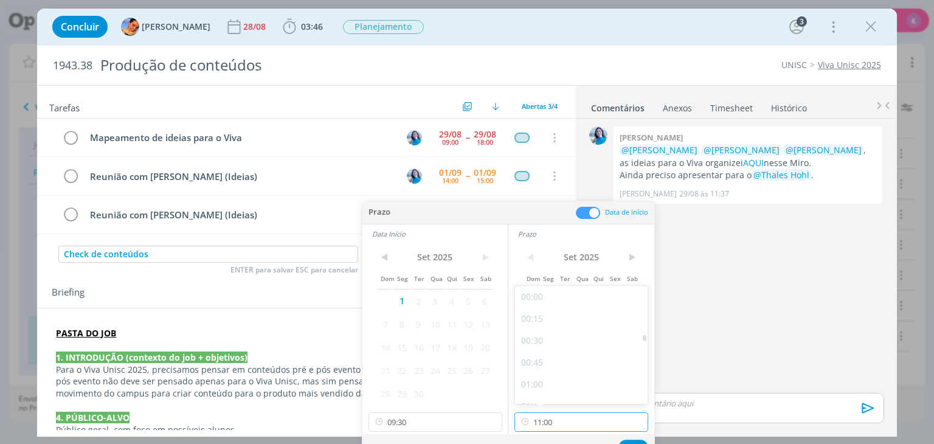
scroll to position [871, 0]
drag, startPoint x: 550, startPoint y: 302, endPoint x: 573, endPoint y: 341, distance: 45.6
click at [550, 302] on div "10:00" at bounding box center [583, 302] width 136 height 22
type input "10:00"
click at [625, 440] on button "Ok" at bounding box center [633, 447] width 30 height 15
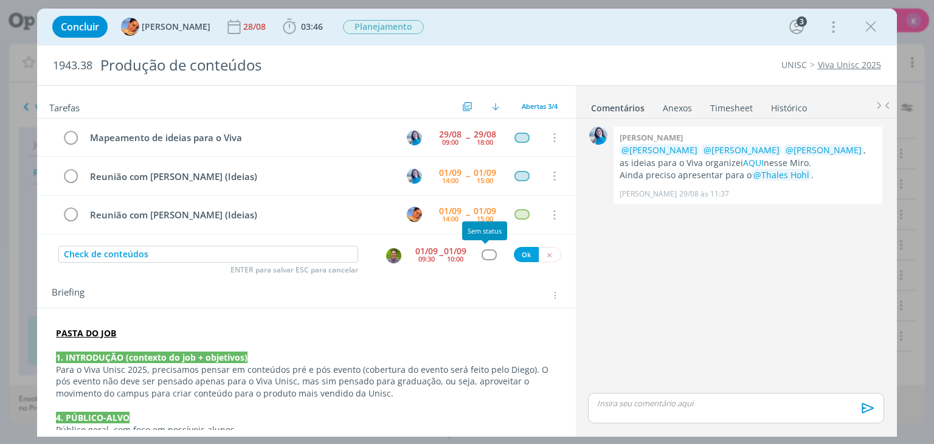
click at [482, 254] on div "dialog" at bounding box center [489, 254] width 15 height 10
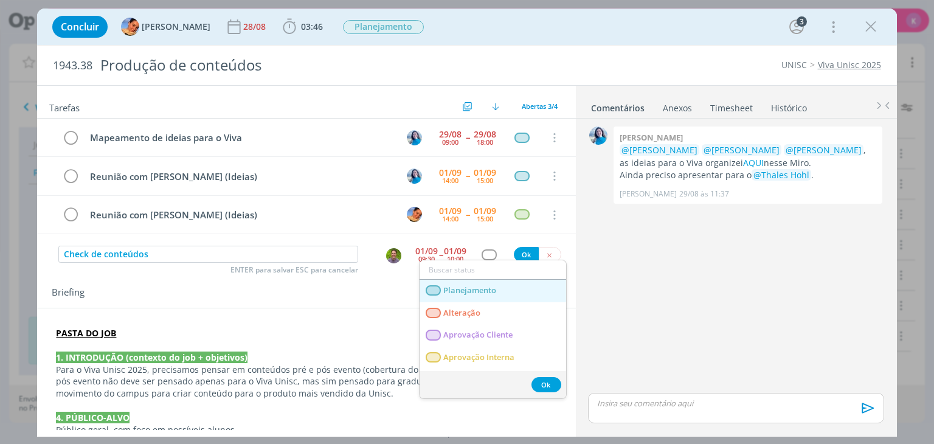
click at [494, 292] on span "Planejamento" at bounding box center [470, 291] width 53 height 10
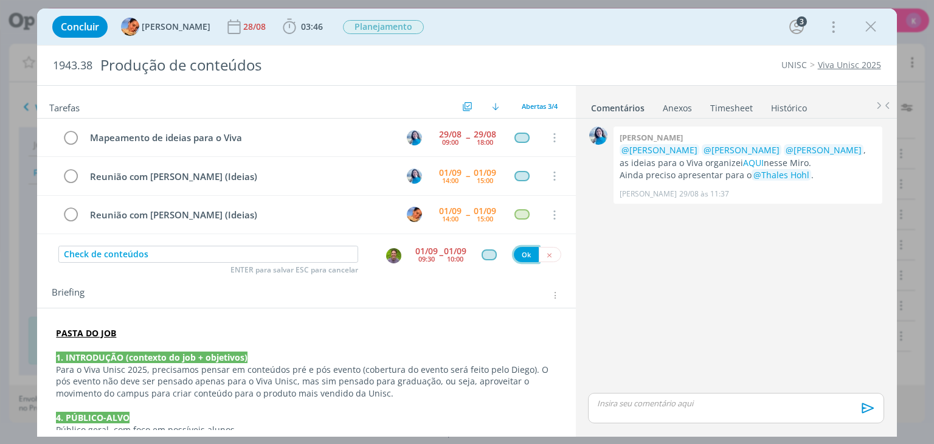
drag, startPoint x: 519, startPoint y: 250, endPoint x: 161, endPoint y: 261, distance: 358.3
click at [518, 250] on button "Ok" at bounding box center [526, 254] width 25 height 15
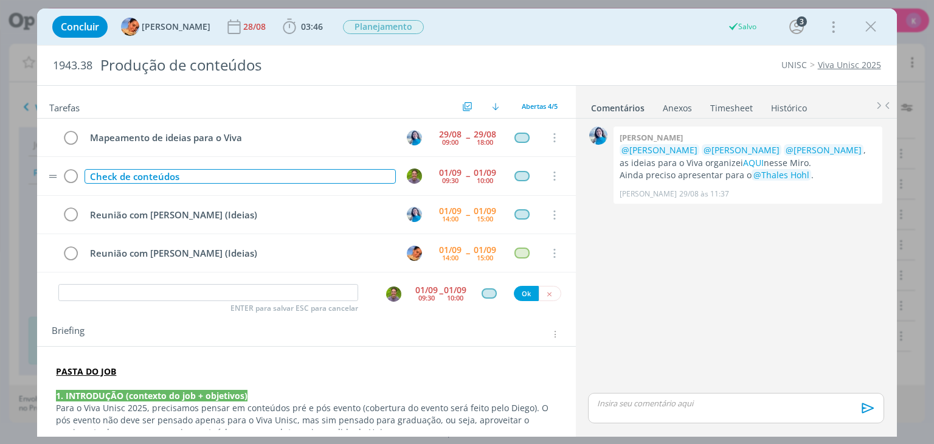
click at [142, 173] on div "Check de conteúdos" at bounding box center [240, 176] width 311 height 15
copy div "Check de conteúdos"
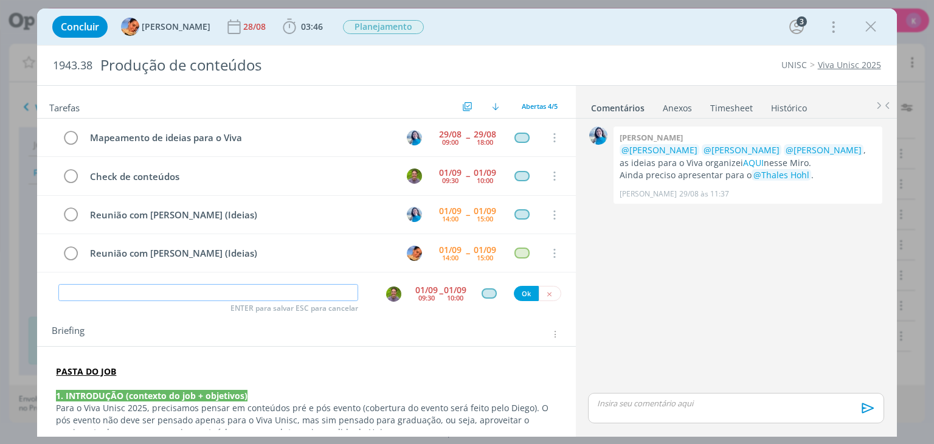
click at [105, 288] on input "dialog" at bounding box center [208, 292] width 300 height 17
paste input "Check de conteúdos"
click at [386, 295] on img "dialog" at bounding box center [393, 293] width 15 height 15
type input "Check de conteúdos"
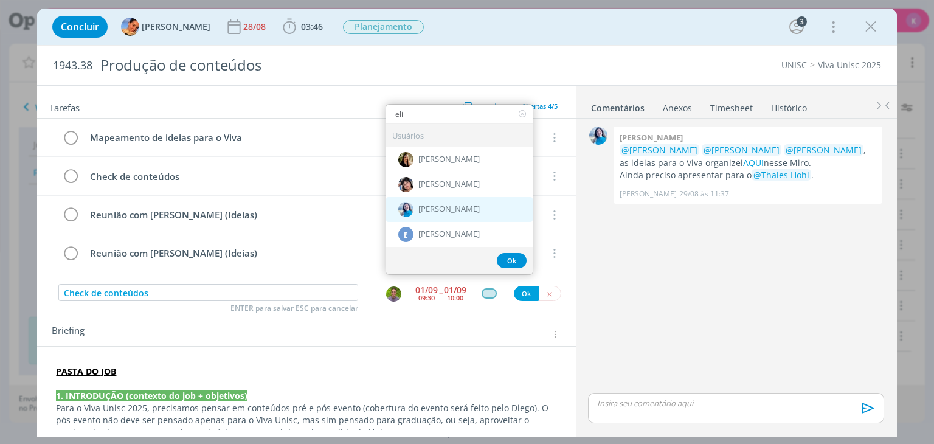
type input "eli"
click at [418, 205] on span "[PERSON_NAME]" at bounding box center [448, 209] width 61 height 10
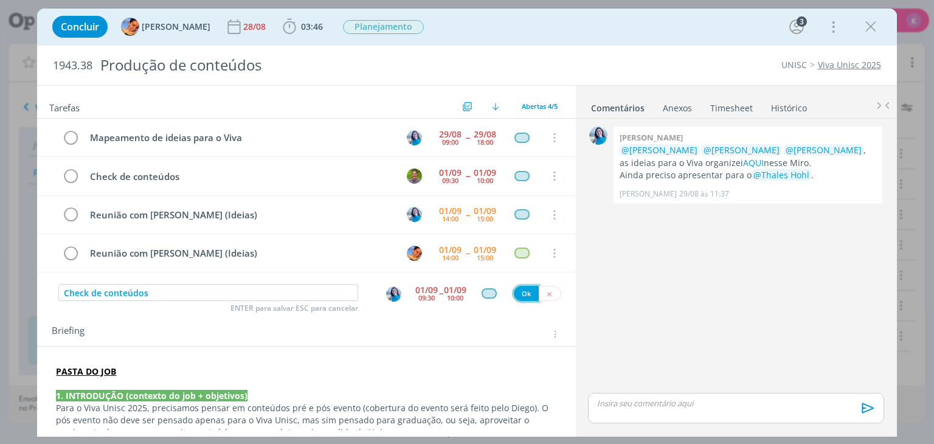
click at [518, 292] on button "Ok" at bounding box center [526, 293] width 25 height 15
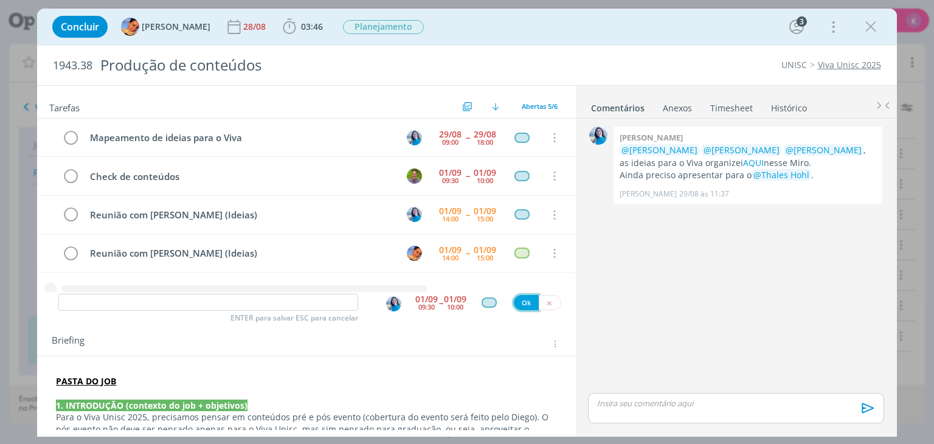
scroll to position [16, 0]
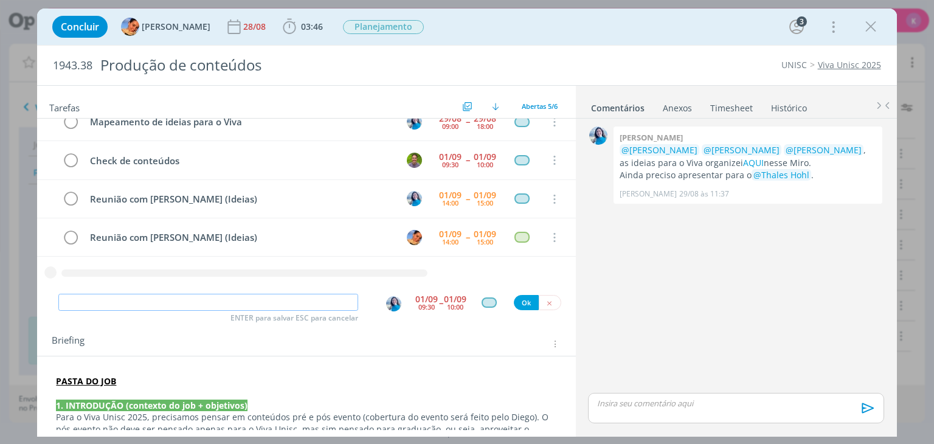
paste input "Check de conteúdos"
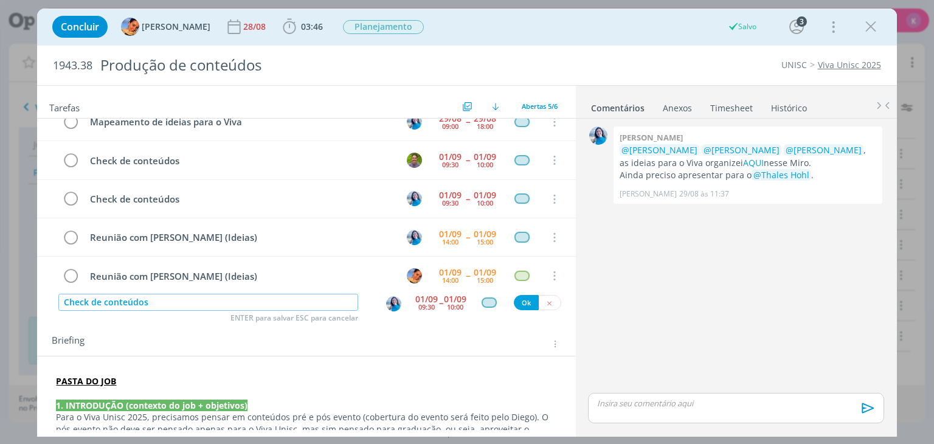
scroll to position [0, 0]
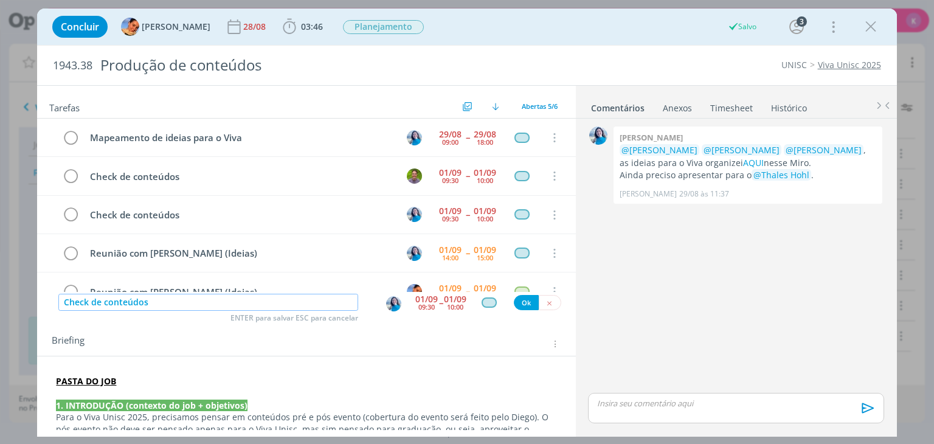
click at [391, 299] on img "dialog" at bounding box center [393, 303] width 15 height 15
type input "Check de conteúdos"
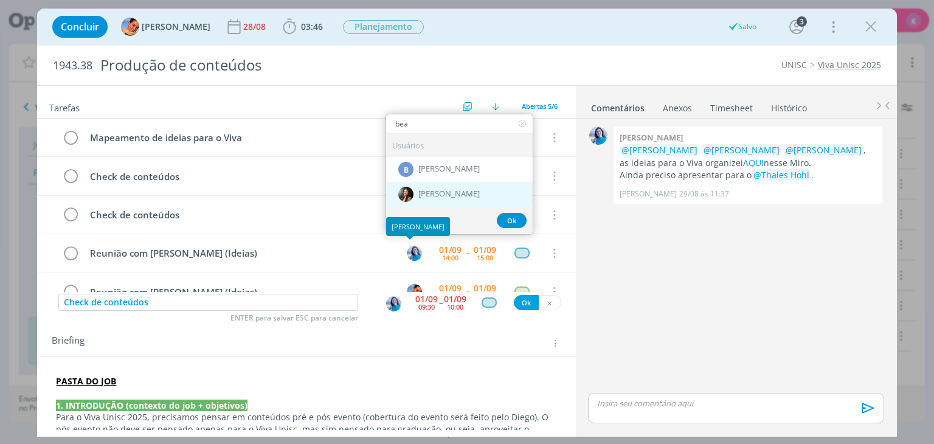
type input "bea"
click at [434, 189] on span "[PERSON_NAME]" at bounding box center [448, 194] width 61 height 10
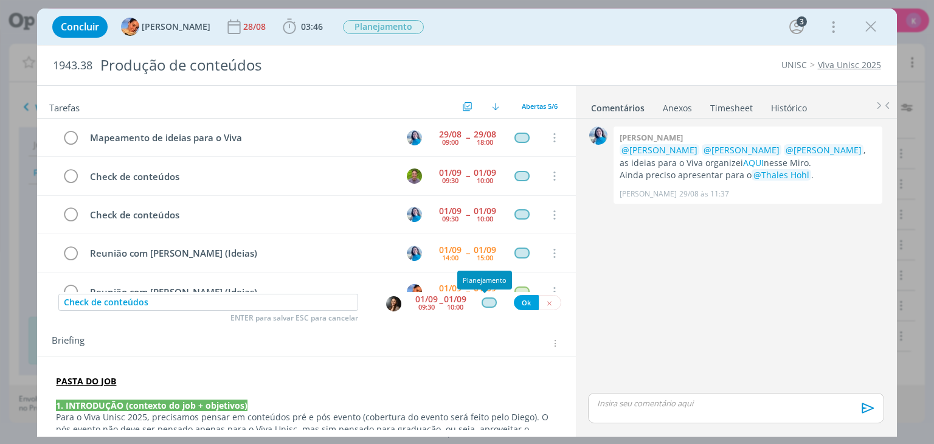
click at [483, 300] on div "dialog" at bounding box center [489, 302] width 15 height 10
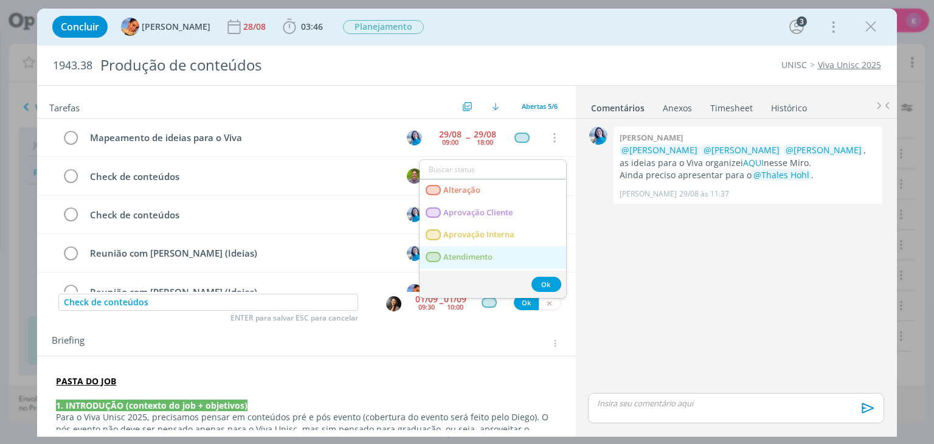
click at [481, 258] on span "Atendimento" at bounding box center [468, 257] width 49 height 10
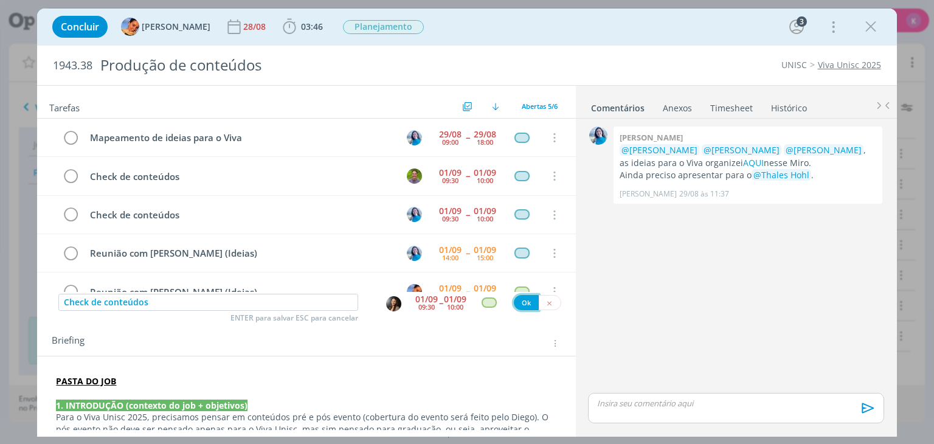
click at [518, 302] on button "Ok" at bounding box center [526, 302] width 25 height 15
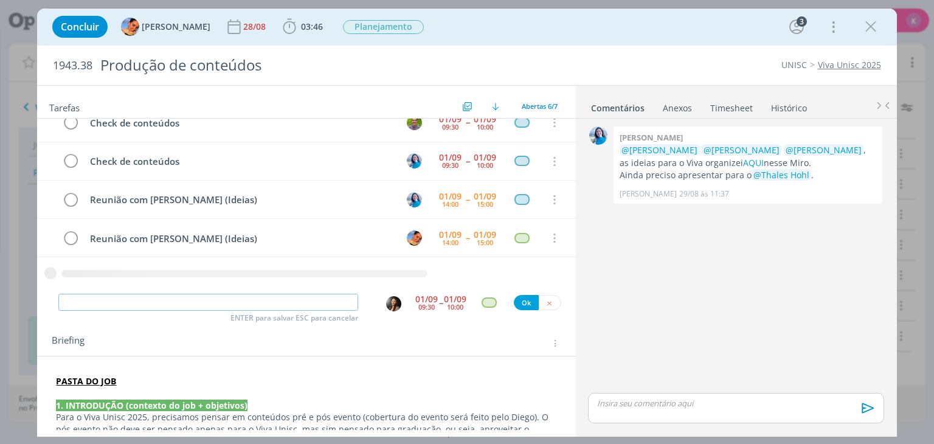
paste input "Check de conteúdos"
click at [387, 303] on img "dialog" at bounding box center [393, 303] width 15 height 15
type input "Check de conteúdos"
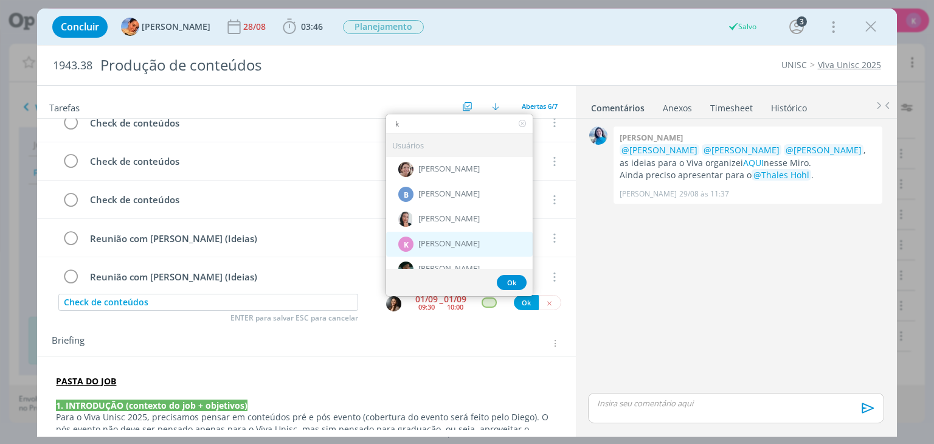
type input "k"
click at [410, 240] on div "K [PERSON_NAME]" at bounding box center [459, 243] width 147 height 25
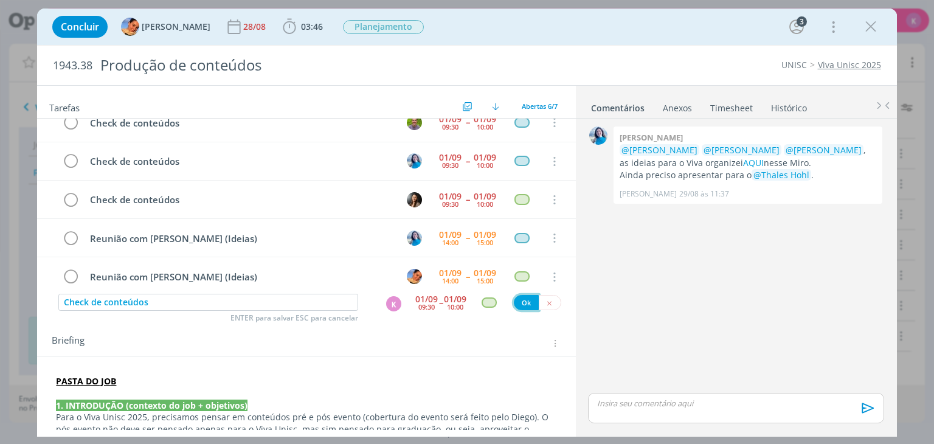
click at [517, 303] on button "Ok" at bounding box center [526, 302] width 25 height 15
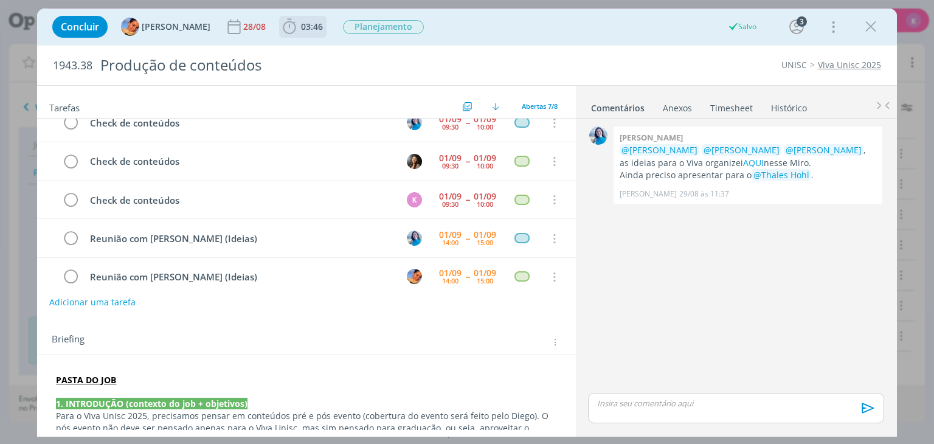
click at [301, 26] on span "03:46" at bounding box center [312, 27] width 22 height 12
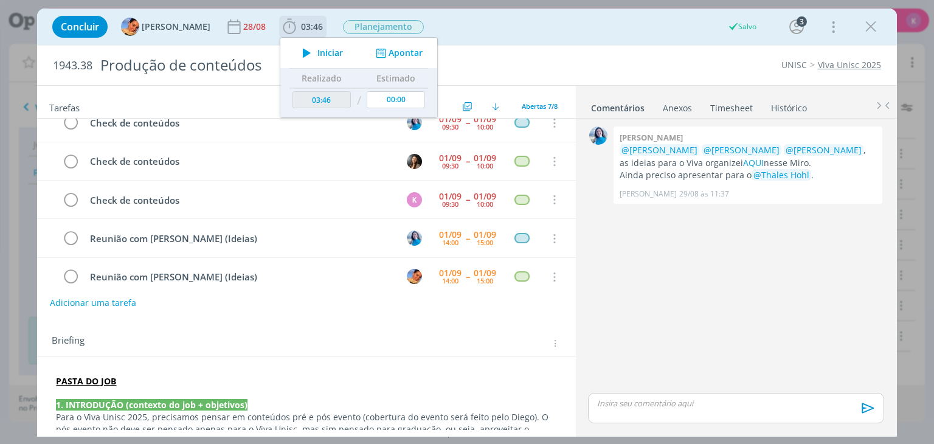
click at [401, 52] on button "Apontar" at bounding box center [398, 53] width 50 height 13
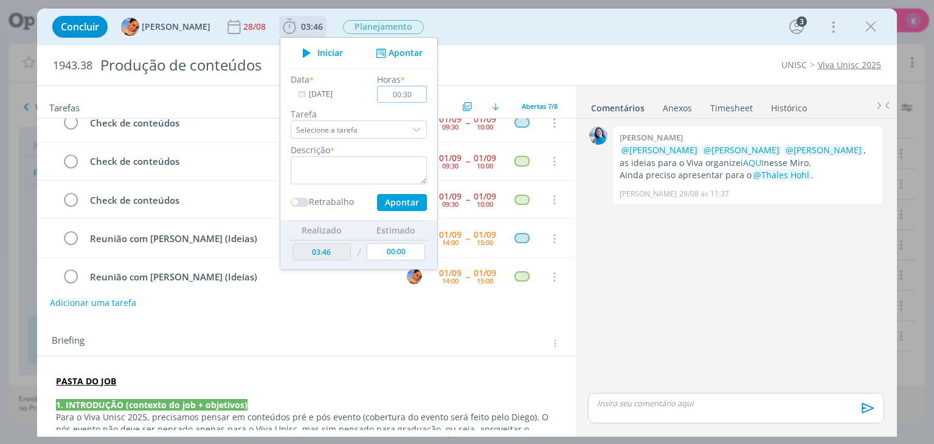
type input "00:30"
click at [371, 163] on textarea "dialog" at bounding box center [359, 170] width 136 height 28
type textarea "Check de conteúdos"
click at [399, 198] on button "Apontar" at bounding box center [402, 202] width 50 height 17
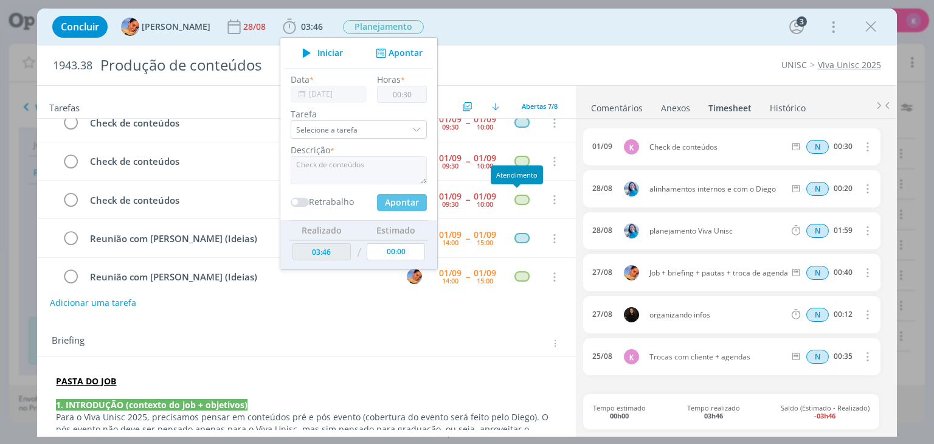
type input "04:16"
type input "00:00"
click at [489, 340] on div "Briefing Briefings Predefinidos Versões do Briefing Ver Briefing do Projeto" at bounding box center [308, 344] width 512 height 16
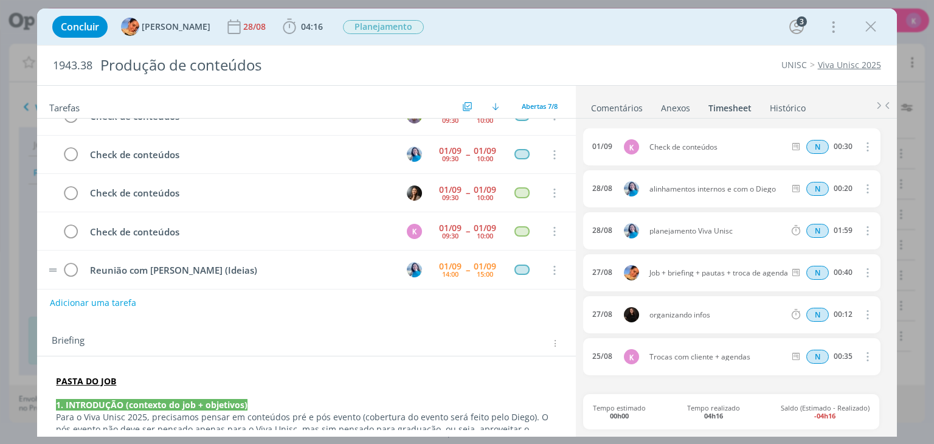
scroll to position [61, 0]
click at [71, 236] on icon "dialog" at bounding box center [70, 231] width 17 height 18
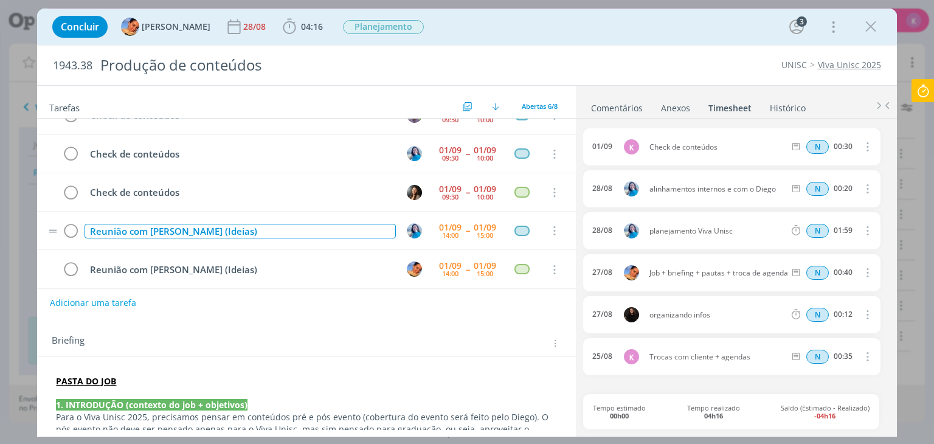
click at [148, 235] on div "Reunião com [PERSON_NAME] (Ideias)" at bounding box center [240, 231] width 311 height 15
click at [155, 232] on div "Reunião com [PERSON_NAME] (Ideias)" at bounding box center [240, 231] width 311 height 15
click at [172, 226] on div "Reunião com Diego (Ideias)" at bounding box center [240, 231] width 311 height 15
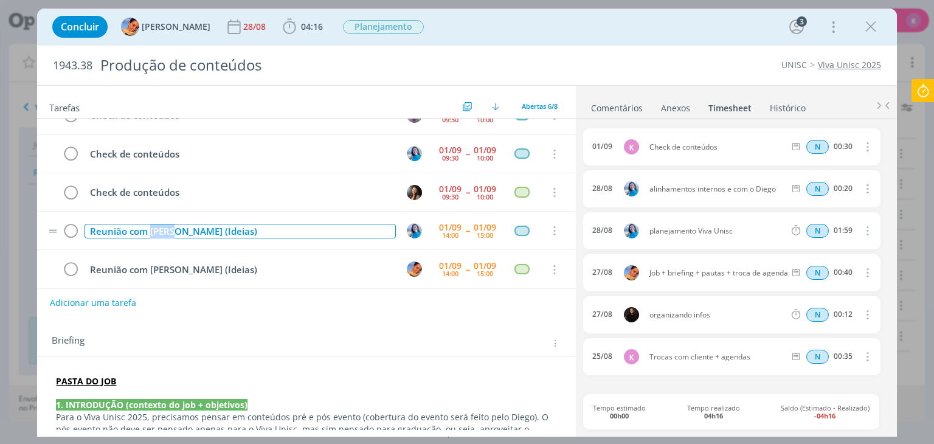
drag, startPoint x: 174, startPoint y: 227, endPoint x: 151, endPoint y: 226, distance: 23.8
click at [151, 226] on div "Reunião com Diego (Ideias)" at bounding box center [240, 231] width 311 height 15
click at [151, 226] on div "Reunião com UNISC (Ideias)" at bounding box center [240, 231] width 311 height 15
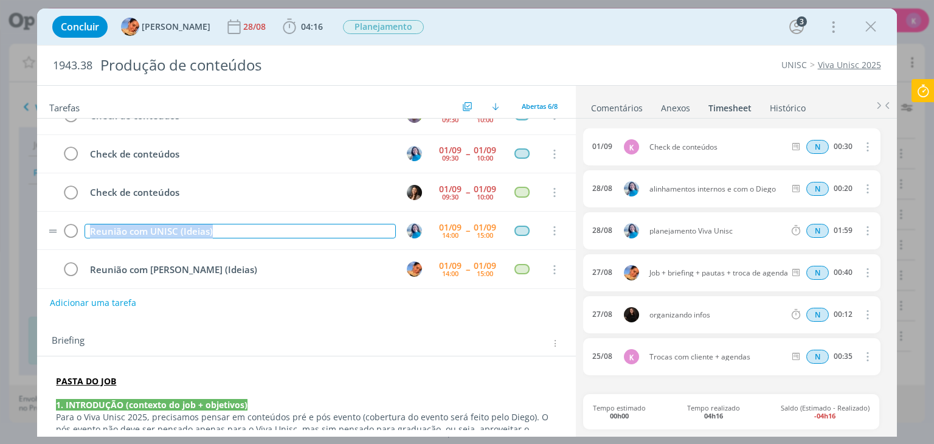
copy div "Reunião com UNISC (Ideias)"
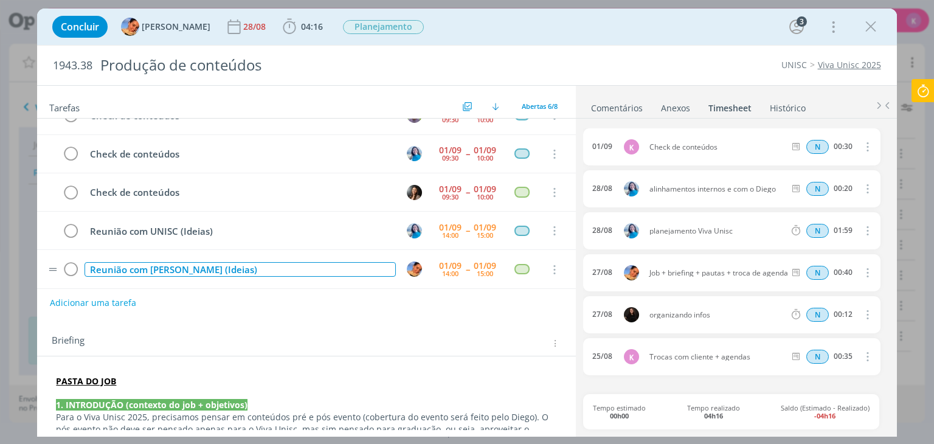
click at [160, 269] on div "Reunião com Diego (Ideias)" at bounding box center [240, 269] width 311 height 15
click at [409, 266] on img "dialog" at bounding box center [414, 268] width 15 height 15
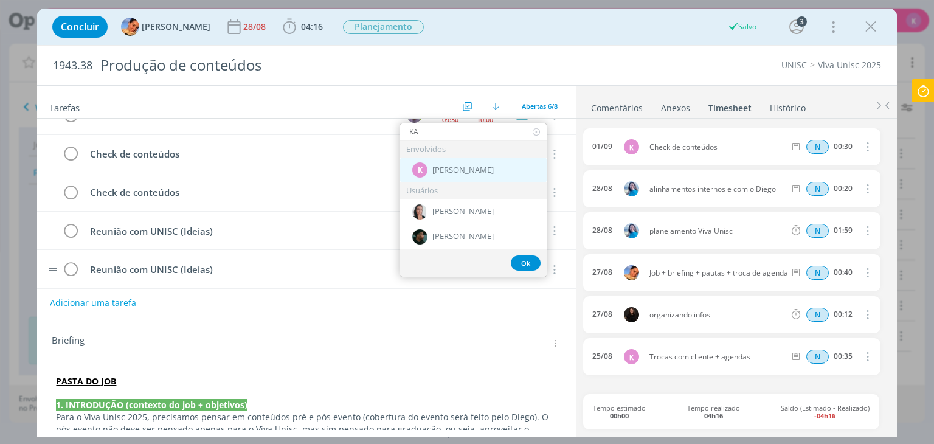
type input "KA"
click at [452, 160] on div "K Karoline Arend" at bounding box center [473, 169] width 147 height 25
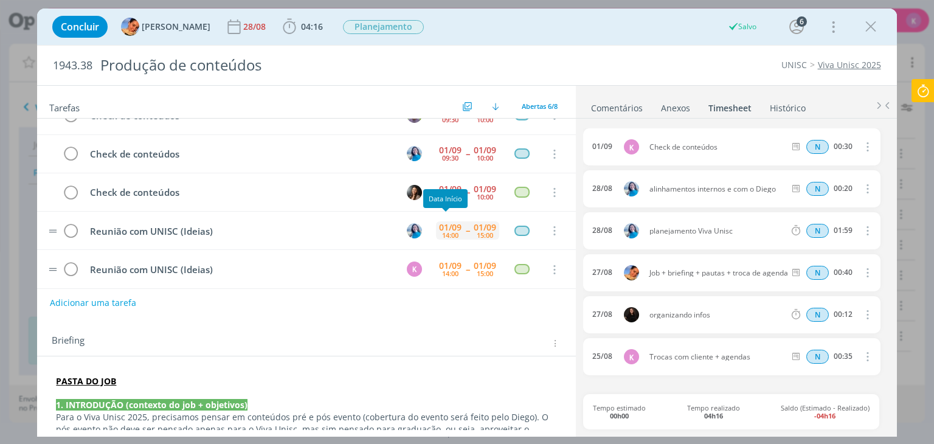
scroll to position [64, 0]
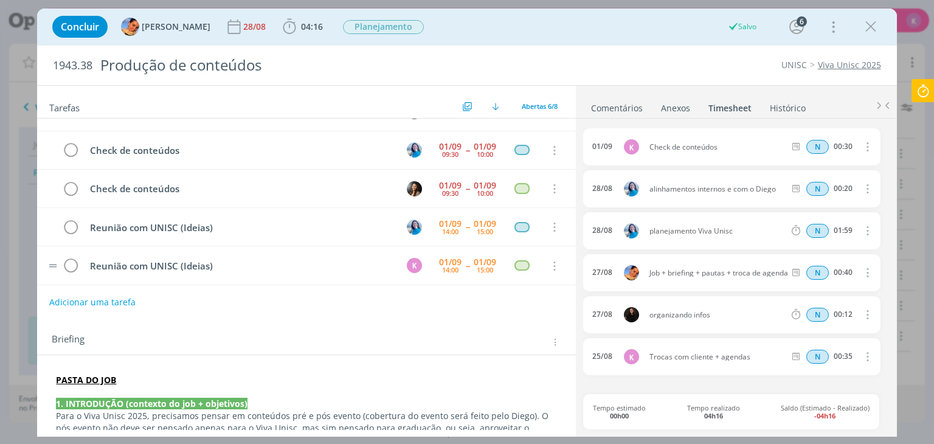
click at [109, 304] on button "Adicionar uma tarefa" at bounding box center [92, 302] width 86 height 21
paste input "Reunião com UNISC (Ideias)"
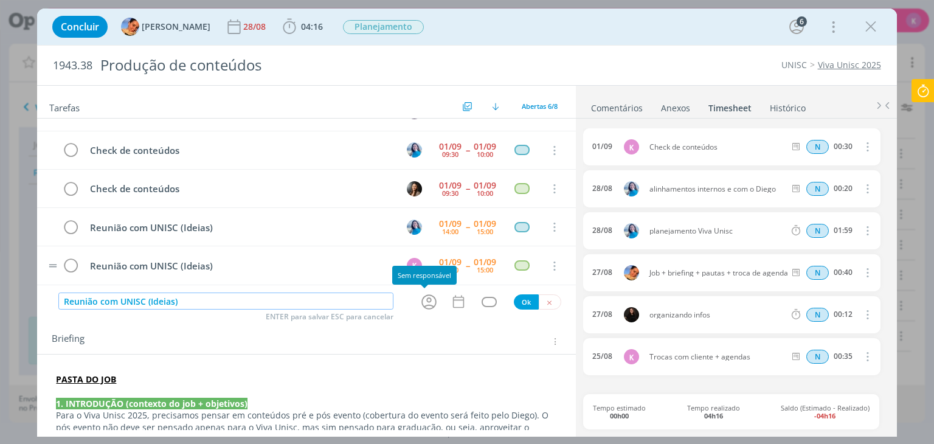
click at [429, 301] on icon "dialog" at bounding box center [429, 301] width 19 height 19
type input "Reunião com UNISC (Ideias)"
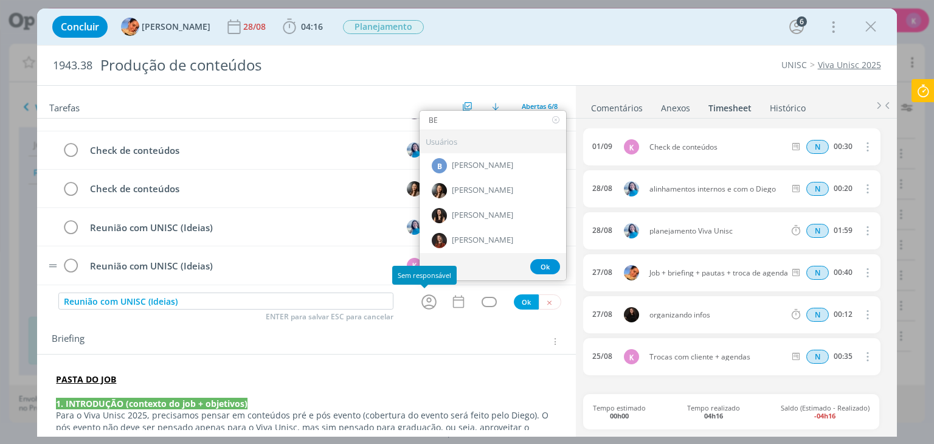
type input "BEA"
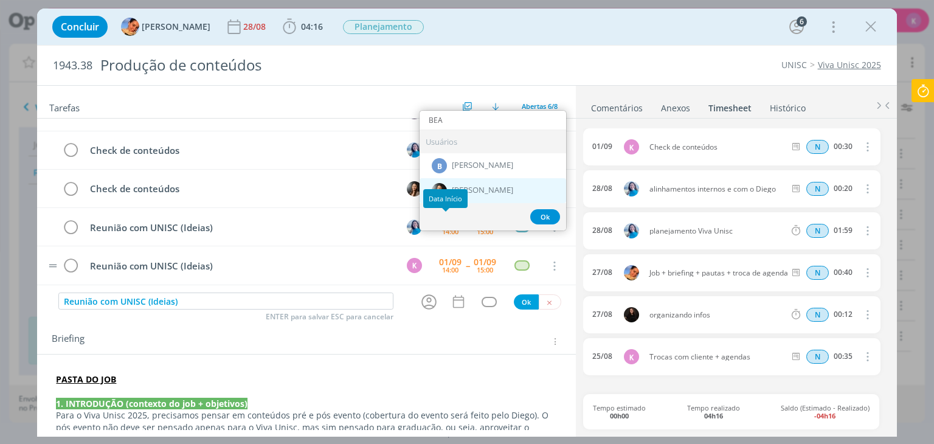
click at [465, 183] on div "[PERSON_NAME]" at bounding box center [493, 190] width 147 height 25
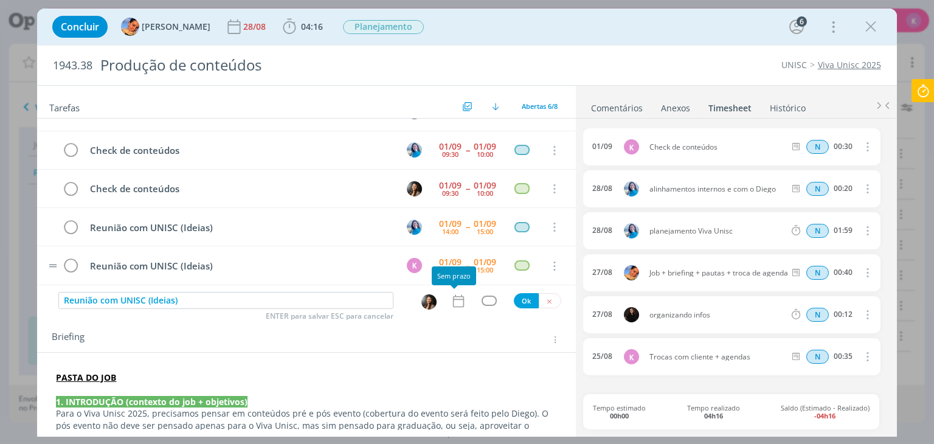
click at [452, 298] on icon "dialog" at bounding box center [459, 301] width 16 height 16
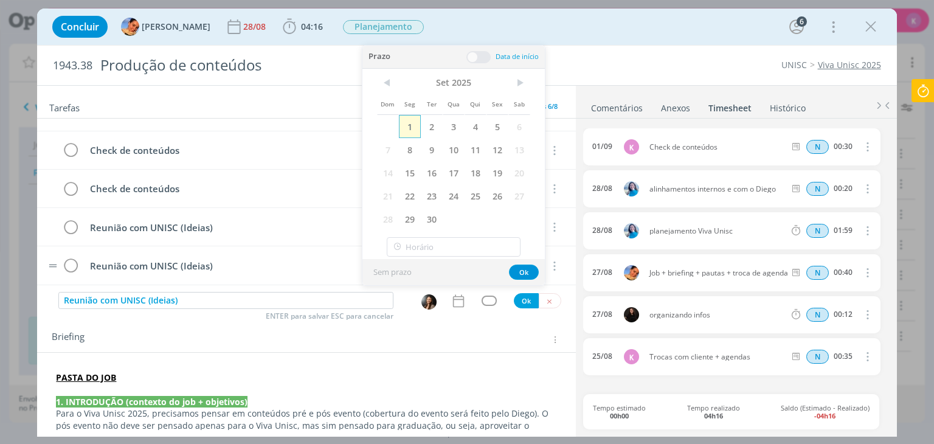
click at [407, 126] on span "1" at bounding box center [410, 126] width 22 height 23
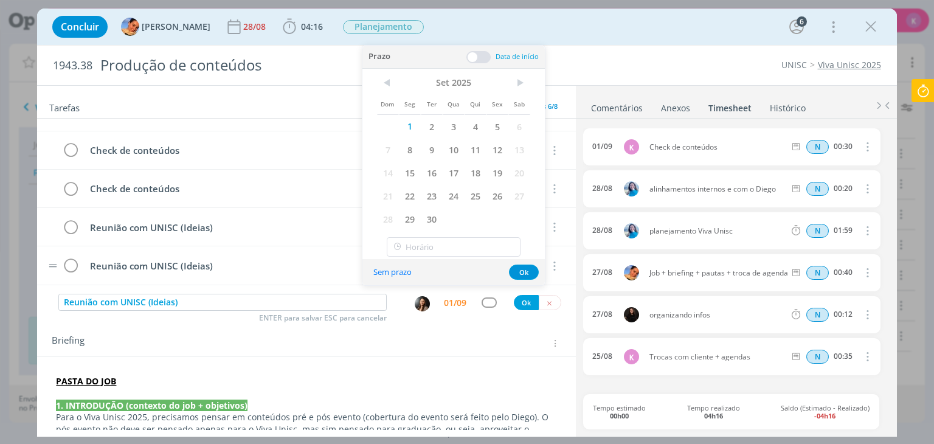
click at [471, 59] on span at bounding box center [478, 57] width 24 height 12
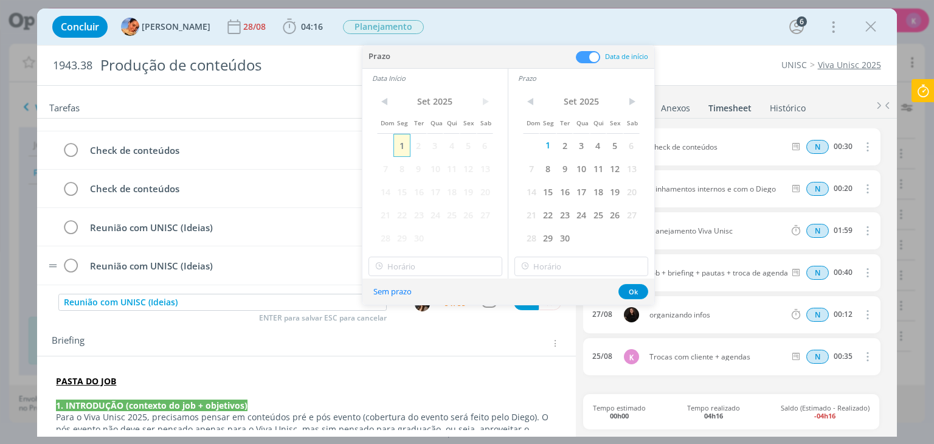
click at [406, 144] on span "1" at bounding box center [401, 145] width 16 height 23
click at [407, 274] on input "11:00" at bounding box center [435, 266] width 134 height 19
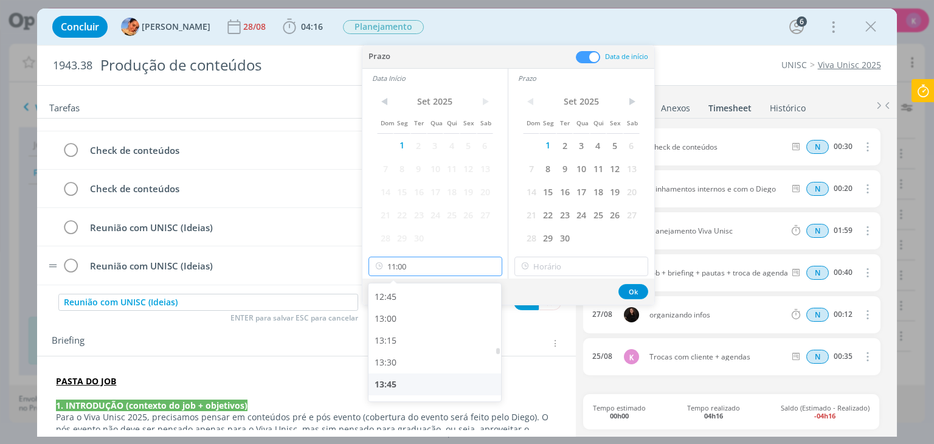
scroll to position [1175, 0]
click at [392, 350] on div "14:00" at bounding box center [436, 345] width 136 height 22
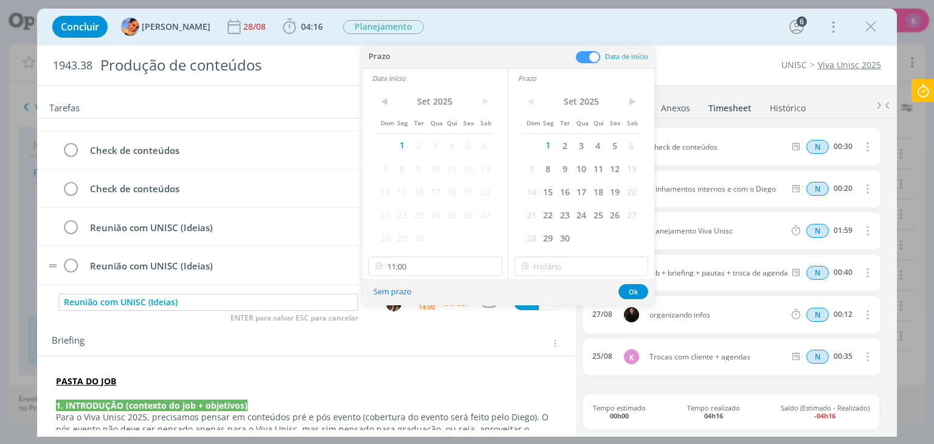
type input "14:00"
click at [539, 268] on input "14:00" at bounding box center [581, 266] width 134 height 19
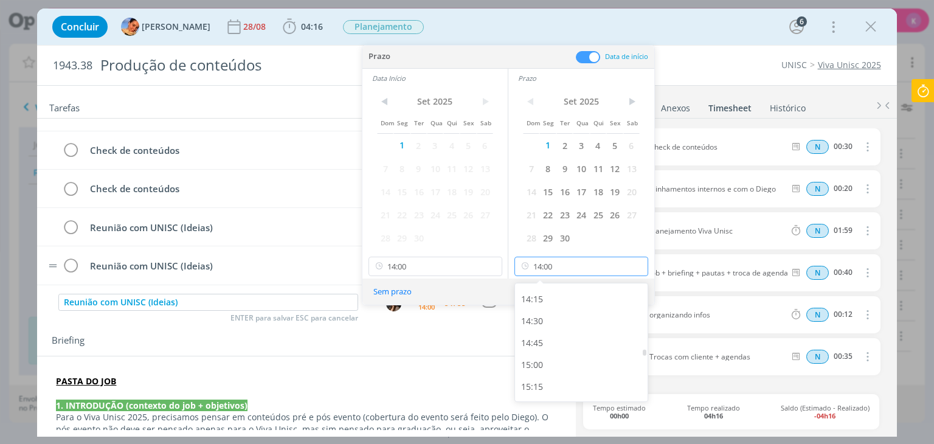
scroll to position [1255, 0]
click at [540, 347] on div "00:00 00:15 00:30 00:45 01:00 01:15 01:30 01:45 02:00 02:15 02:30 02:45 03:00 0…" at bounding box center [583, 78] width 136 height 2101
click at [540, 347] on div "15:00" at bounding box center [583, 353] width 136 height 22
type input "15:00"
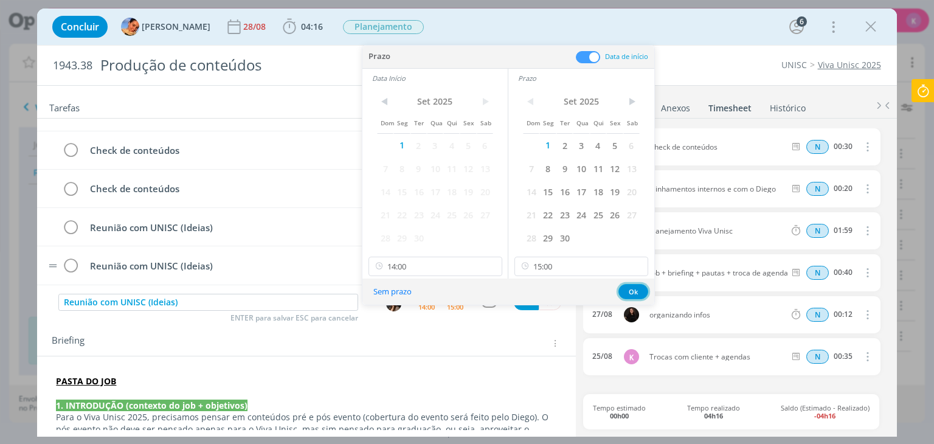
click at [620, 287] on button "Ok" at bounding box center [633, 291] width 30 height 15
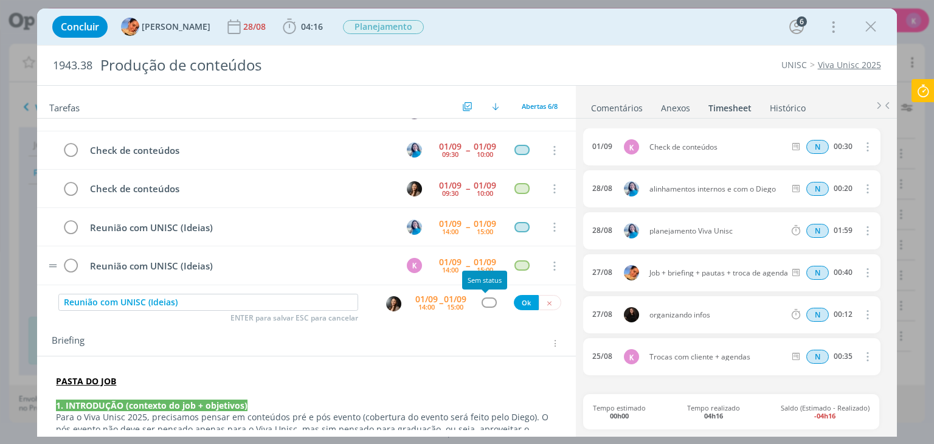
click at [482, 303] on div "dialog" at bounding box center [489, 302] width 15 height 10
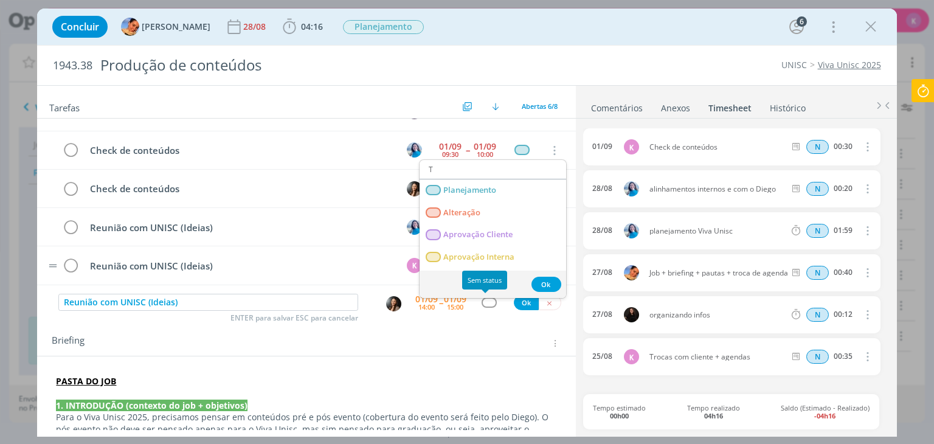
type input "TE"
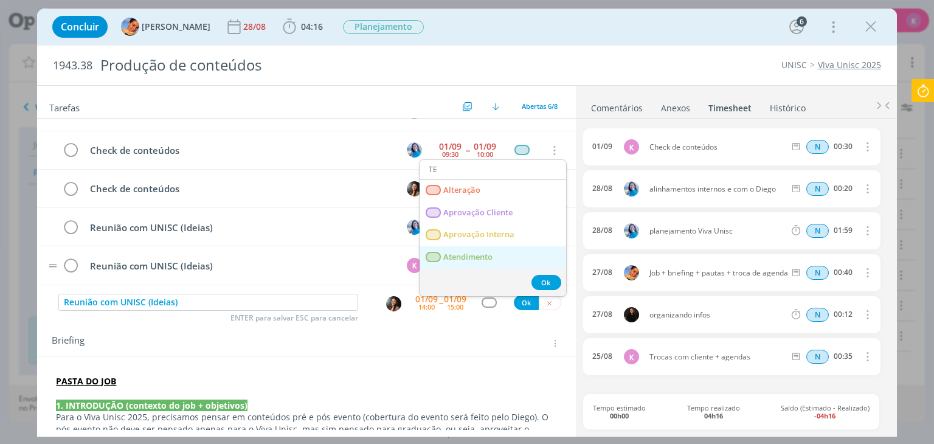
click at [489, 258] on span "Atendimento" at bounding box center [468, 257] width 49 height 10
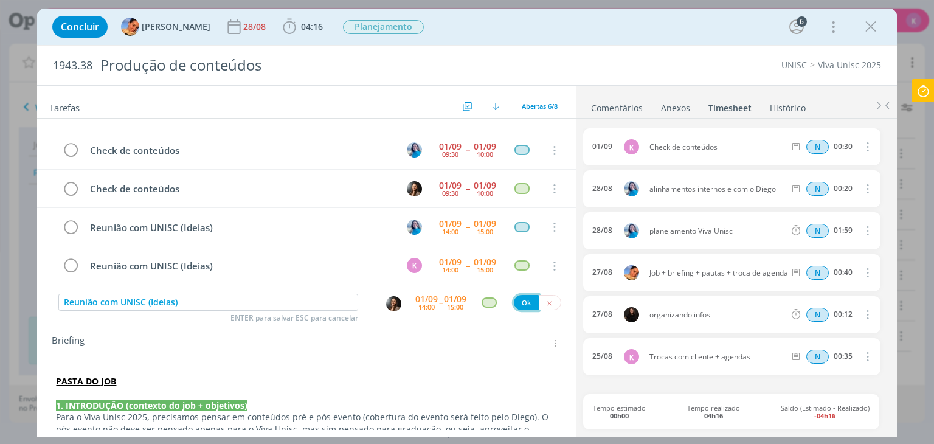
click at [523, 299] on button "Ok" at bounding box center [526, 302] width 25 height 15
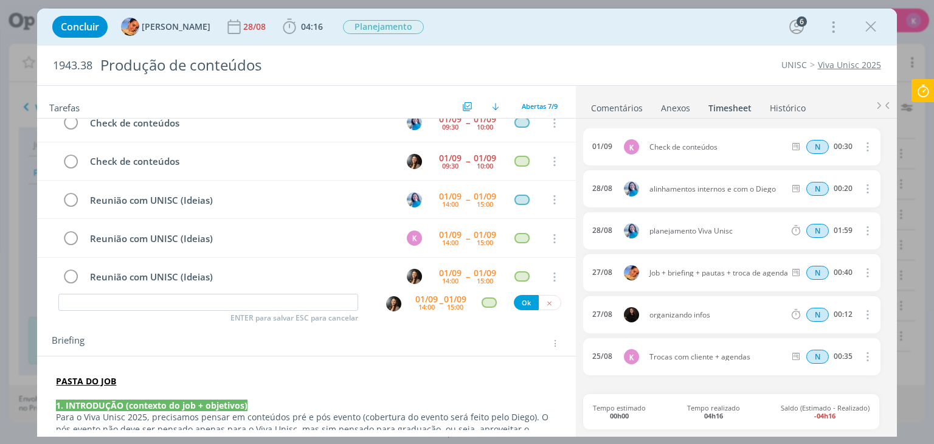
click at [540, 25] on div "Concluir Luíza Santana 28/08 04:16 Iniciar Apontar Data * 01/09/2025 Horas * 00…" at bounding box center [466, 26] width 841 height 29
click at [253, 299] on input "dialog" at bounding box center [208, 302] width 300 height 17
click at [637, 106] on link "Comentários" at bounding box center [616, 106] width 53 height 18
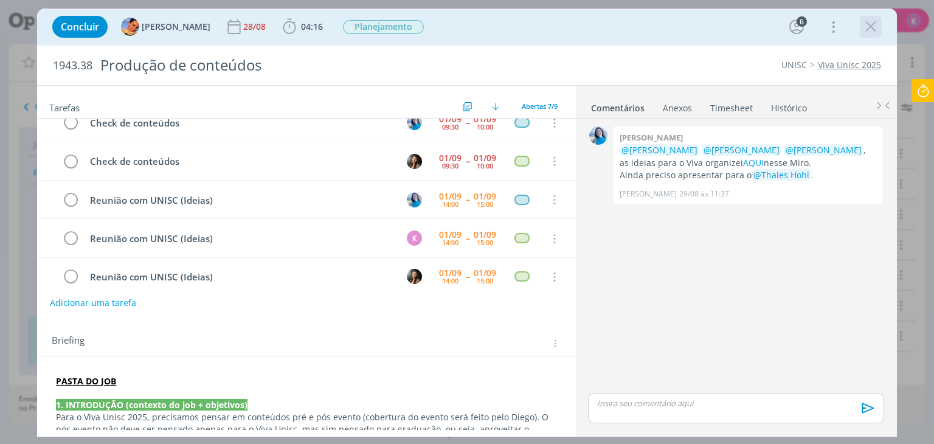
click at [869, 21] on icon "dialog" at bounding box center [871, 27] width 18 height 18
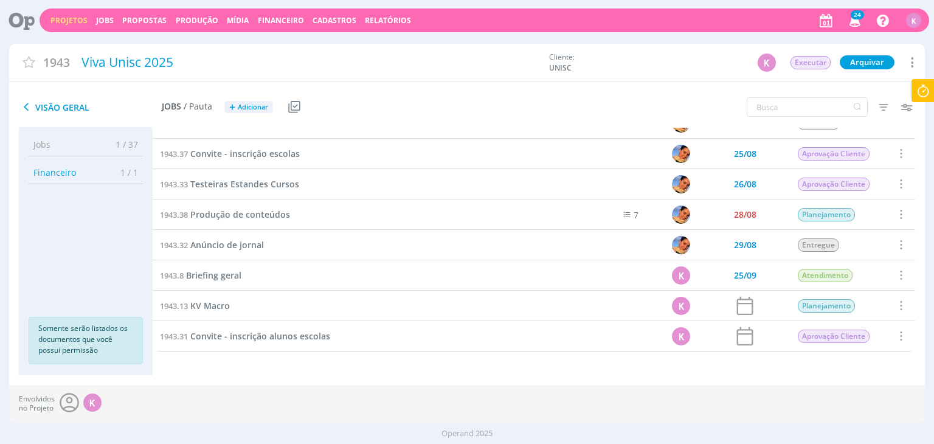
scroll to position [871, 0]
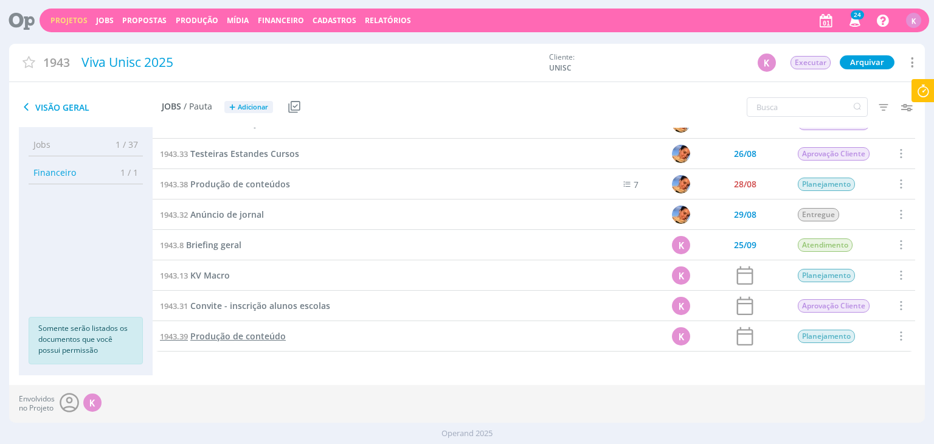
click at [258, 331] on span "Produção de conteúdo" at bounding box center [237, 336] width 95 height 12
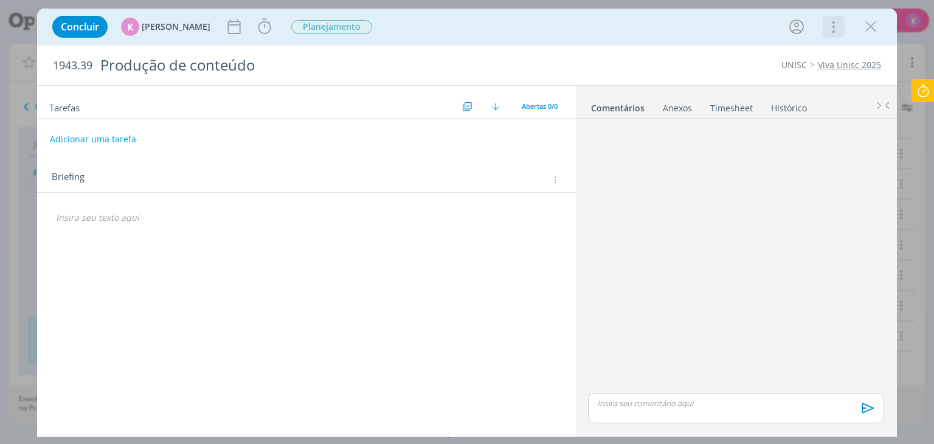
click at [835, 24] on icon "dialog" at bounding box center [832, 26] width 17 height 19
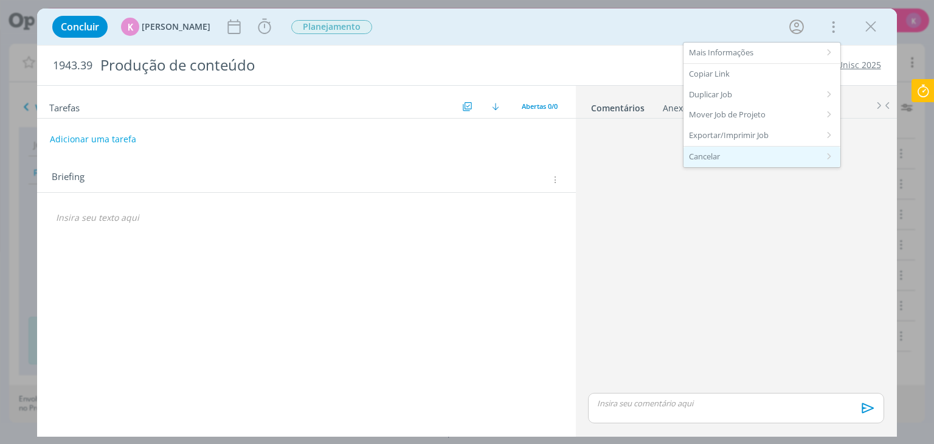
click at [731, 161] on div "Cancelar" at bounding box center [761, 157] width 157 height 21
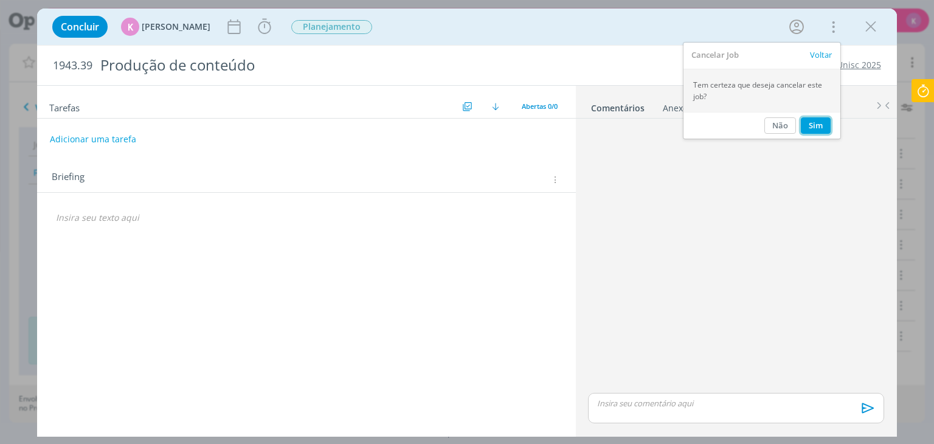
click at [817, 123] on button "Sim" at bounding box center [816, 125] width 30 height 16
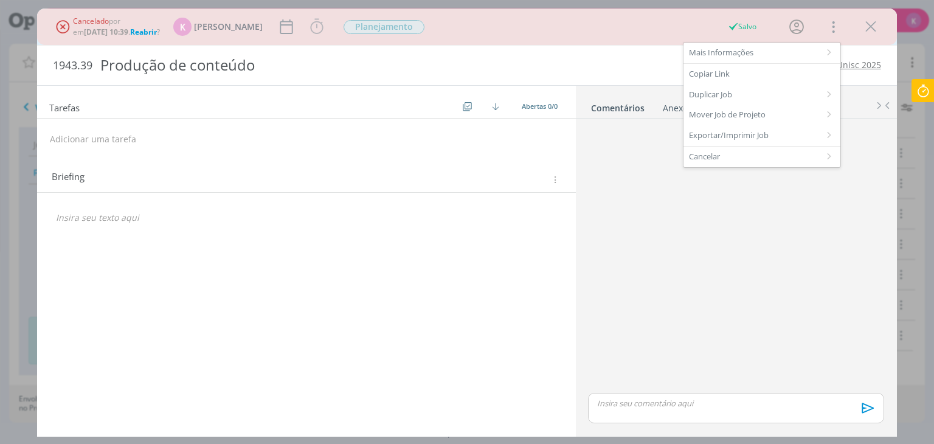
scroll to position [841, 0]
click at [876, 31] on icon "dialog" at bounding box center [871, 27] width 18 height 18
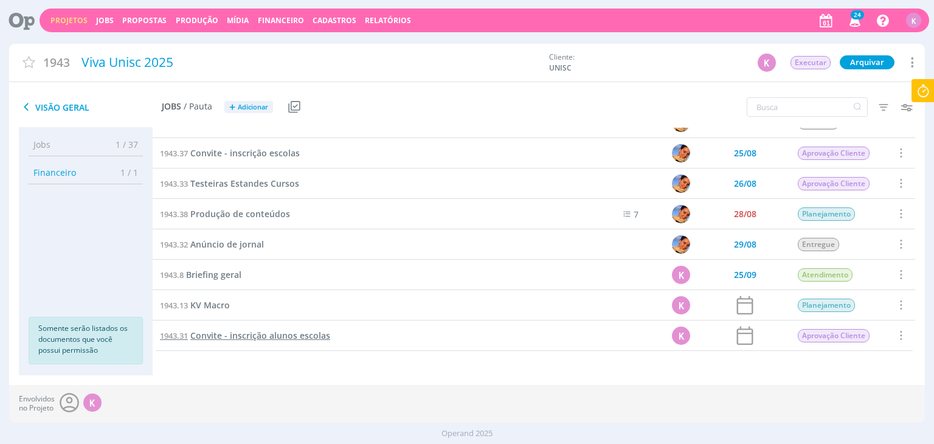
scroll to position [840, 0]
click at [278, 213] on span "Produção de conteúdos" at bounding box center [240, 215] width 100 height 12
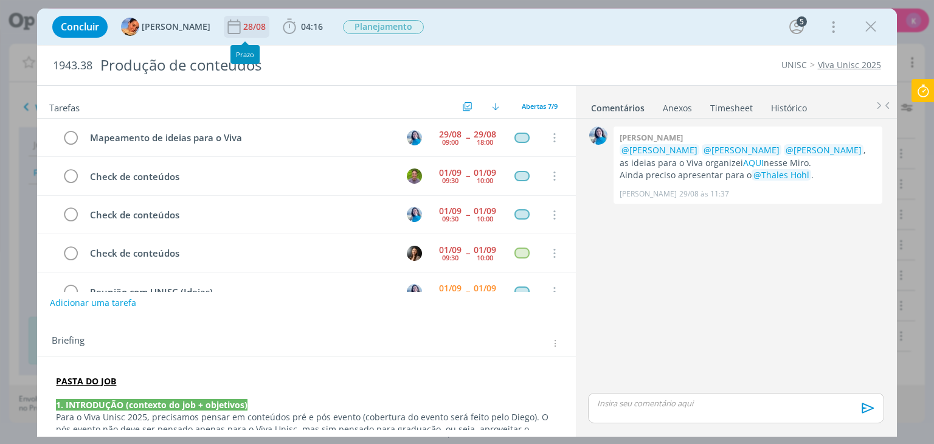
click at [252, 30] on div "28/08" at bounding box center [255, 26] width 25 height 9
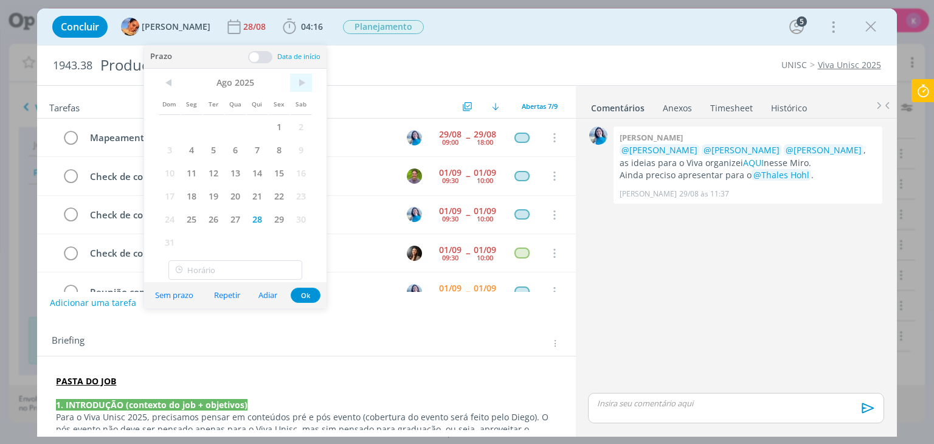
click at [305, 78] on span ">" at bounding box center [301, 83] width 22 height 18
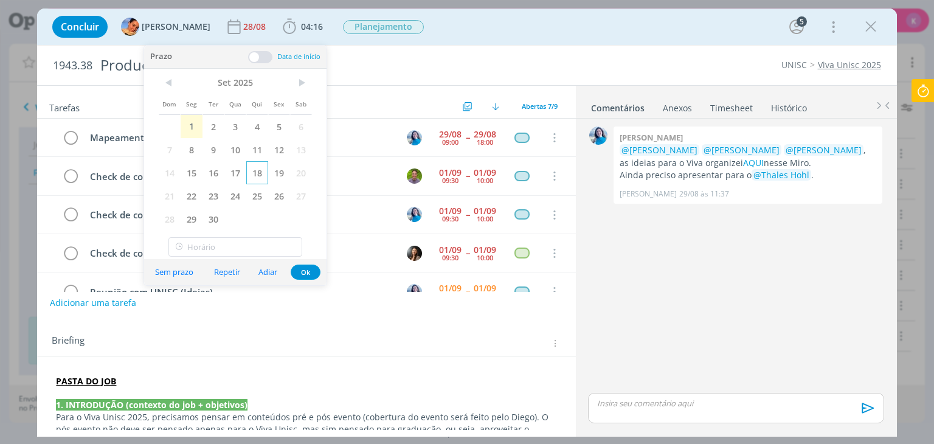
click at [257, 173] on span "18" at bounding box center [257, 172] width 22 height 23
drag, startPoint x: 306, startPoint y: 266, endPoint x: 313, endPoint y: 258, distance: 10.0
click at [308, 265] on button "Ok" at bounding box center [306, 271] width 30 height 15
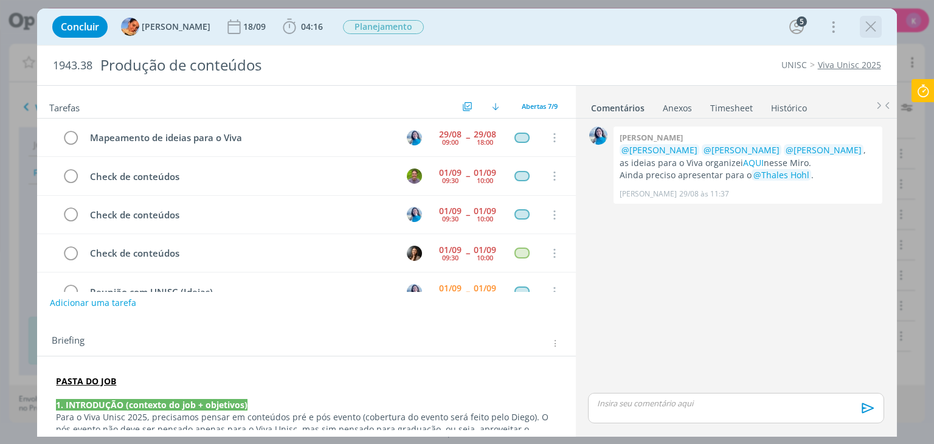
click at [878, 29] on icon "dialog" at bounding box center [871, 27] width 18 height 18
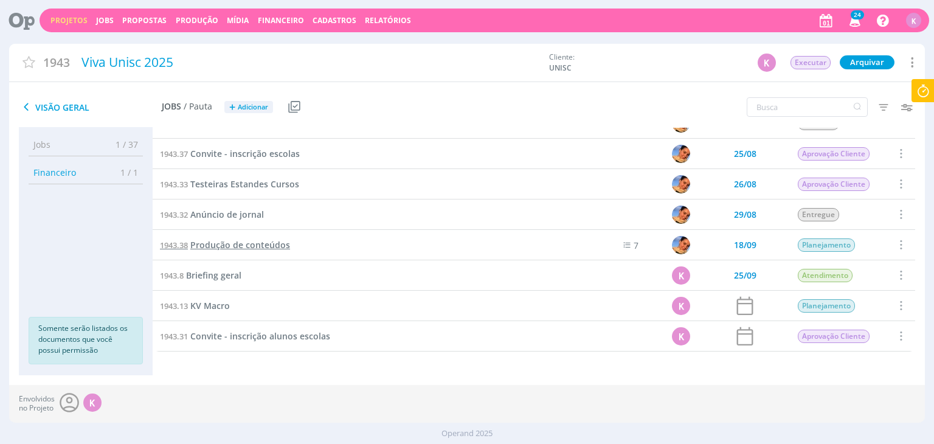
click at [238, 238] on link "1943.38 Produção de conteúdos" at bounding box center [225, 244] width 130 height 13
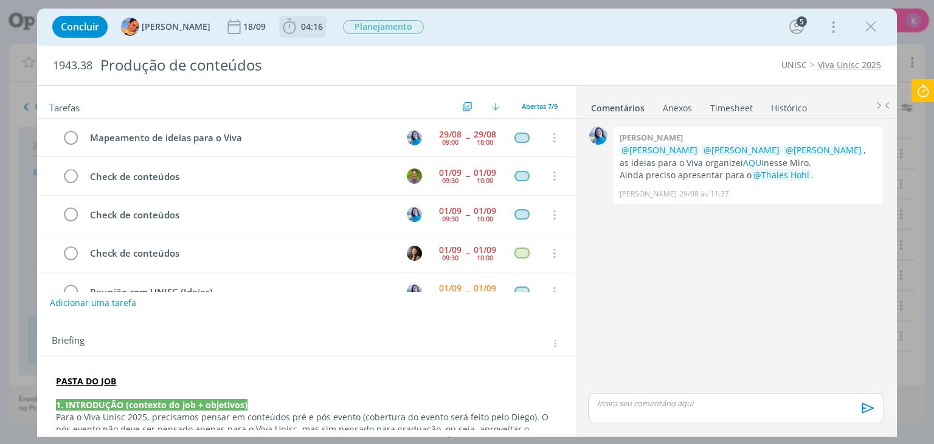
click at [301, 30] on span "04:16" at bounding box center [312, 27] width 22 height 12
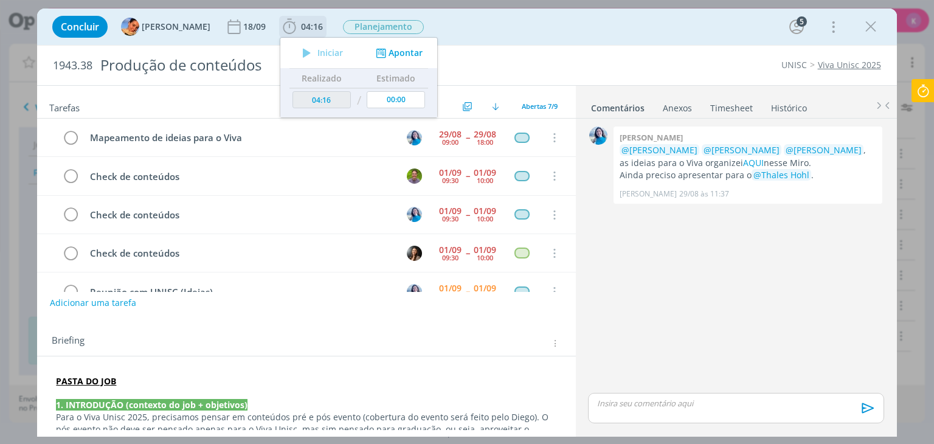
click at [393, 54] on button "Apontar" at bounding box center [398, 53] width 50 height 13
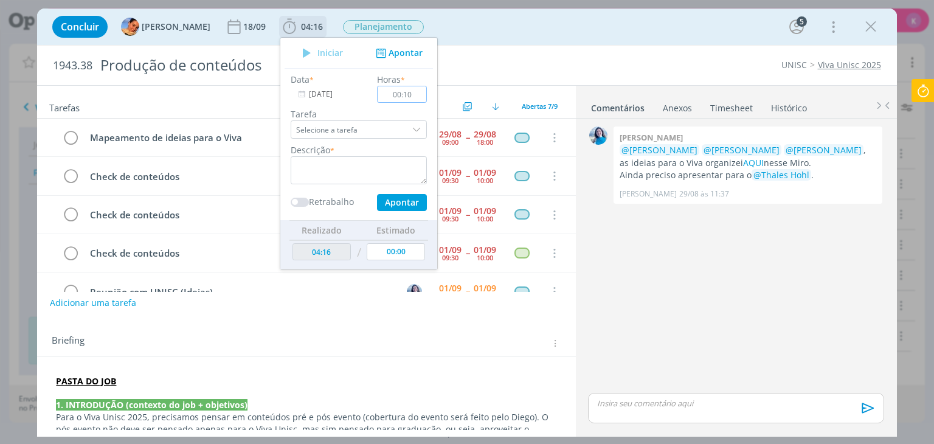
type input "00:10"
click at [337, 174] on textarea "dialog" at bounding box center [359, 170] width 136 height 28
type textarea "o"
type textarea "O"
type textarea "Lista de materiais pré viva"
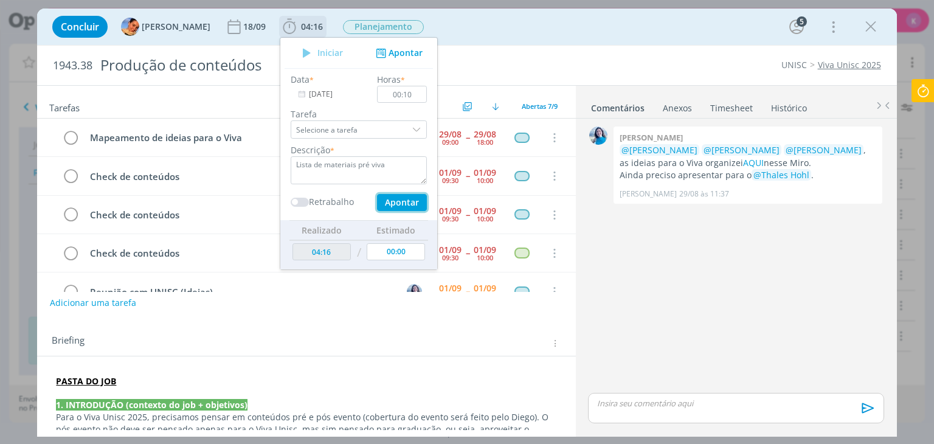
click at [379, 196] on button "Apontar" at bounding box center [402, 202] width 50 height 17
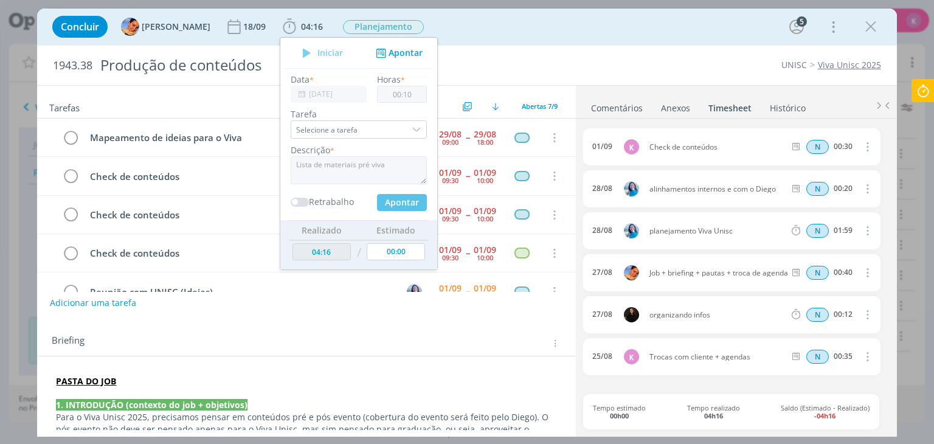
type input "04:26"
type input "00:00"
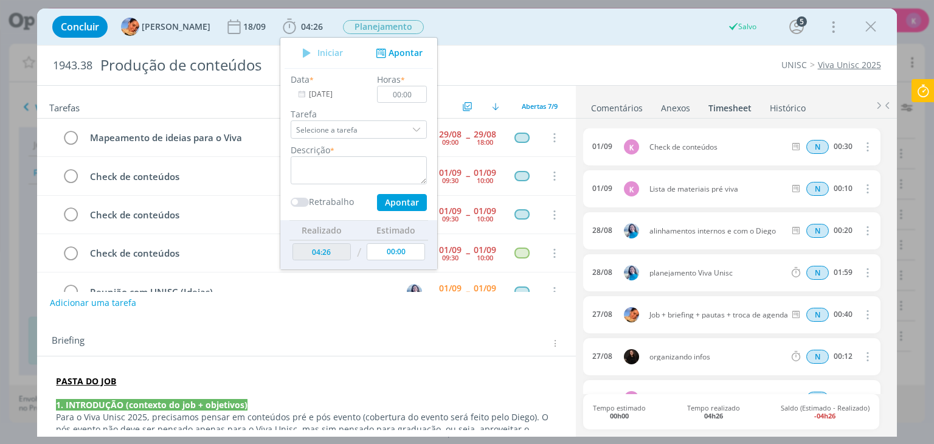
click at [687, 71] on div "1943.38 Produção de conteúdos UNISC Viva Unisc 2025" at bounding box center [466, 66] width 859 height 40
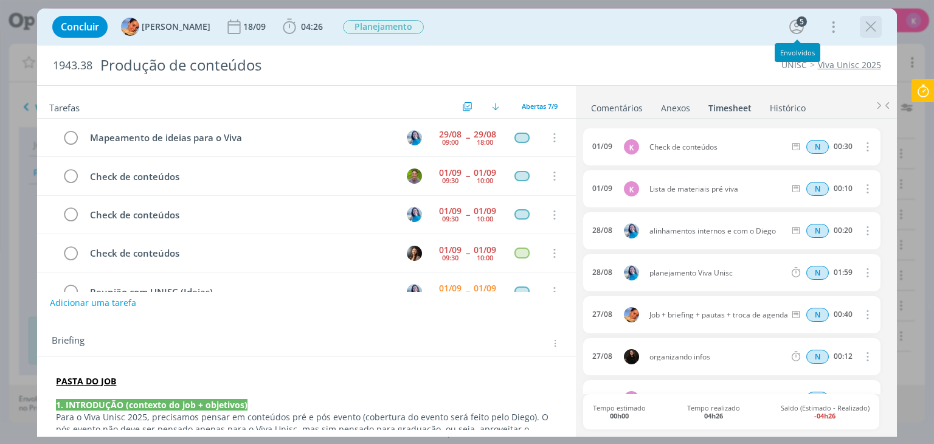
click at [868, 32] on icon "dialog" at bounding box center [871, 27] width 18 height 18
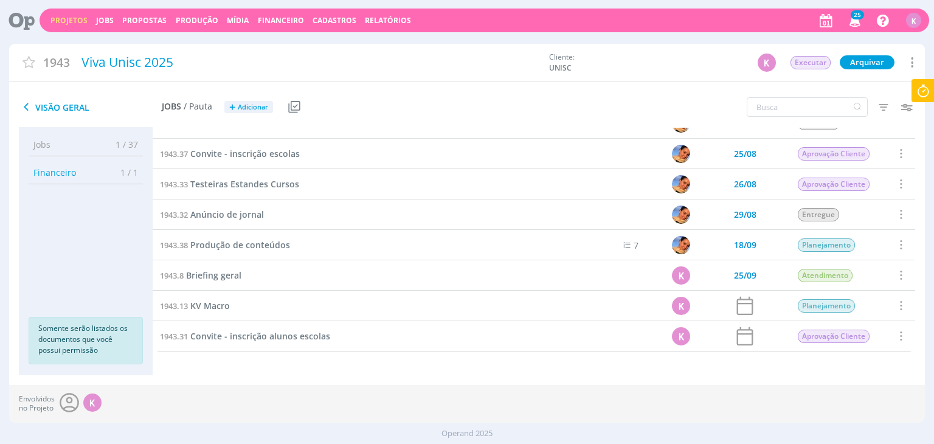
click at [76, 13] on div "Projetos Jobs Propostas Produção Mídia Financeiro Cadastros Relatórios 25 Notif…" at bounding box center [484, 21] width 889 height 24
click at [68, 18] on link "Projetos" at bounding box center [68, 20] width 37 height 10
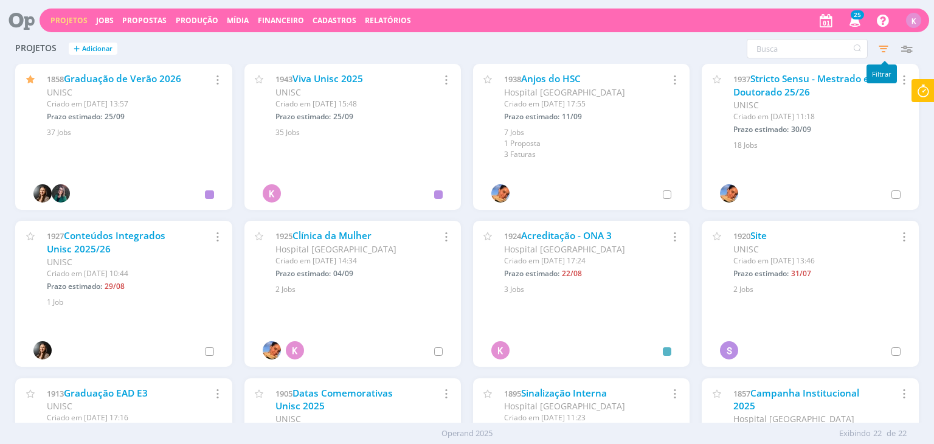
click at [885, 48] on icon "button" at bounding box center [883, 49] width 22 height 22
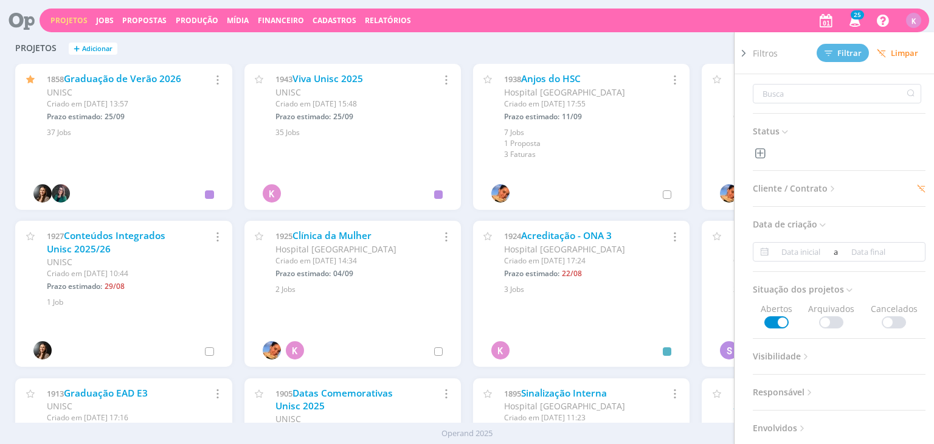
click at [805, 181] on span "Cliente / Contrato" at bounding box center [795, 189] width 85 height 16
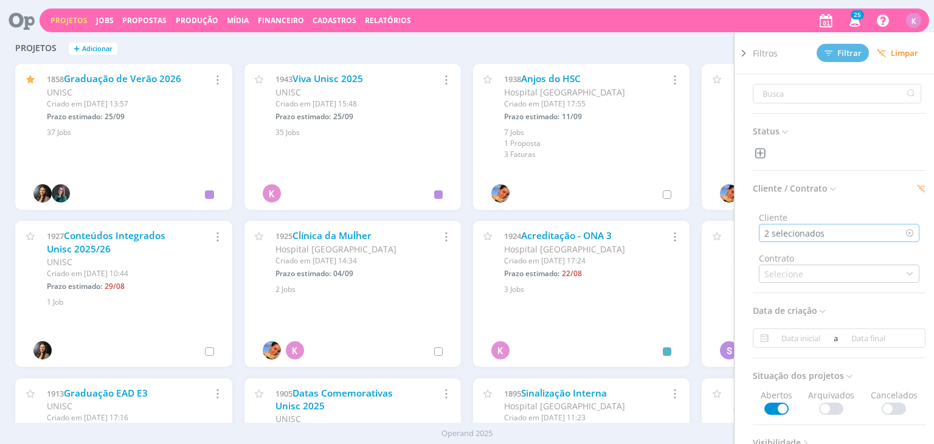
click at [796, 224] on div "2 selecionados" at bounding box center [839, 233] width 161 height 18
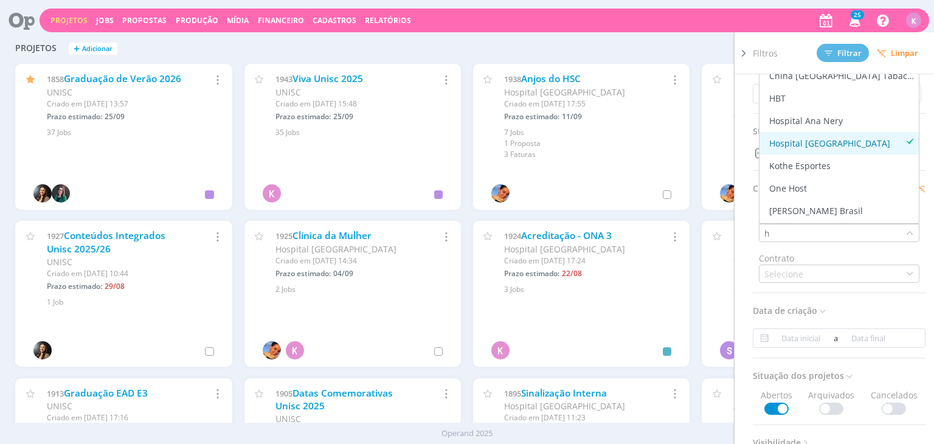
type input "h"
click at [839, 145] on div "Hospital Santa Cruz" at bounding box center [829, 143] width 121 height 13
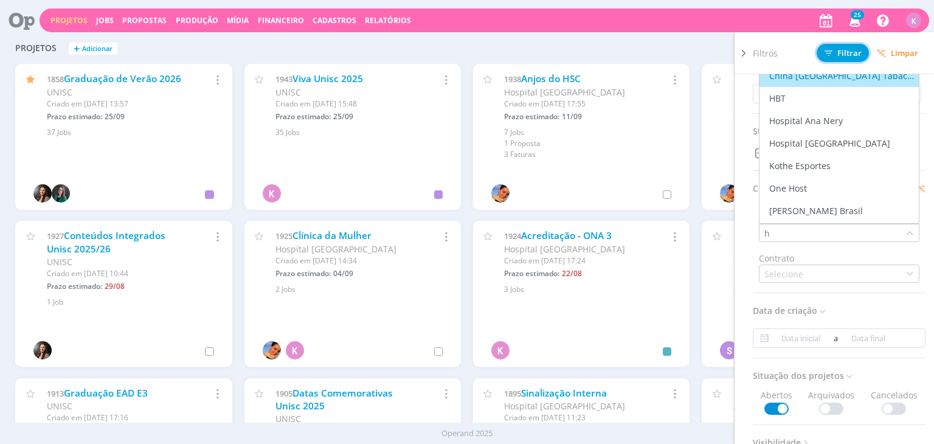
click at [846, 54] on span "Filtrar" at bounding box center [842, 53] width 37 height 8
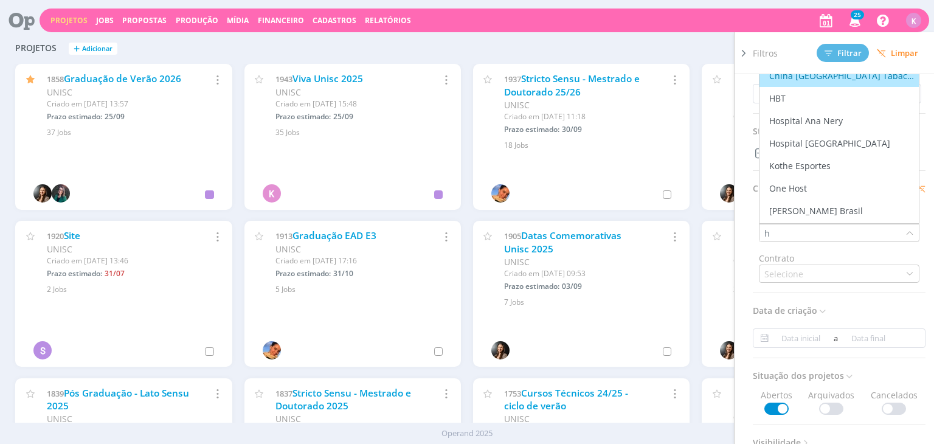
click at [460, 42] on div "Projetos + Adicionar Filtros Filtrar Limpar Status Cliente / Contrato Cliente h…" at bounding box center [466, 49] width 915 height 30
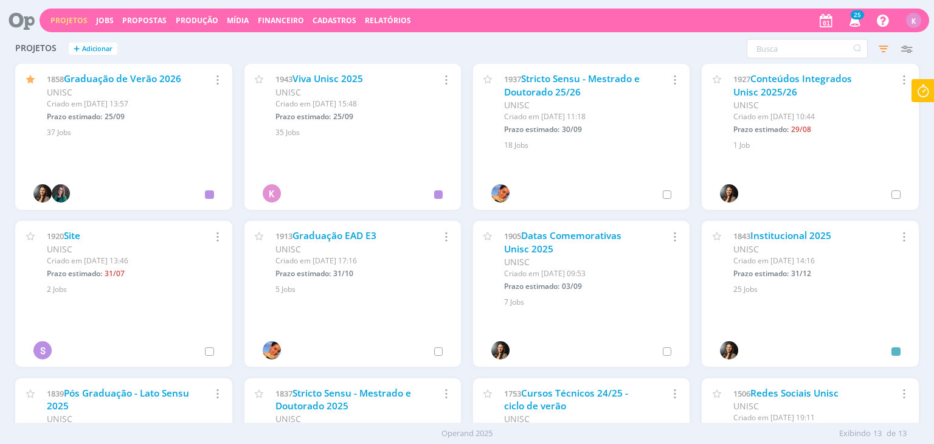
click at [323, 86] on div "UNISC" at bounding box center [346, 92] width 143 height 13
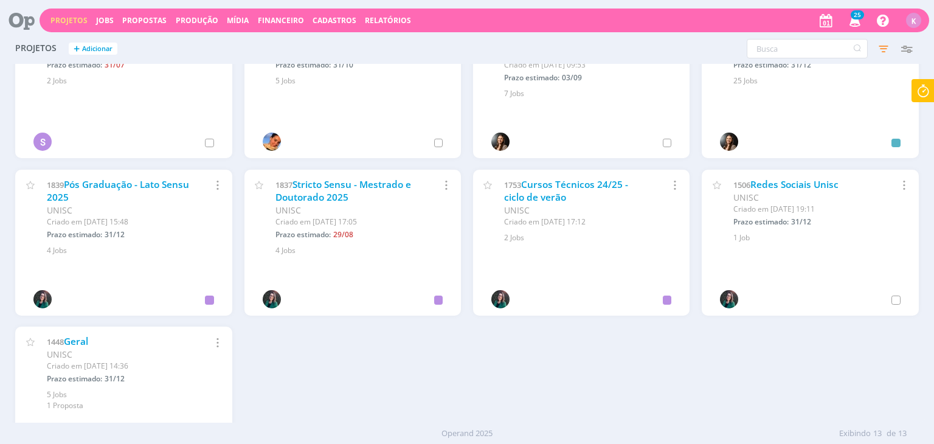
scroll to position [287, 0]
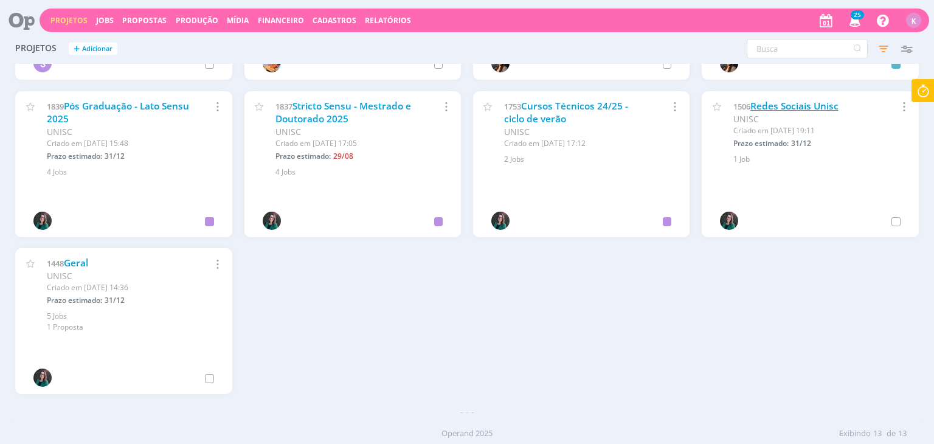
click at [768, 107] on link "Redes Sociais Unisc" at bounding box center [794, 106] width 88 height 13
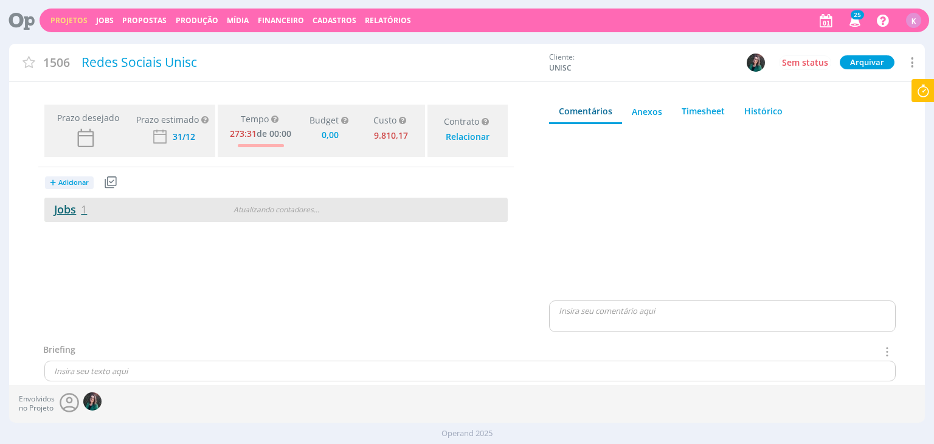
type input "0,00"
click at [71, 205] on link "Jobs 1" at bounding box center [65, 209] width 43 height 15
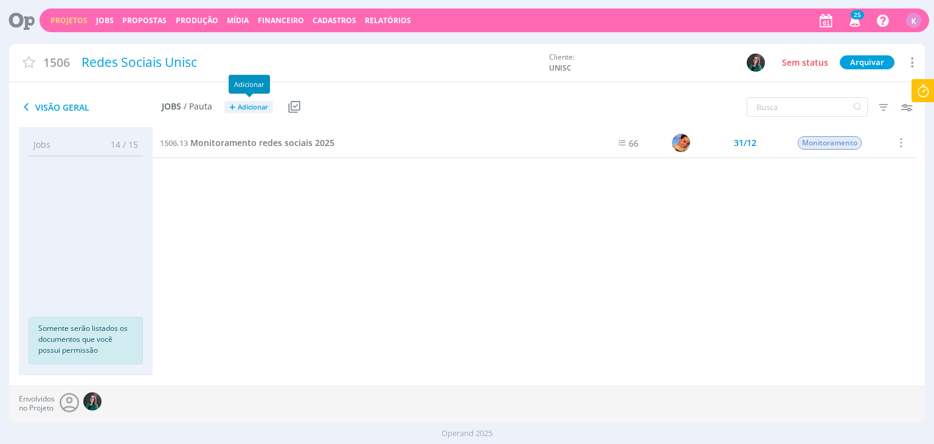
click at [250, 103] on span "Adicionar" at bounding box center [253, 107] width 30 height 8
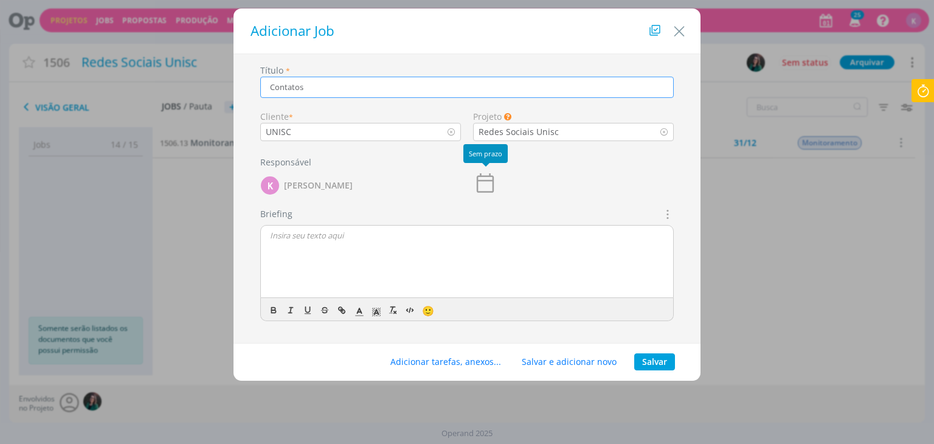
type input "Contatos"
click at [485, 178] on icon "dialog" at bounding box center [485, 183] width 24 height 24
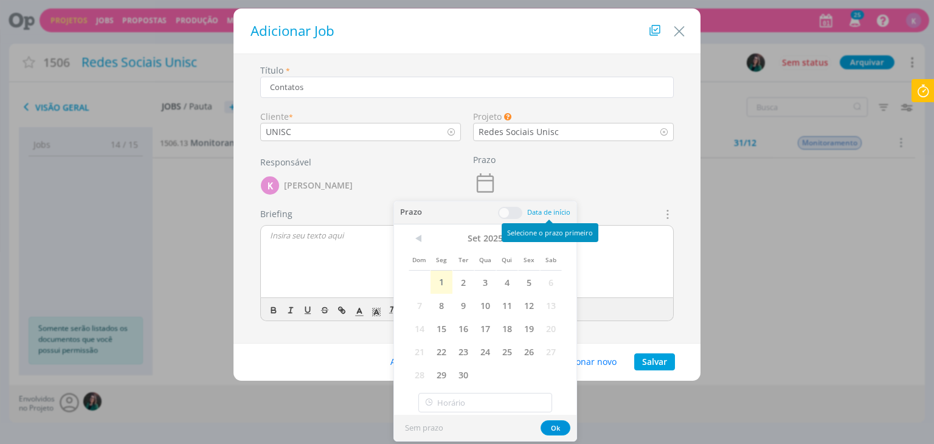
click at [555, 231] on div "Selecione o prazo primeiro" at bounding box center [550, 232] width 97 height 19
click at [556, 244] on span ">" at bounding box center [551, 238] width 22 height 18
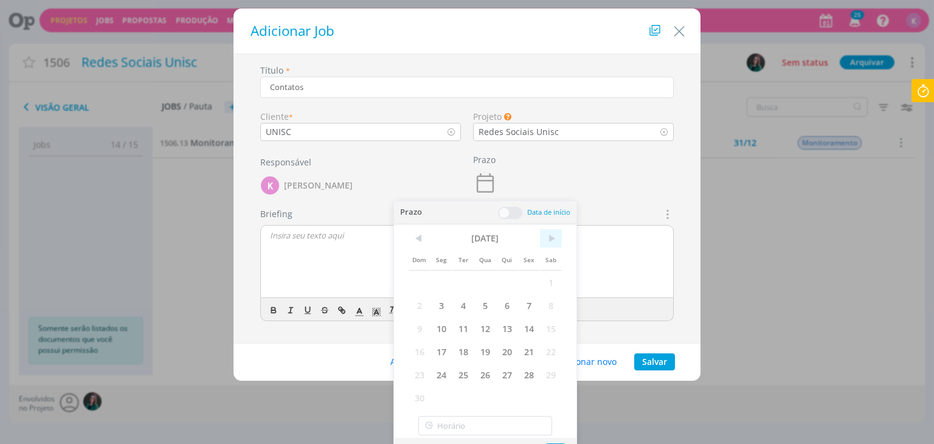
click at [556, 244] on span ">" at bounding box center [551, 238] width 22 height 18
click at [488, 376] on span "31" at bounding box center [485, 374] width 22 height 23
click at [557, 426] on button "Ok" at bounding box center [556, 427] width 30 height 15
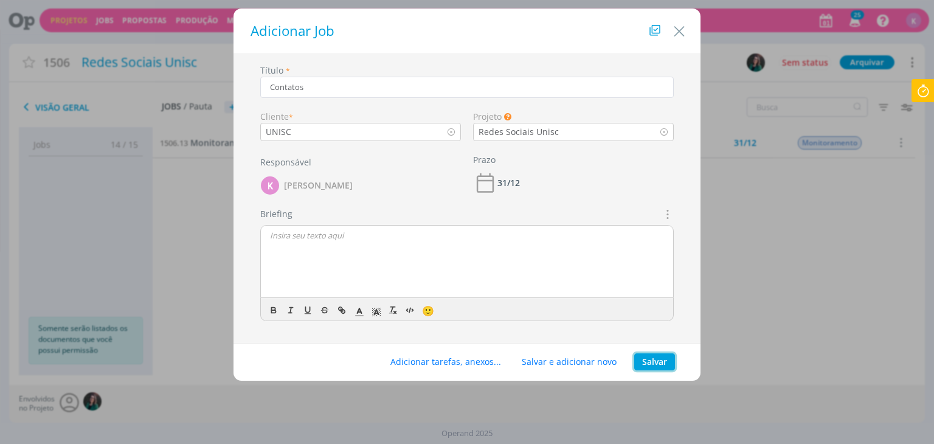
click at [657, 364] on button "Salvar" at bounding box center [654, 361] width 41 height 17
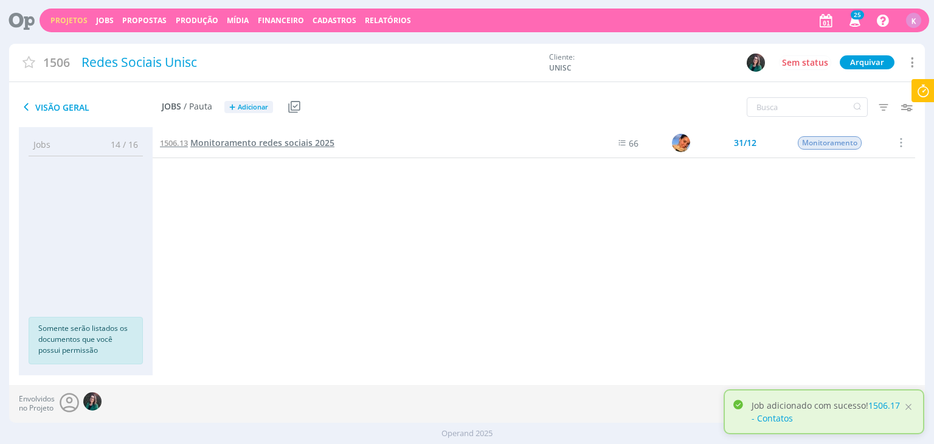
click at [296, 142] on span "Monitoramento redes sociais 2025" at bounding box center [262, 143] width 144 height 12
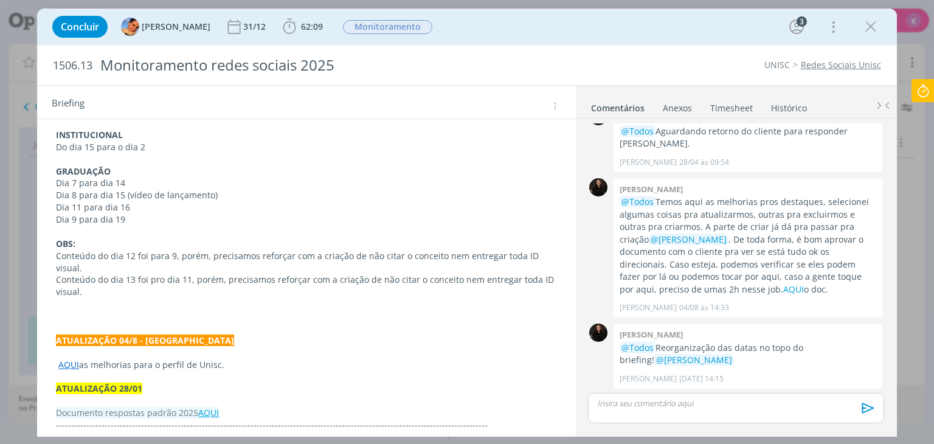
scroll to position [243, 0]
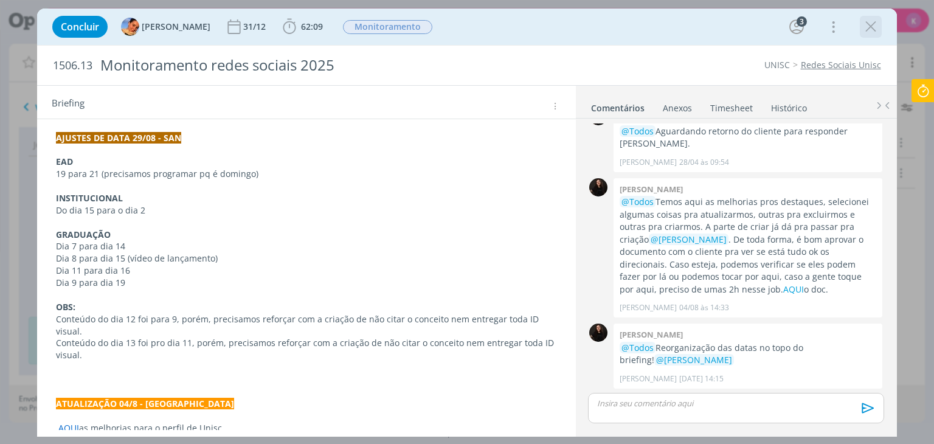
click at [874, 31] on icon "dialog" at bounding box center [871, 27] width 18 height 18
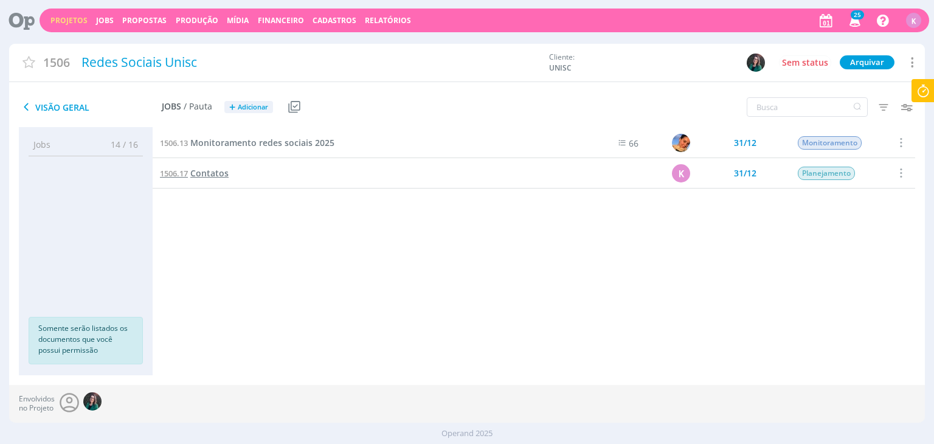
click at [214, 175] on span "Contatos" at bounding box center [209, 173] width 38 height 12
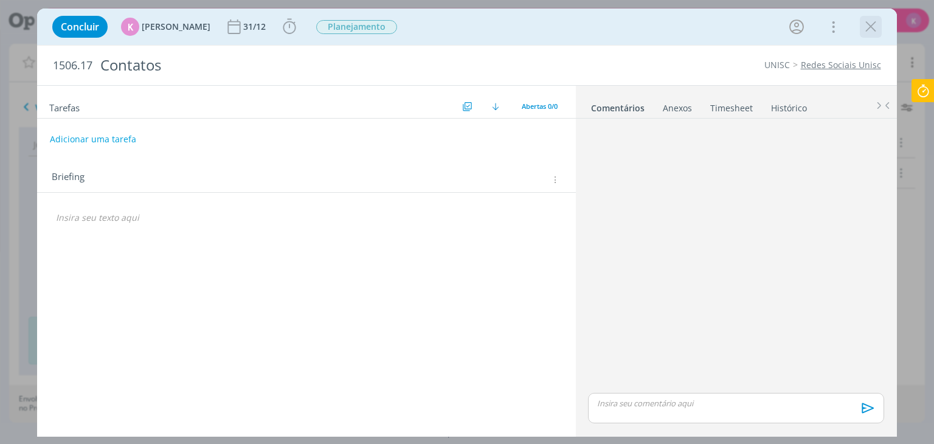
click at [874, 19] on icon "dialog" at bounding box center [871, 27] width 18 height 18
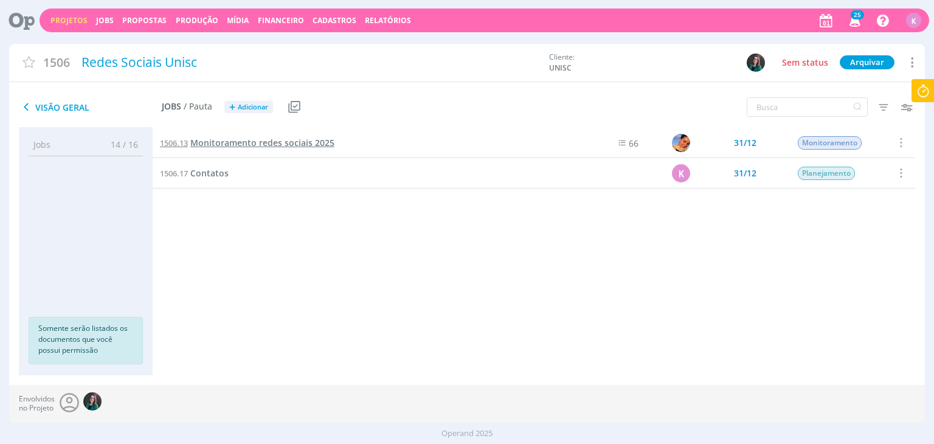
click at [221, 145] on span "Monitoramento redes sociais 2025" at bounding box center [262, 143] width 144 height 12
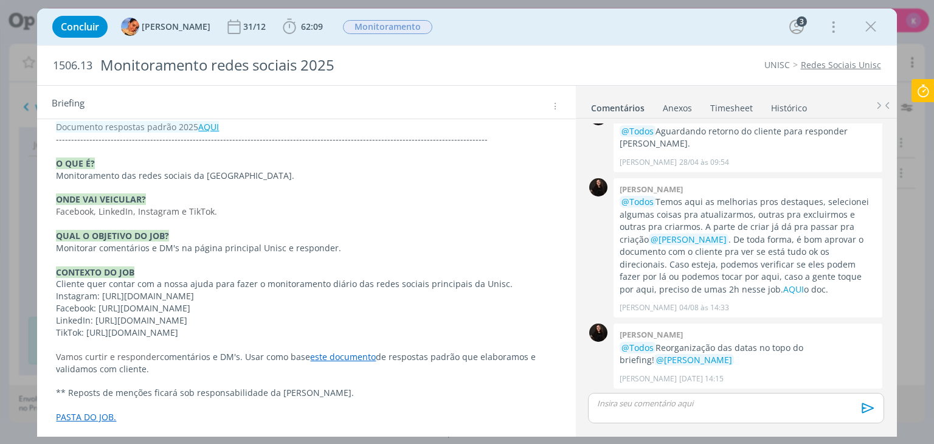
scroll to position [593, 0]
click at [100, 412] on link "PASTA DO JOB." at bounding box center [86, 416] width 60 height 12
click at [131, 390] on link "https://sobeae.sharepoint.com/:f:/s/SOBEAE/Enir950xk0FLsTkK_AkCgngBMYYtp7taU5ac…" at bounding box center [135, 392] width 92 height 16
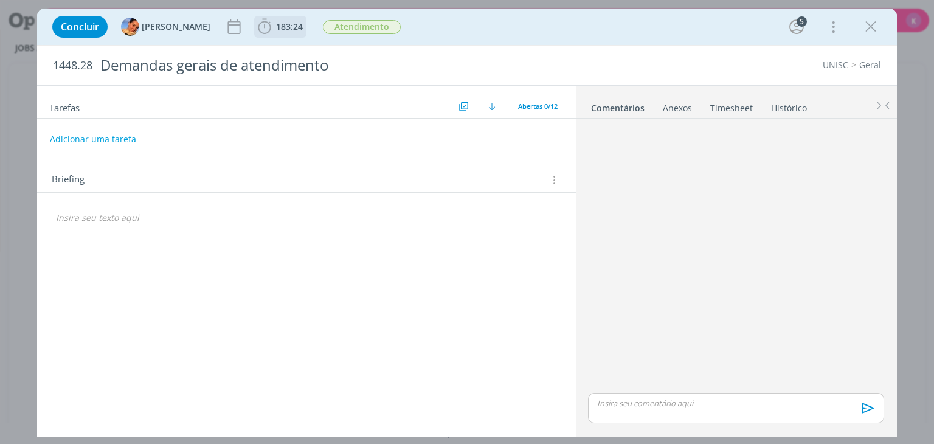
click at [276, 31] on span "183:24" at bounding box center [289, 27] width 27 height 12
click at [742, 104] on link "Timesheet" at bounding box center [732, 106] width 44 height 18
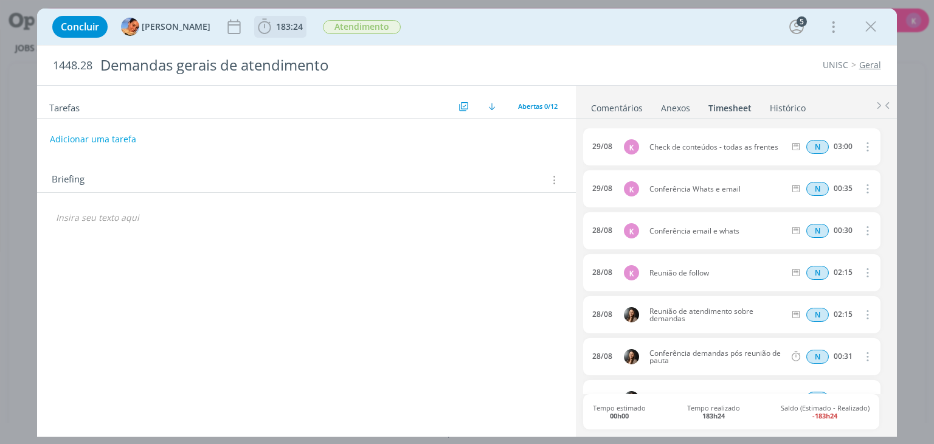
click at [282, 25] on span "183:24" at bounding box center [289, 27] width 27 height 12
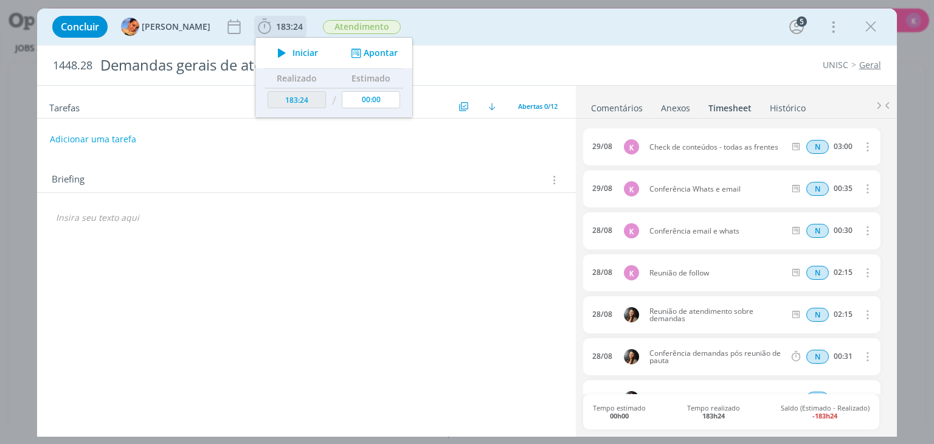
click at [374, 52] on button "Apontar" at bounding box center [373, 53] width 50 height 13
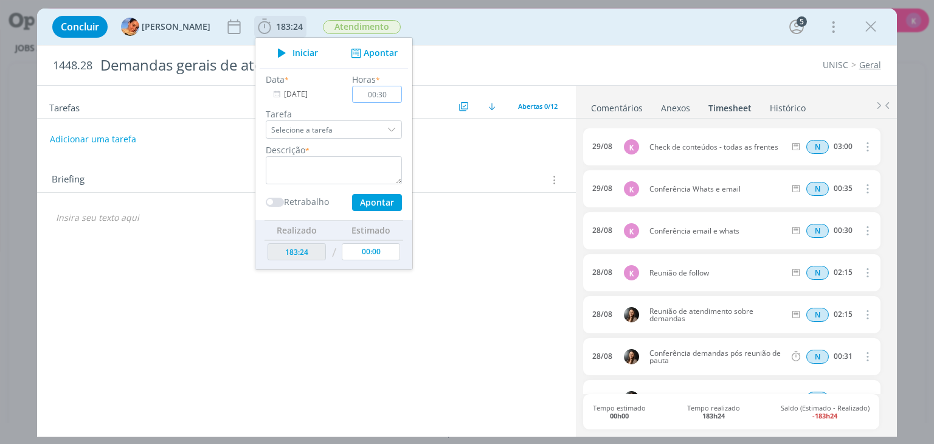
type input "00:30"
click at [340, 177] on textarea "dialog" at bounding box center [334, 170] width 136 height 28
type textarea "E"
type textarea "Conferência email"
click at [375, 204] on button "Apontar" at bounding box center [377, 202] width 50 height 17
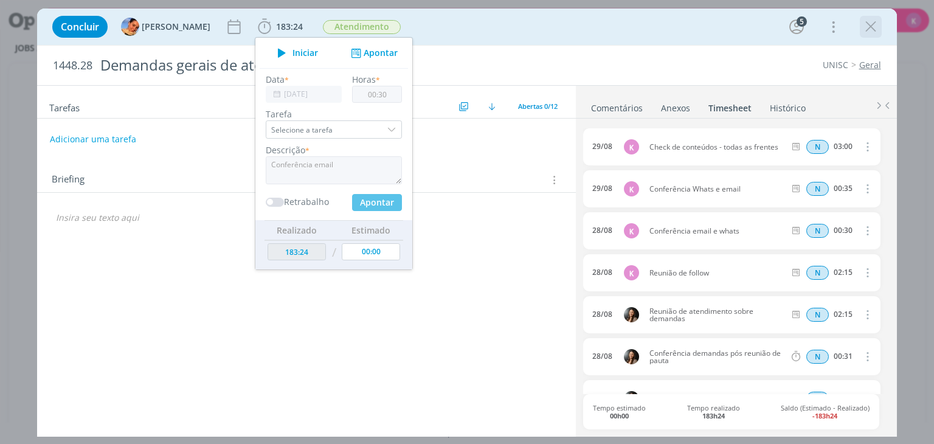
type input "183:54"
type input "00:00"
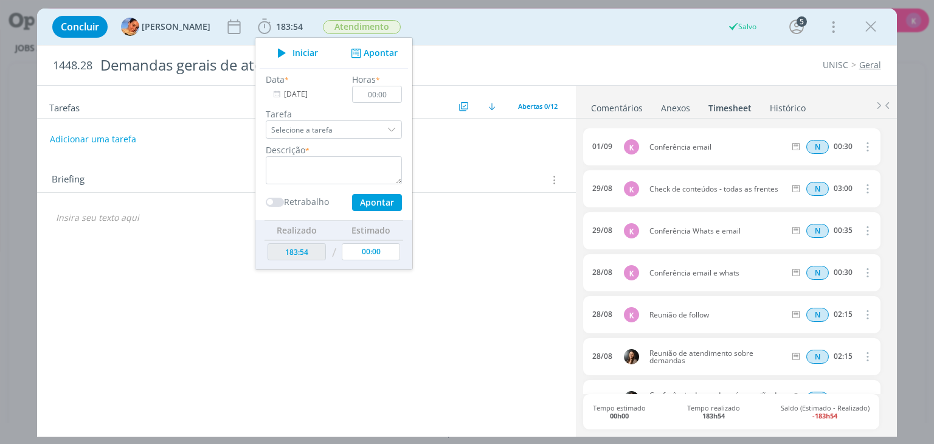
click at [545, 54] on div "1448.28 Demandas gerais de atendimento UNISC Geral" at bounding box center [466, 66] width 859 height 40
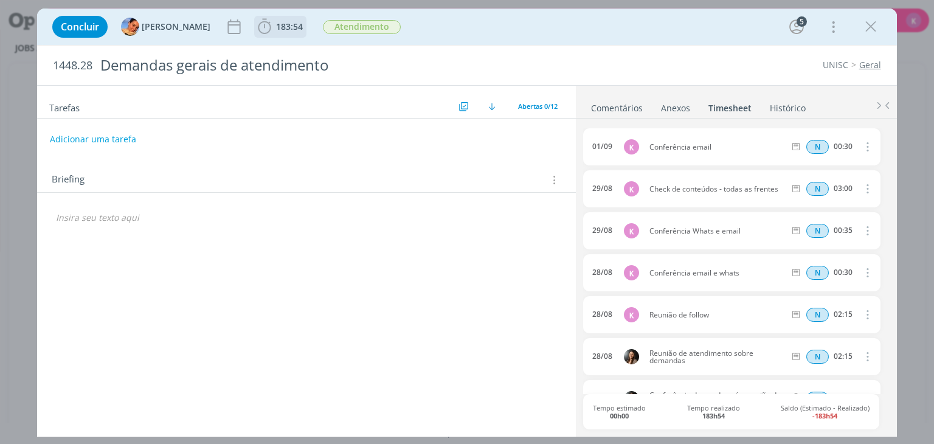
click at [255, 26] on icon "dialog" at bounding box center [264, 27] width 18 height 18
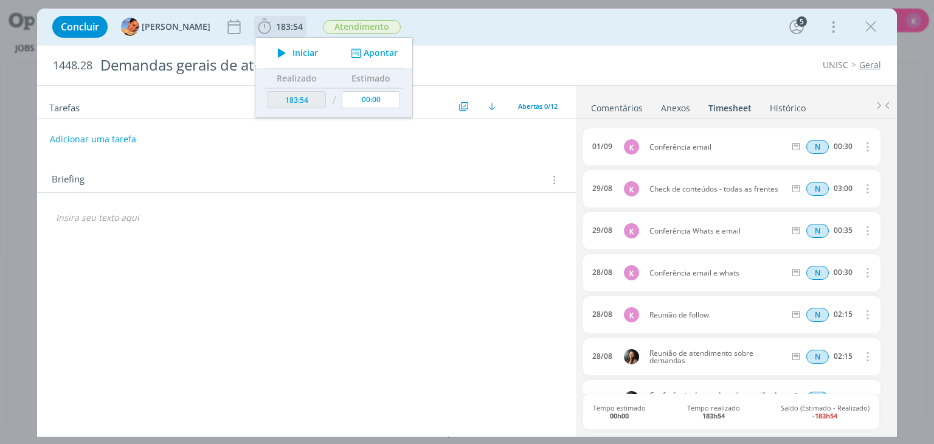
click at [292, 53] on span "Iniciar" at bounding box center [305, 53] width 26 height 9
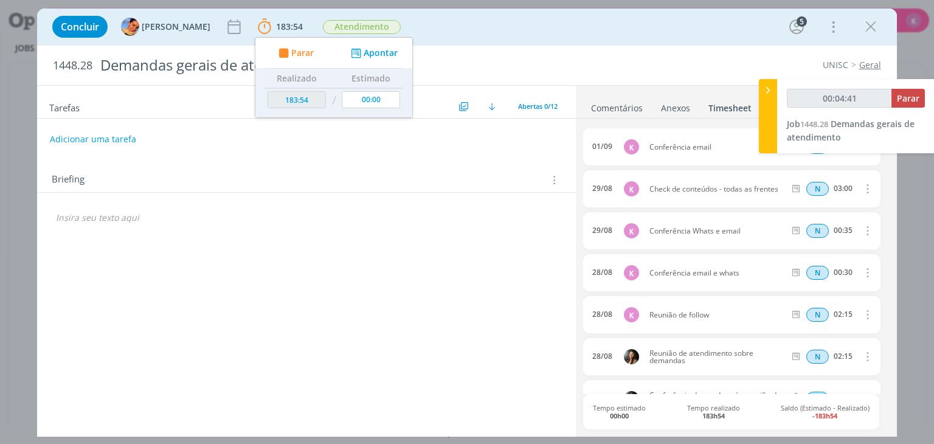
click at [669, 30] on div "Concluir [PERSON_NAME] 183:54 Parar Apontar Data * [DATE] Horas * 00:00 Tarefa …" at bounding box center [466, 26] width 841 height 29
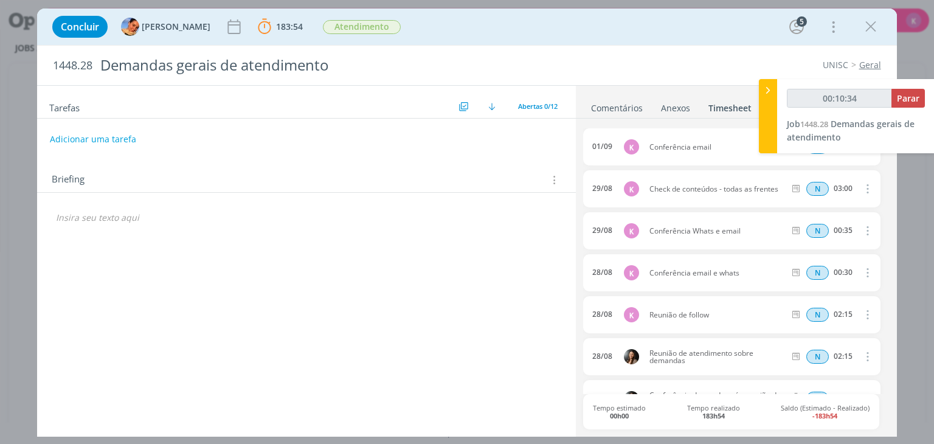
type input "00:10:35"
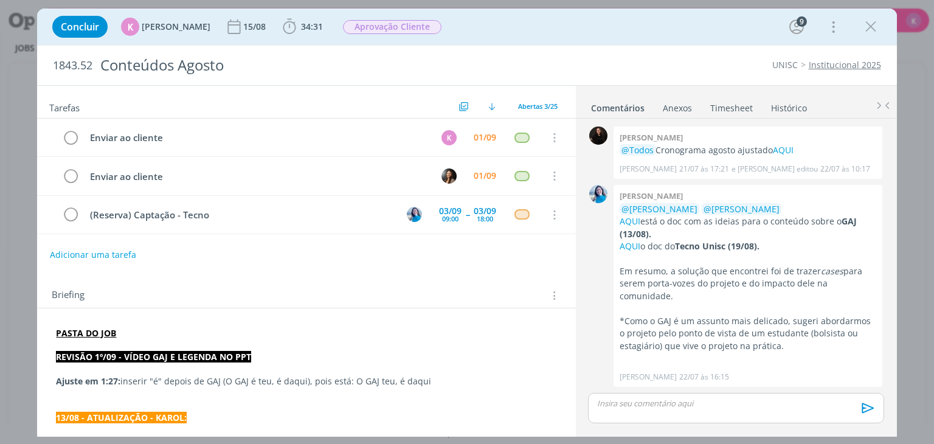
scroll to position [1378, 0]
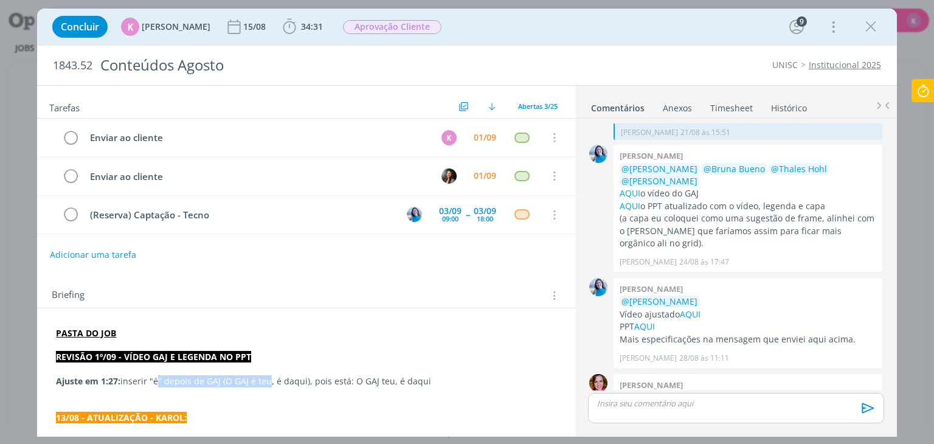
drag, startPoint x: 156, startPoint y: 384, endPoint x: 268, endPoint y: 381, distance: 111.3
click at [268, 381] on p "Ajuste em 1:27: inserir "é" depois de GAJ (O GAJ é teu, é daqui), pois está: O …" at bounding box center [306, 381] width 500 height 12
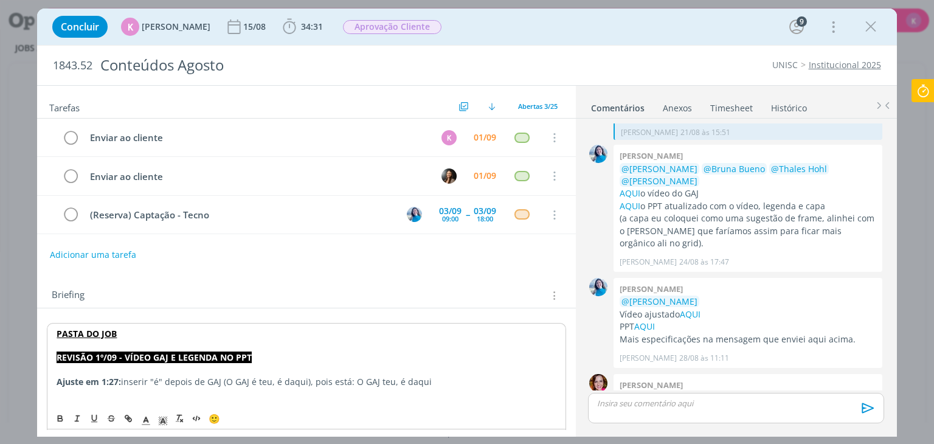
click at [314, 400] on p "dialog" at bounding box center [306, 406] width 499 height 12
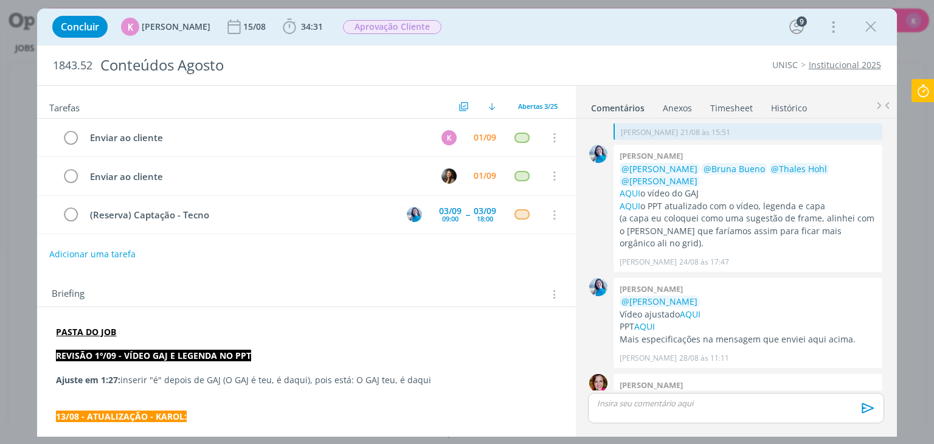
click at [74, 257] on button "Adicionar uma tarefa" at bounding box center [92, 254] width 86 height 21
type input "E"
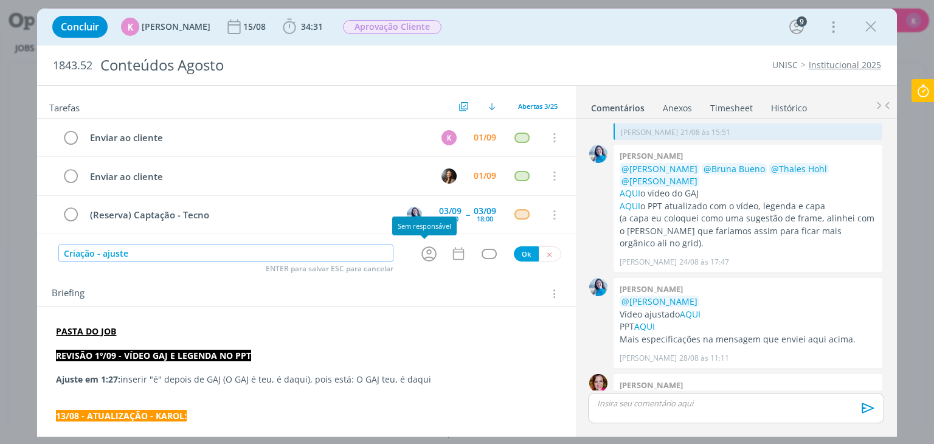
click at [421, 246] on icon "dialog" at bounding box center [429, 253] width 19 height 19
type input "Criação - ajuste"
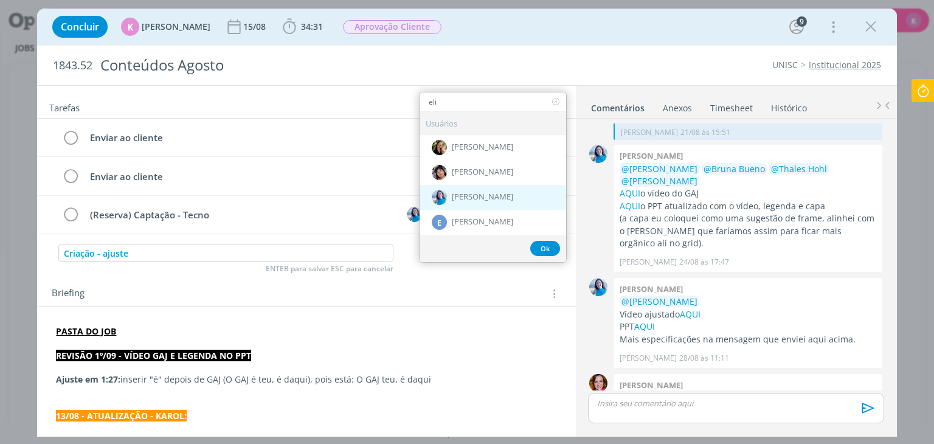
type input "eli"
click at [473, 187] on div "[PERSON_NAME]" at bounding box center [493, 197] width 147 height 25
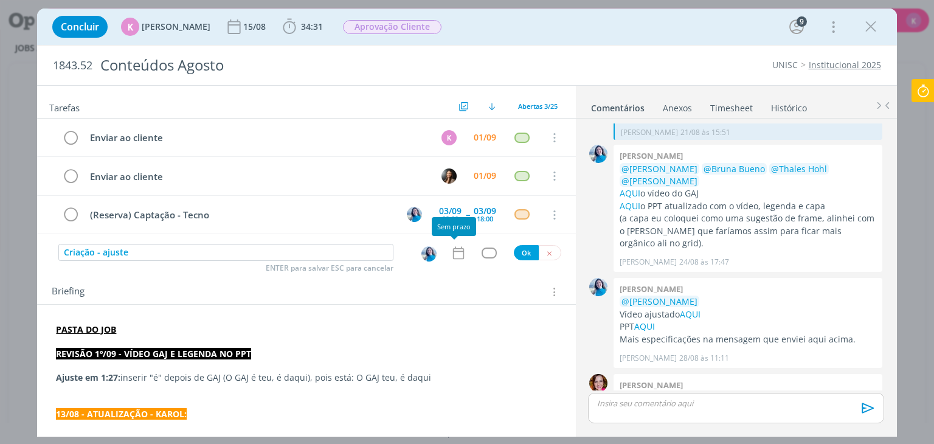
click at [451, 251] on icon "dialog" at bounding box center [459, 253] width 16 height 16
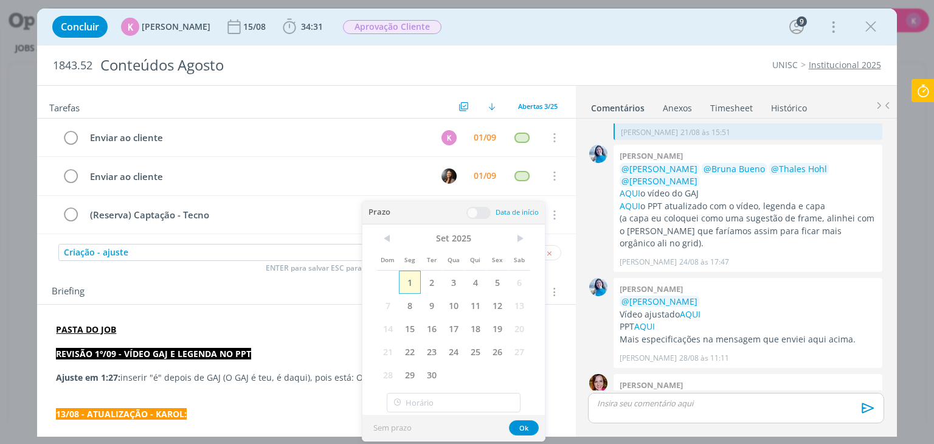
click at [409, 283] on span "1" at bounding box center [410, 282] width 22 height 23
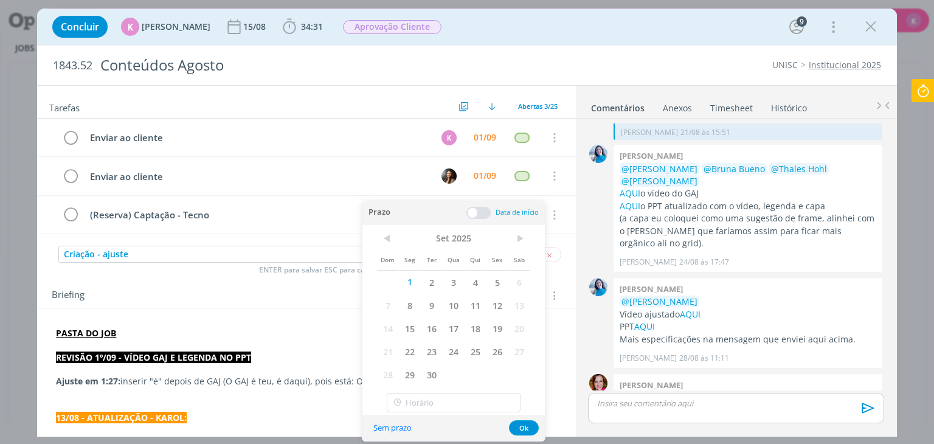
click at [472, 212] on span at bounding box center [478, 213] width 24 height 12
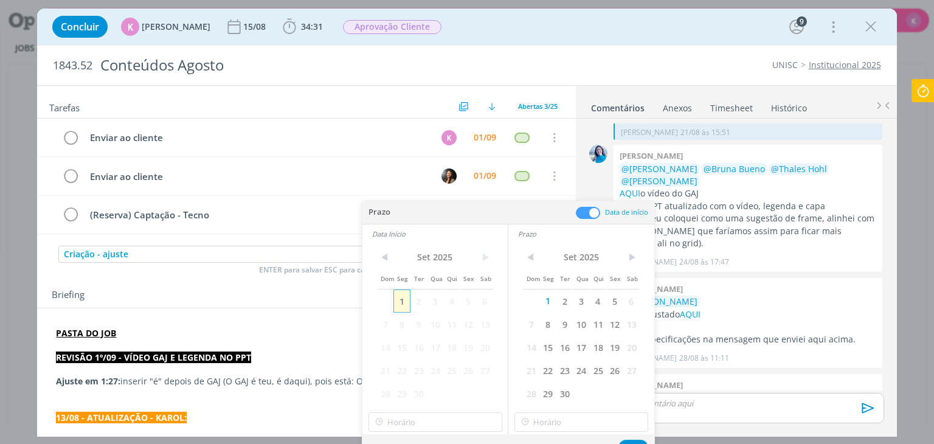
click at [401, 305] on span "1" at bounding box center [401, 300] width 16 height 23
click at [439, 415] on input "12:00" at bounding box center [435, 421] width 134 height 19
drag, startPoint x: 412, startPoint y: 356, endPoint x: 424, endPoint y: 360, distance: 12.7
click at [413, 356] on div "13:00" at bounding box center [436, 355] width 136 height 22
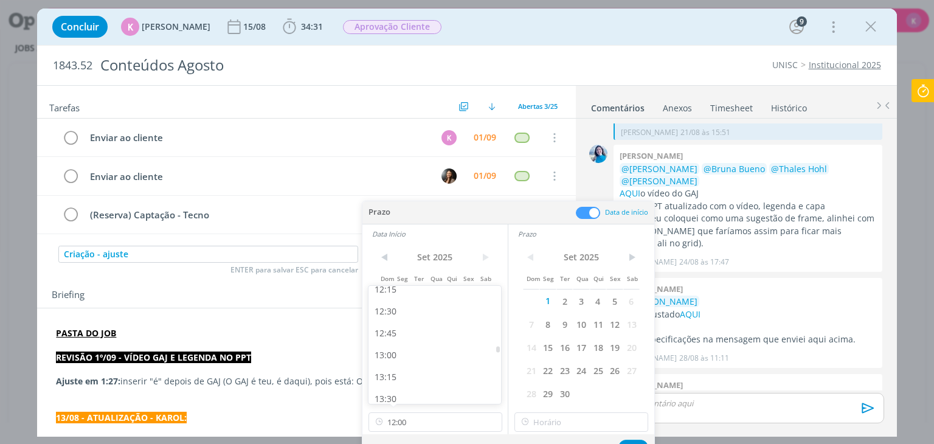
type input "13:00"
click at [562, 419] on input "13:00" at bounding box center [581, 421] width 134 height 19
click at [568, 349] on div "13:15" at bounding box center [583, 350] width 136 height 22
type input "13:15"
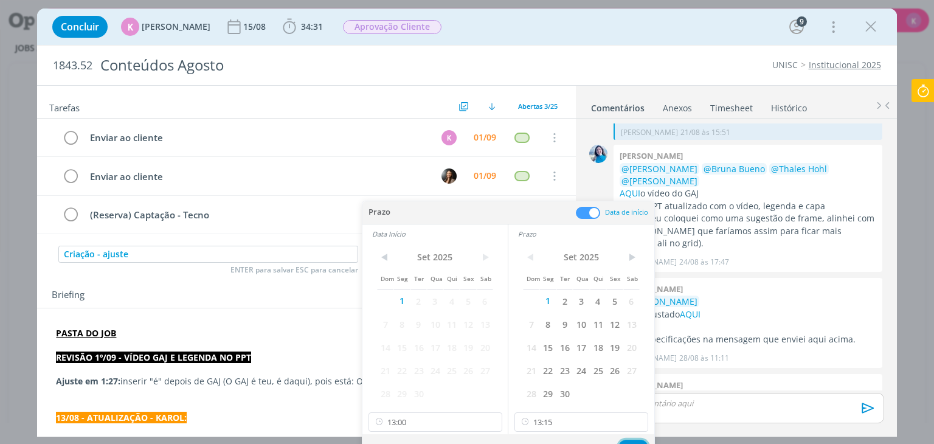
click at [629, 440] on button "Ok" at bounding box center [633, 447] width 30 height 15
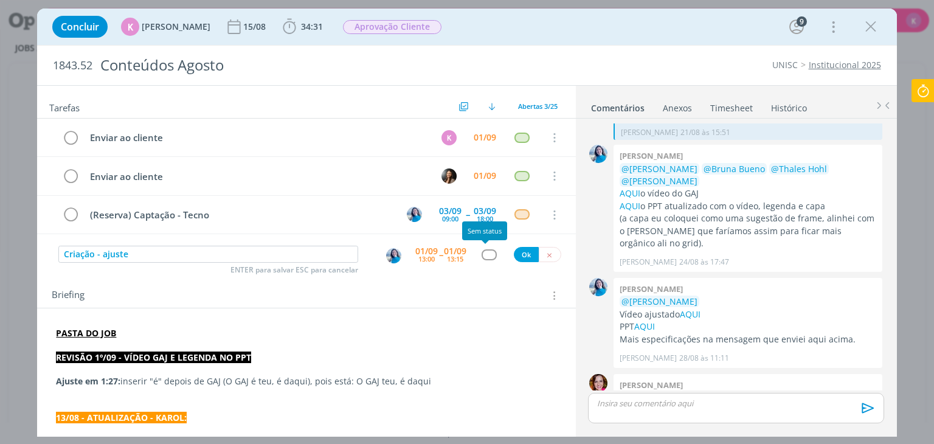
click at [484, 254] on div "dialog" at bounding box center [489, 254] width 15 height 10
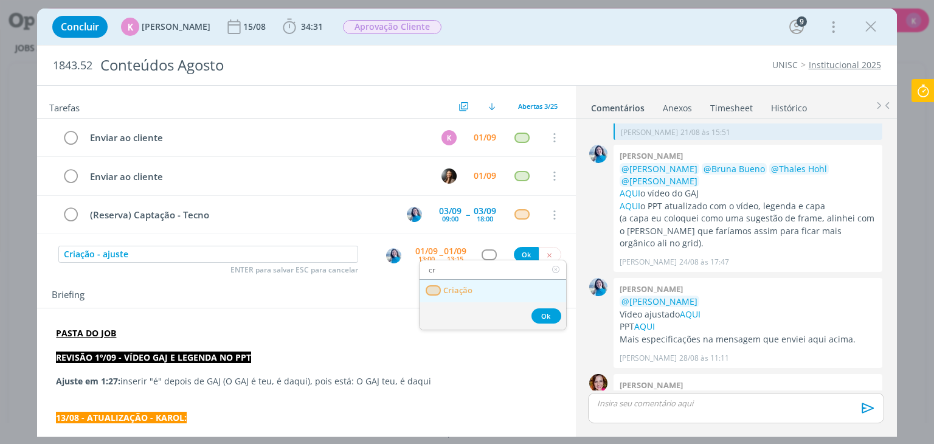
type input "cr"
click at [480, 291] on link "Criação" at bounding box center [493, 291] width 147 height 22
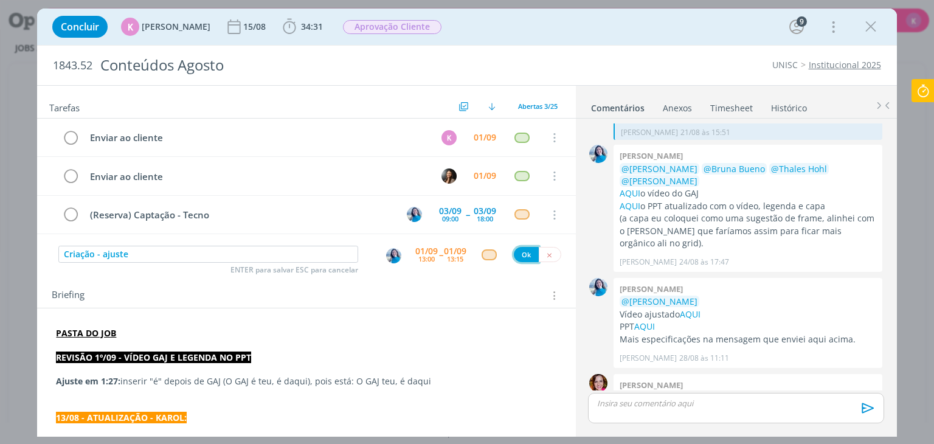
click at [514, 254] on button "Ok" at bounding box center [526, 254] width 25 height 15
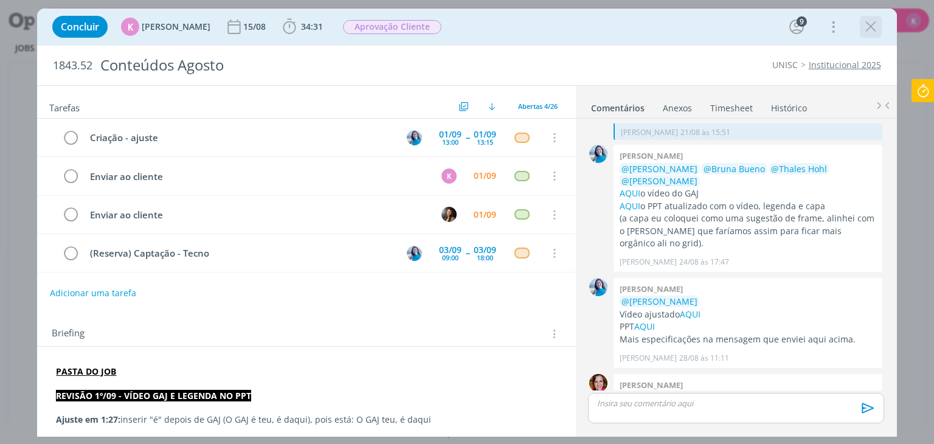
click at [863, 26] on icon "dialog" at bounding box center [871, 27] width 18 height 18
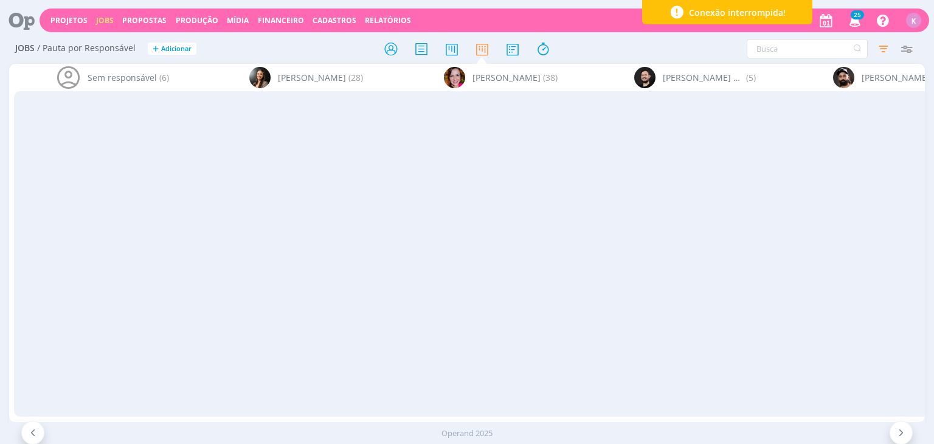
scroll to position [243, 0]
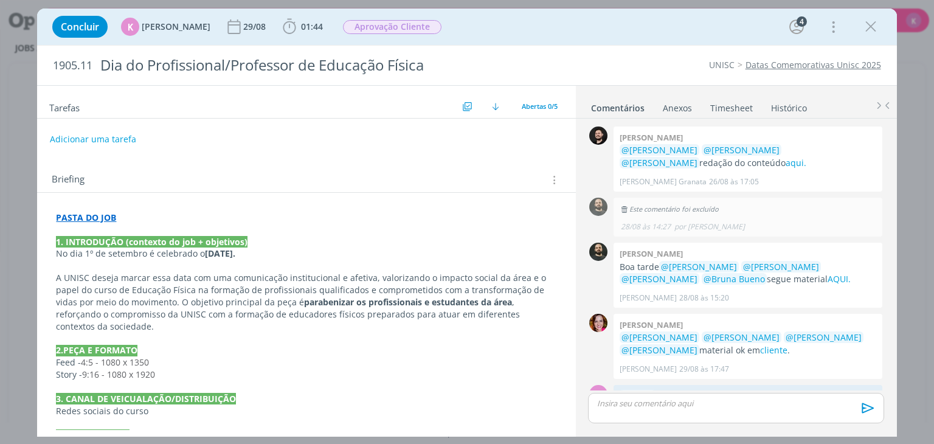
scroll to position [36, 0]
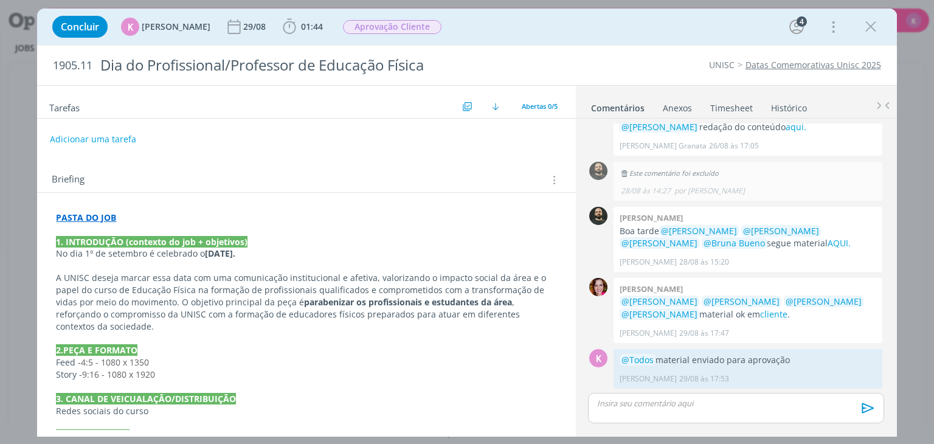
click at [90, 216] on strong "PASTA DO JOB" at bounding box center [86, 218] width 60 height 12
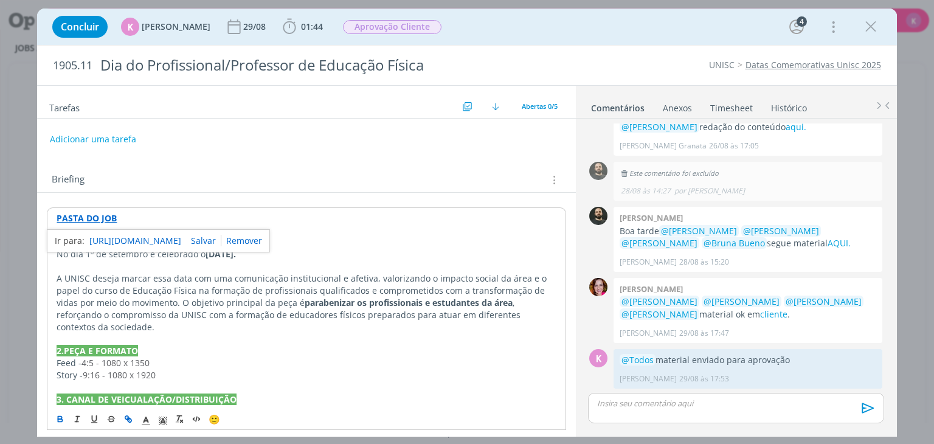
click at [112, 237] on link "[URL][DOMAIN_NAME]" at bounding box center [135, 241] width 92 height 16
click at [216, 212] on p "PASTA DO JOB" at bounding box center [306, 218] width 499 height 12
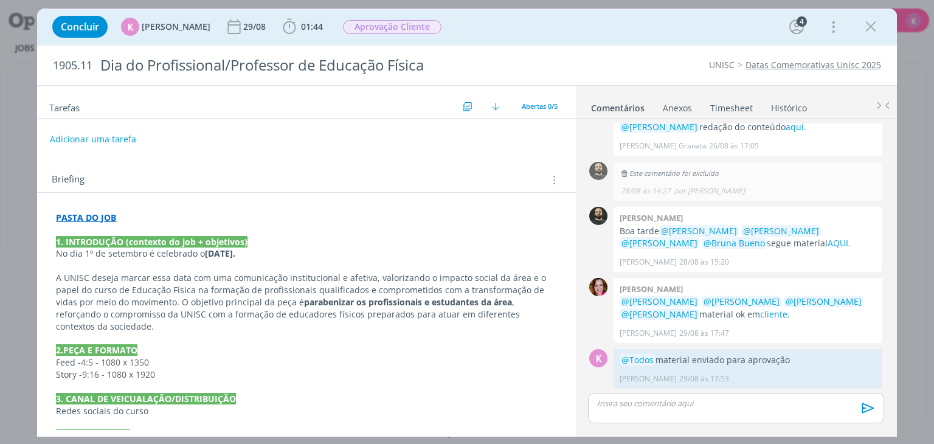
click at [669, 402] on p "dialog" at bounding box center [736, 403] width 276 height 11
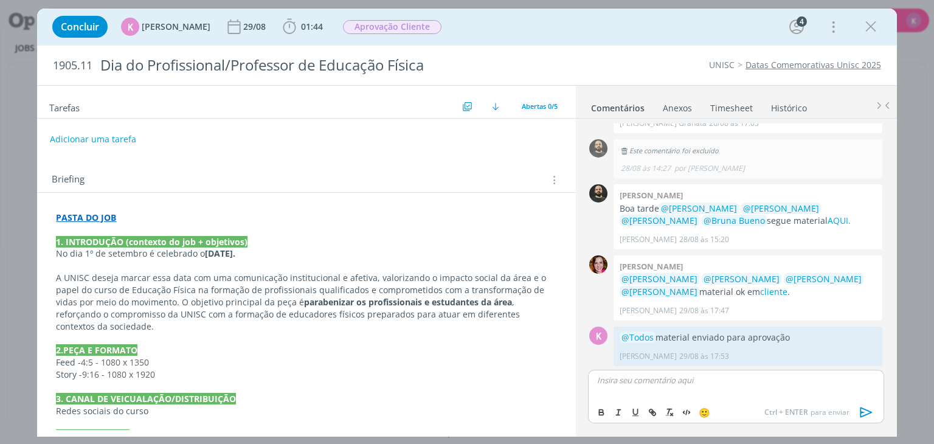
click at [122, 217] on p "PASTA DO JOB" at bounding box center [306, 218] width 500 height 12
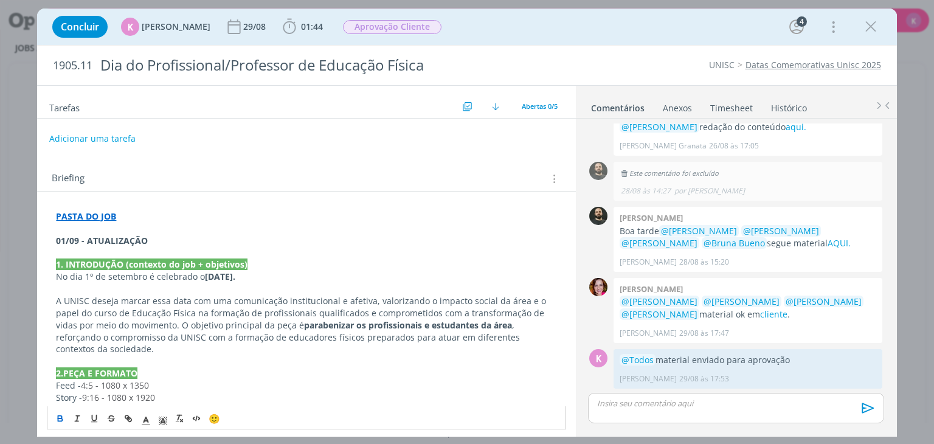
click at [120, 136] on button "Adicionar uma tarefa" at bounding box center [92, 138] width 86 height 21
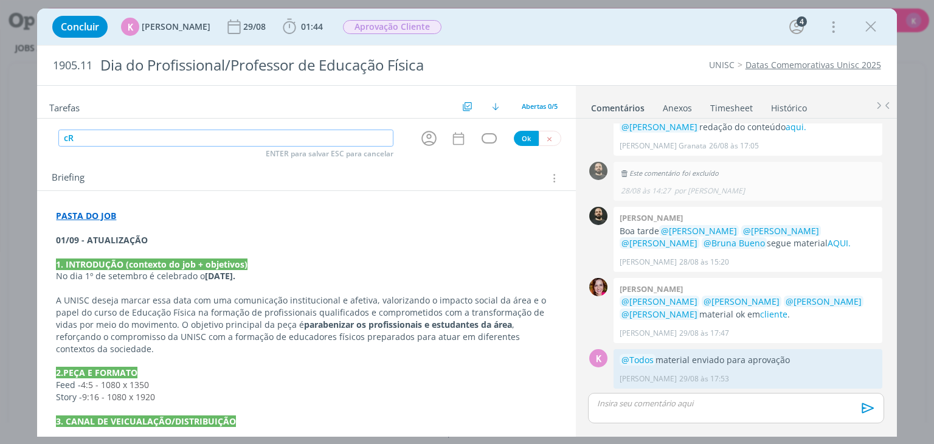
type input "c"
click at [420, 139] on icon "dialog" at bounding box center [429, 138] width 19 height 19
type input "Criação - ajuste"
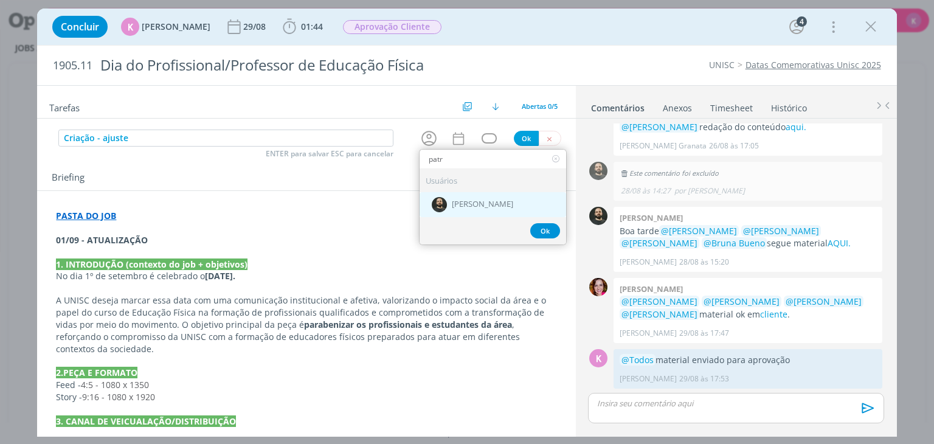
type input "patr"
click at [439, 206] on img "dialog" at bounding box center [439, 204] width 15 height 15
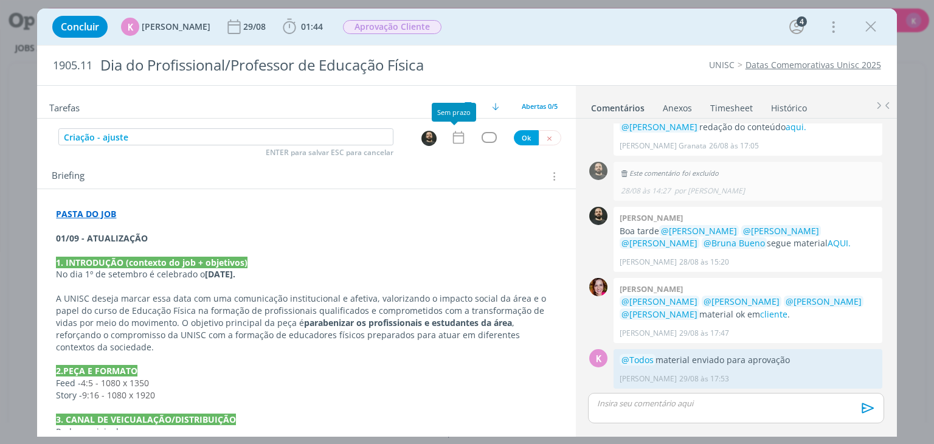
click at [452, 131] on icon "dialog" at bounding box center [459, 138] width 16 height 16
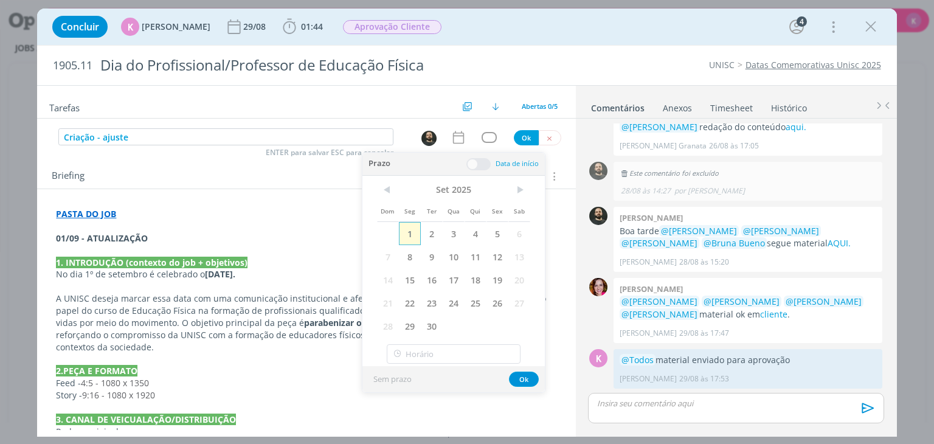
click at [415, 243] on span "1" at bounding box center [410, 233] width 22 height 23
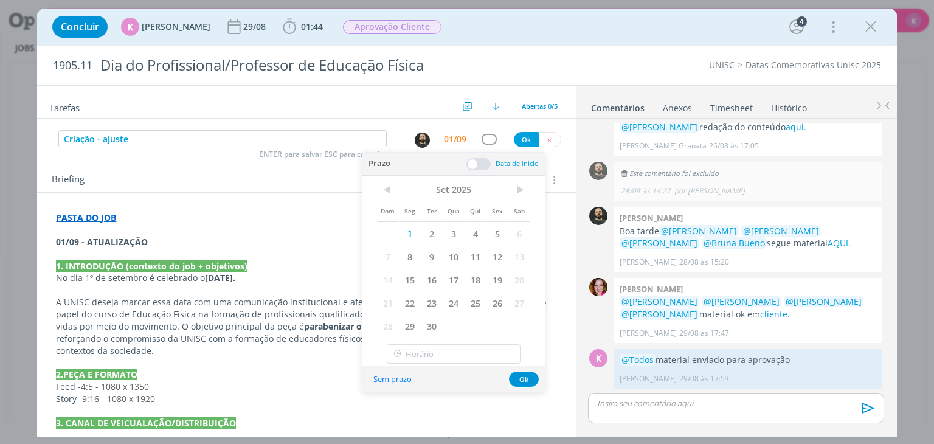
click at [477, 159] on span at bounding box center [478, 164] width 24 height 12
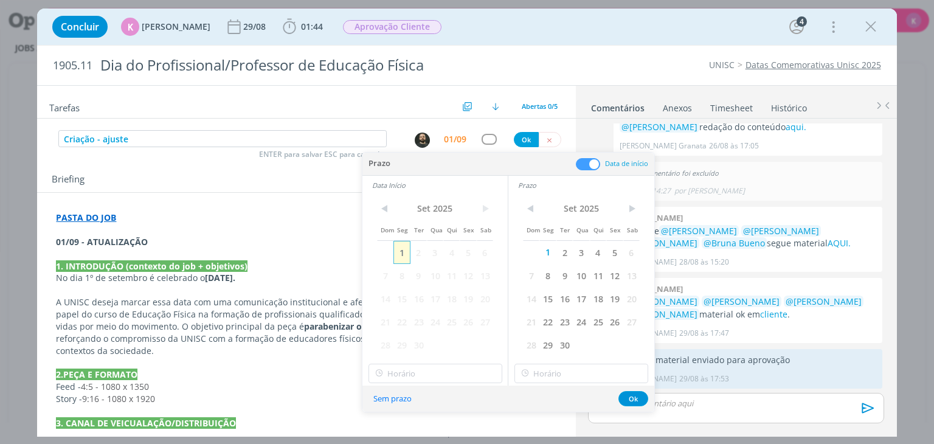
click at [406, 244] on span "1" at bounding box center [401, 252] width 16 height 23
drag, startPoint x: 224, startPoint y: 218, endPoint x: 246, endPoint y: 204, distance: 25.7
click at [226, 215] on p "PASTA DO JOB" at bounding box center [306, 218] width 500 height 12
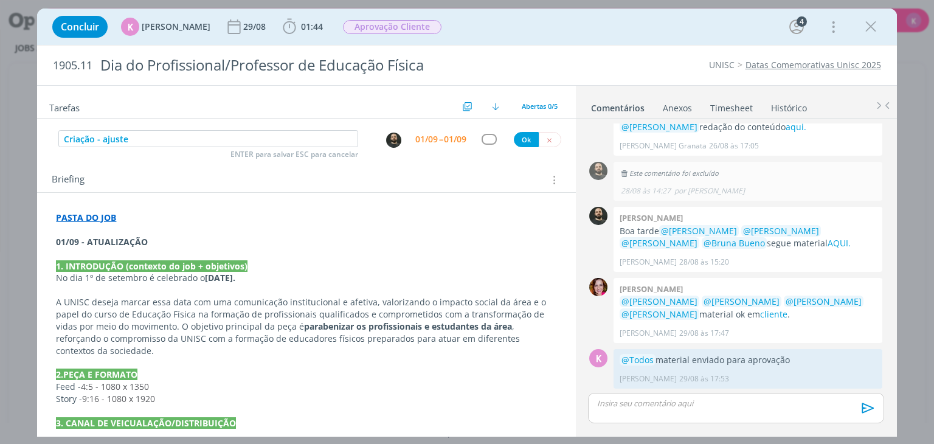
click at [429, 139] on div "01/09" at bounding box center [426, 139] width 22 height 9
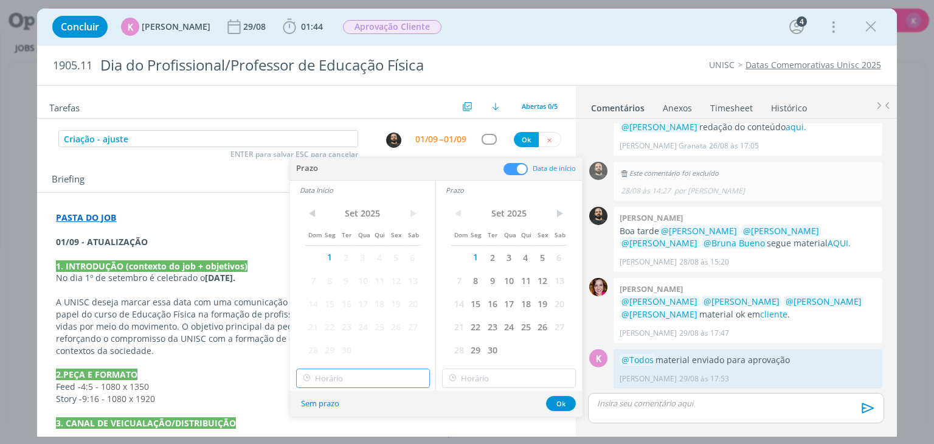
type input "13:00"
click at [340, 379] on input "13:00" at bounding box center [363, 377] width 134 height 19
click at [328, 343] on div "13:00" at bounding box center [364, 345] width 136 height 22
drag, startPoint x: 500, startPoint y: 381, endPoint x: 497, endPoint y: 371, distance: 9.8
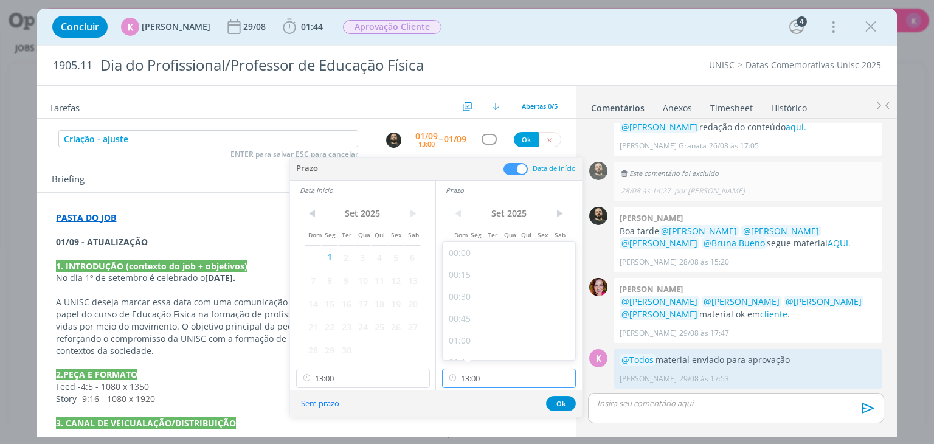
click at [500, 379] on input "13:00" at bounding box center [509, 377] width 134 height 19
click at [494, 315] on div "13:15" at bounding box center [511, 306] width 136 height 22
type input "13:15"
drag, startPoint x: 556, startPoint y: 406, endPoint x: 492, endPoint y: 225, distance: 192.3
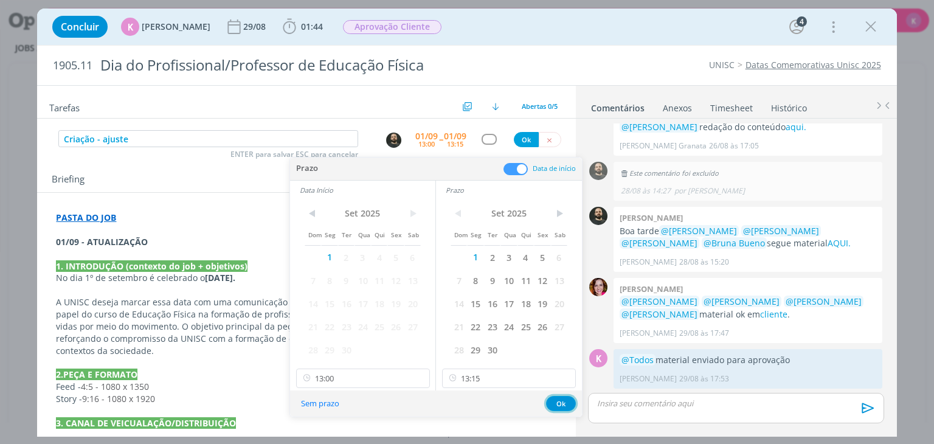
click at [556, 406] on button "Ok" at bounding box center [561, 403] width 30 height 15
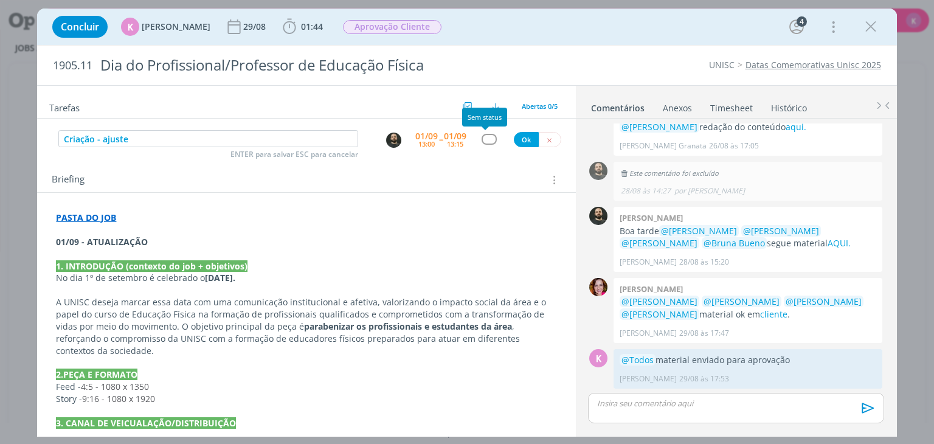
click at [473, 134] on div "dialog" at bounding box center [489, 139] width 36 height 10
click at [482, 136] on div "dialog" at bounding box center [489, 139] width 15 height 10
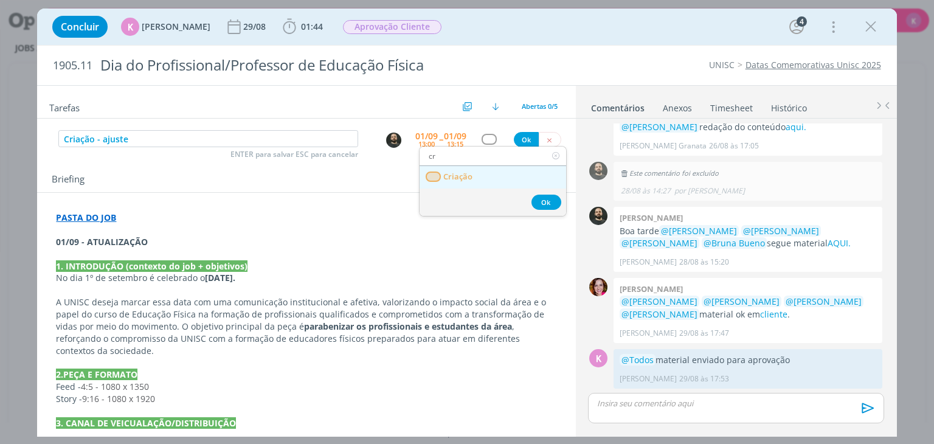
type input "cr"
click at [488, 178] on link "Criação" at bounding box center [493, 177] width 147 height 22
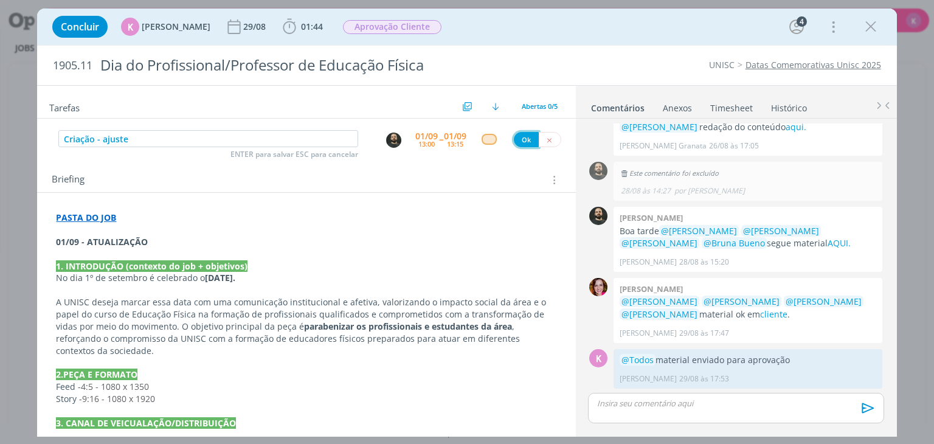
click at [518, 136] on button "Ok" at bounding box center [526, 139] width 25 height 15
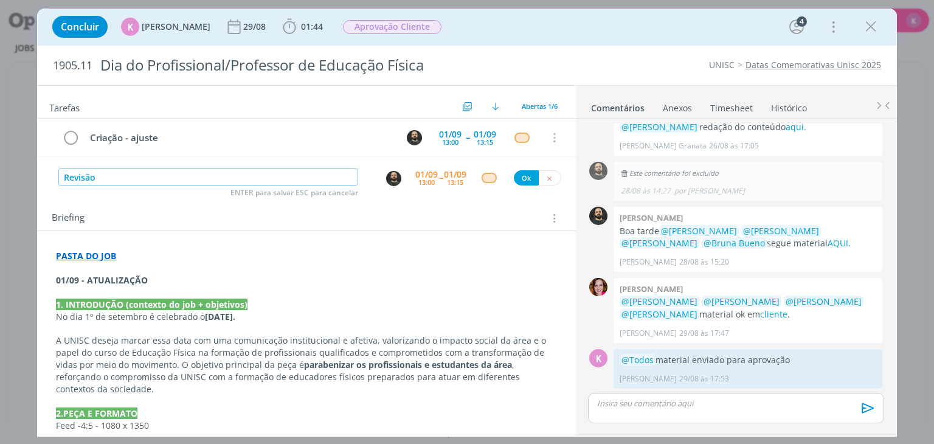
type input "Revisão"
click at [387, 178] on img "dialog" at bounding box center [393, 178] width 15 height 15
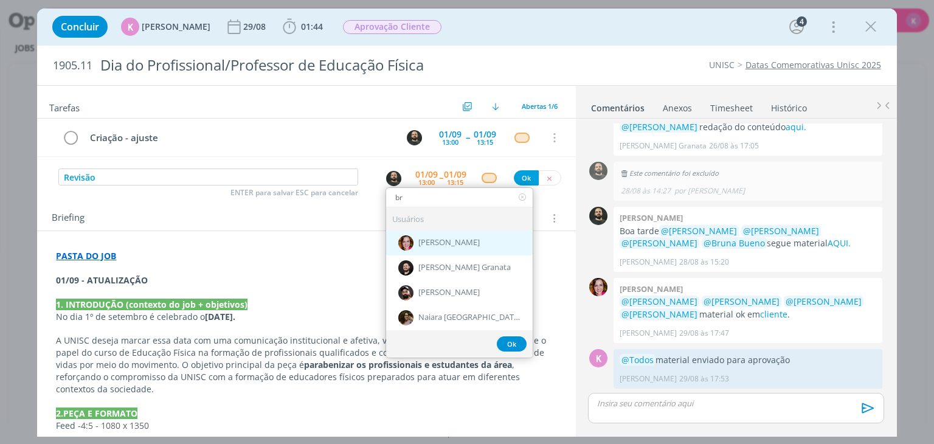
type input "br"
click at [418, 243] on span "[PERSON_NAME]" at bounding box center [448, 243] width 61 height 10
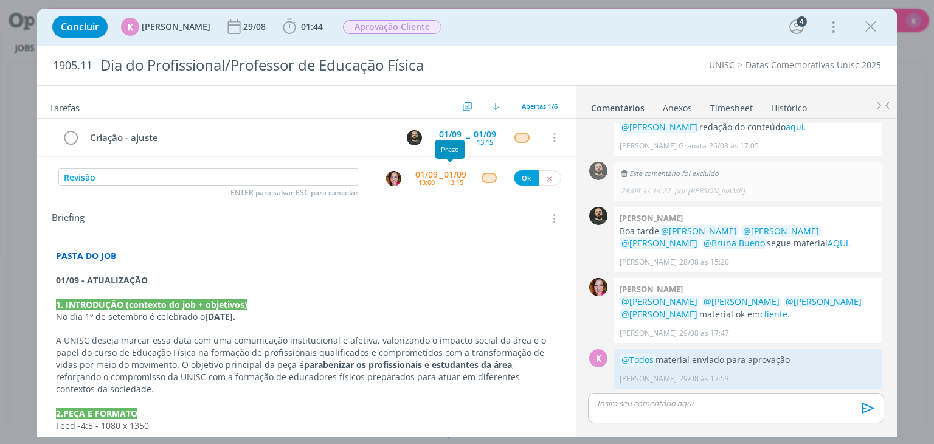
click at [457, 181] on div "13:15" at bounding box center [455, 182] width 16 height 7
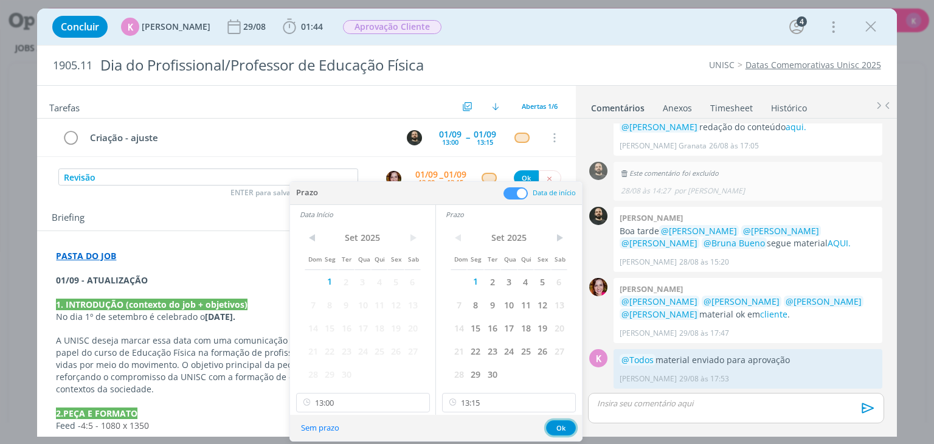
click at [565, 429] on button "Ok" at bounding box center [561, 427] width 30 height 15
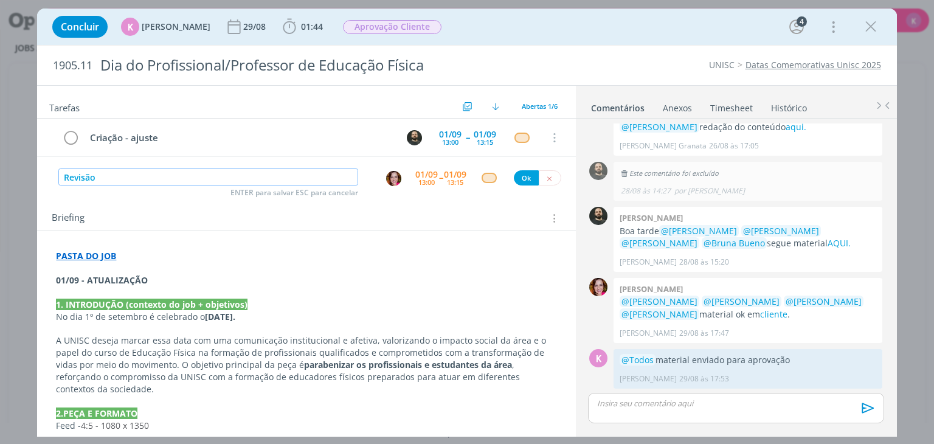
click at [294, 173] on input "Revisão" at bounding box center [208, 176] width 300 height 17
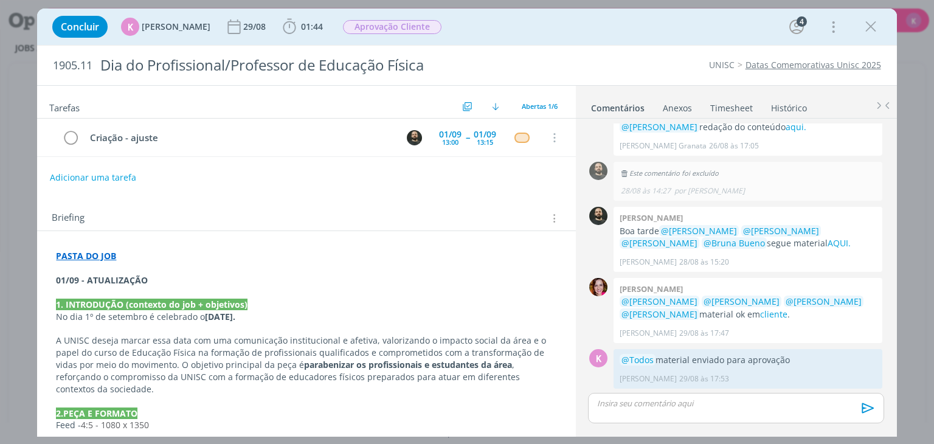
click at [344, 215] on div "Briefing Briefings Predefinidos Versões do Briefing Ver Briefing do Projeto" at bounding box center [308, 218] width 512 height 16
click at [367, 30] on span "Aprovação Cliente" at bounding box center [392, 27] width 98 height 14
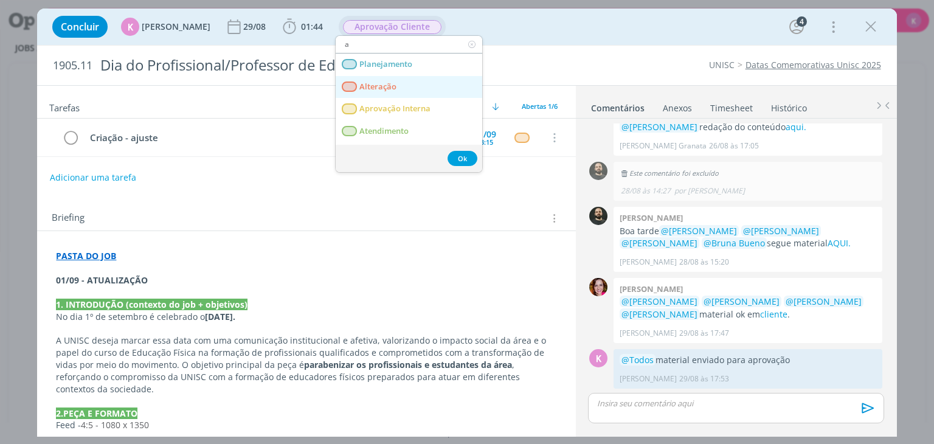
type input "a"
click at [383, 78] on link "Alteração" at bounding box center [409, 87] width 147 height 22
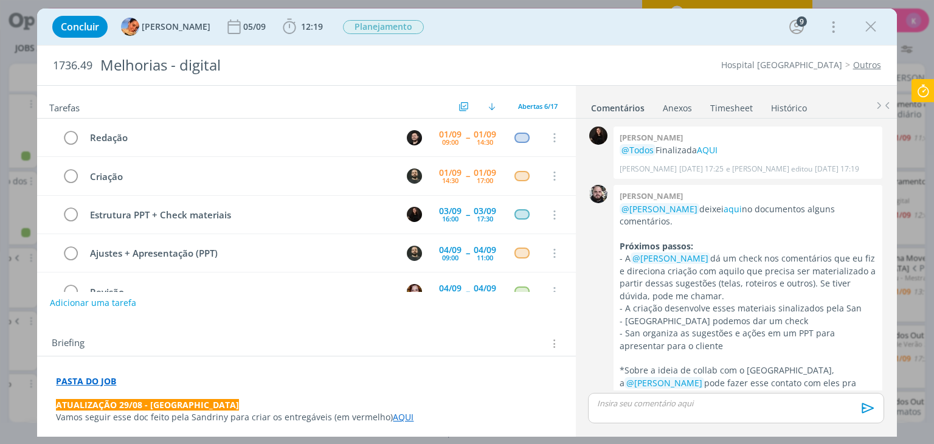
scroll to position [488, 0]
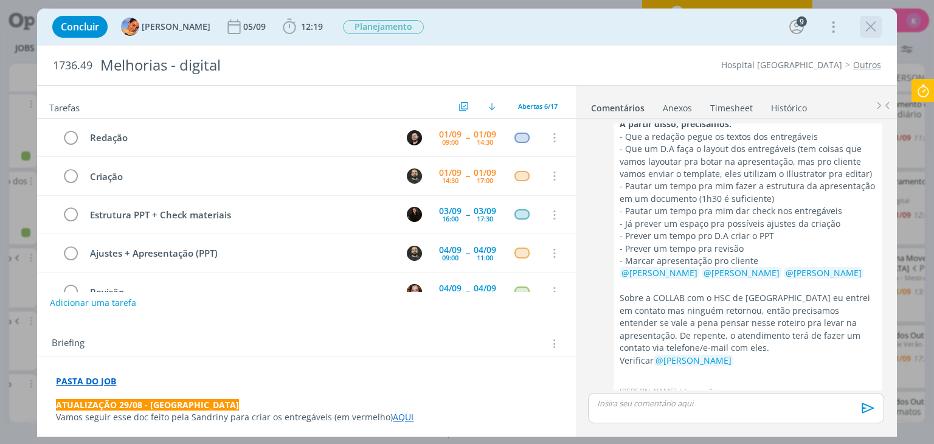
click at [868, 30] on icon "dialog" at bounding box center [871, 27] width 18 height 18
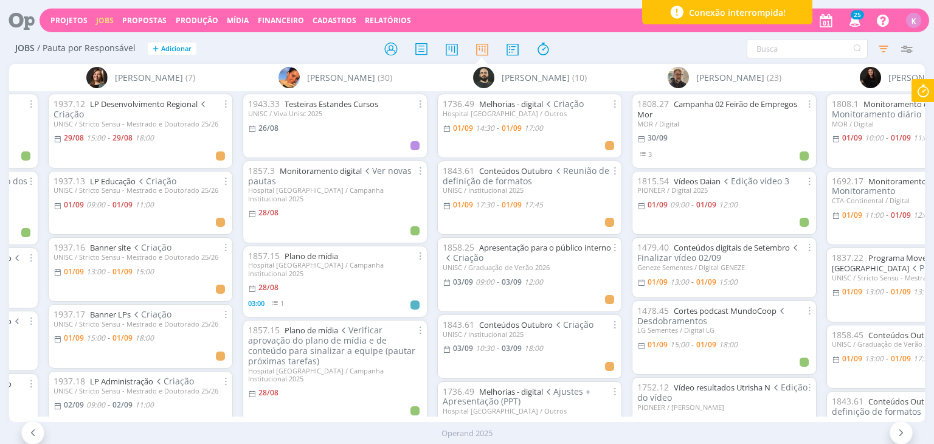
click at [30, 19] on icon at bounding box center [17, 21] width 25 height 24
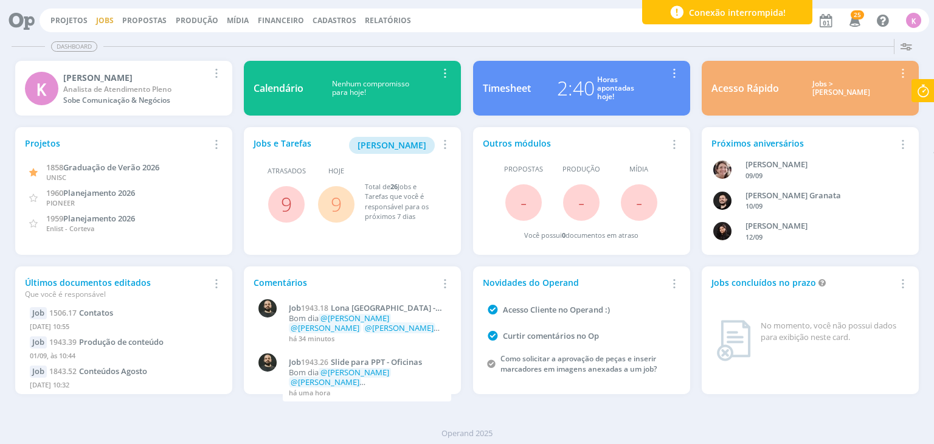
click at [104, 22] on link "Jobs" at bounding box center [105, 20] width 18 height 10
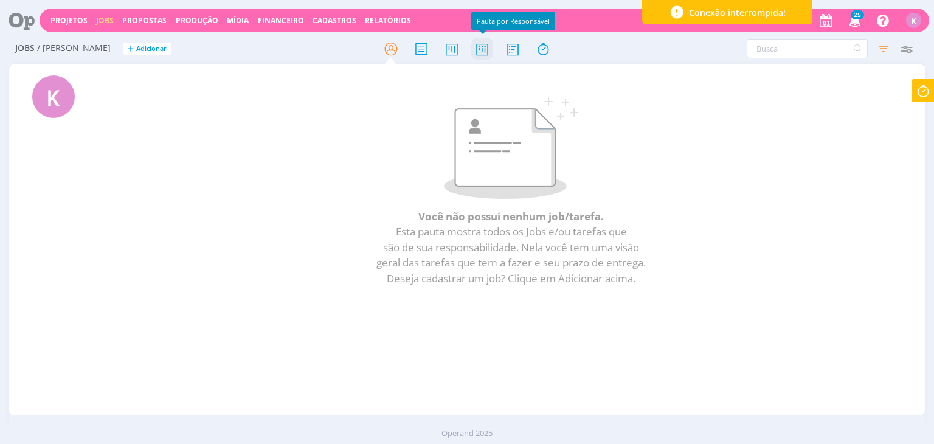
click at [482, 53] on icon at bounding box center [482, 49] width 22 height 24
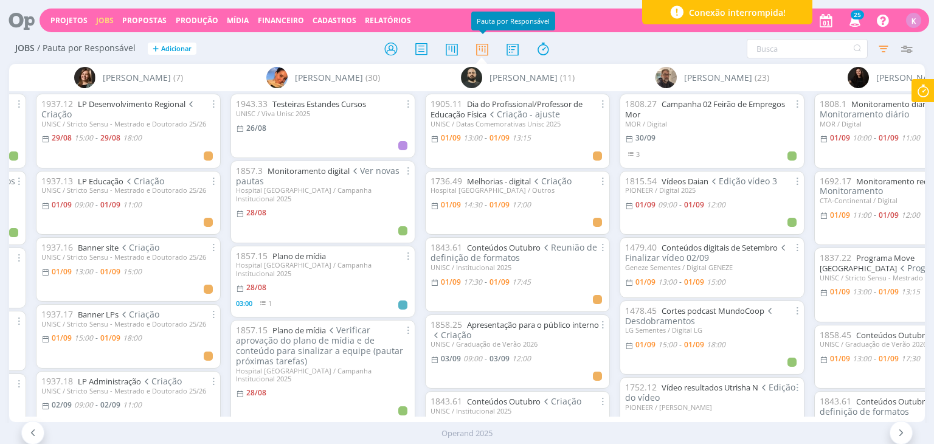
scroll to position [0, 1206]
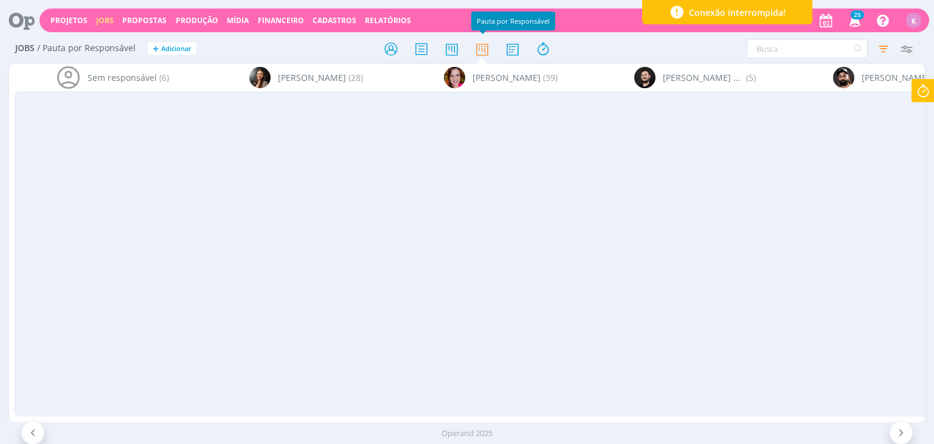
scroll to position [0, 2578]
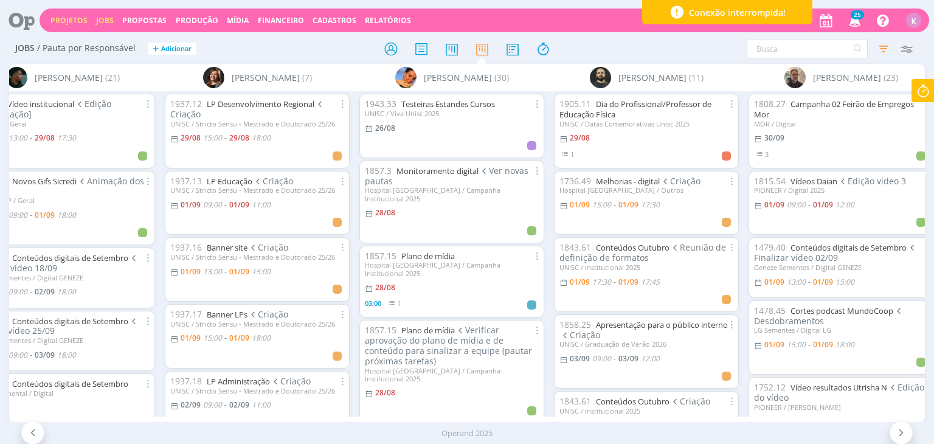
click at [66, 17] on link "Projetos" at bounding box center [68, 20] width 37 height 10
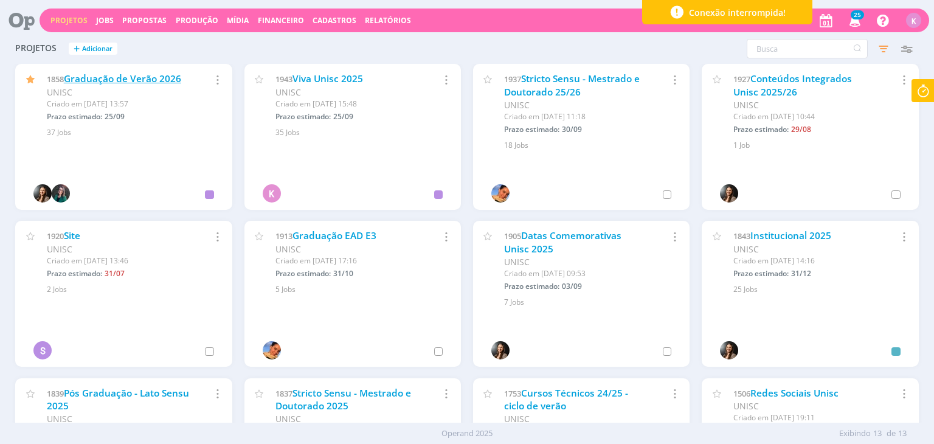
click at [147, 74] on link "Graduação de Verão 2026" at bounding box center [122, 78] width 117 height 13
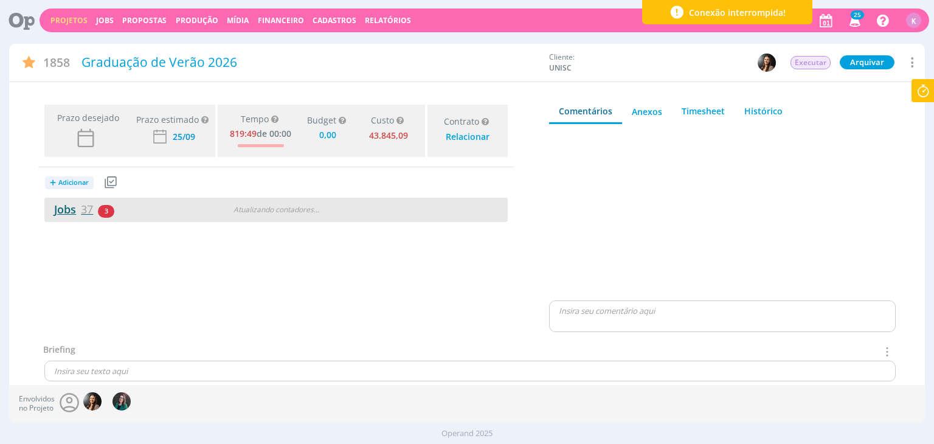
type input "0,00"
click at [82, 205] on span "37" at bounding box center [87, 209] width 12 height 15
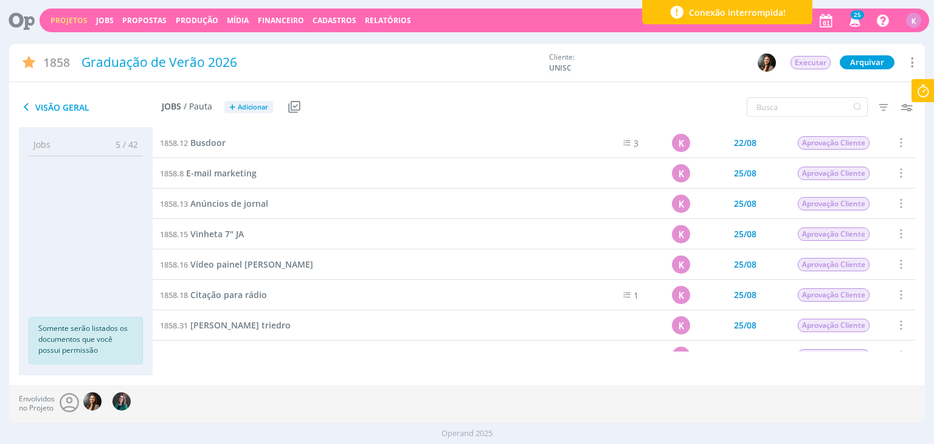
scroll to position [243, 0]
click at [204, 174] on span "Outdoor" at bounding box center [208, 173] width 36 height 12
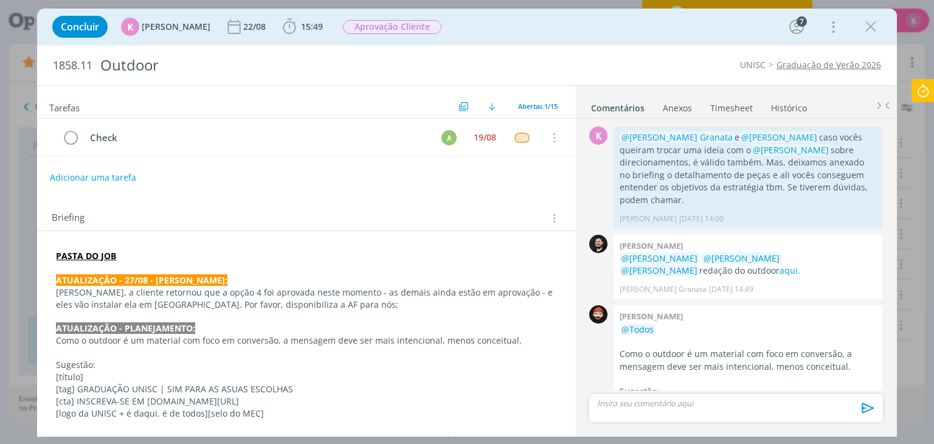
scroll to position [956, 0]
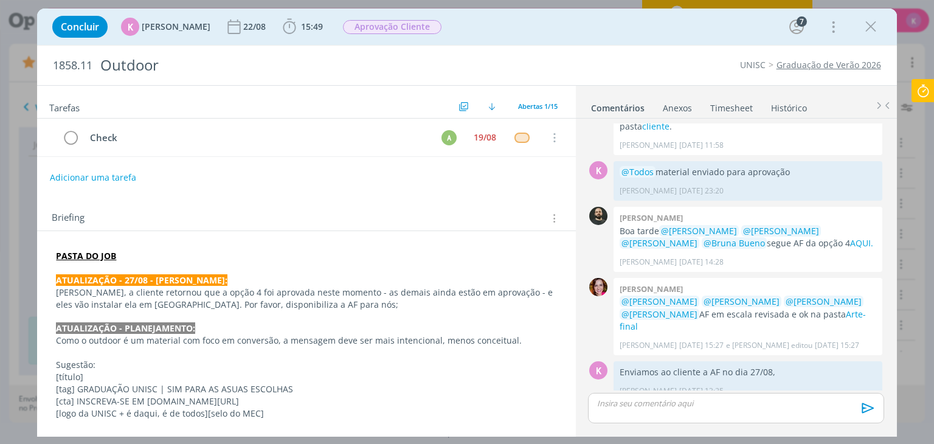
click at [153, 274] on strong "ATUALIZAÇÃO - 27/08 - KAROL:" at bounding box center [141, 280] width 171 height 12
click at [153, 272] on p "dialog" at bounding box center [306, 269] width 499 height 12
click at [147, 278] on strong "ATUALIZAÇÃO - 27/08 - KAROL:" at bounding box center [142, 281] width 171 height 12
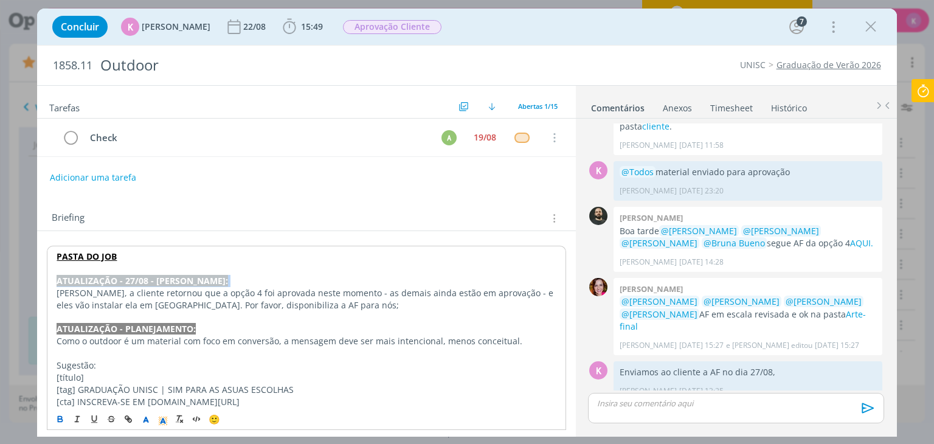
click at [147, 278] on strong "ATUALIZAÇÃO - 27/08 - KAROL:" at bounding box center [142, 281] width 171 height 12
copy strong "ATUALIZAÇÃO - 27/08 - KAROL:"
click at [150, 263] on p "dialog" at bounding box center [306, 269] width 499 height 12
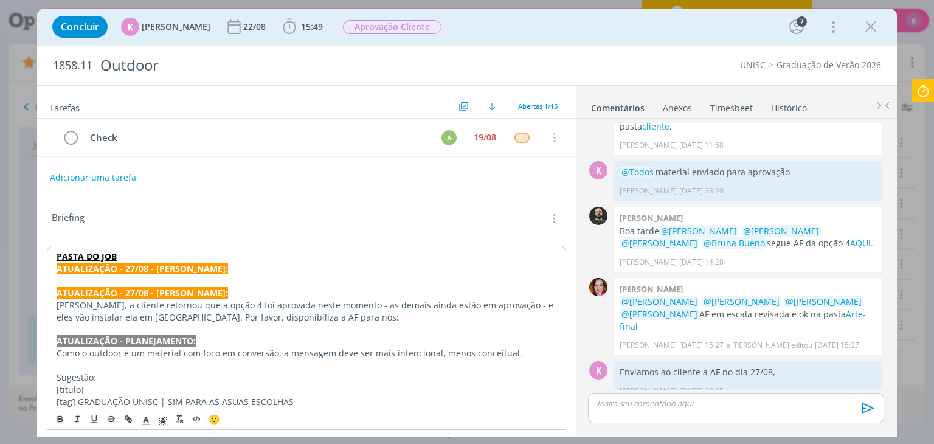
click at [134, 266] on strong "ATUALIZAÇÃO - 27/08 - KAROL:" at bounding box center [142, 269] width 171 height 12
click at [128, 256] on p "PASTA DO JOB" at bounding box center [306, 256] width 499 height 12
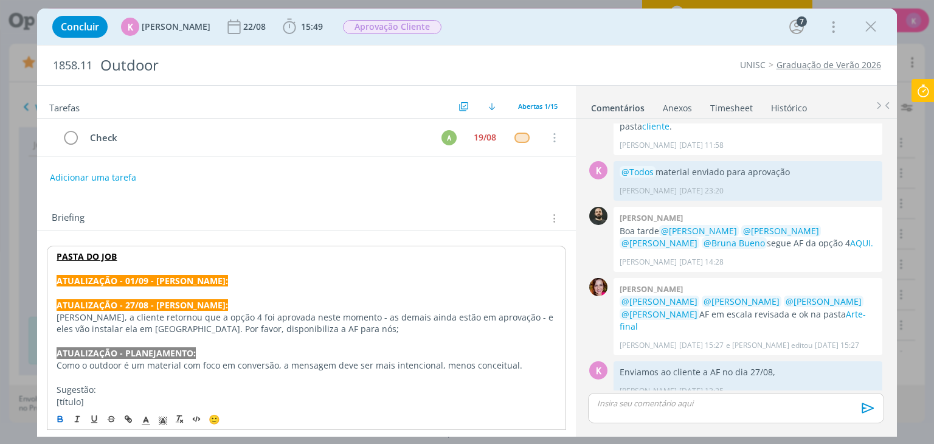
click at [185, 283] on p "ATUALIZAÇÃO - 01/09 - KAROL:" at bounding box center [306, 281] width 499 height 12
click at [173, 289] on p "dialog" at bounding box center [306, 293] width 499 height 12
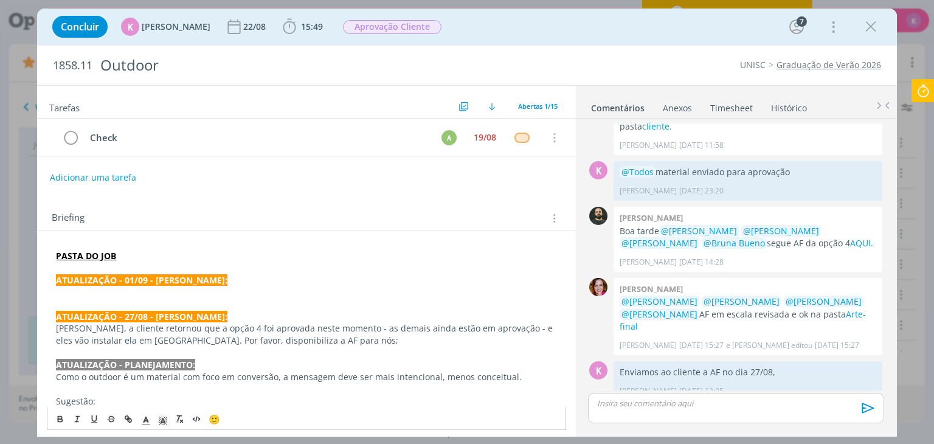
click at [91, 292] on p "dialog" at bounding box center [306, 292] width 500 height 12
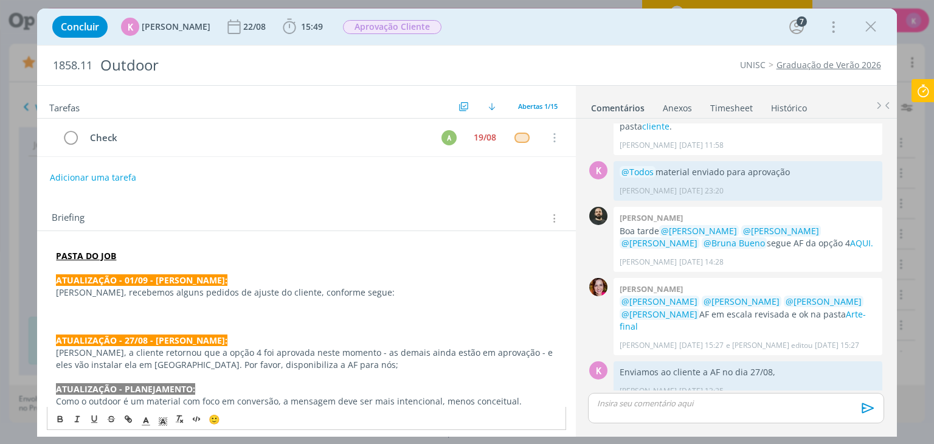
scroll to position [72, 0]
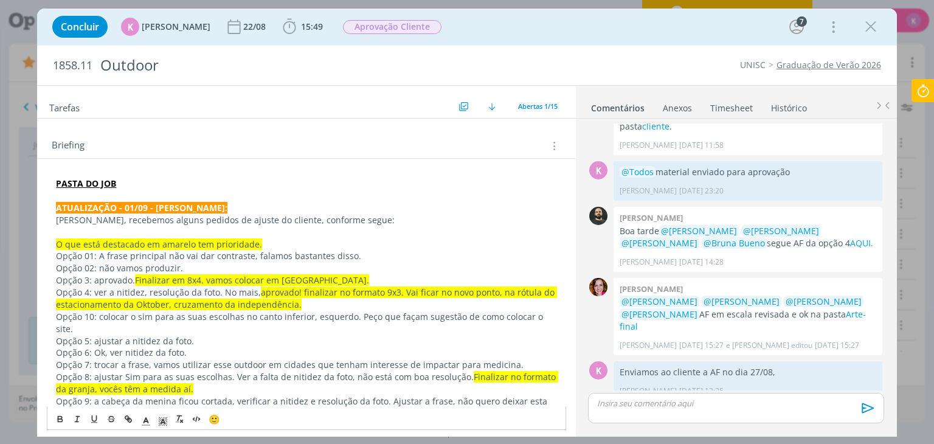
click at [80, 232] on p "dialog" at bounding box center [306, 232] width 500 height 12
click at [116, 258] on p "Opção 01: A frase principal não vai dar contraste, falamos bastantes disso." at bounding box center [306, 256] width 500 height 12
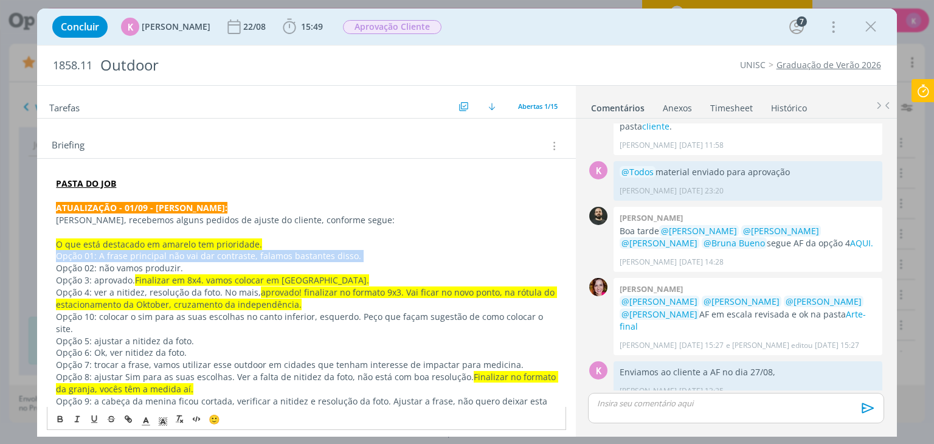
click at [245, 255] on p "Opção 01: A frase principal não vai dar contraste, falamos bastantes disso." at bounding box center [306, 256] width 500 height 12
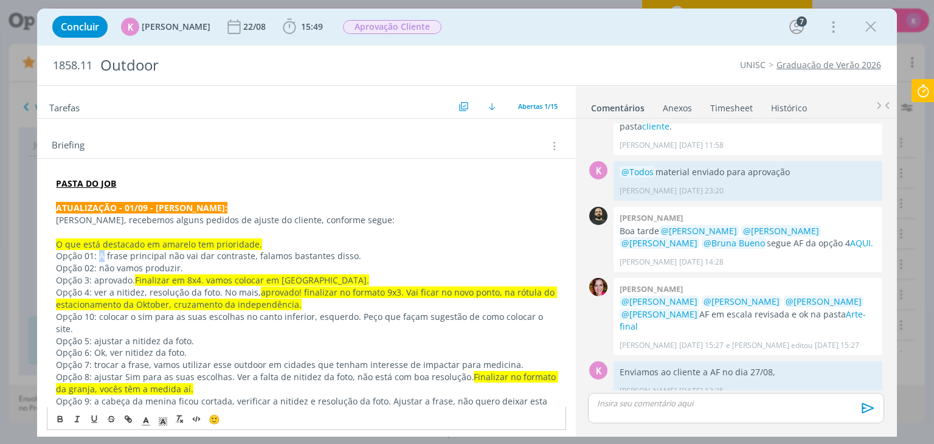
click at [102, 254] on p "Opção 01: A frase principal não vai dar contraste, falamos bastantes disso." at bounding box center [306, 256] width 500 height 12
drag, startPoint x: 308, startPoint y: 254, endPoint x: 316, endPoint y: 256, distance: 8.3
click at [316, 256] on p "Opção 01: Editar para que a frase principal não vai dar contraste, falamos bast…" at bounding box center [306, 256] width 500 height 12
click at [319, 256] on p "Opção 01: Editar para que a frase principal não vai dar contraste, falamos bast…" at bounding box center [306, 256] width 500 height 12
drag, startPoint x: 354, startPoint y: 254, endPoint x: 424, endPoint y: 258, distance: 70.0
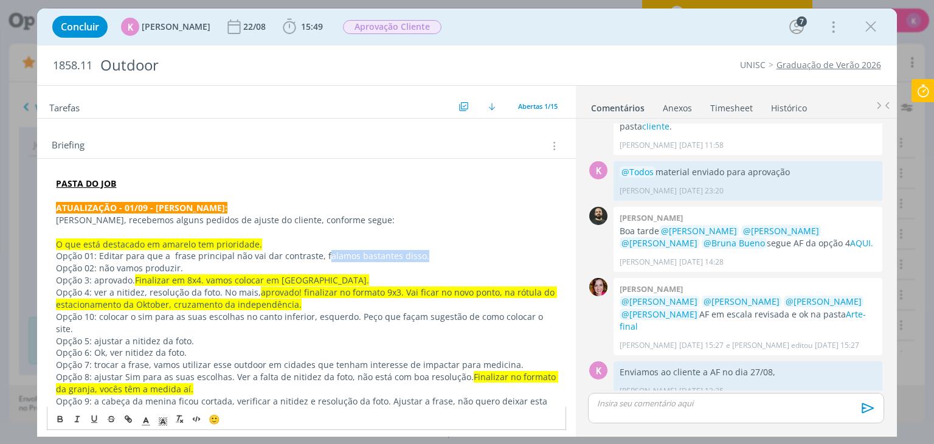
click at [424, 258] on p "Opção 01: Editar para que a frase principal não vai dar contraste, falamos bast…" at bounding box center [306, 256] width 500 height 12
click at [231, 256] on p "Opção 01: Editar para que a frase principal não vai dar contraste." at bounding box center [306, 256] width 500 height 12
drag, startPoint x: 302, startPoint y: 251, endPoint x: 275, endPoint y: 251, distance: 26.8
click at [275, 251] on p "Opção 01: Editar para que a frase principal tenha maisvai dar contraste." at bounding box center [306, 256] width 500 height 12
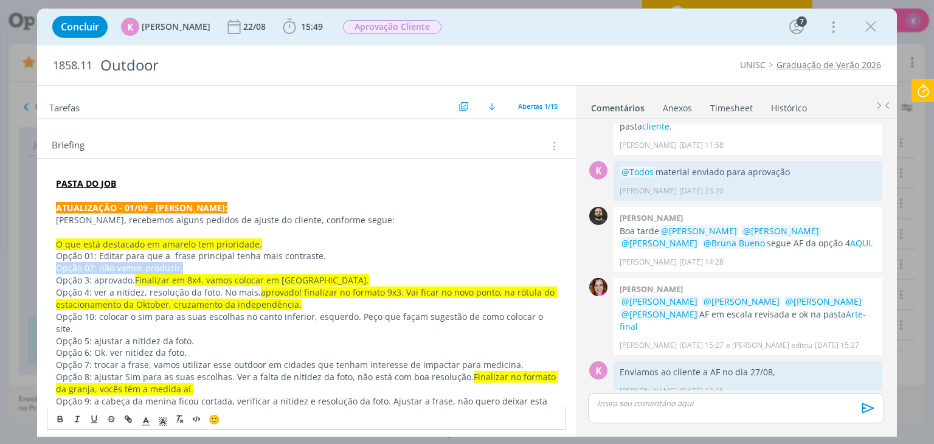
drag, startPoint x: 190, startPoint y: 268, endPoint x: 44, endPoint y: 261, distance: 146.1
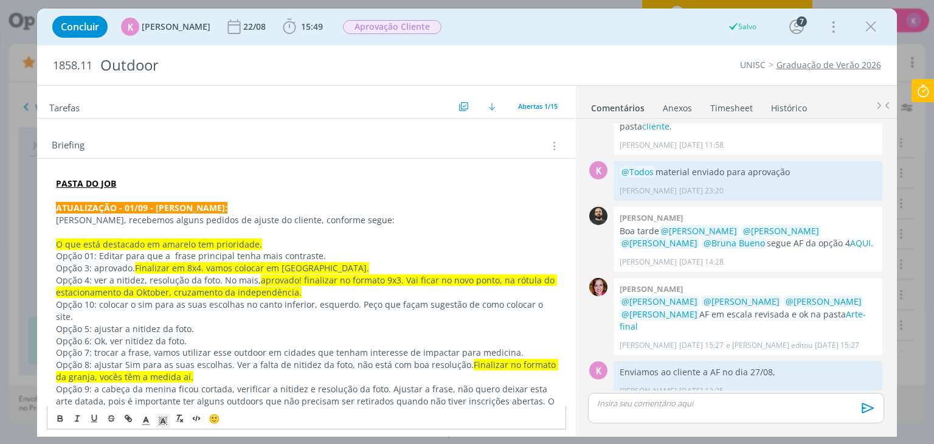
scroll to position [956, 0]
click at [157, 323] on p "Opção 5: ajustar a nitidez da foto." at bounding box center [306, 329] width 500 height 12
click at [147, 335] on p "Opção 6: Ok, ver nitidez da foto." at bounding box center [306, 341] width 500 height 12
click at [131, 347] on p "Opção 7: trocar a frase, vamos utilizar esse outdoor em cidades que tenham inte…" at bounding box center [306, 353] width 500 height 12
click at [522, 347] on p "Opção 7: trocar a frase, vamos utilizar esse outdoor em cidades que tenham inte…" at bounding box center [306, 353] width 500 height 12
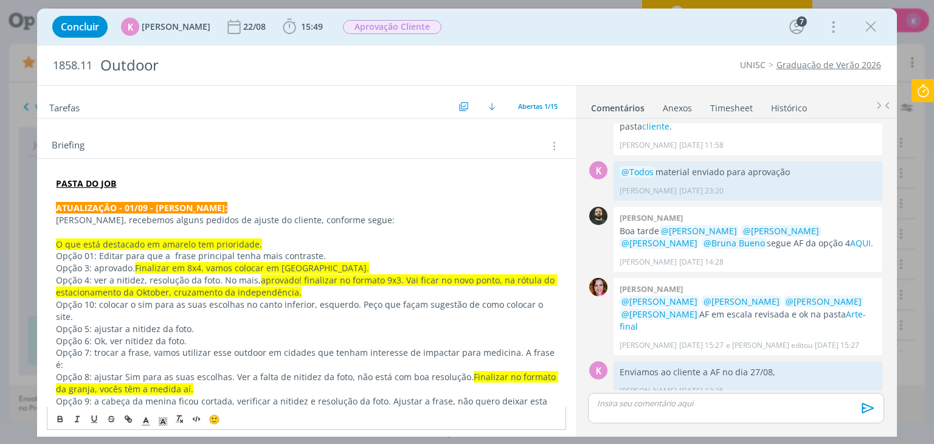
click at [550, 347] on p "Opção 7: trocar a frase, vamos utilizar esse outdoor em cidades que tenham inte…" at bounding box center [306, 359] width 500 height 24
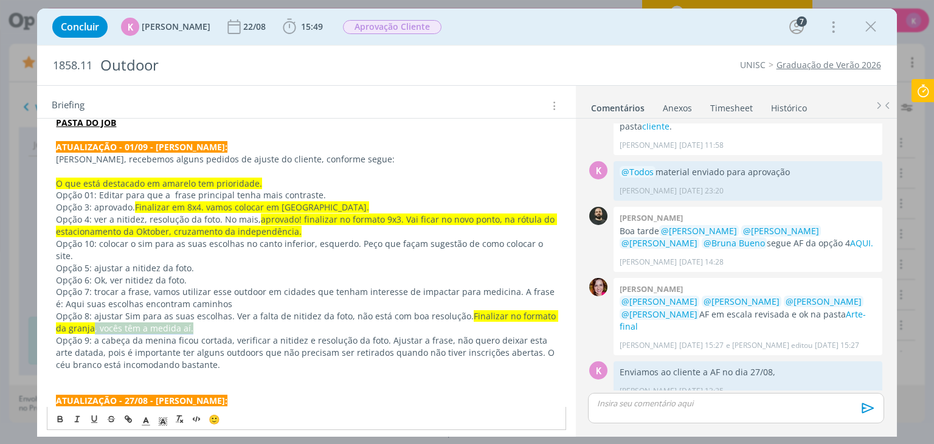
drag, startPoint x: 91, startPoint y: 314, endPoint x: 195, endPoint y: 316, distance: 104.0
click at [195, 316] on p "Opção 8: ajustar Sim para as suas escolhas. Ver a falta de nitidez da foto, não…" at bounding box center [306, 322] width 500 height 24
click at [195, 349] on p "Opção 9: a cabeça da menina ficou cortada, verificar a nitidez e resolução da f…" at bounding box center [306, 352] width 500 height 36
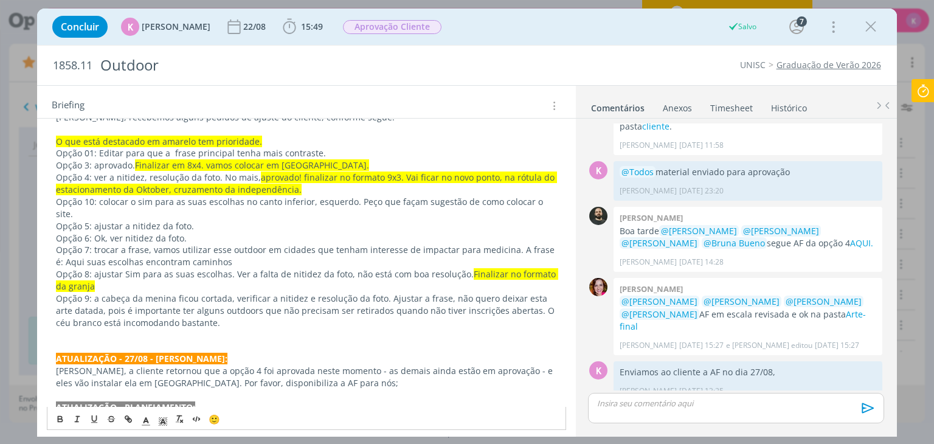
scroll to position [255, 0]
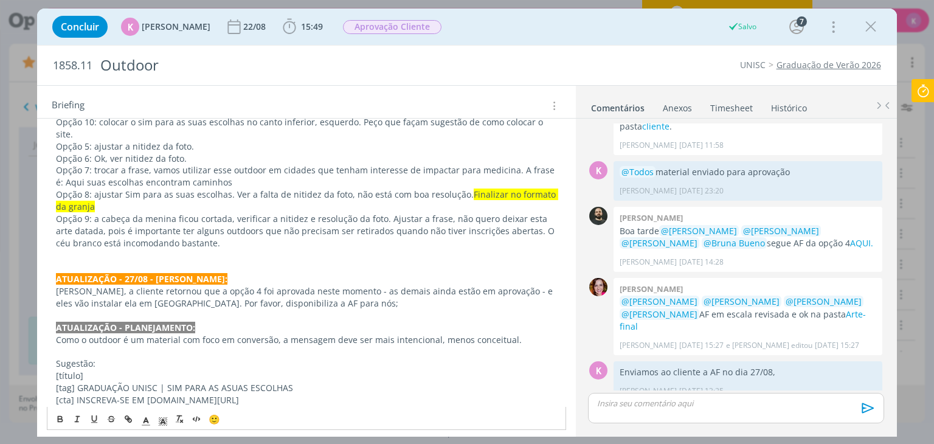
click at [110, 261] on p "dialog" at bounding box center [306, 267] width 500 height 12
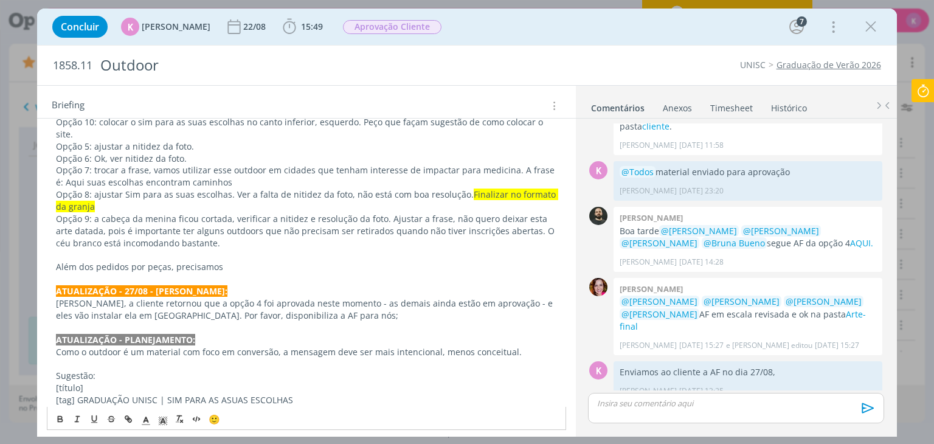
click at [224, 261] on p "Além dos pedidos por peças, precisamos" at bounding box center [306, 267] width 500 height 12
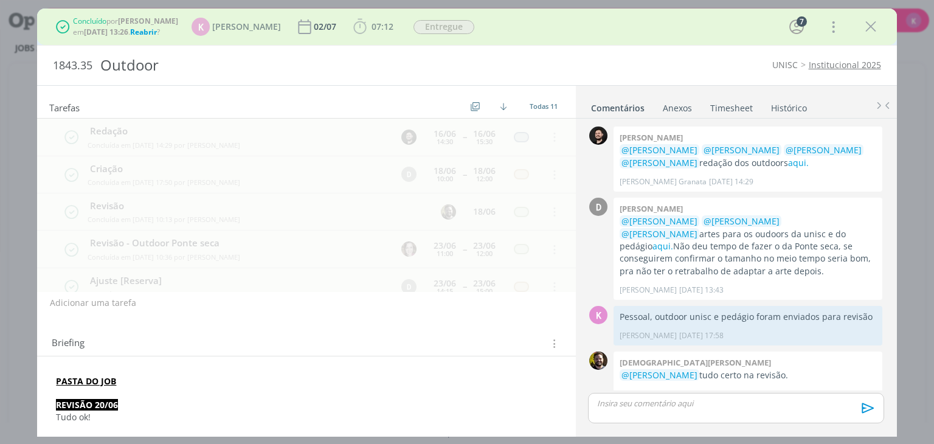
scroll to position [370, 0]
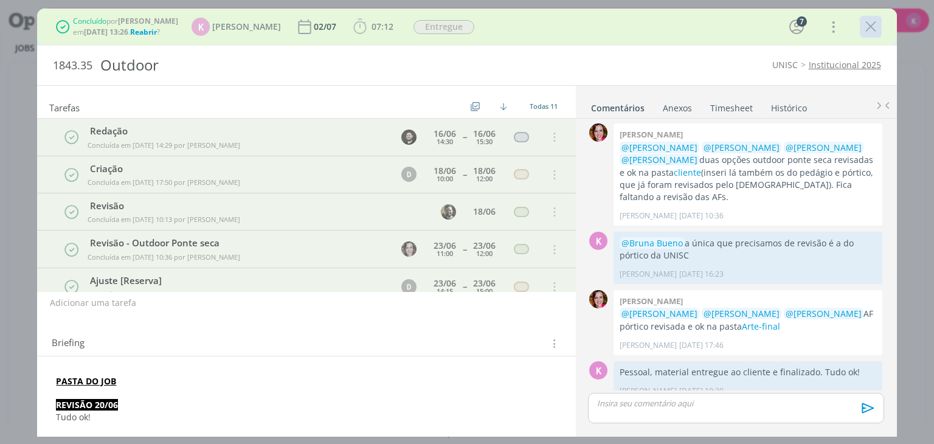
click at [865, 30] on icon "dialog" at bounding box center [871, 27] width 18 height 18
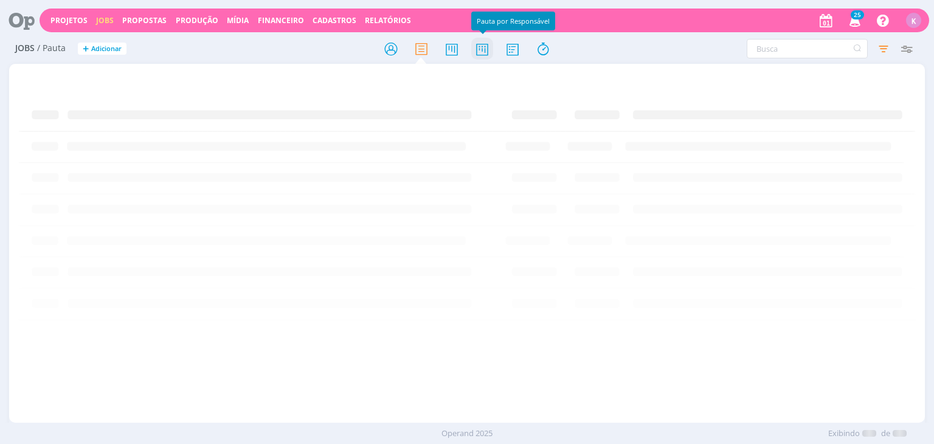
click at [483, 52] on icon at bounding box center [482, 49] width 22 height 24
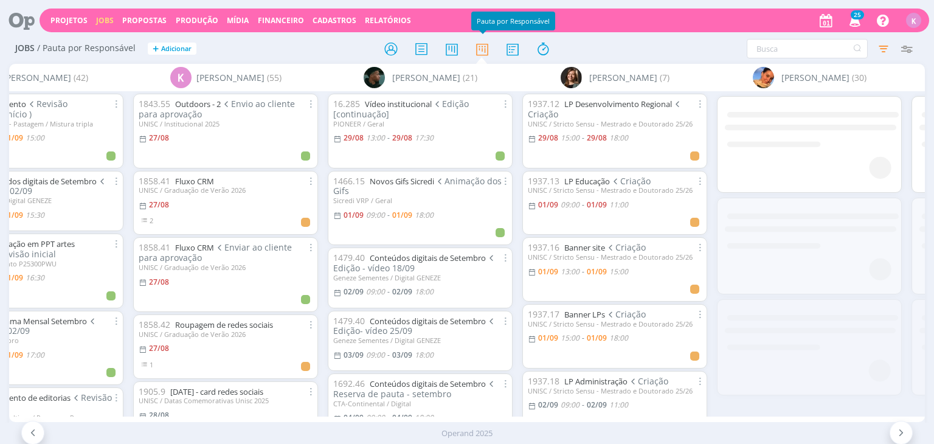
scroll to position [0, 2580]
